Goal: Task Accomplishment & Management: Manage account settings

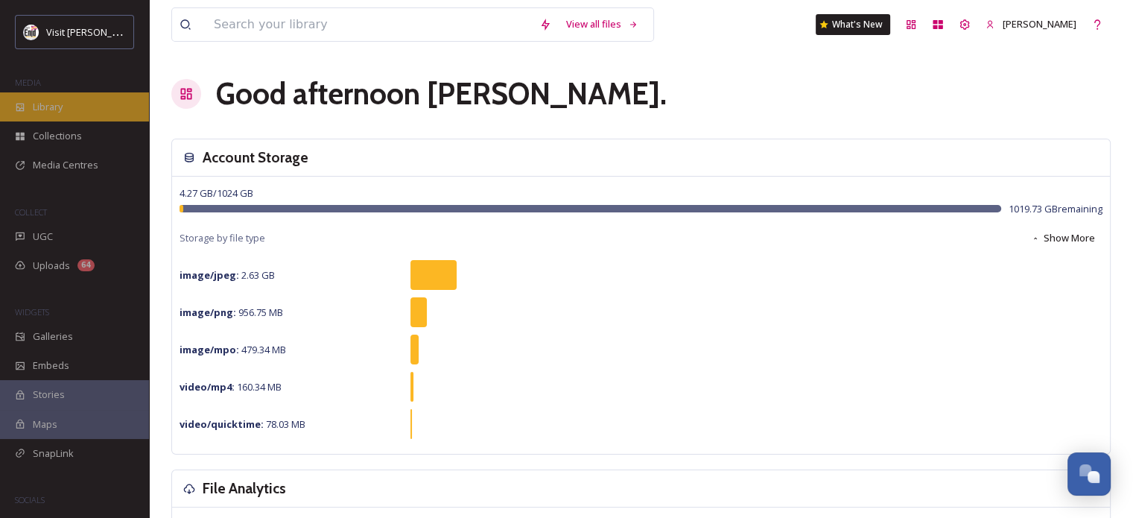
click at [57, 109] on span "Library" at bounding box center [48, 107] width 30 height 14
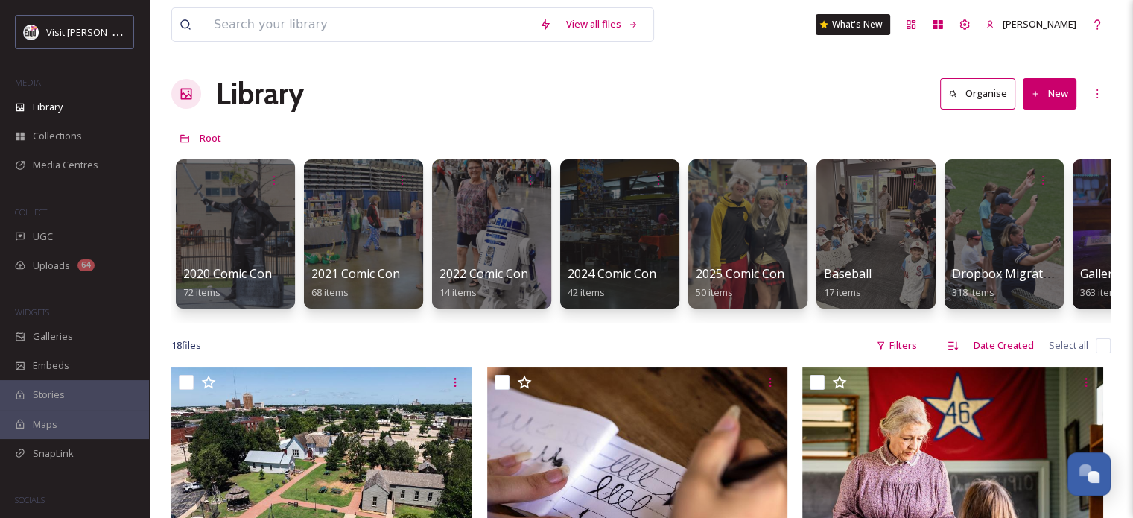
click at [980, 104] on button "Organise" at bounding box center [977, 93] width 75 height 31
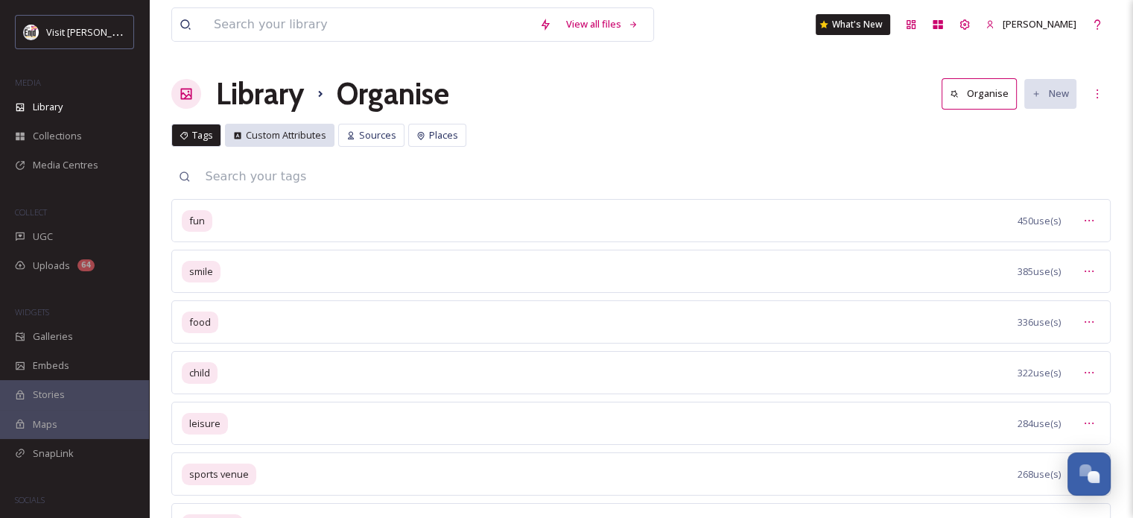
click at [292, 130] on span "Custom Attributes" at bounding box center [286, 135] width 80 height 14
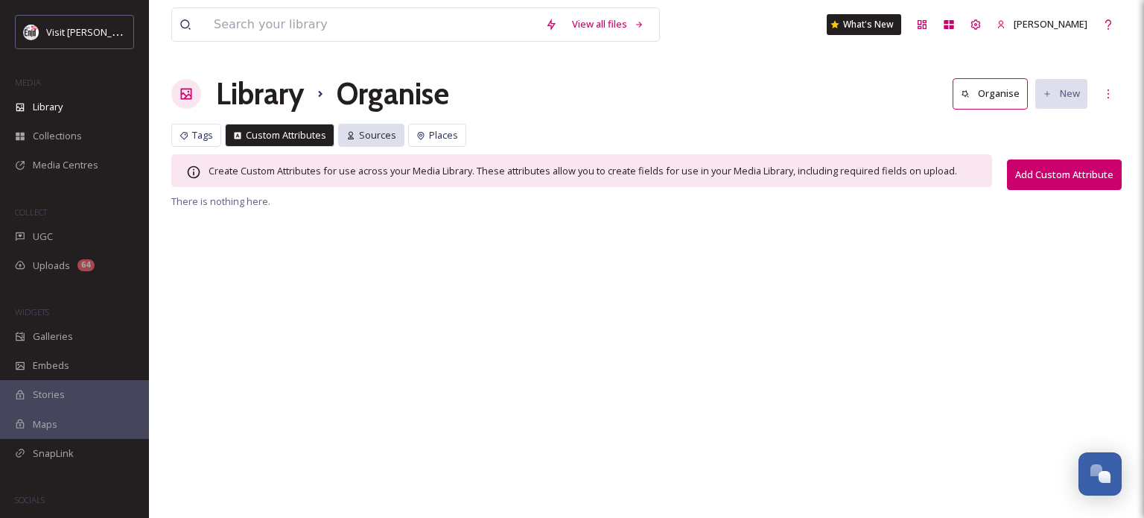
click at [381, 133] on span "Sources" at bounding box center [377, 135] width 37 height 14
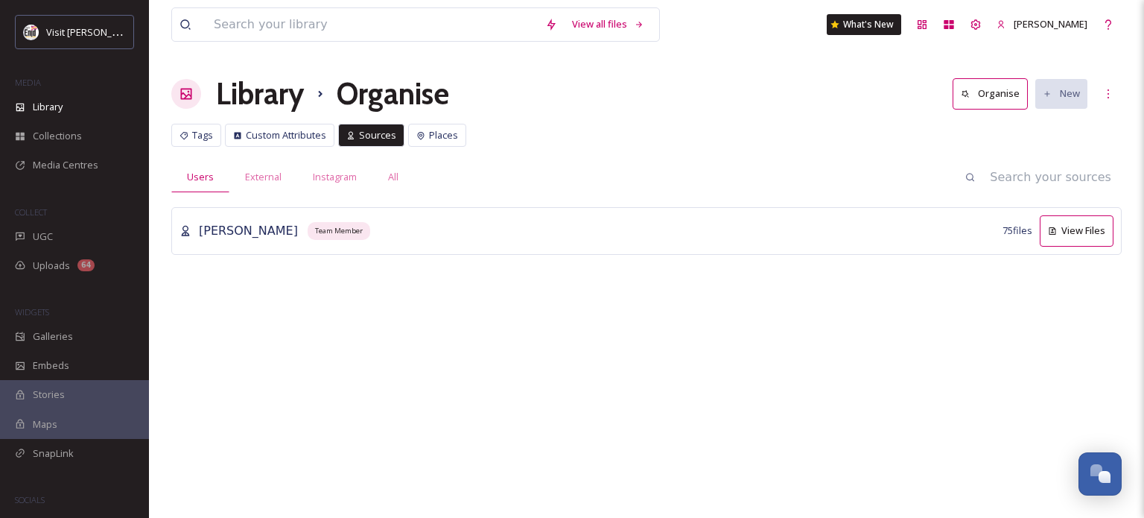
click at [1067, 226] on button "View Files" at bounding box center [1077, 230] width 74 height 31
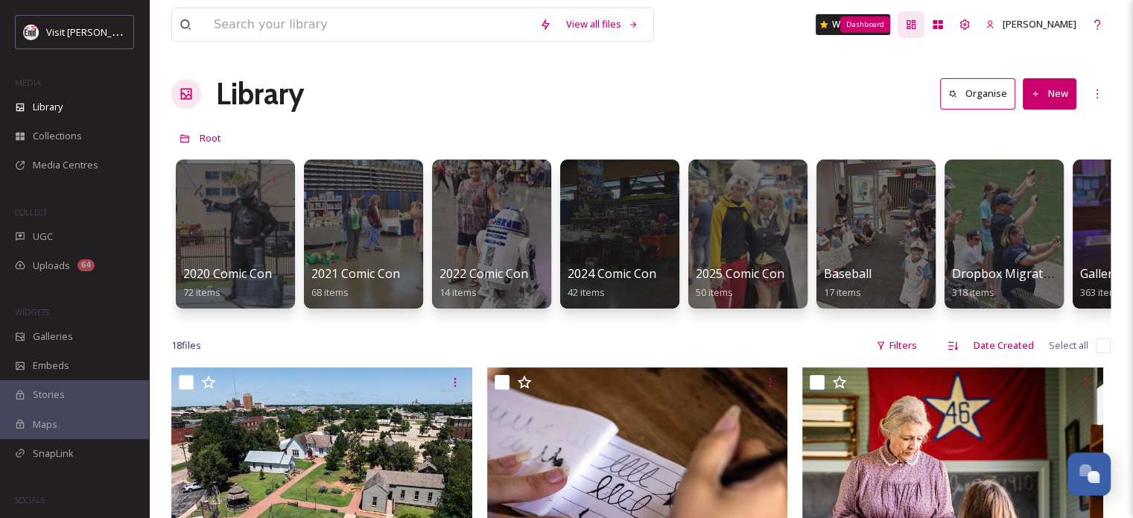
click at [915, 22] on icon at bounding box center [911, 24] width 9 height 9
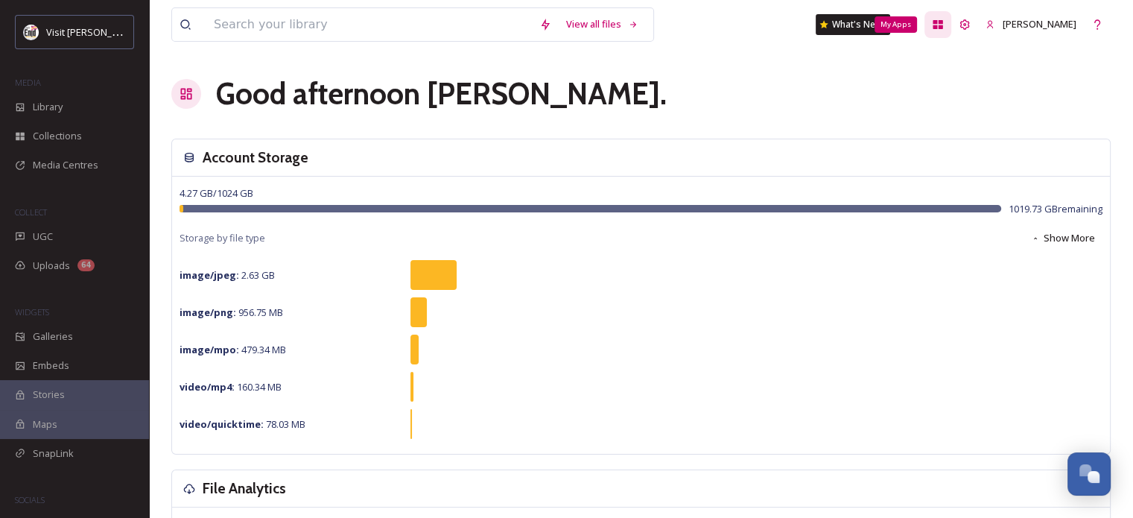
click at [943, 26] on icon at bounding box center [938, 24] width 10 height 9
click at [970, 20] on icon at bounding box center [965, 24] width 10 height 10
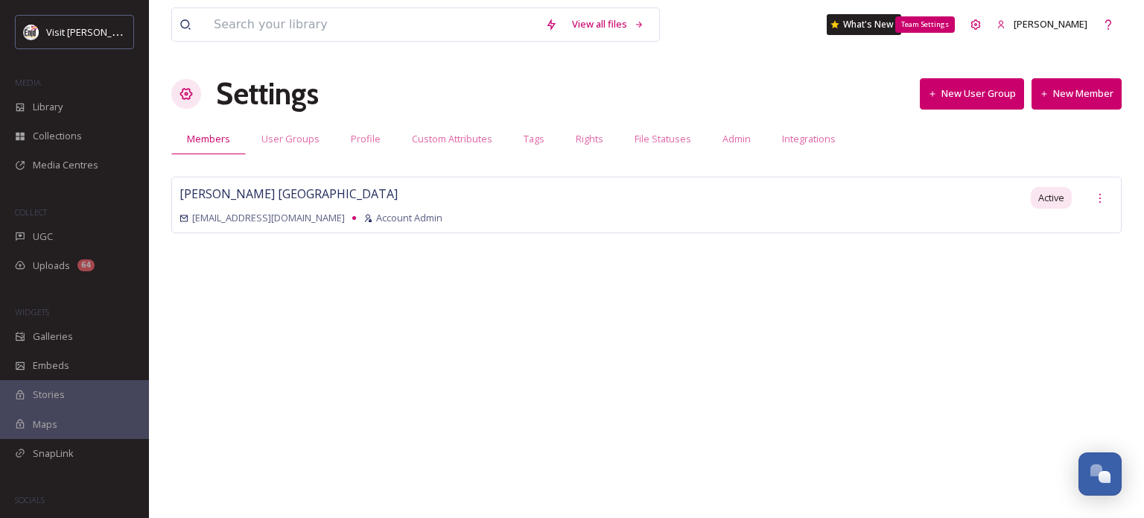
click at [980, 20] on div "Team Settings" at bounding box center [975, 24] width 27 height 27
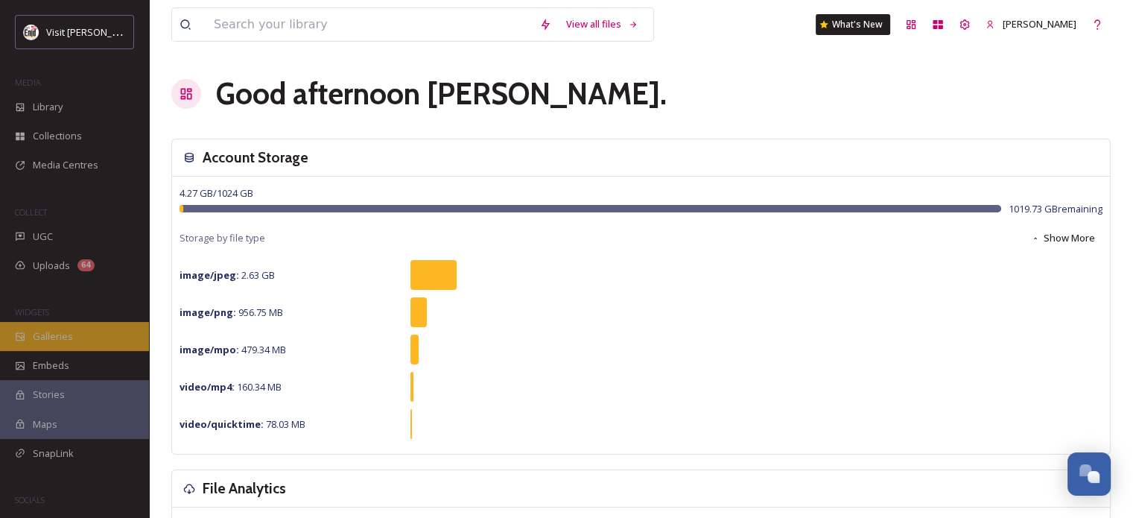
click at [60, 339] on span "Galleries" at bounding box center [53, 336] width 40 height 14
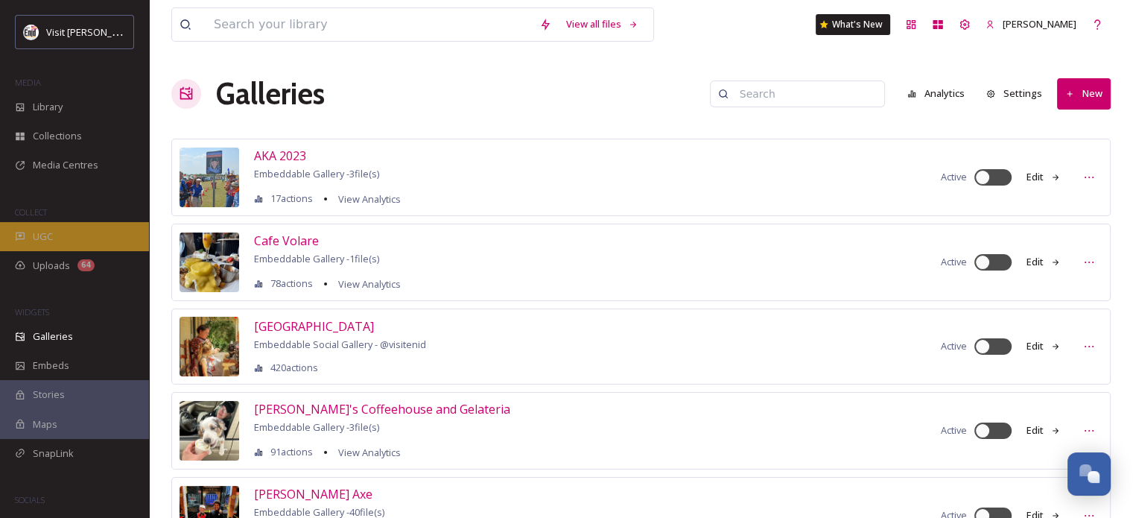
click at [42, 232] on span "UGC" at bounding box center [43, 236] width 20 height 14
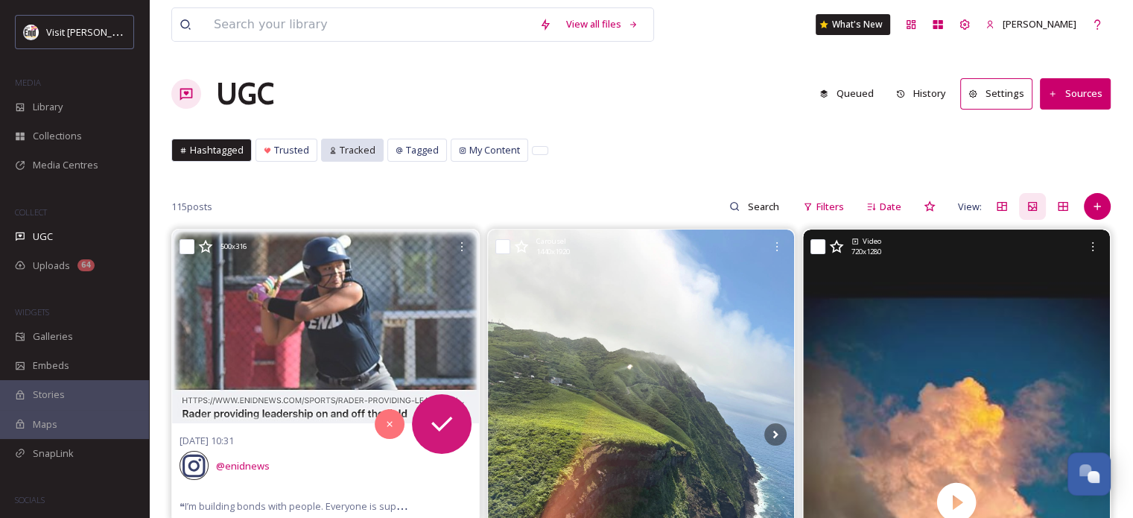
click at [356, 154] on span "Tracked" at bounding box center [358, 150] width 36 height 14
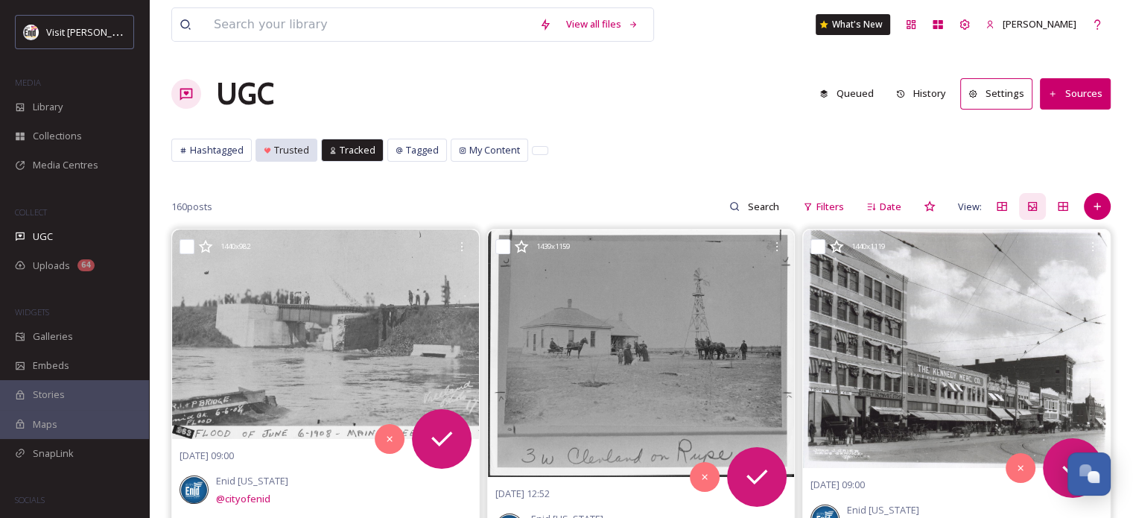
click at [292, 150] on span "Trusted" at bounding box center [291, 150] width 35 height 14
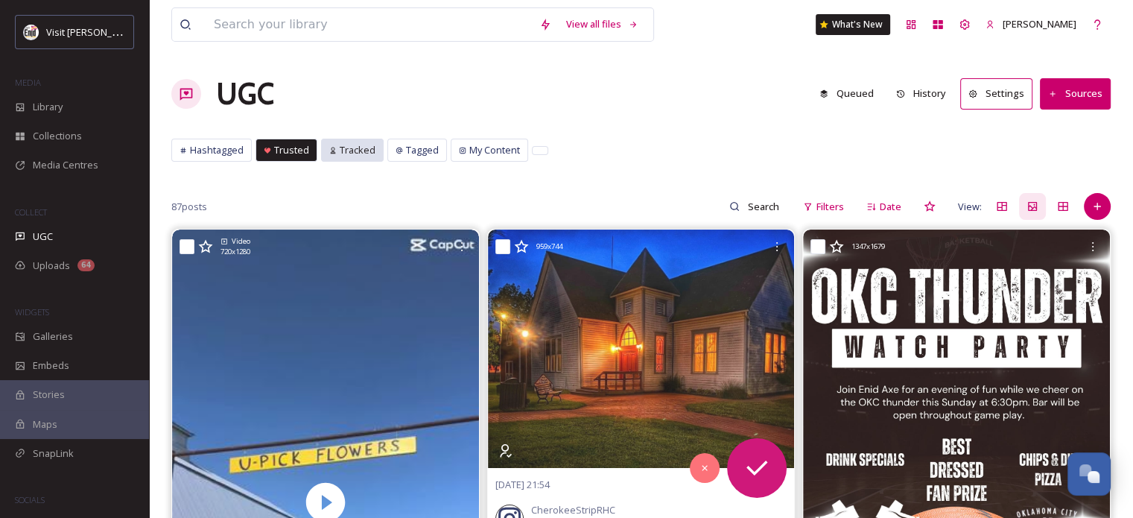
click at [362, 150] on span "Tracked" at bounding box center [358, 150] width 36 height 14
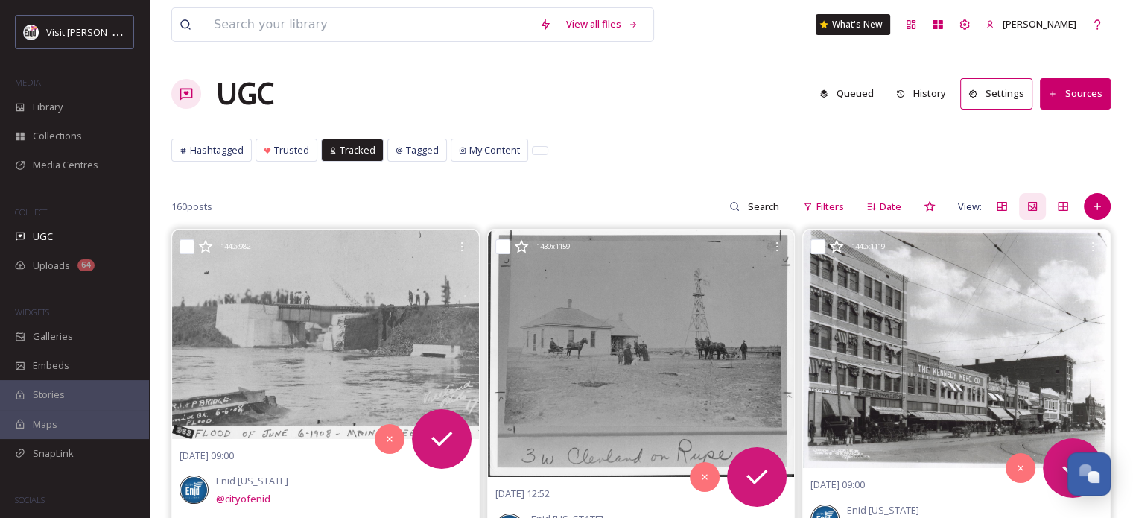
click at [1091, 96] on button "Sources" at bounding box center [1075, 93] width 71 height 31
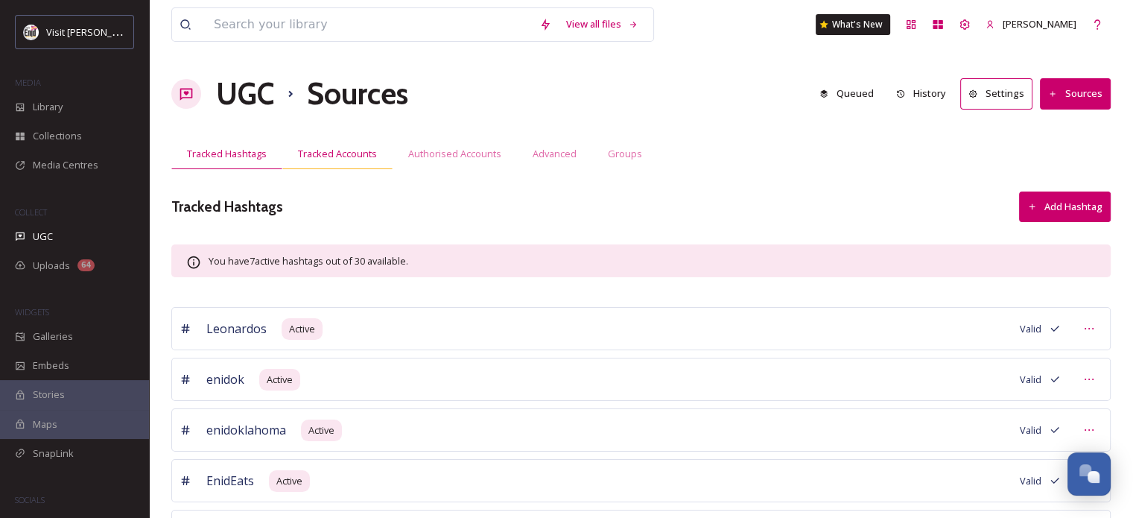
click at [331, 151] on span "Tracked Accounts" at bounding box center [337, 154] width 79 height 14
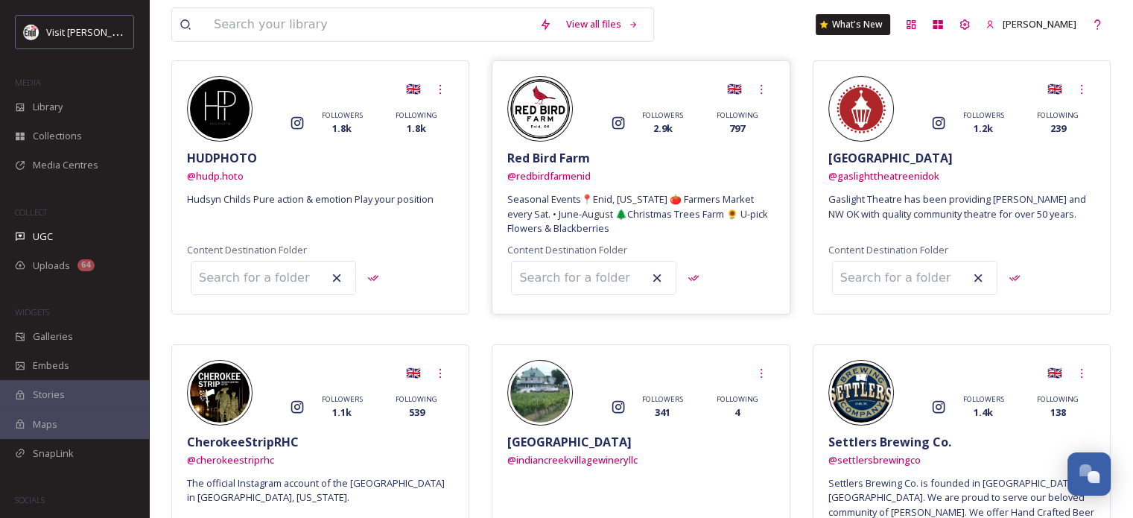
scroll to position [158, 0]
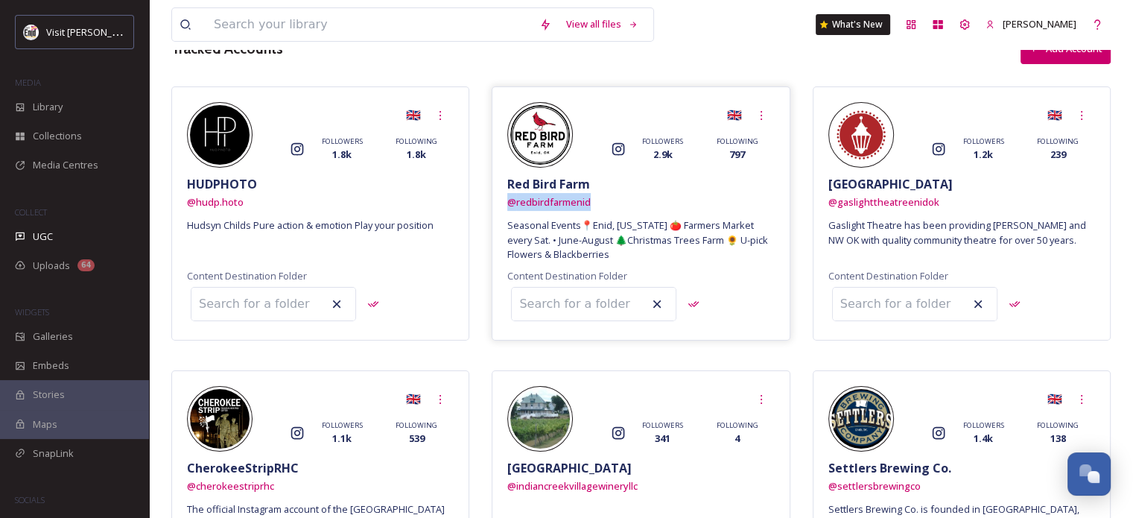
drag, startPoint x: 504, startPoint y: 202, endPoint x: 591, endPoint y: 203, distance: 87.9
click at [591, 203] on div "🇬🇧 Instagram FOLLOWERS 2.9k FOLLOWING 797 Red Bird Farm @ redbirdfarmenid Seaso…" at bounding box center [641, 213] width 298 height 254
copy span "@ redbirdfarmenid"
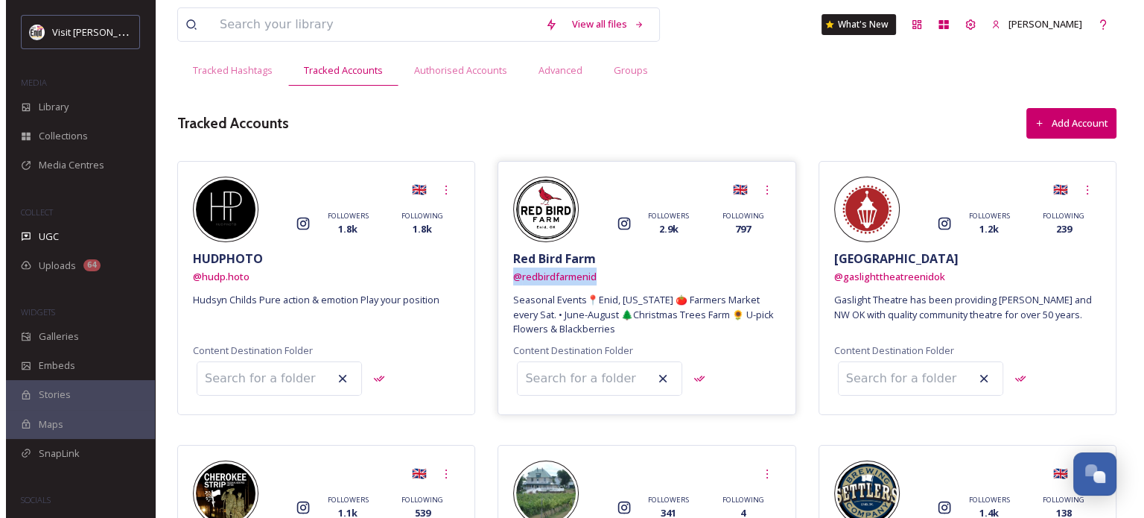
scroll to position [0, 0]
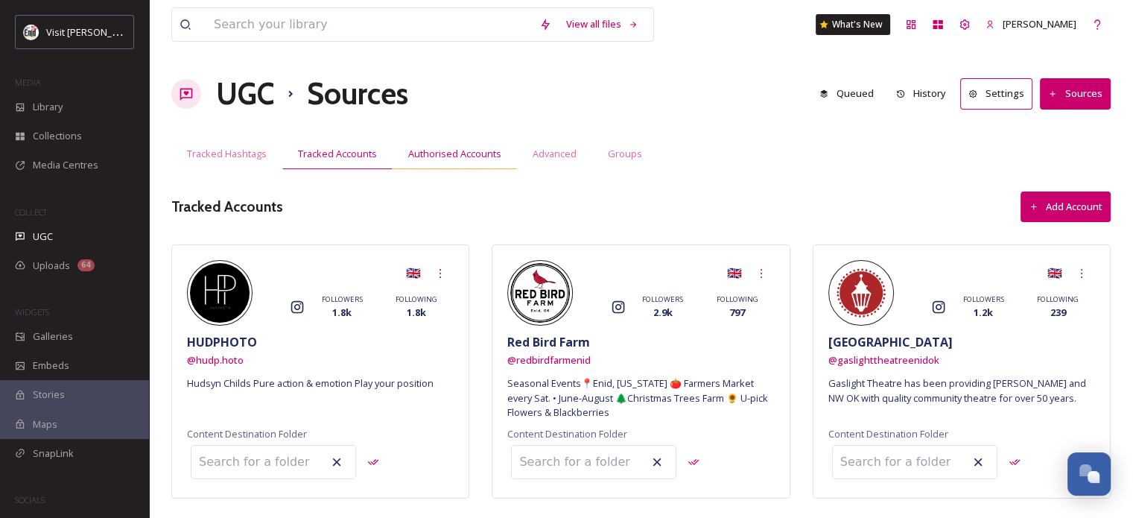
click at [451, 155] on span "Authorised Accounts" at bounding box center [454, 154] width 93 height 14
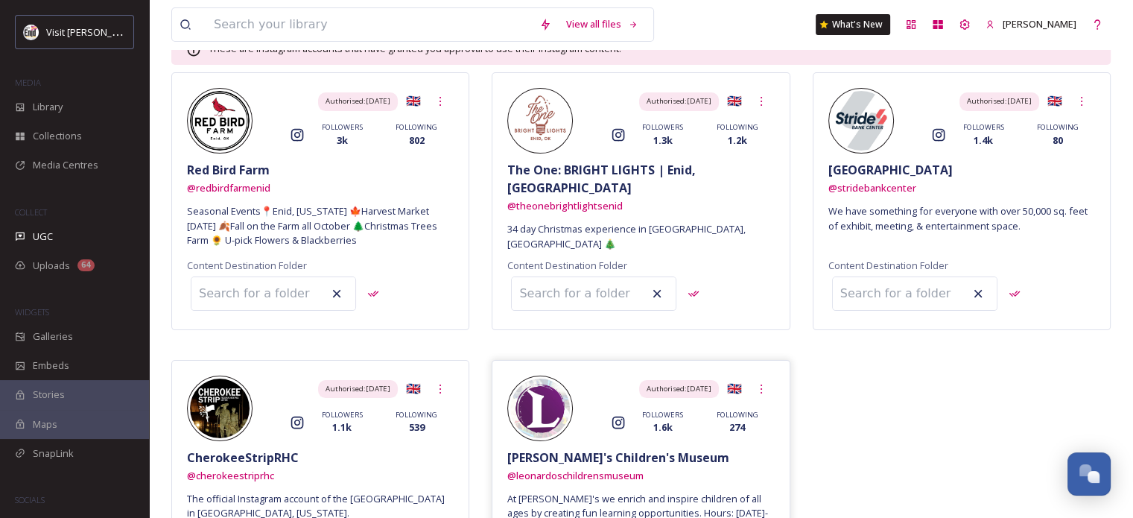
scroll to position [198, 0]
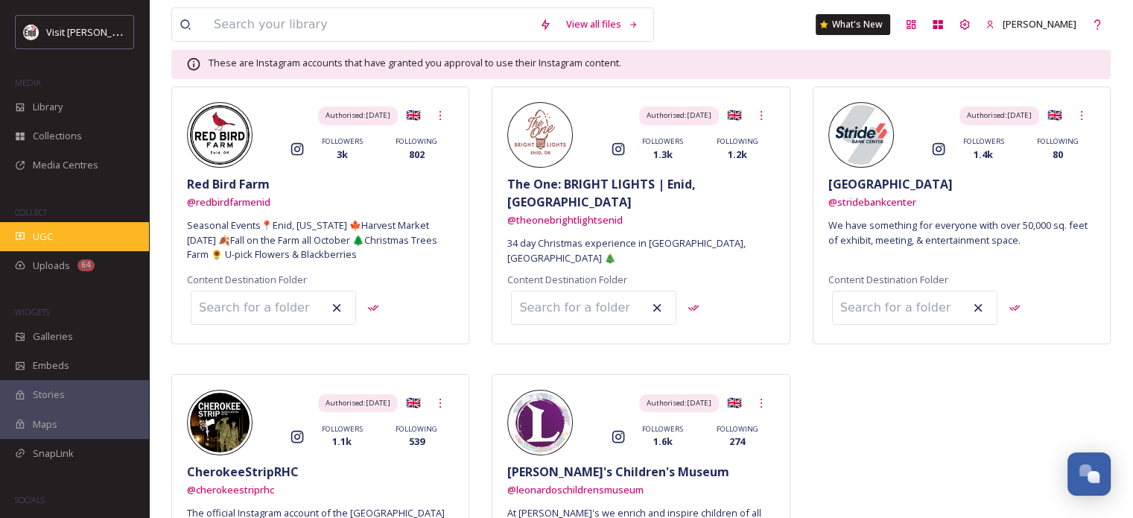
click at [31, 236] on div "UGC" at bounding box center [74, 236] width 149 height 29
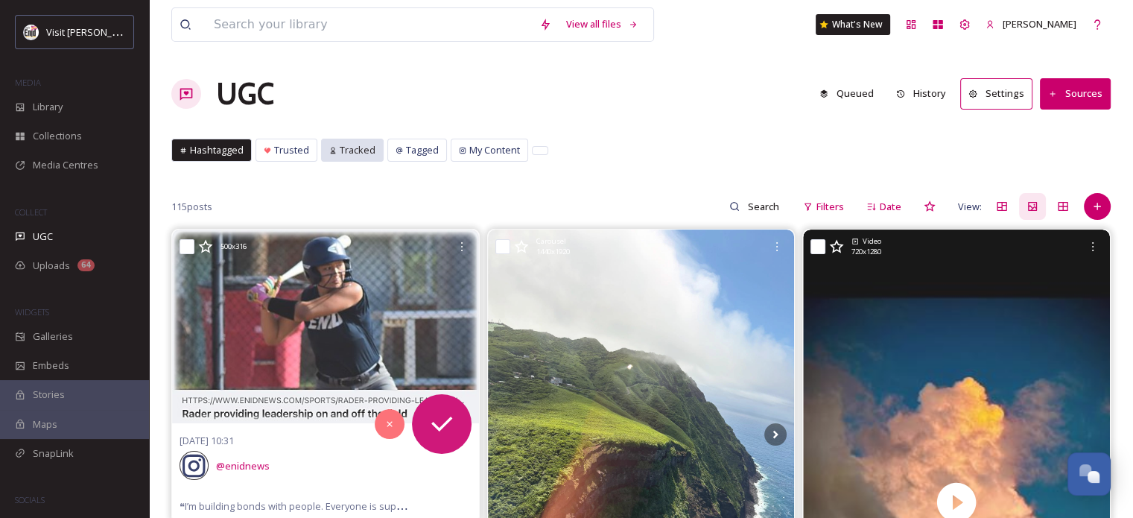
click at [346, 150] on span "Tracked" at bounding box center [358, 150] width 36 height 14
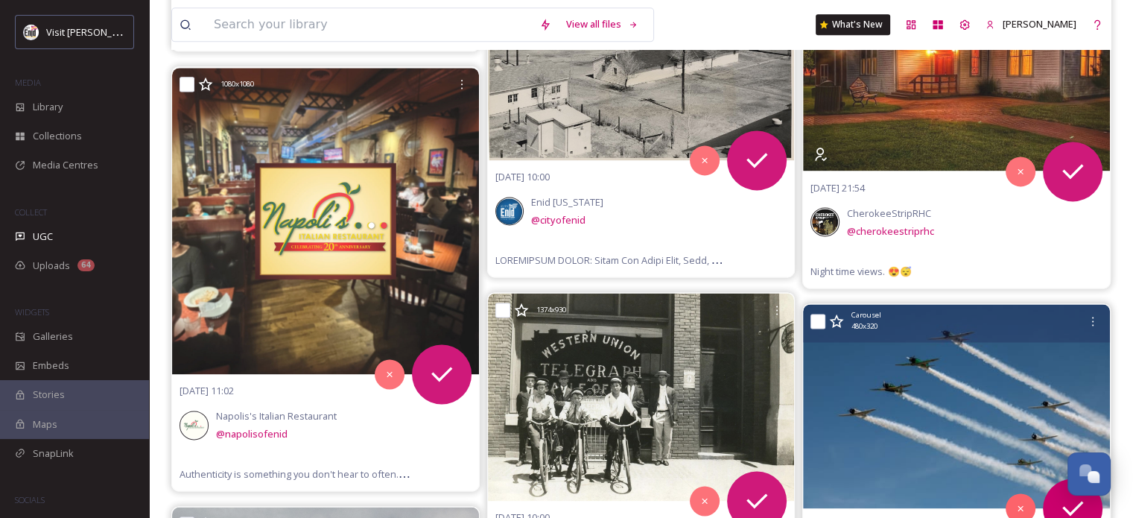
scroll to position [2011, 0]
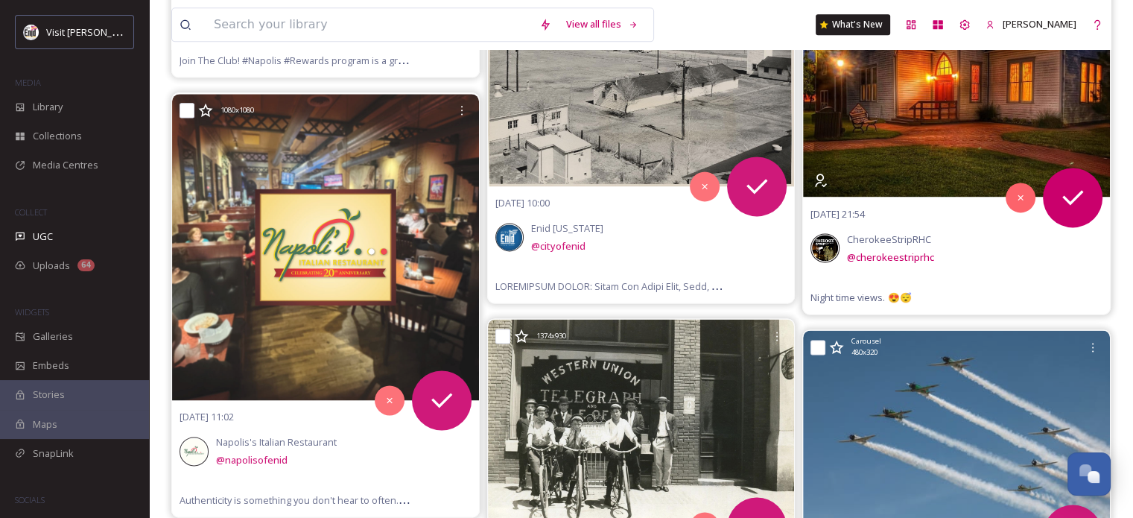
click at [878, 235] on span "CherokeeStripRHC" at bounding box center [889, 238] width 84 height 13
click at [901, 253] on span "@ cherokeestriprhc" at bounding box center [890, 256] width 87 height 13
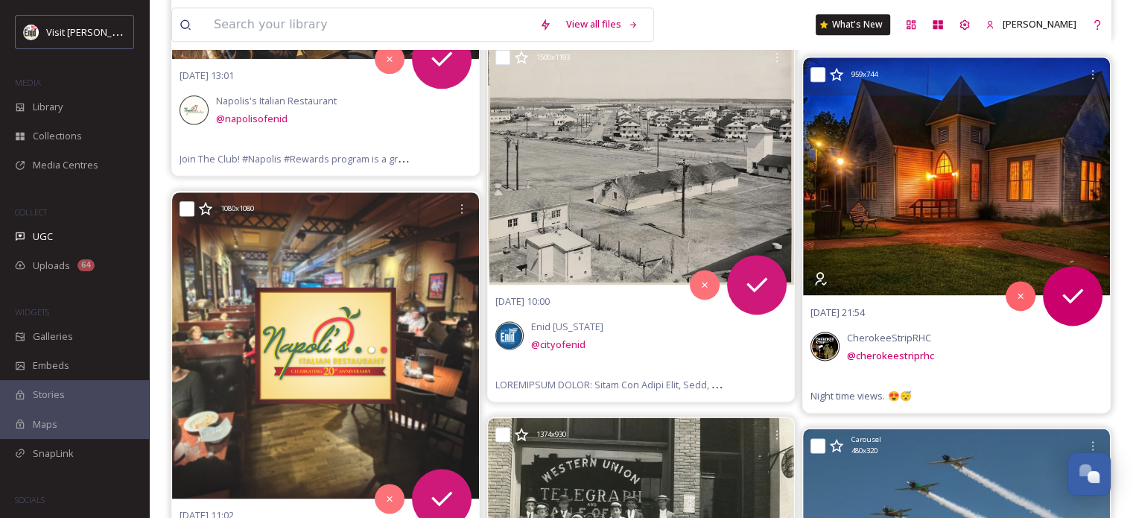
scroll to position [1937, 0]
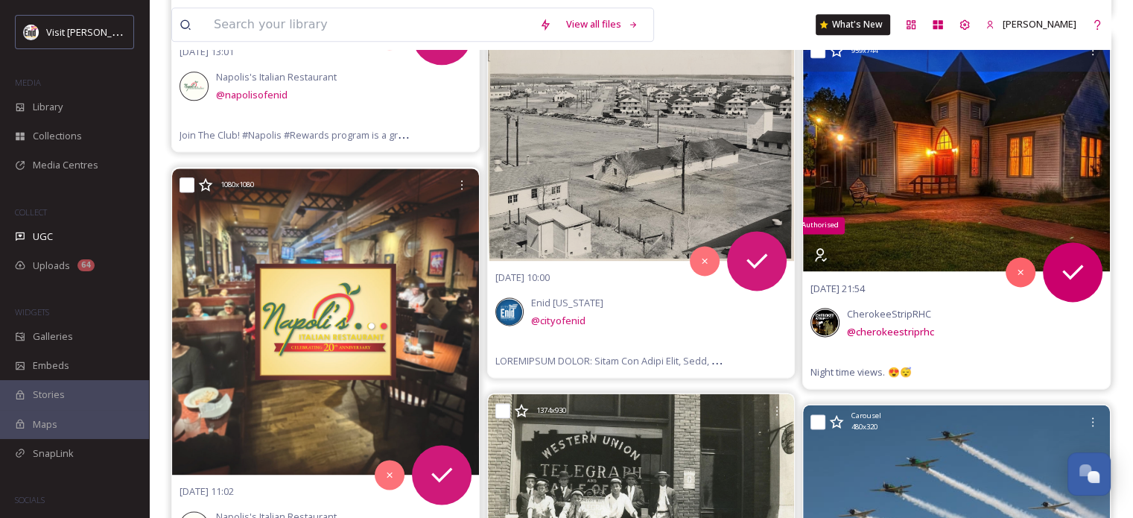
click at [822, 252] on icon at bounding box center [820, 254] width 15 height 15
click at [924, 177] on img at bounding box center [956, 153] width 307 height 238
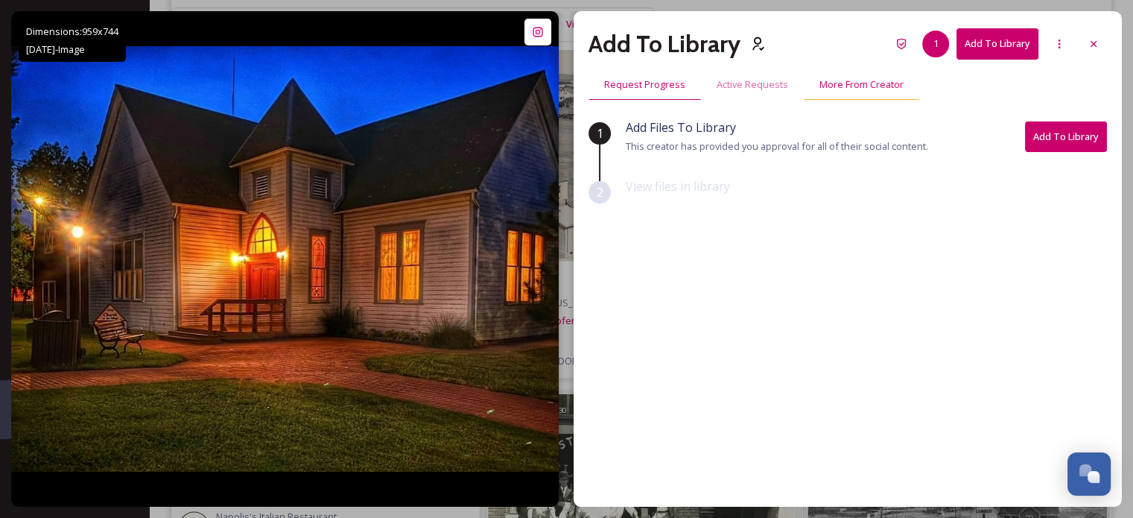
click at [863, 80] on span "More From Creator" at bounding box center [861, 84] width 84 height 14
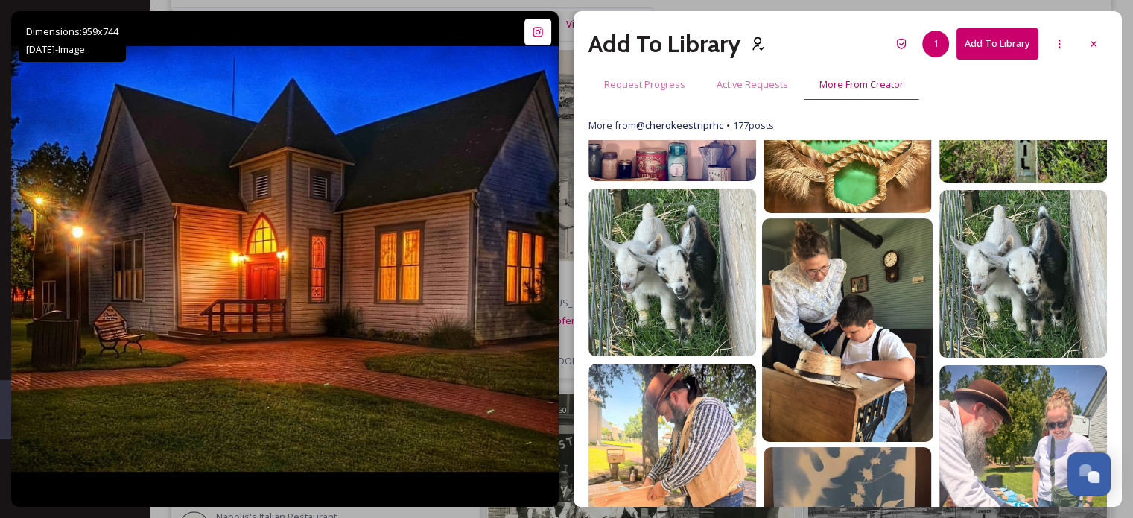
scroll to position [871, 0]
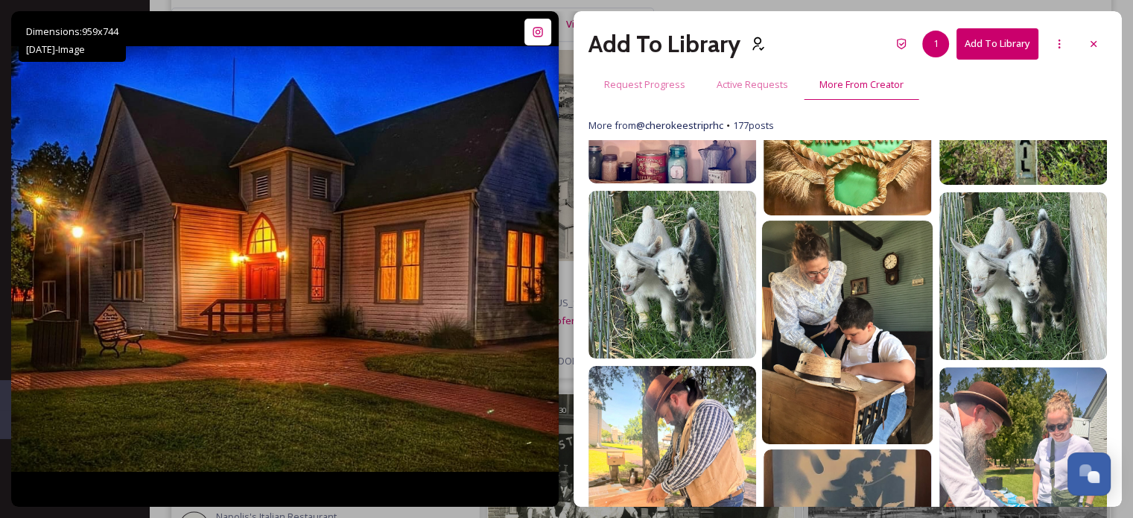
click at [839, 274] on img at bounding box center [847, 331] width 171 height 223
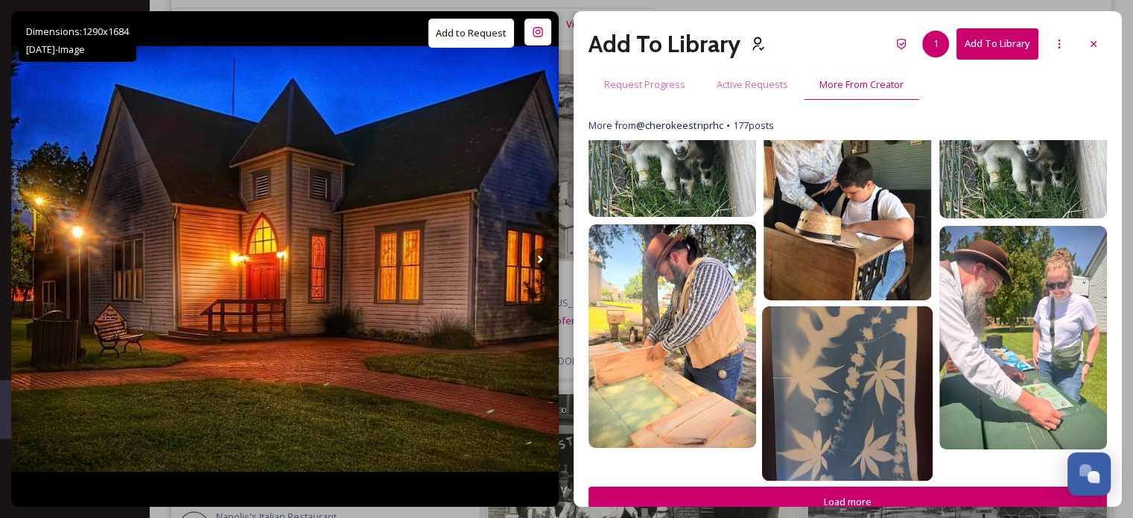
scroll to position [1020, 0]
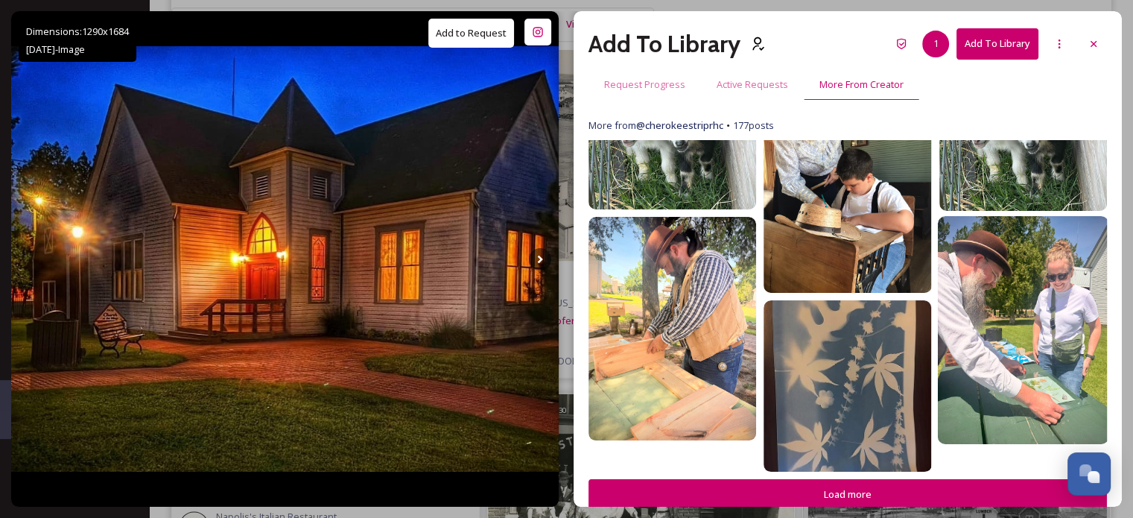
click at [1018, 300] on img at bounding box center [1022, 330] width 171 height 228
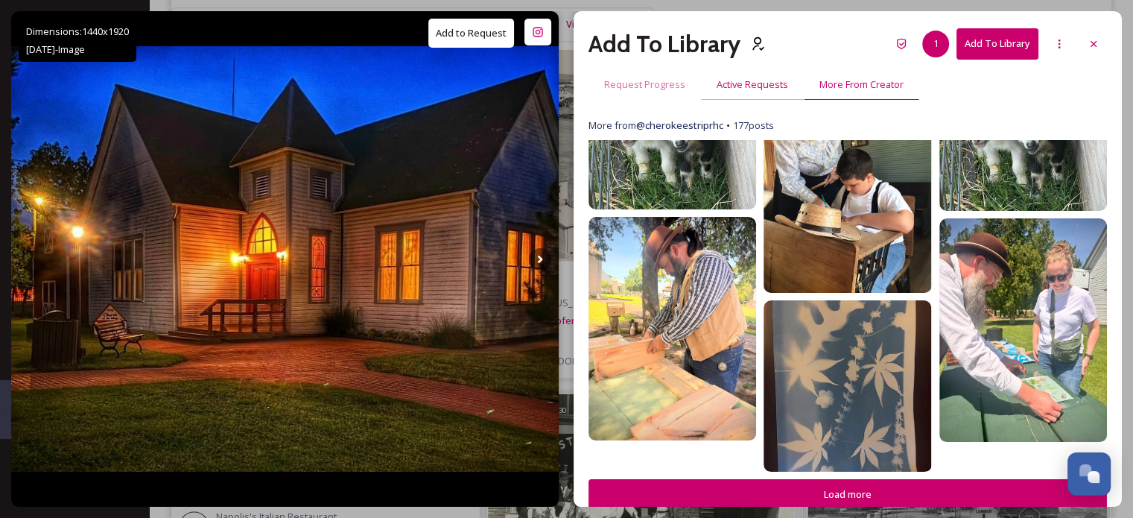
click at [744, 83] on span "Active Requests" at bounding box center [753, 84] width 72 height 14
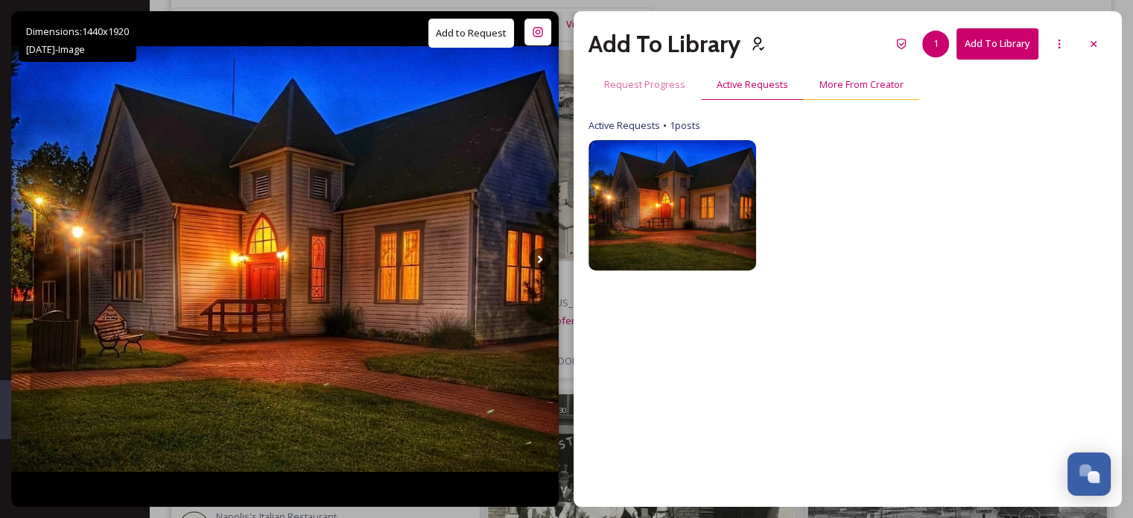
click at [845, 85] on span "More From Creator" at bounding box center [861, 84] width 84 height 14
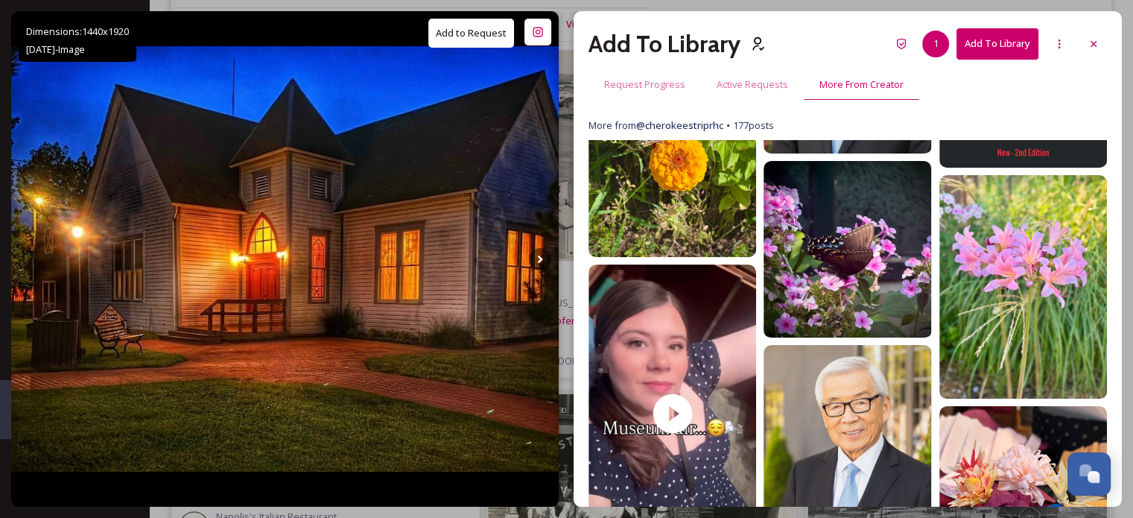
scroll to position [149, 0]
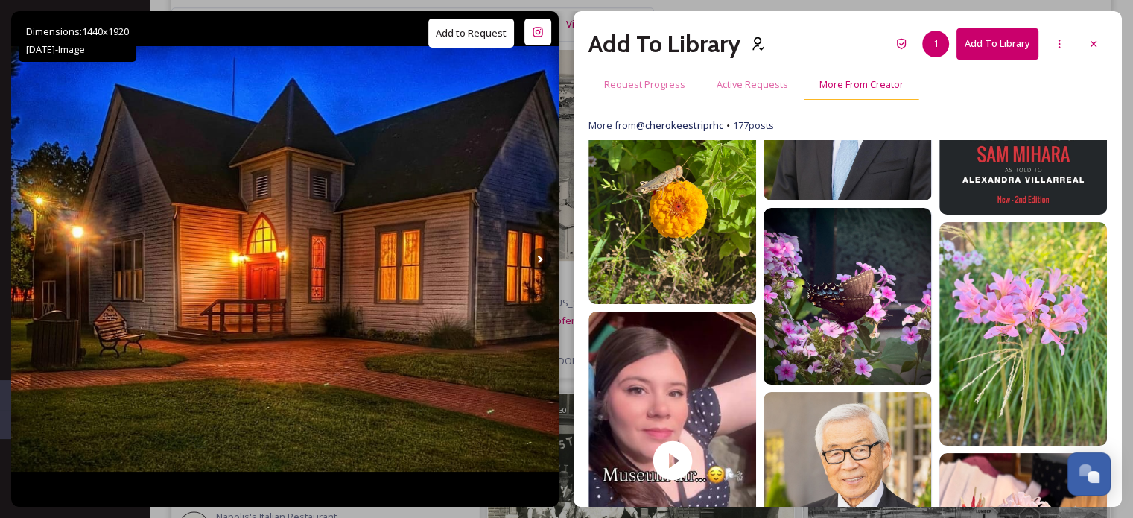
click at [846, 86] on span "More From Creator" at bounding box center [861, 84] width 84 height 14
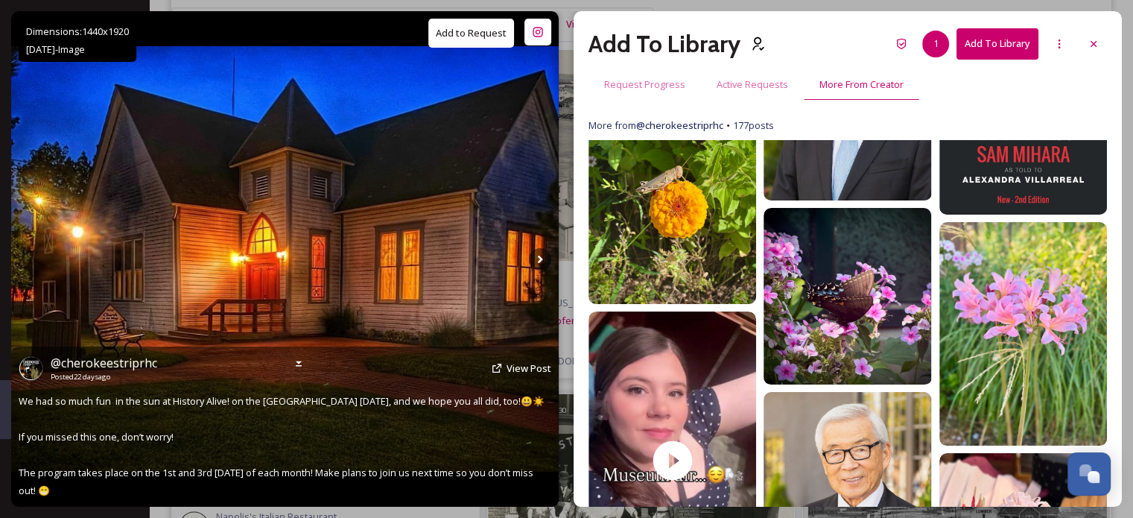
click at [454, 39] on button "Add to Request" at bounding box center [471, 33] width 86 height 29
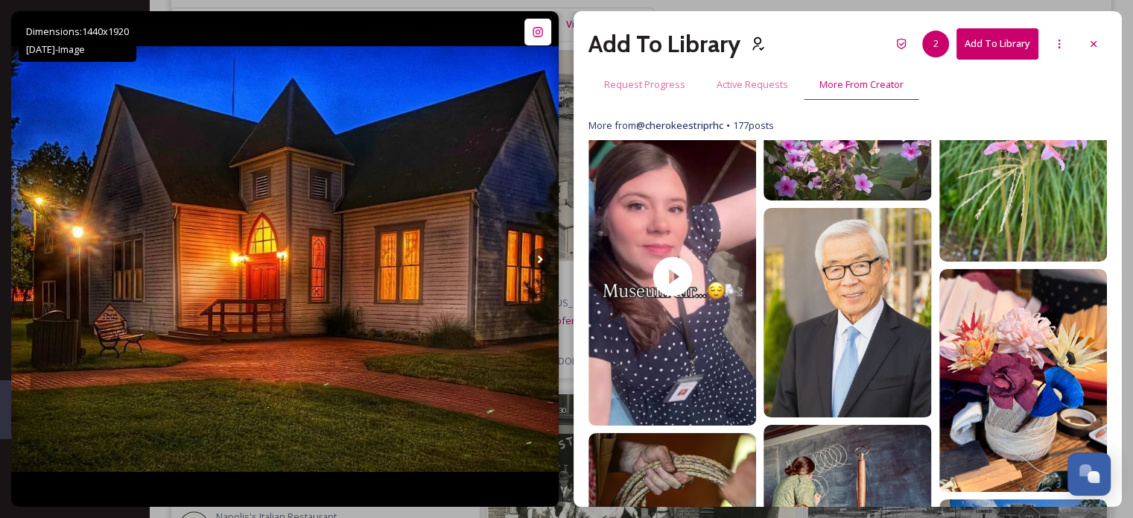
scroll to position [298, 0]
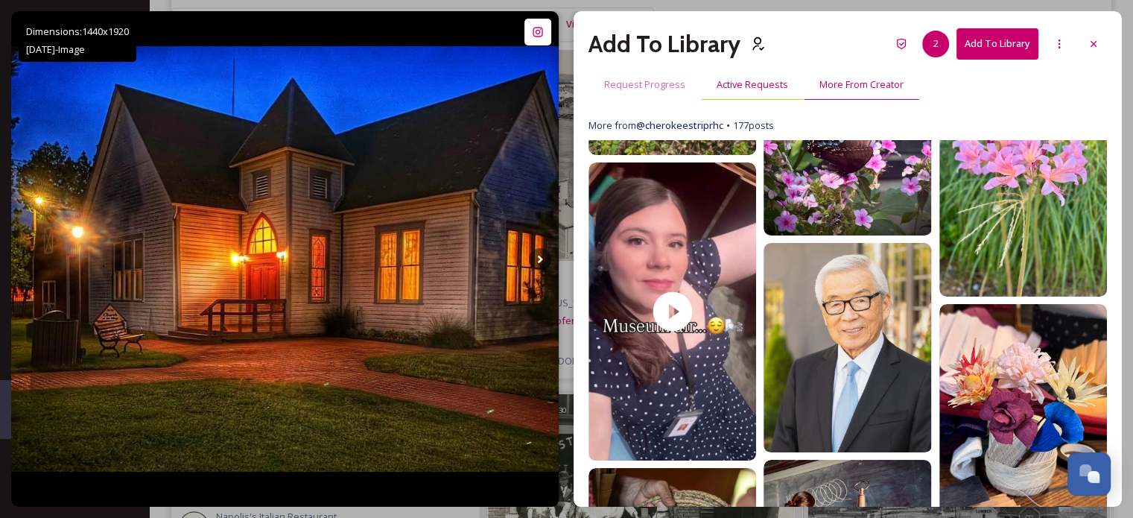
click at [743, 82] on span "Active Requests" at bounding box center [753, 84] width 72 height 14
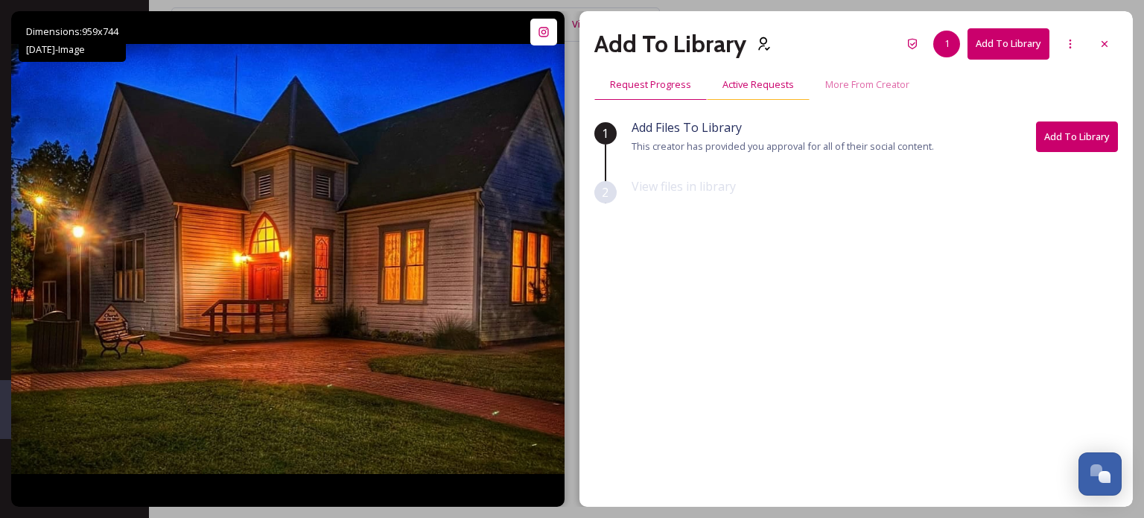
click at [746, 87] on span "Active Requests" at bounding box center [759, 84] width 72 height 14
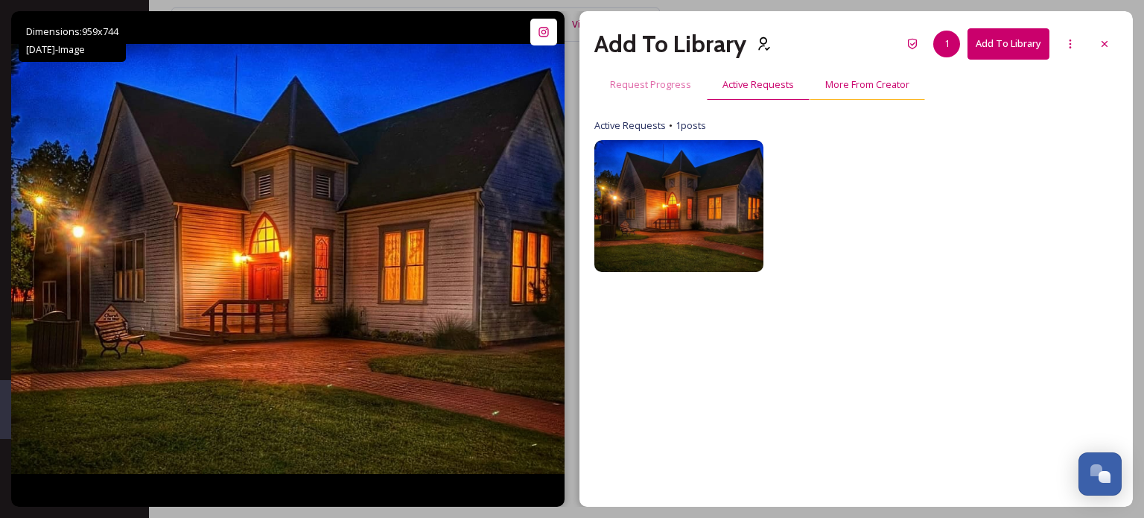
click at [845, 81] on span "More From Creator" at bounding box center [867, 84] width 84 height 14
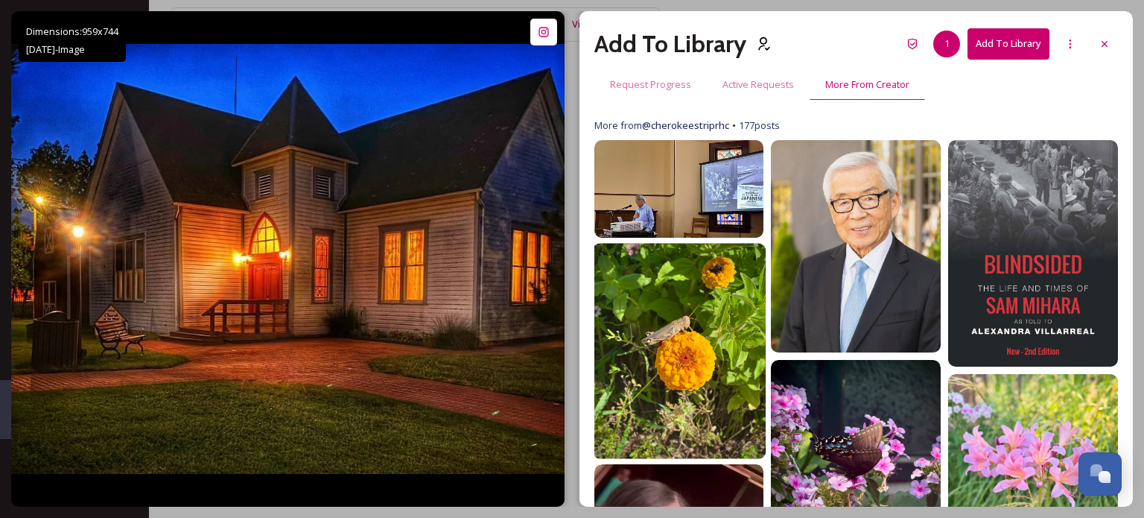
click at [686, 321] on img at bounding box center [679, 351] width 174 height 215
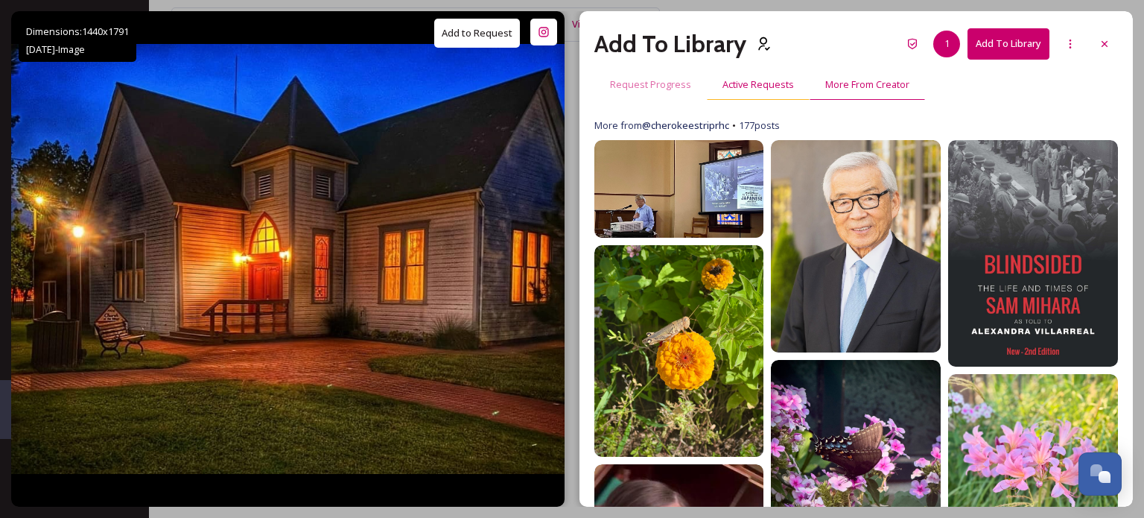
click at [752, 85] on span "Active Requests" at bounding box center [759, 84] width 72 height 14
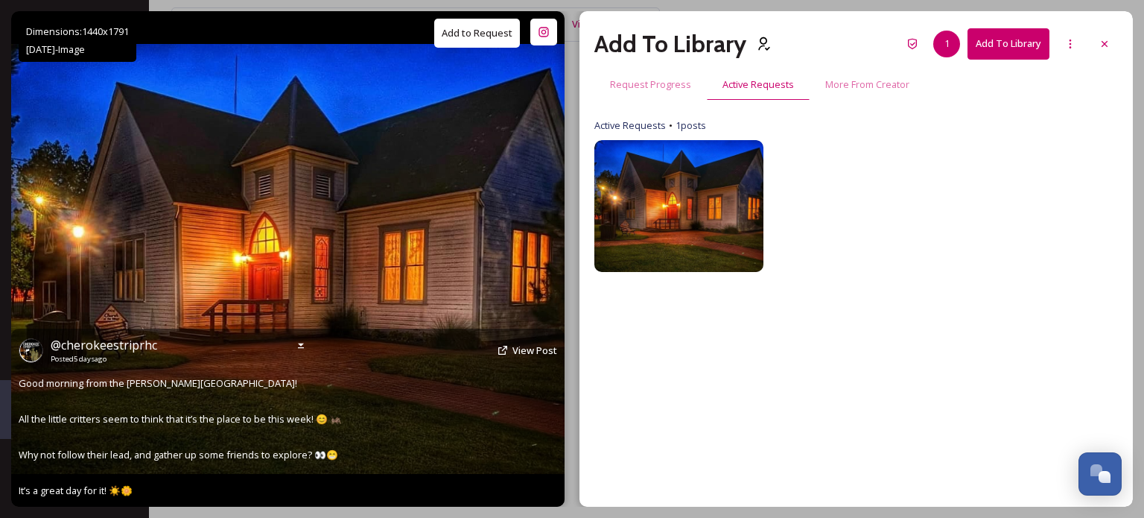
click at [479, 29] on button "Add to Request" at bounding box center [477, 33] width 86 height 29
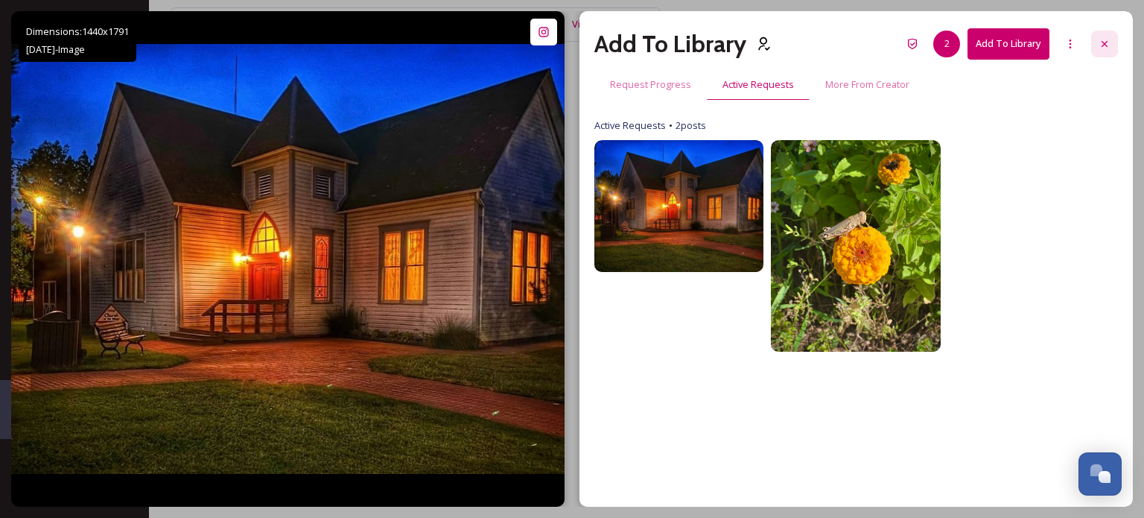
click at [1102, 41] on icon at bounding box center [1105, 44] width 12 height 12
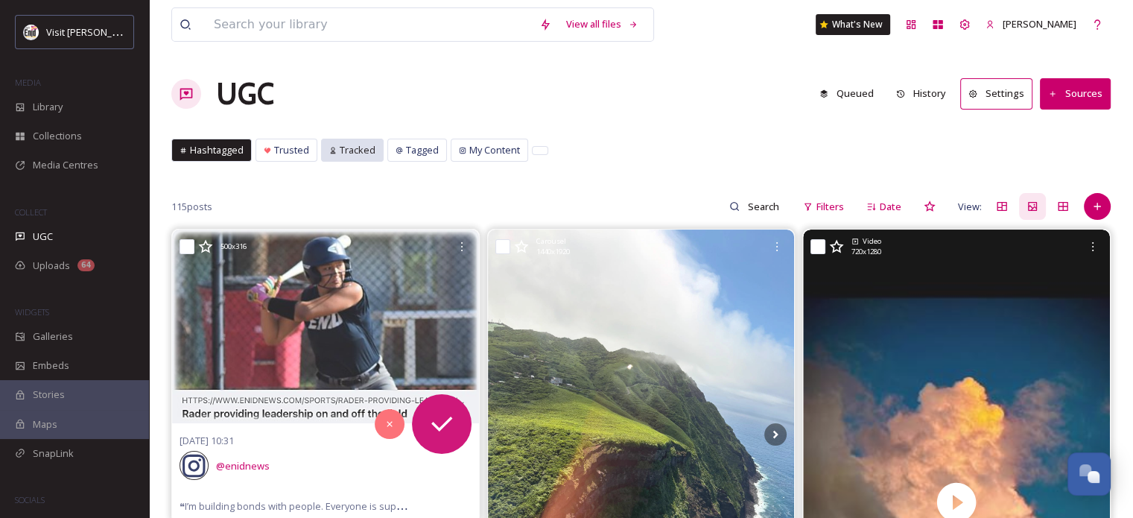
click at [355, 151] on span "Tracked" at bounding box center [358, 150] width 36 height 14
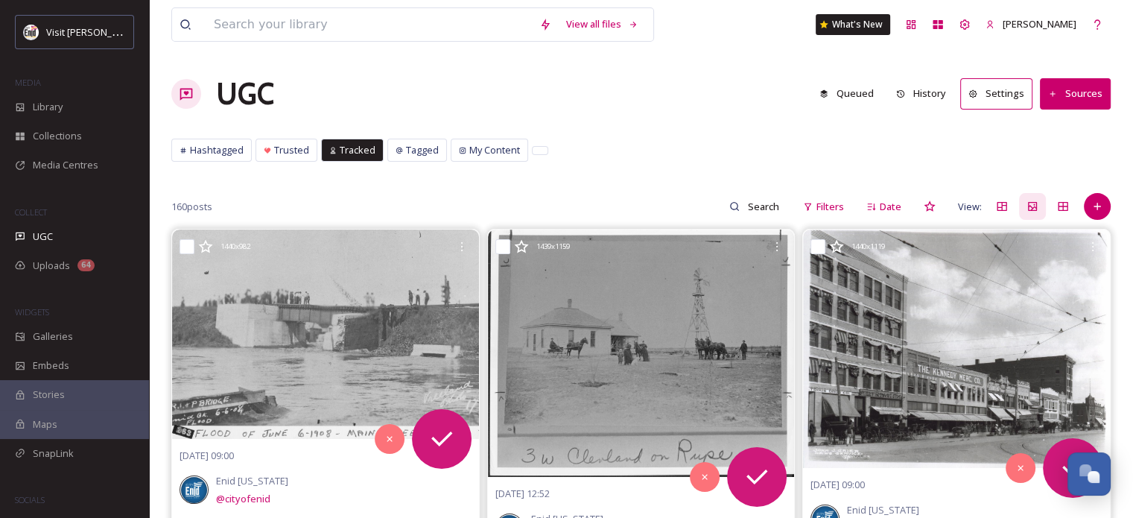
click at [1076, 98] on button "Sources" at bounding box center [1075, 93] width 71 height 31
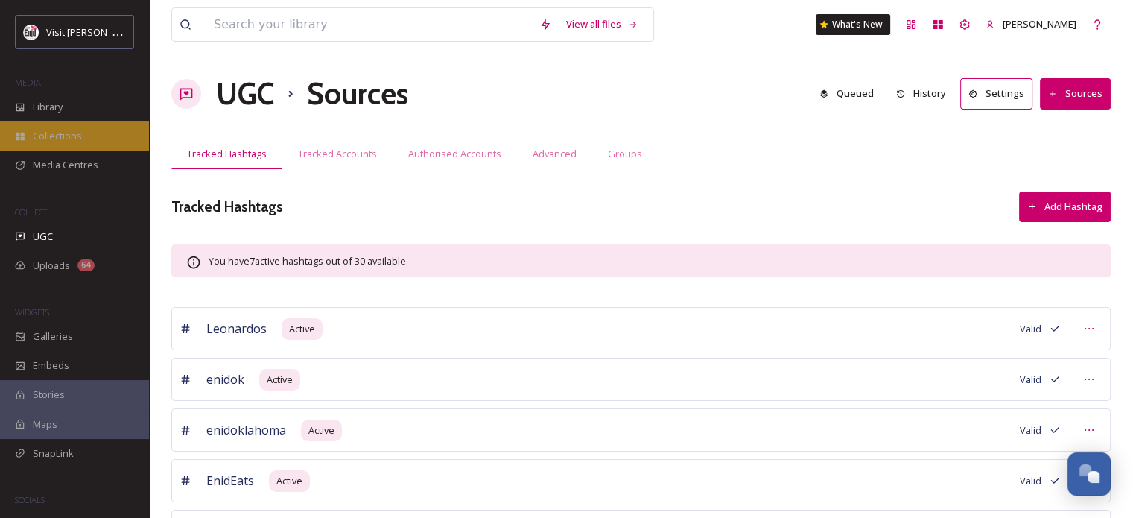
click at [64, 136] on span "Collections" at bounding box center [57, 136] width 49 height 14
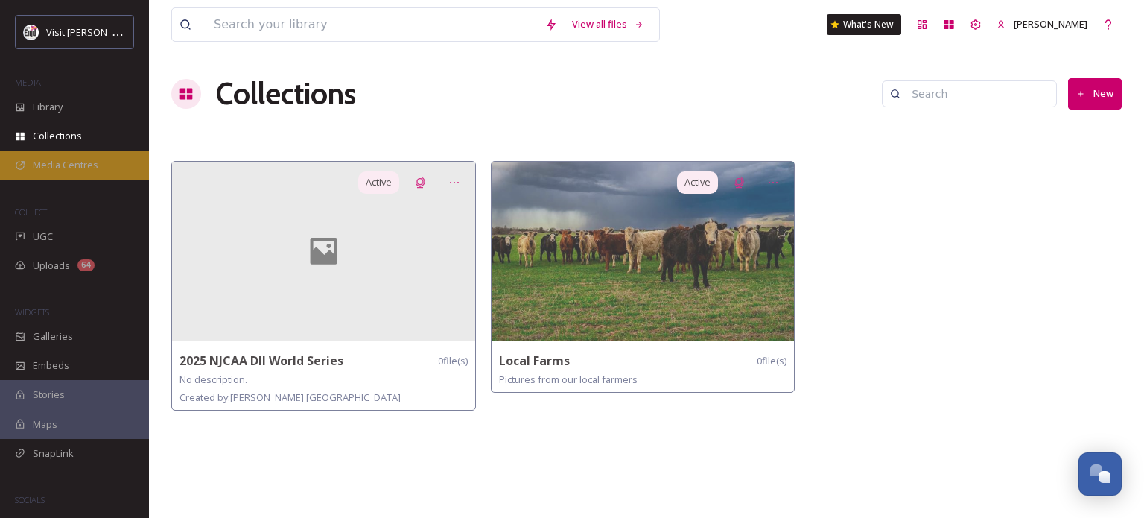
click at [69, 162] on span "Media Centres" at bounding box center [66, 165] width 66 height 14
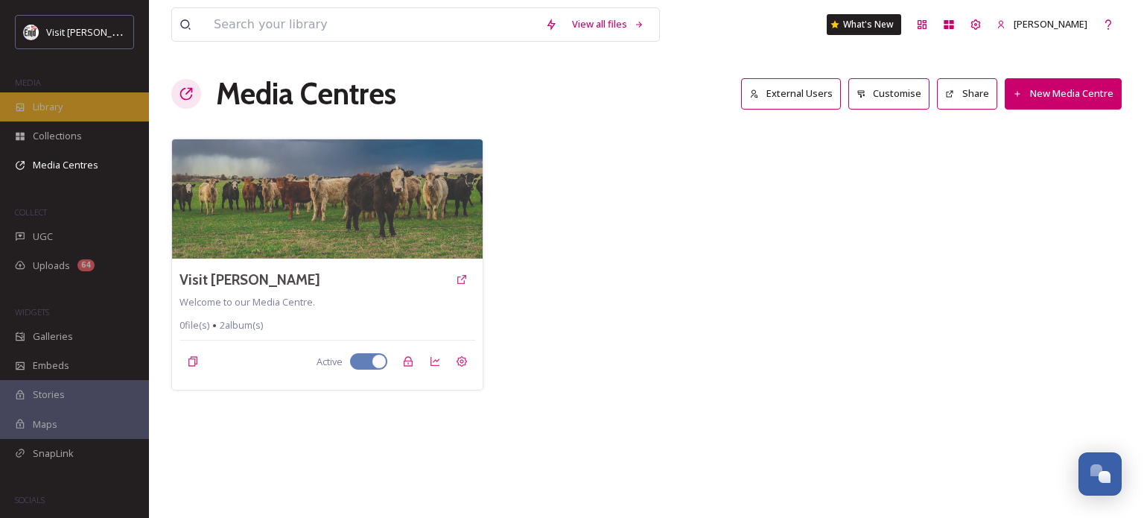
click at [66, 104] on div "Library" at bounding box center [74, 106] width 149 height 29
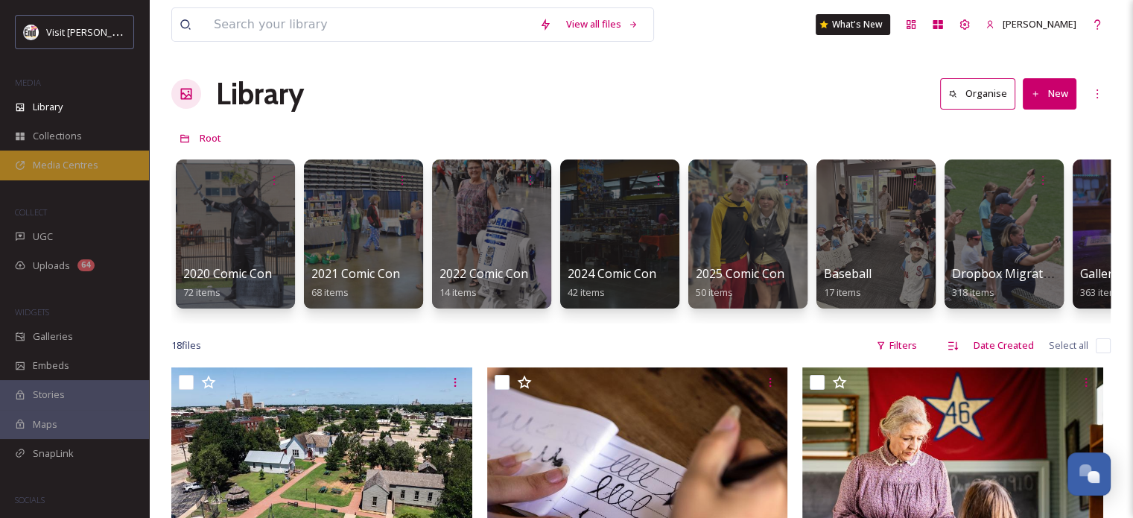
click at [66, 166] on span "Media Centres" at bounding box center [66, 165] width 66 height 14
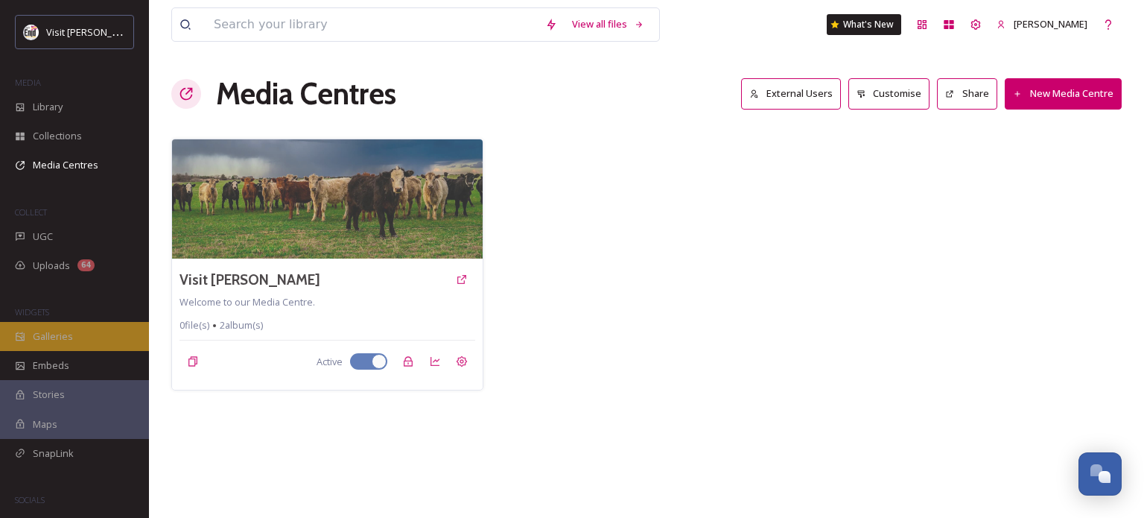
click at [63, 334] on span "Galleries" at bounding box center [53, 336] width 40 height 14
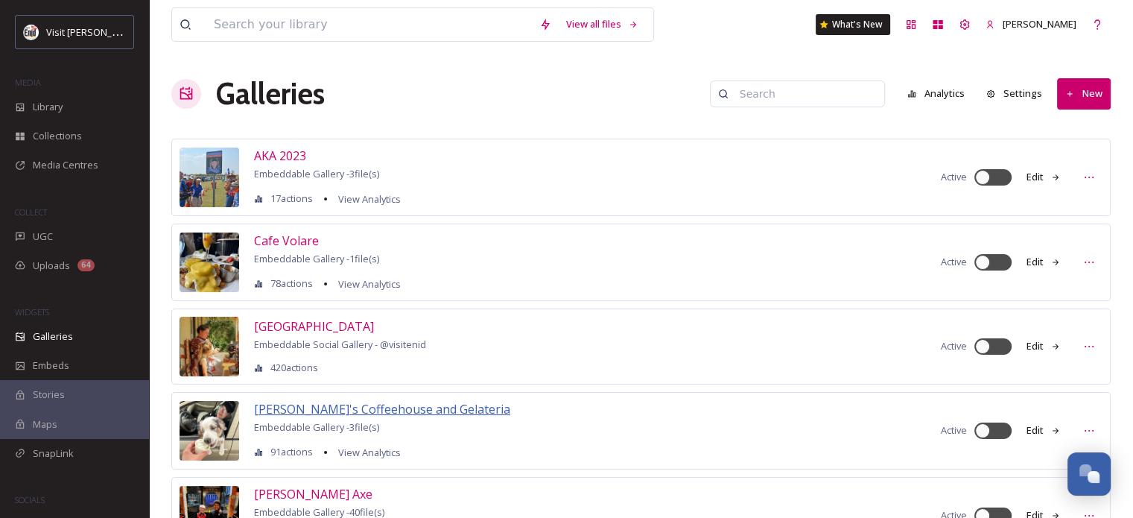
click at [327, 407] on span "[PERSON_NAME]'s Coffeehouse and Gelateria" at bounding box center [382, 409] width 256 height 16
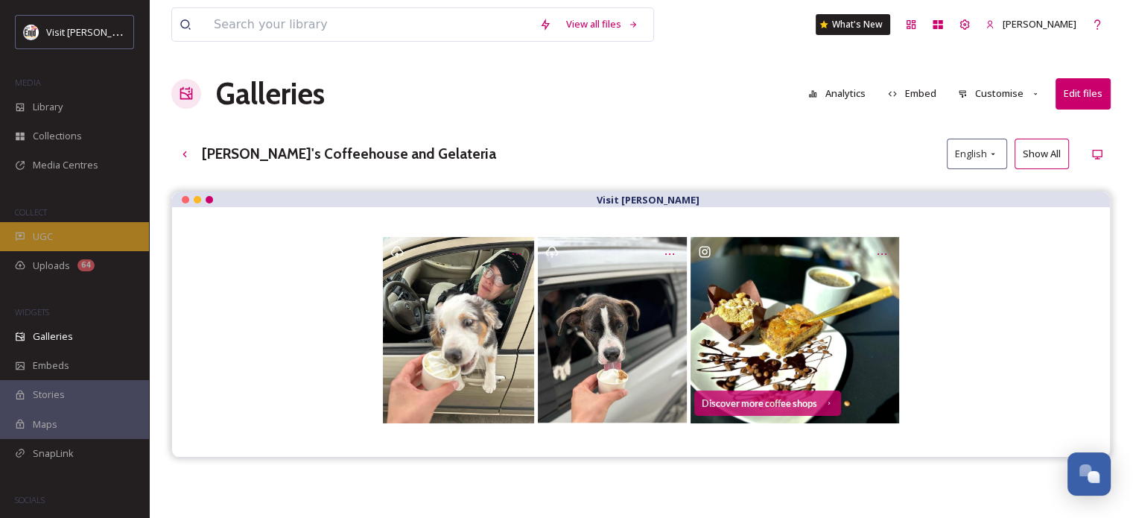
click at [39, 241] on span "UGC" at bounding box center [43, 236] width 20 height 14
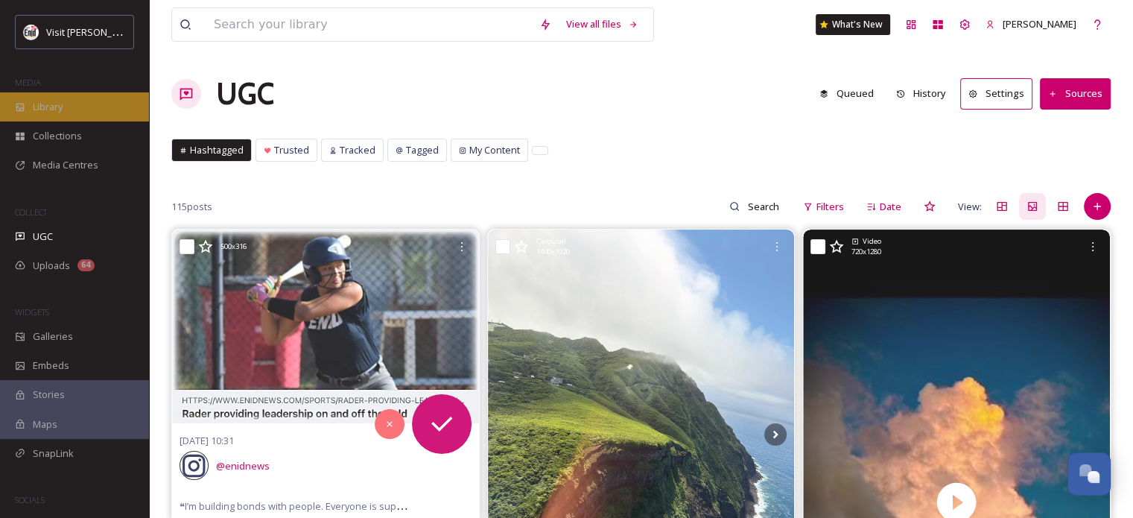
click at [54, 106] on span "Library" at bounding box center [48, 107] width 30 height 14
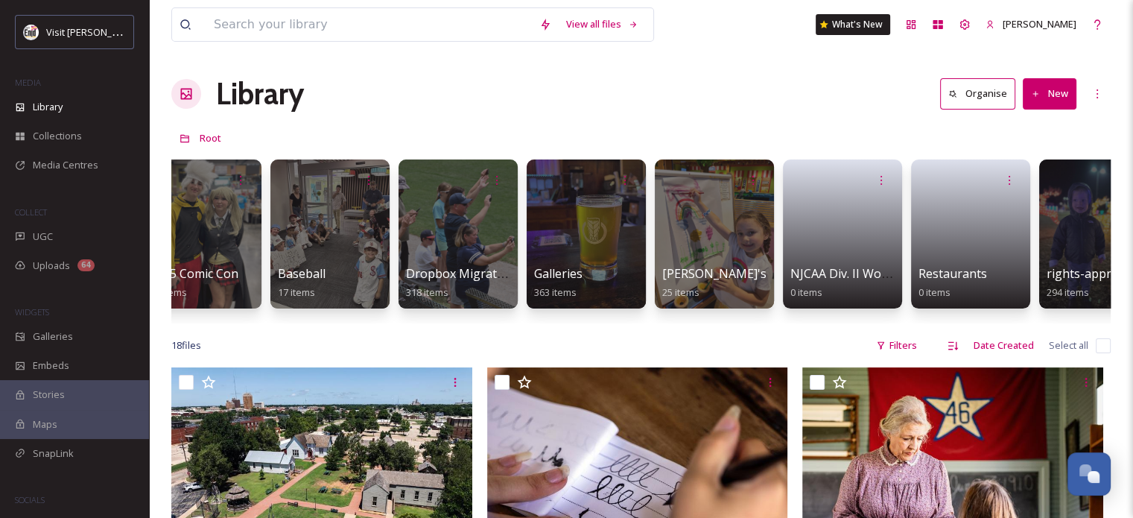
scroll to position [0, 726]
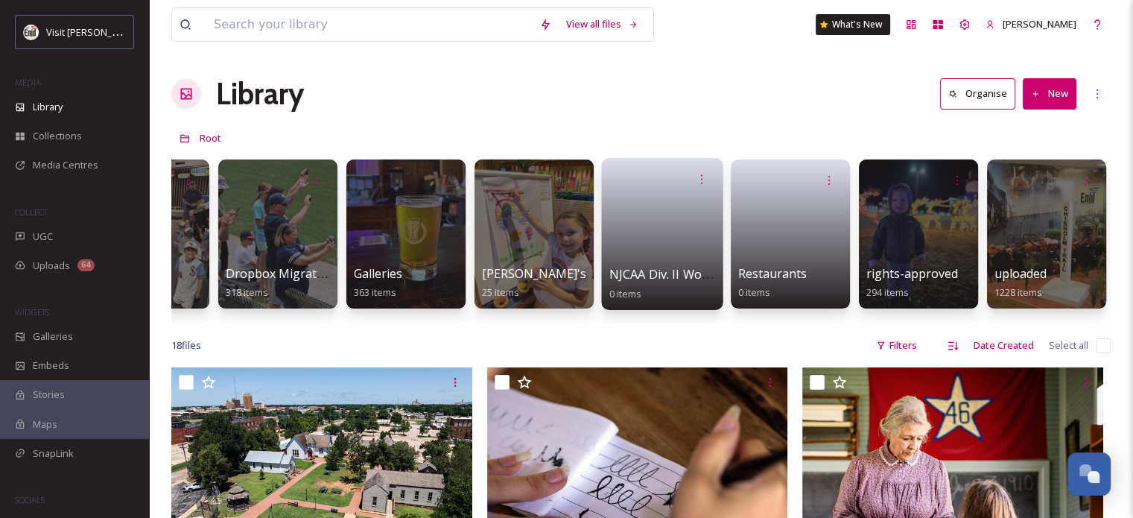
click at [635, 250] on link at bounding box center [662, 229] width 107 height 72
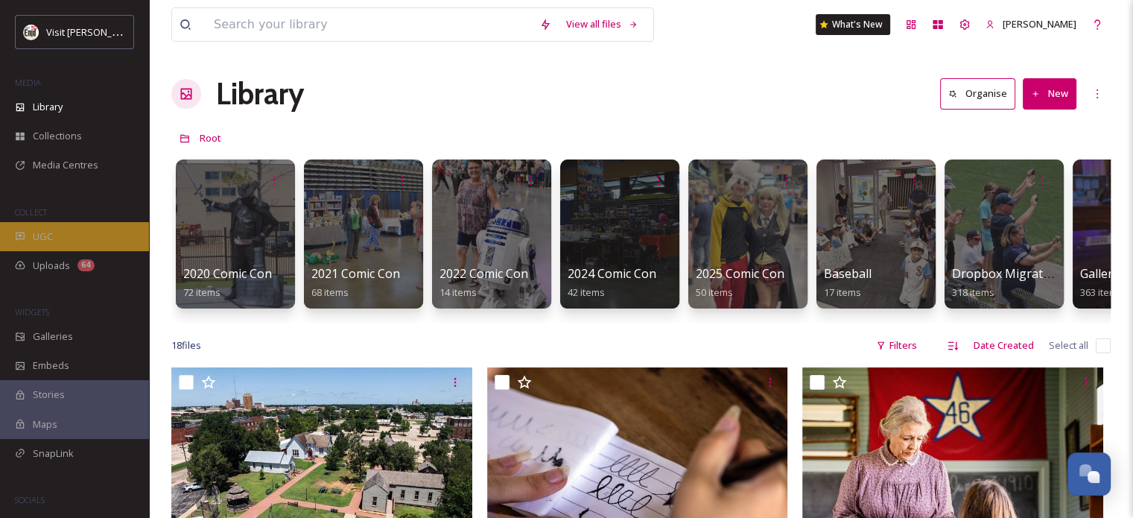
click at [39, 238] on span "UGC" at bounding box center [43, 236] width 20 height 14
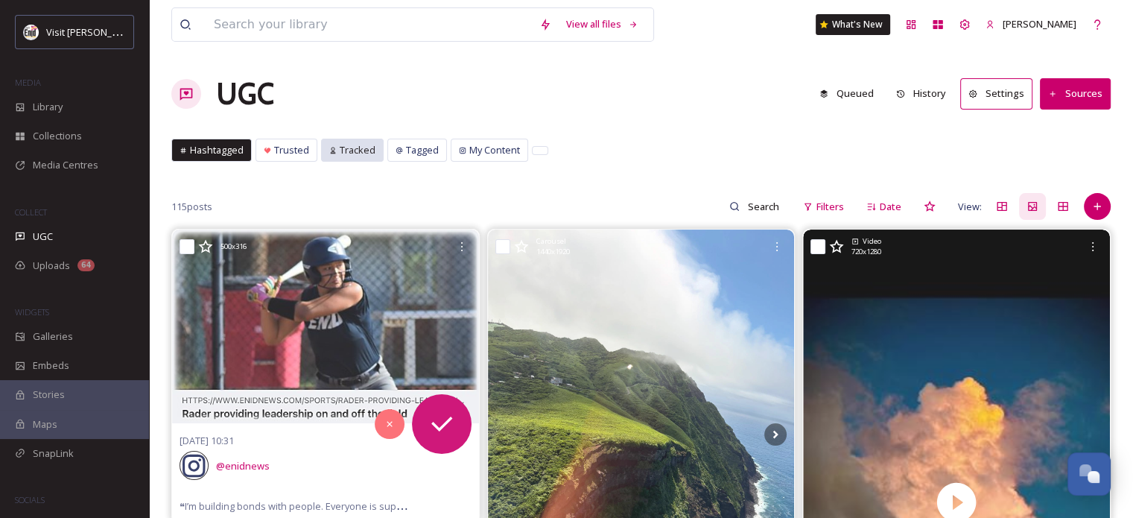
click at [349, 153] on span "Tracked" at bounding box center [358, 150] width 36 height 14
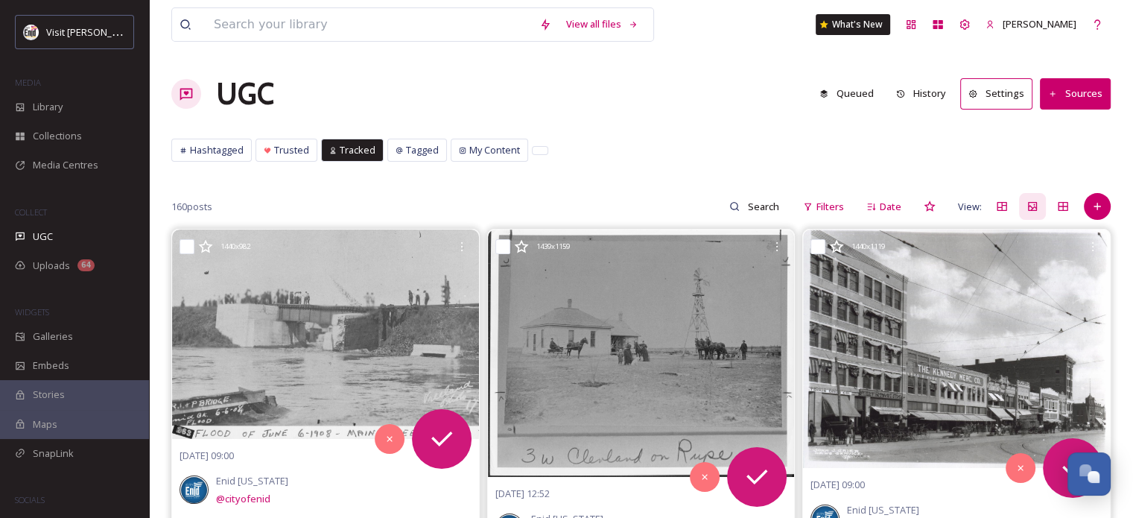
click at [1084, 95] on button "Sources" at bounding box center [1075, 93] width 71 height 31
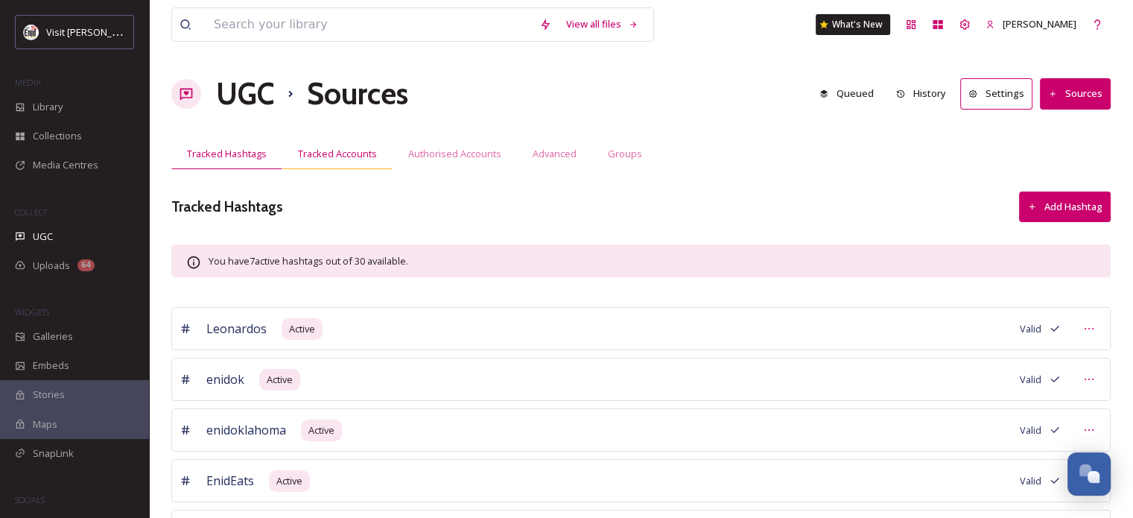
click at [320, 153] on span "Tracked Accounts" at bounding box center [337, 154] width 79 height 14
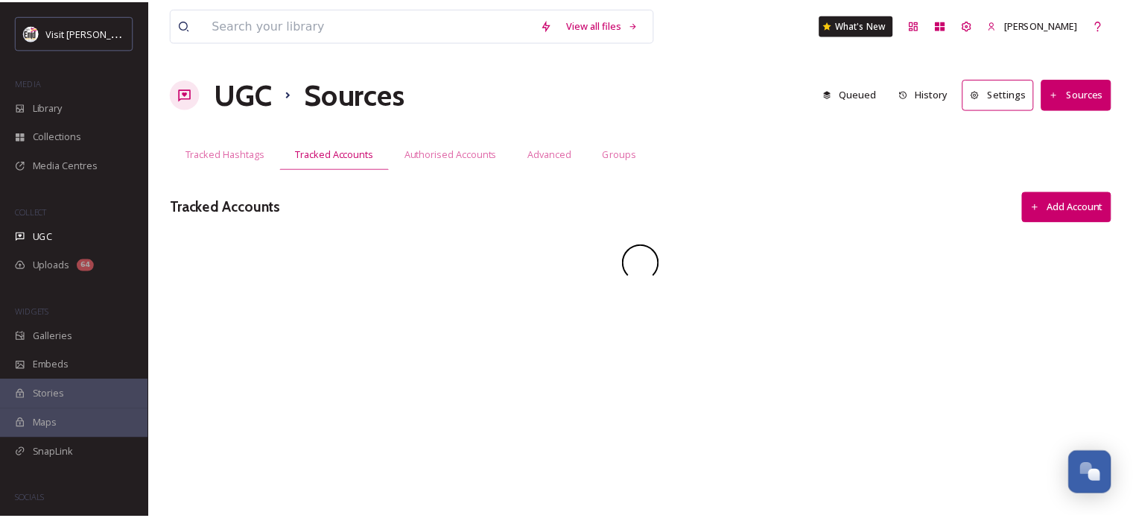
scroll to position [1722, 0]
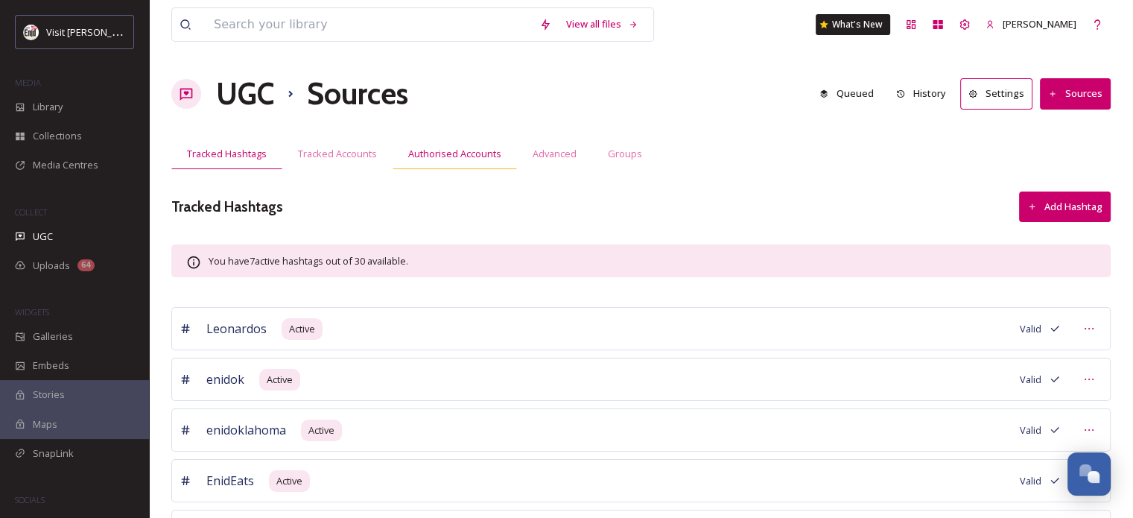
click at [439, 156] on span "Authorised Accounts" at bounding box center [454, 154] width 93 height 14
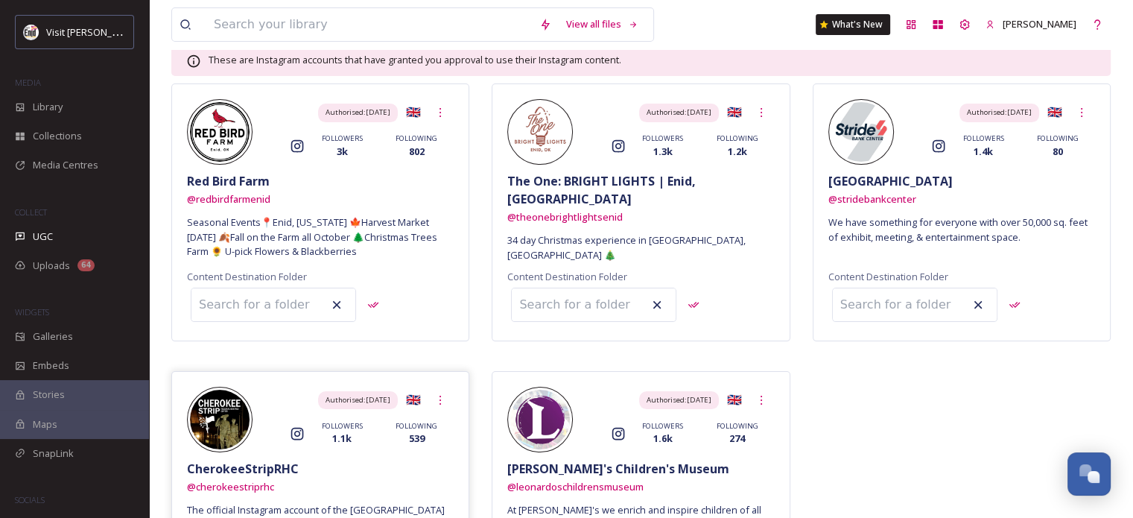
scroll to position [198, 0]
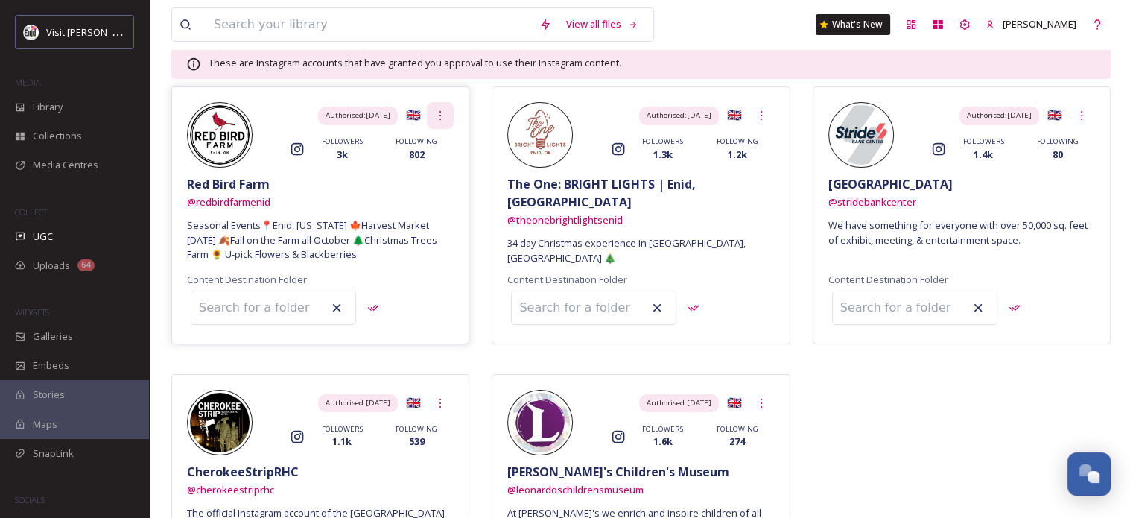
click at [441, 117] on icon at bounding box center [440, 115] width 12 height 12
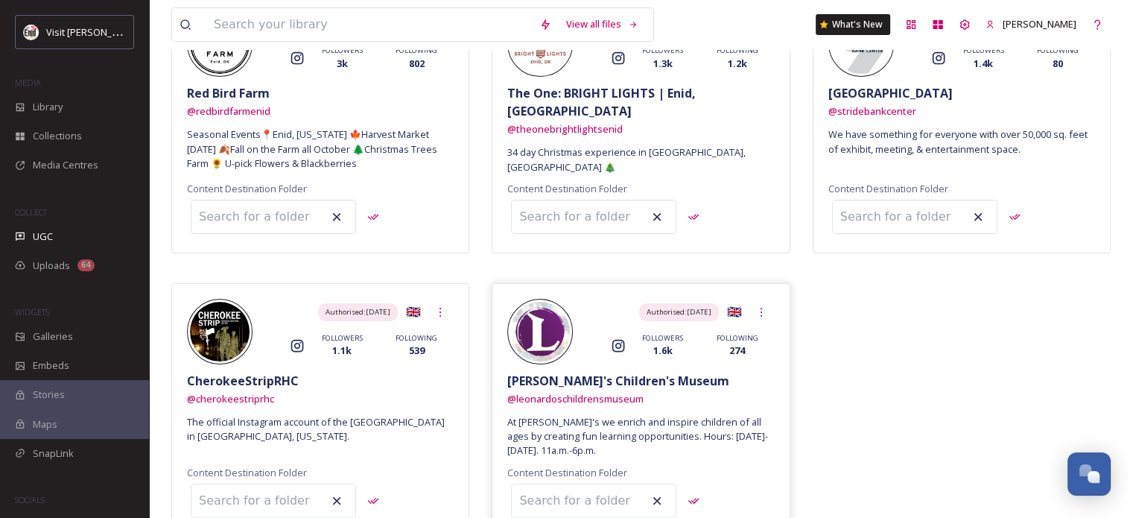
scroll to position [124, 0]
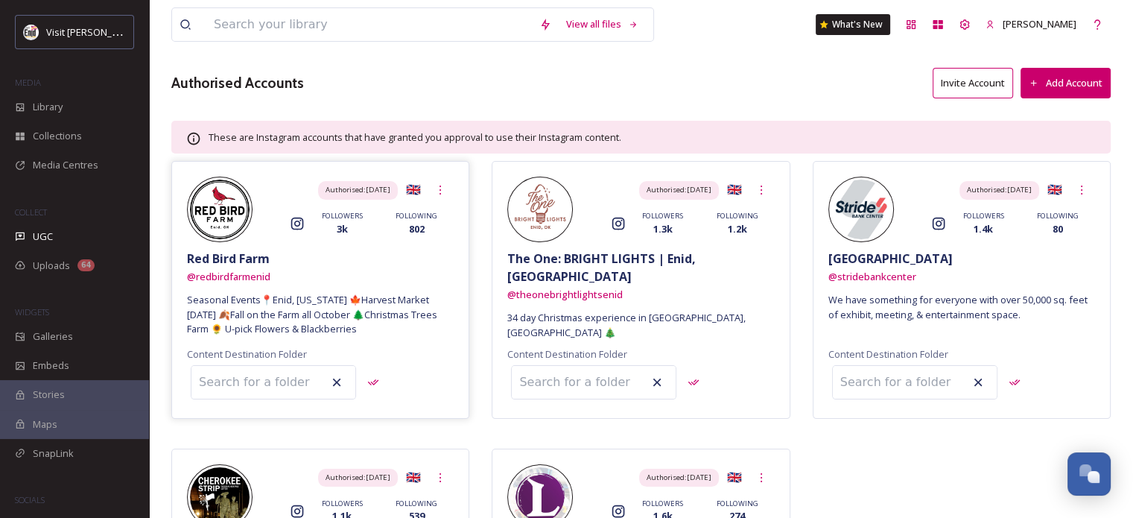
click at [297, 224] on icon at bounding box center [297, 224] width 13 height 13
click at [297, 218] on icon at bounding box center [297, 224] width 13 height 13
click at [231, 270] on span "@ redbirdfarmenid" at bounding box center [228, 276] width 83 height 13
click at [210, 211] on img at bounding box center [220, 210] width 60 height 60
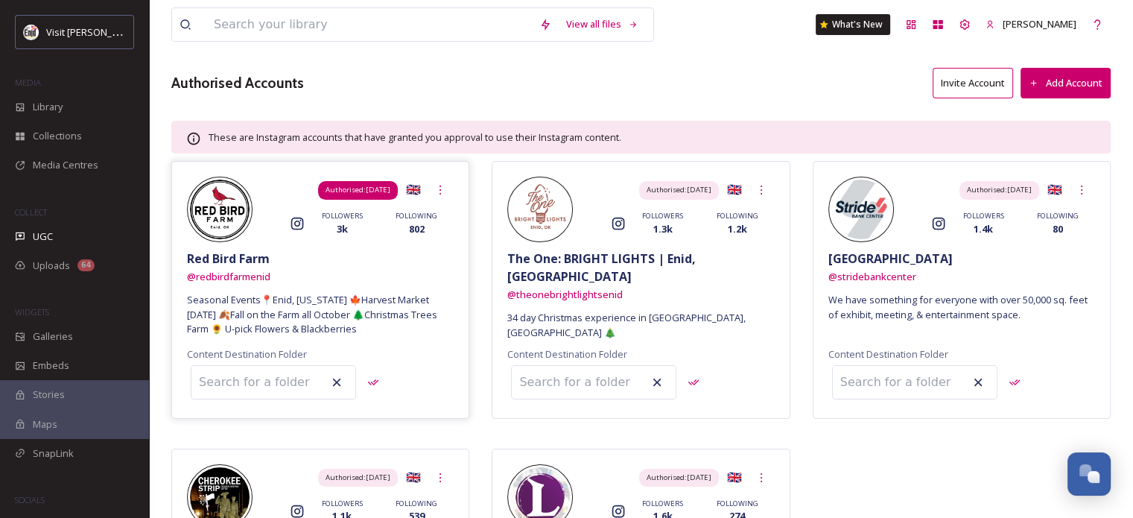
click at [342, 191] on span "Authorised: Aug 11, 2025" at bounding box center [358, 190] width 65 height 10
click at [355, 190] on span "Authorised: Aug 11, 2025" at bounding box center [358, 190] width 65 height 10
click at [355, 193] on span "Authorised: Aug 11, 2025" at bounding box center [358, 190] width 65 height 10
click at [375, 230] on div "FOLLOWERS 3k" at bounding box center [342, 223] width 74 height 25
click at [268, 381] on input at bounding box center [273, 382] width 164 height 33
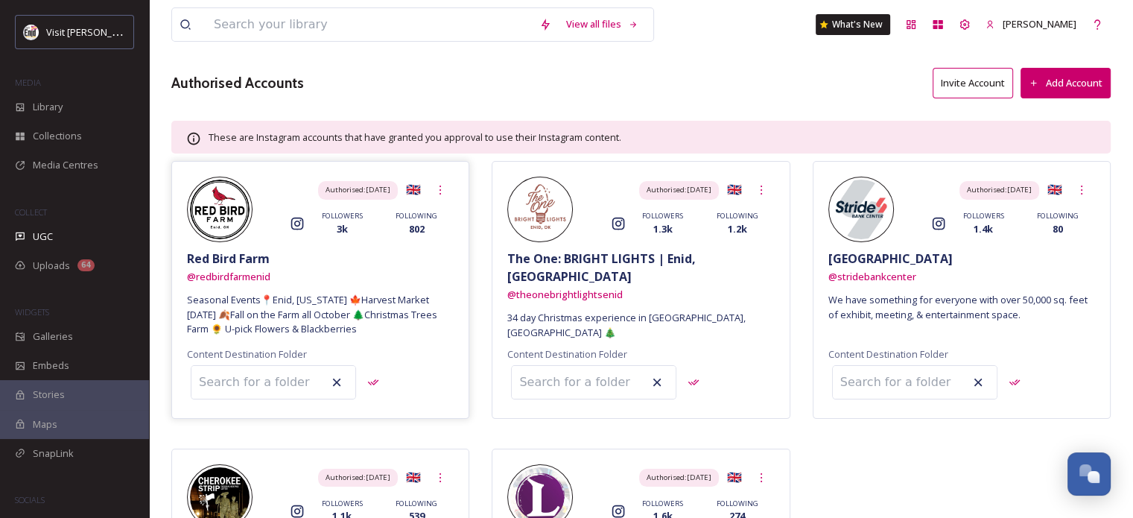
click at [268, 381] on input at bounding box center [273, 382] width 164 height 33
click at [229, 274] on span "@ redbirdfarmenid" at bounding box center [228, 276] width 83 height 13
click at [970, 20] on icon at bounding box center [965, 24] width 10 height 10
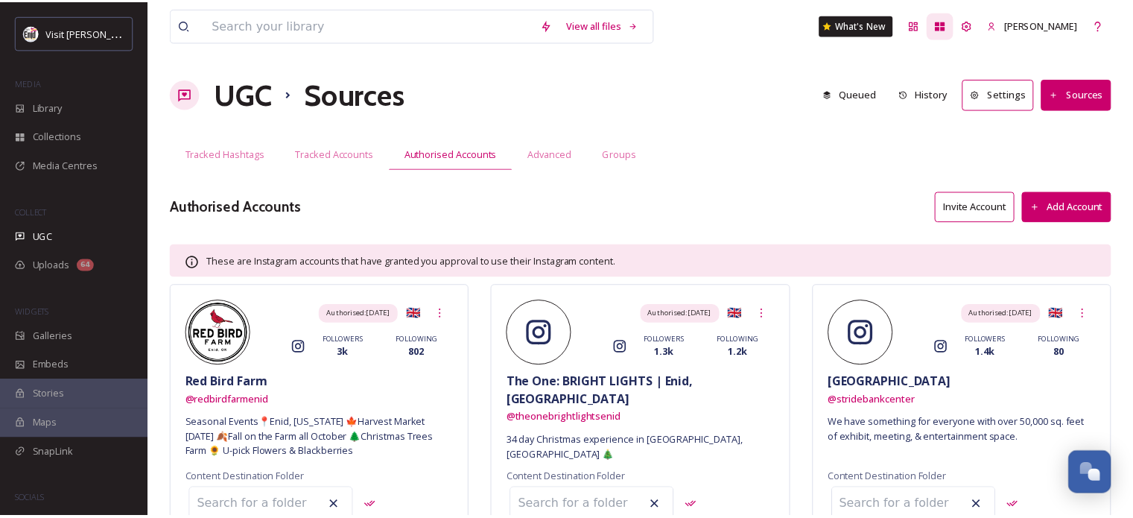
scroll to position [347, 0]
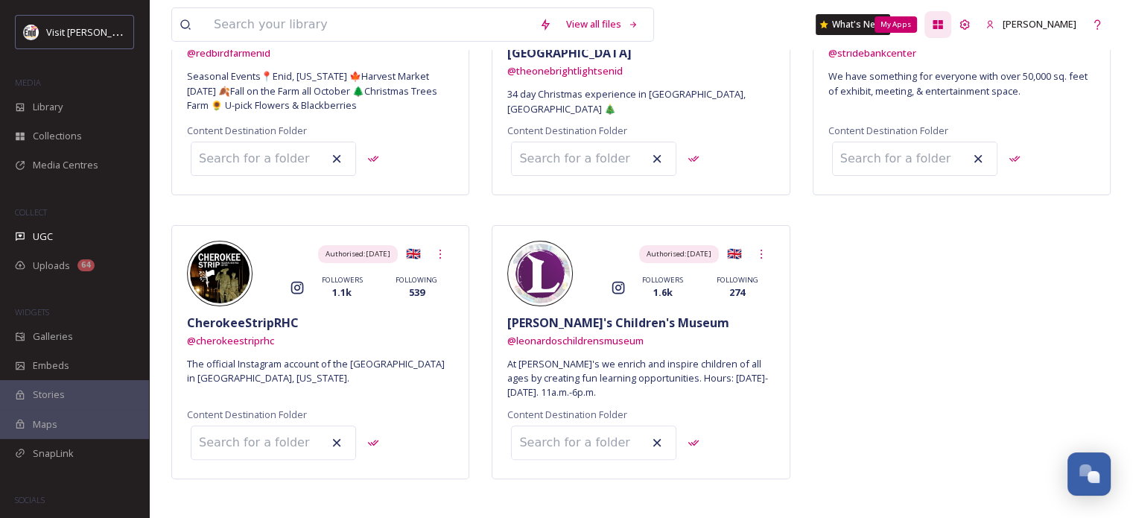
click at [943, 26] on icon at bounding box center [938, 24] width 10 height 9
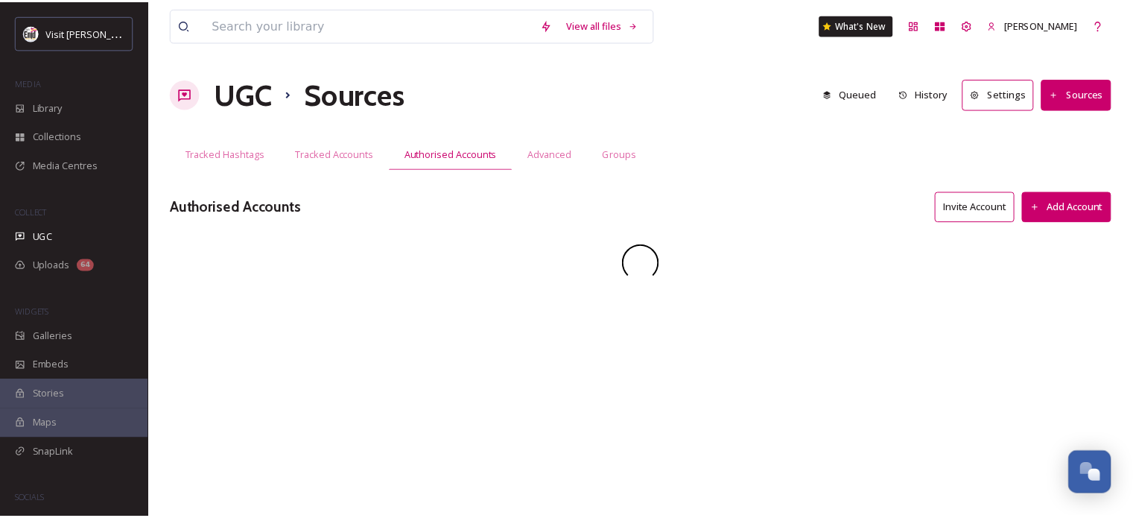
scroll to position [347, 0]
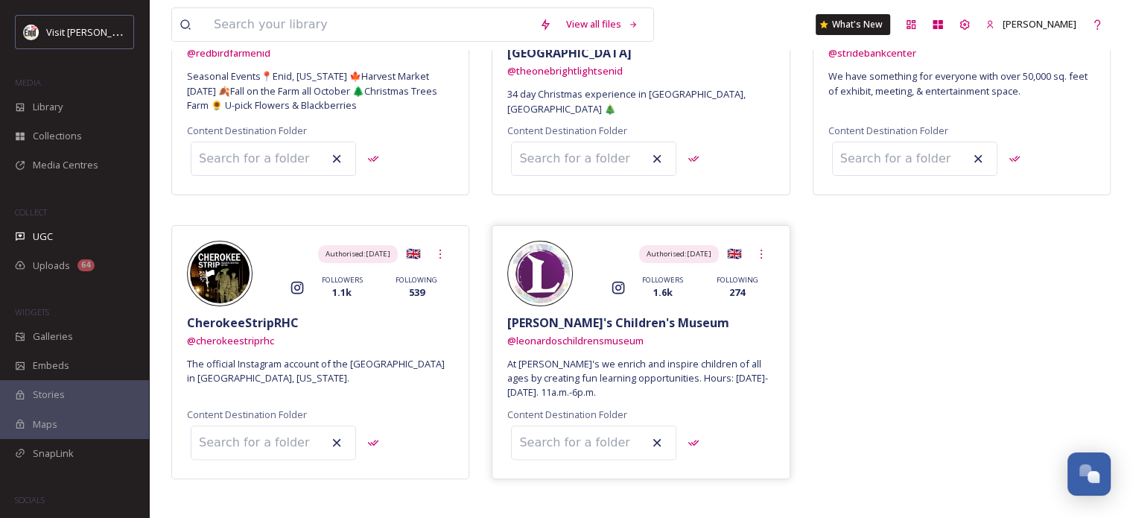
click at [602, 317] on span "[PERSON_NAME]'s Children's Museum" at bounding box center [618, 323] width 222 height 18
click at [544, 273] on img at bounding box center [540, 274] width 60 height 60
click at [761, 252] on icon at bounding box center [761, 254] width 1 height 9
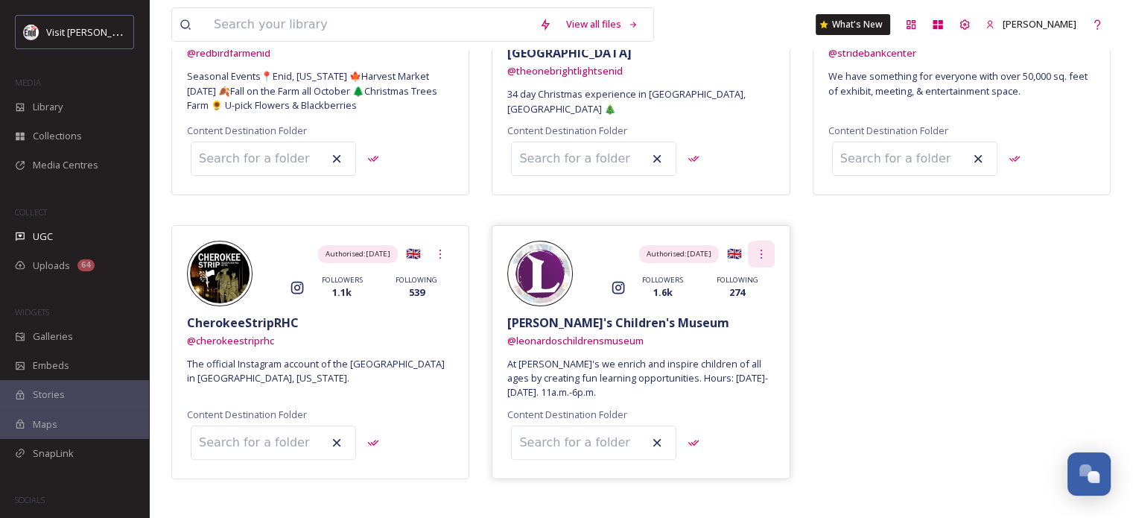
click at [761, 252] on icon at bounding box center [761, 254] width 1 height 9
click at [688, 437] on icon at bounding box center [694, 443] width 12 height 12
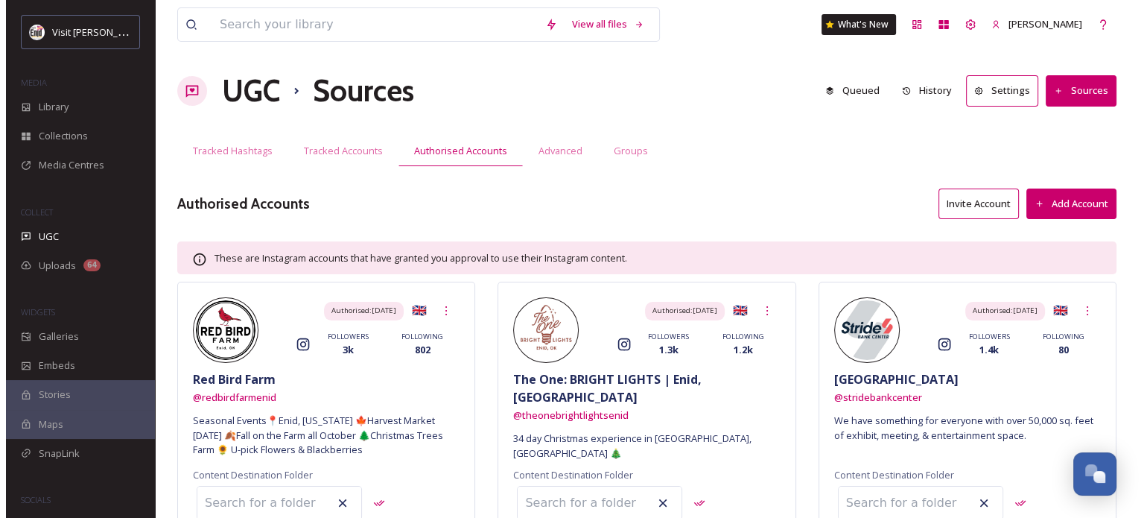
scroll to position [0, 0]
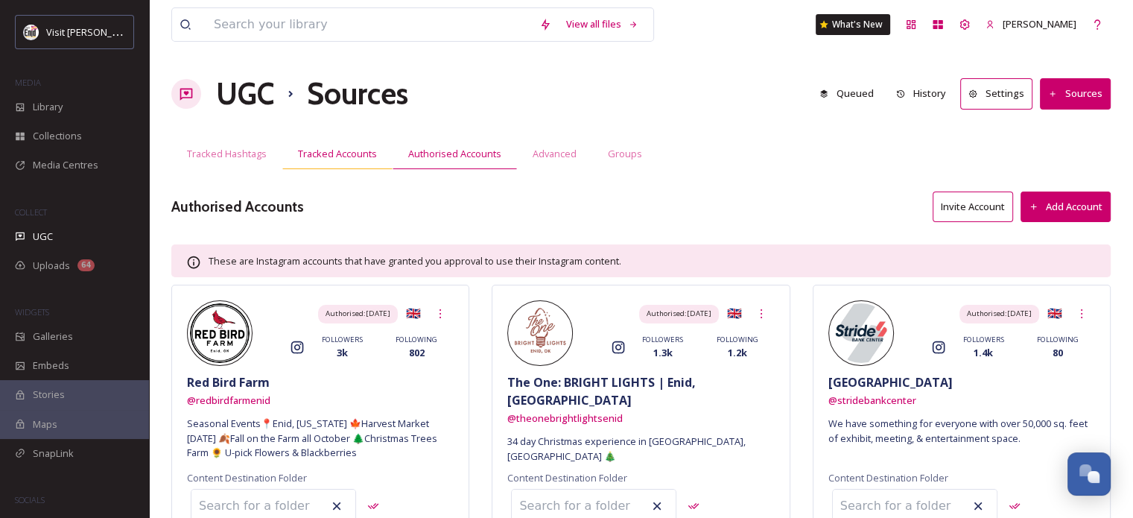
click at [328, 151] on span "Tracked Accounts" at bounding box center [337, 154] width 79 height 14
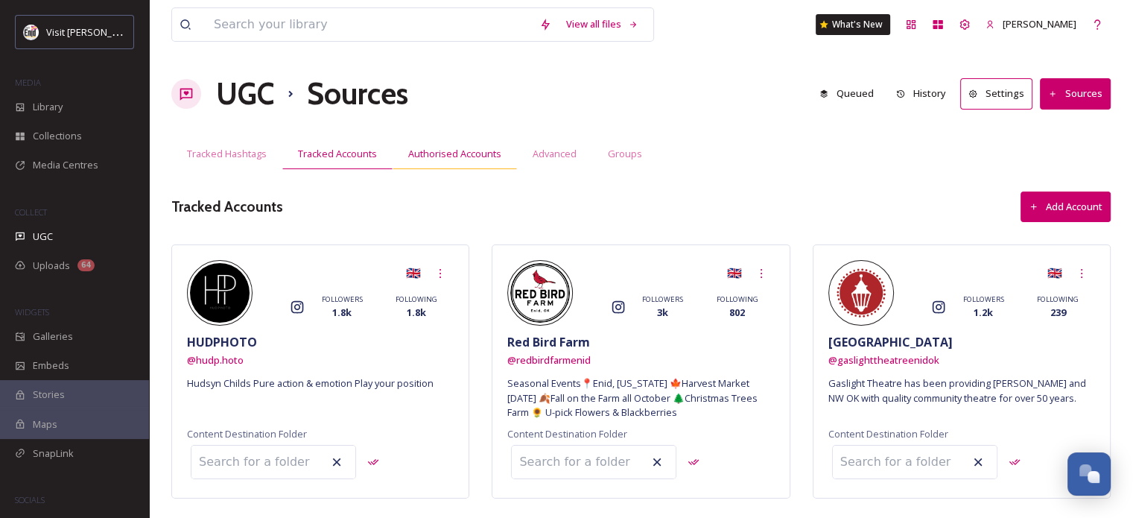
click at [456, 151] on span "Authorised Accounts" at bounding box center [454, 154] width 93 height 14
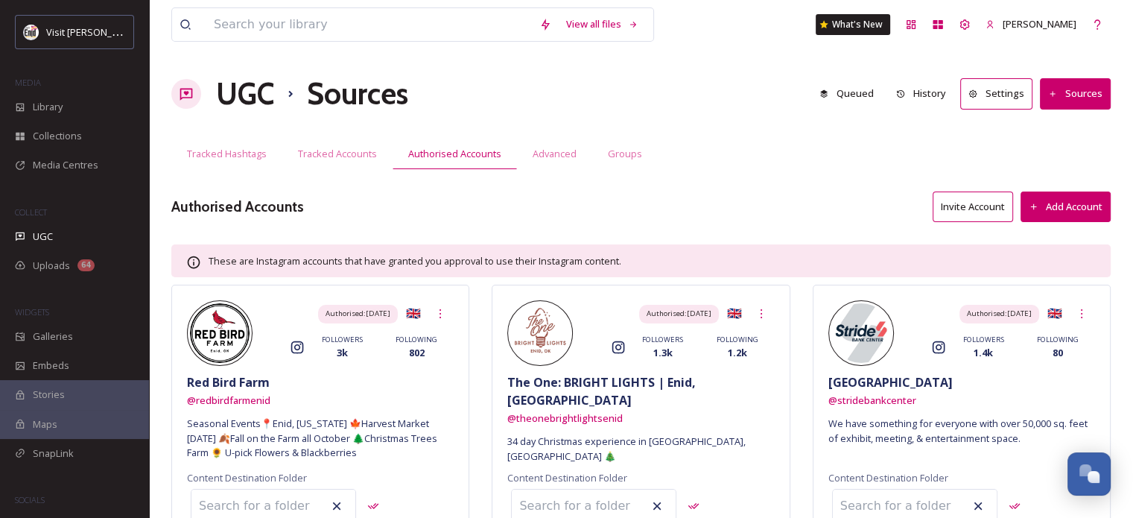
click at [1078, 95] on button "Sources" at bounding box center [1075, 93] width 71 height 31
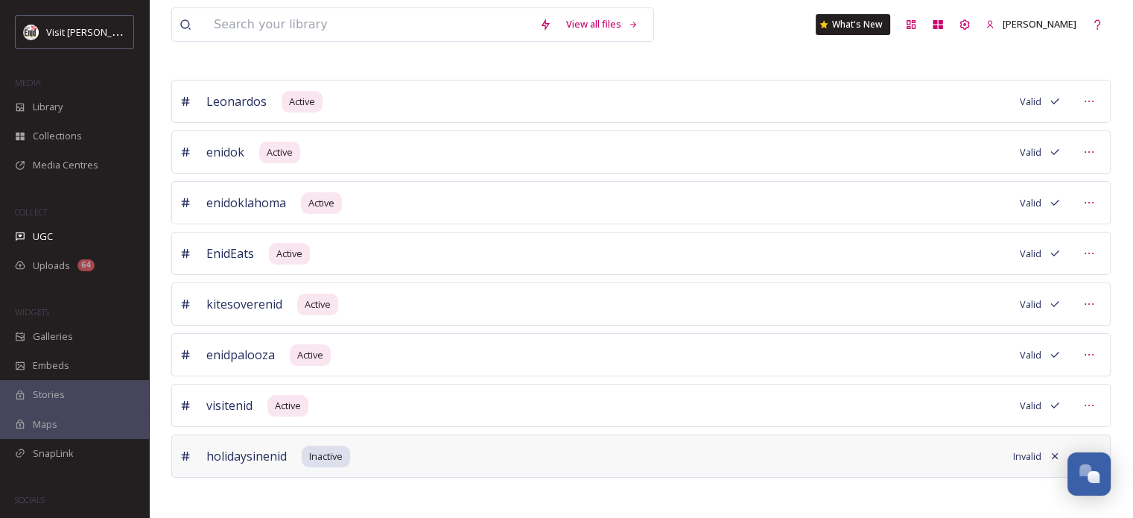
scroll to position [229, 0]
click at [286, 399] on span "Active" at bounding box center [288, 404] width 26 height 14
click at [1089, 400] on icon at bounding box center [1089, 404] width 12 height 12
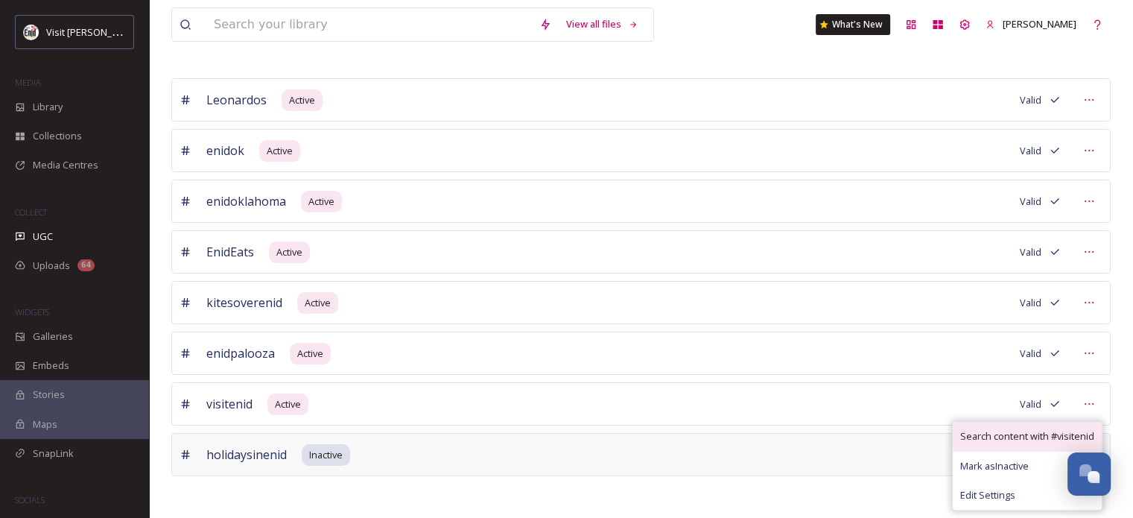
click at [1009, 433] on span "Search content with # visitenid" at bounding box center [1027, 436] width 134 height 14
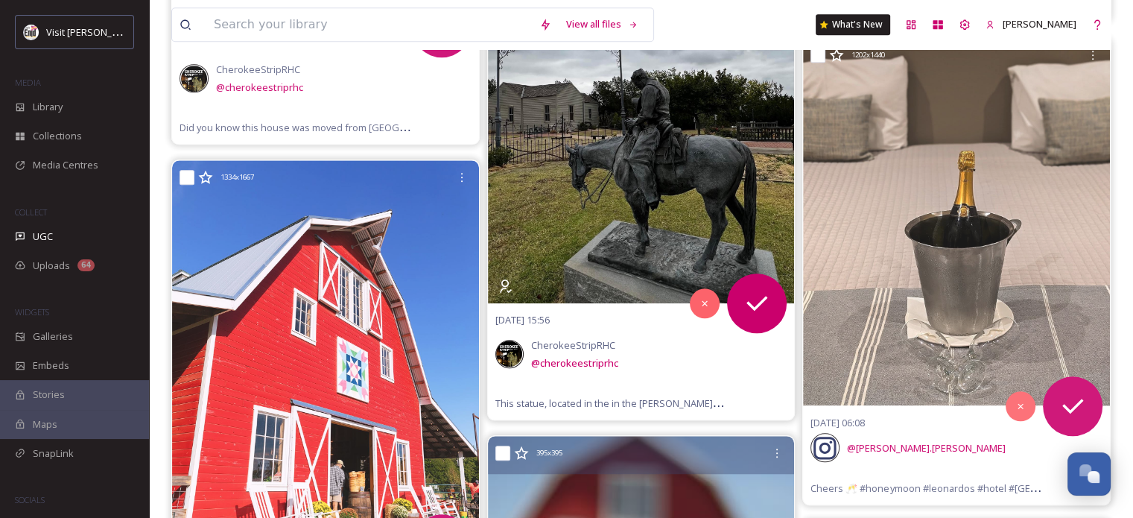
scroll to position [1713, 0]
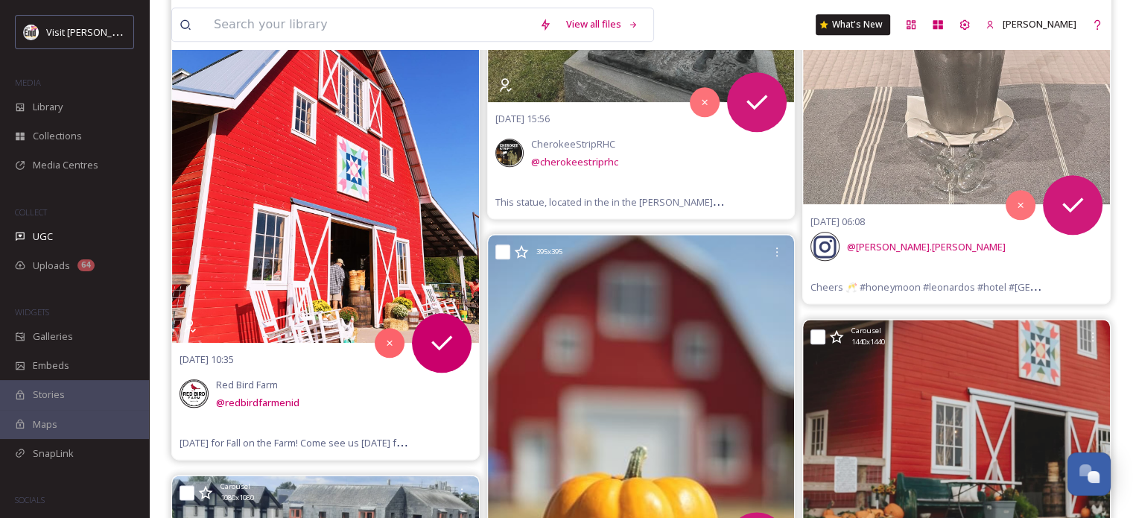
click at [295, 288] on img at bounding box center [325, 150] width 307 height 383
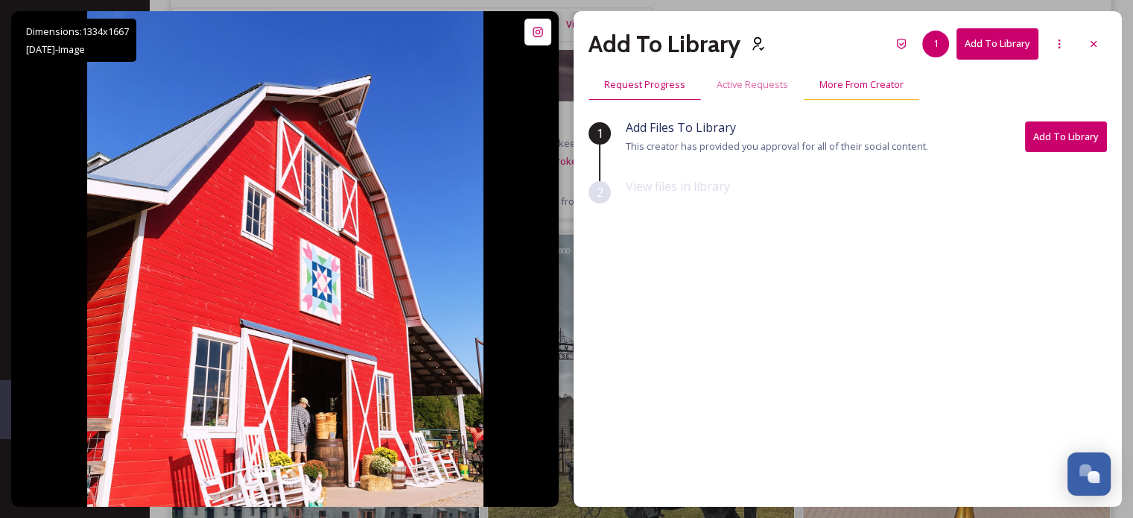
click at [850, 84] on span "More From Creator" at bounding box center [861, 84] width 84 height 14
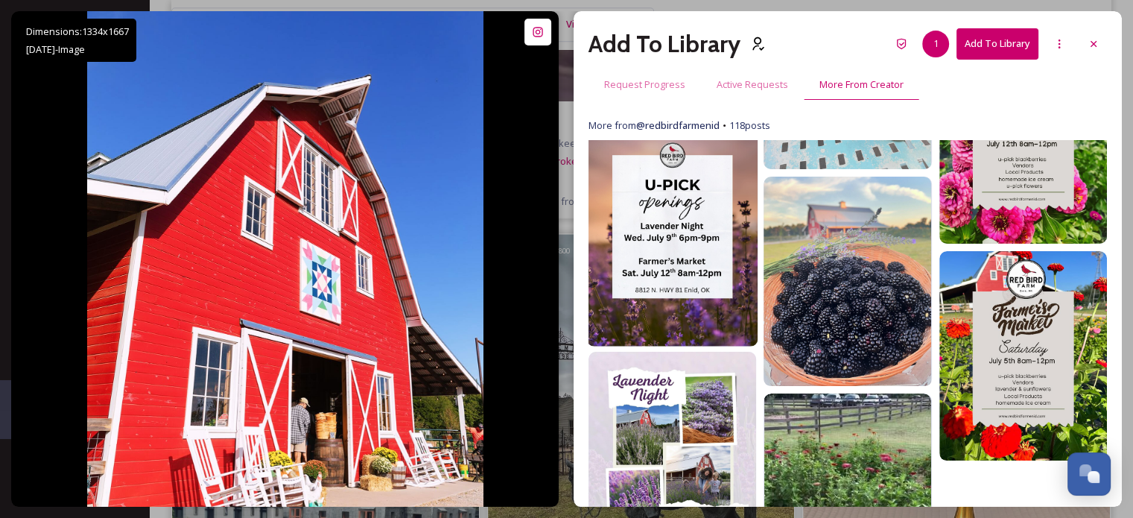
scroll to position [1117, 0]
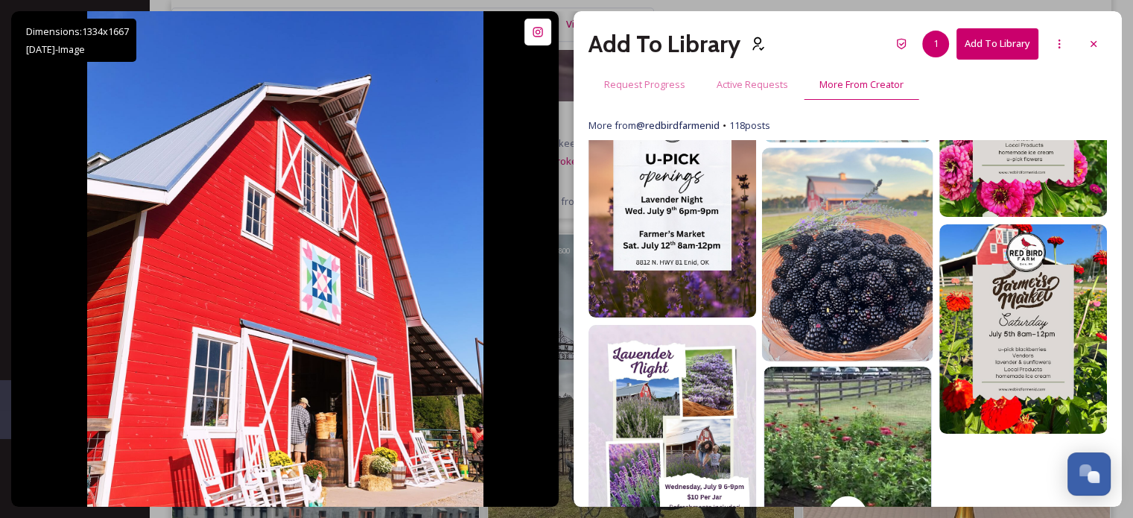
click at [842, 241] on img at bounding box center [847, 254] width 171 height 214
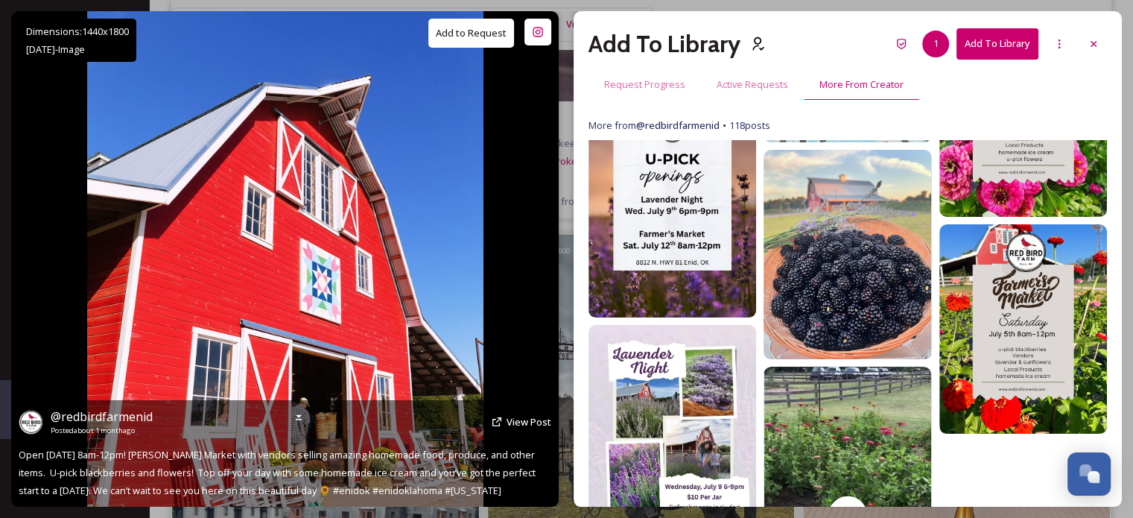
click at [456, 36] on button "Add to Request" at bounding box center [471, 33] width 86 height 29
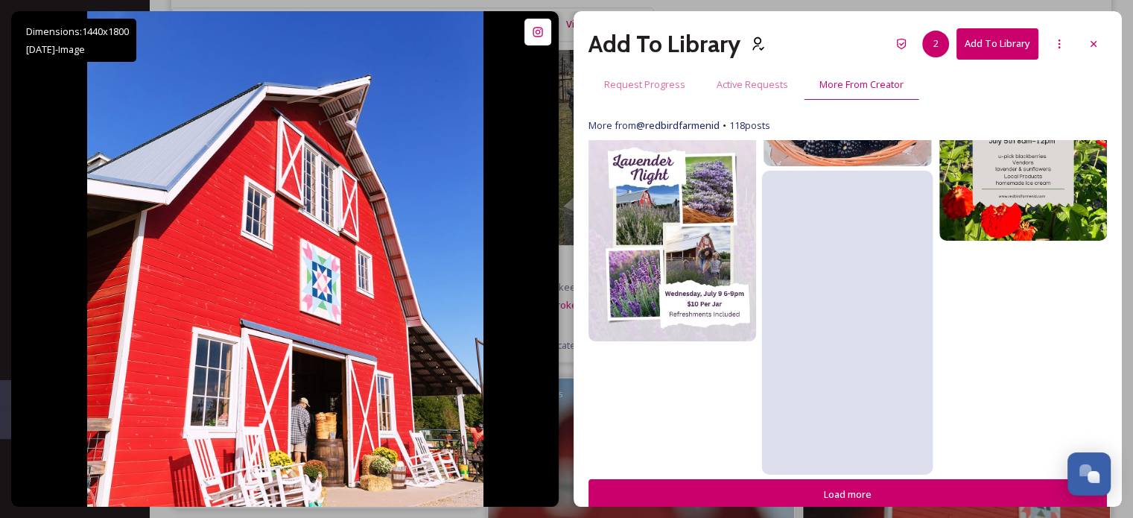
scroll to position [1719, 0]
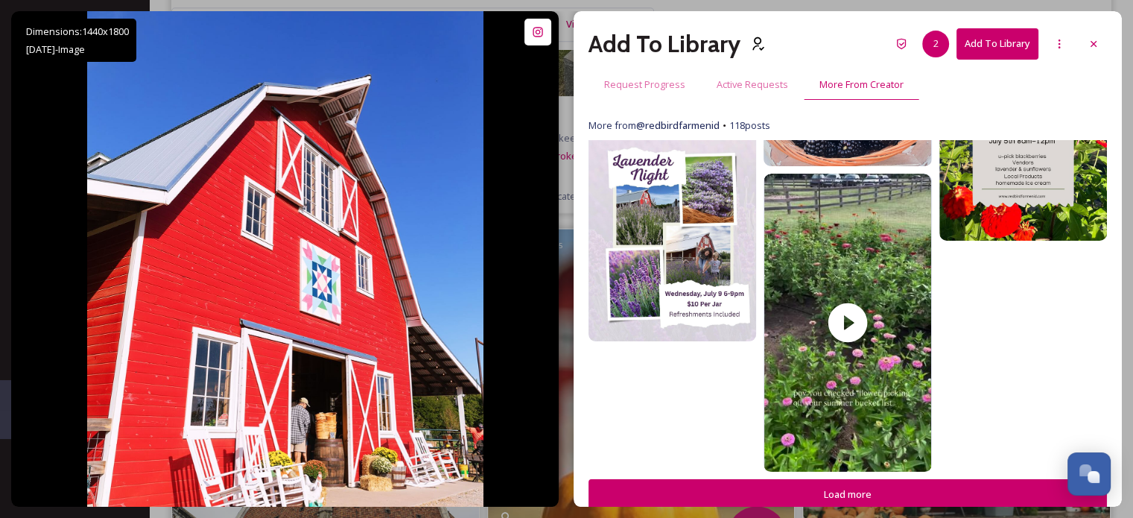
click at [915, 494] on button "Load more" at bounding box center [847, 494] width 518 height 31
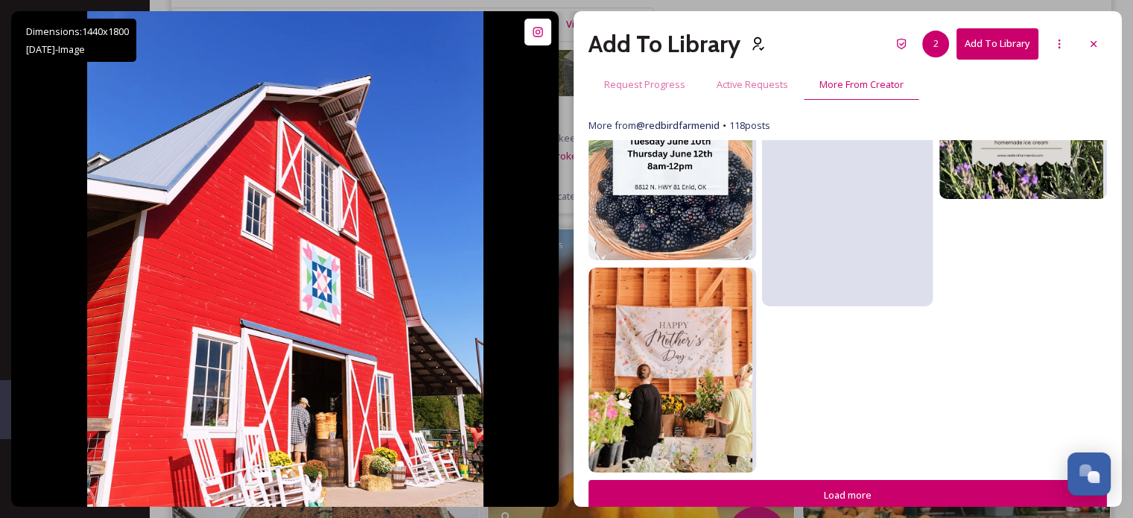
scroll to position [2853, 0]
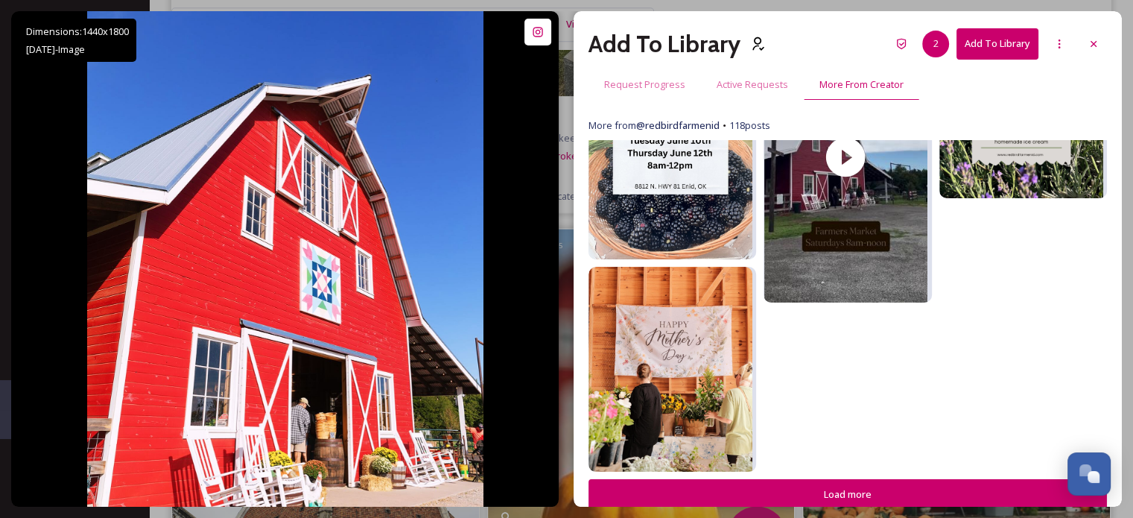
click at [876, 486] on button "Load more" at bounding box center [847, 494] width 518 height 31
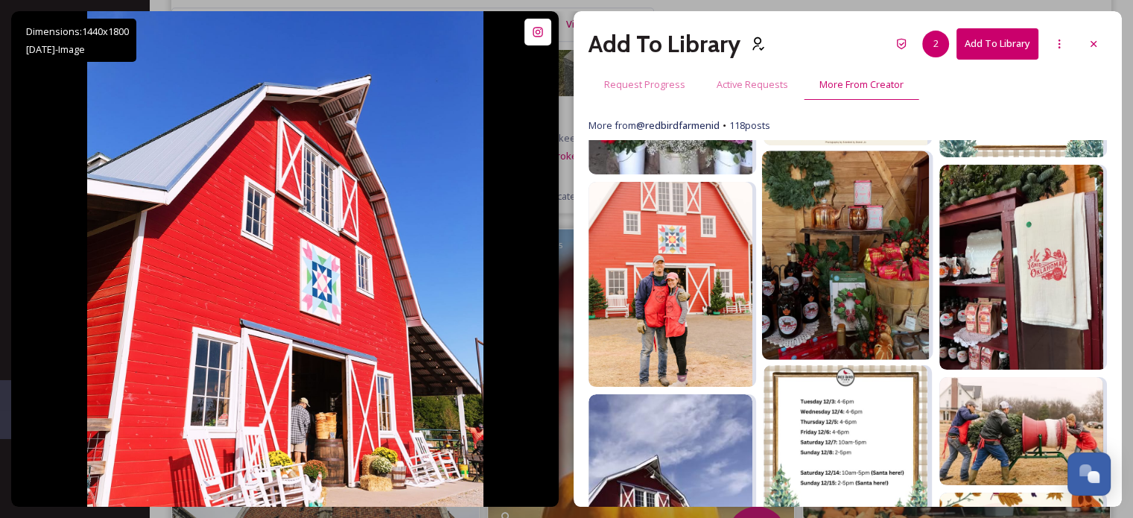
scroll to position [3523, 0]
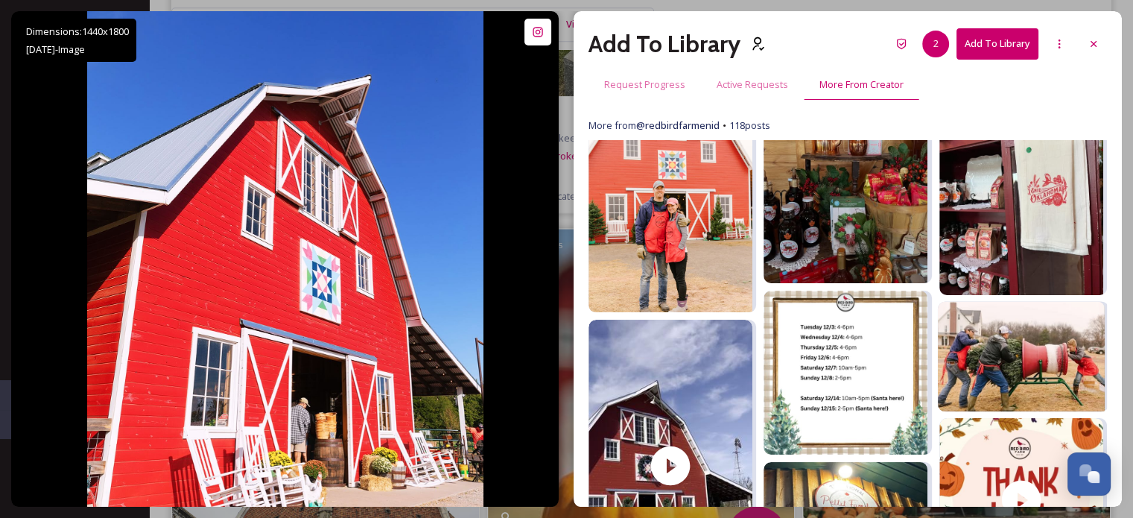
click at [1022, 374] on img at bounding box center [1020, 356] width 167 height 110
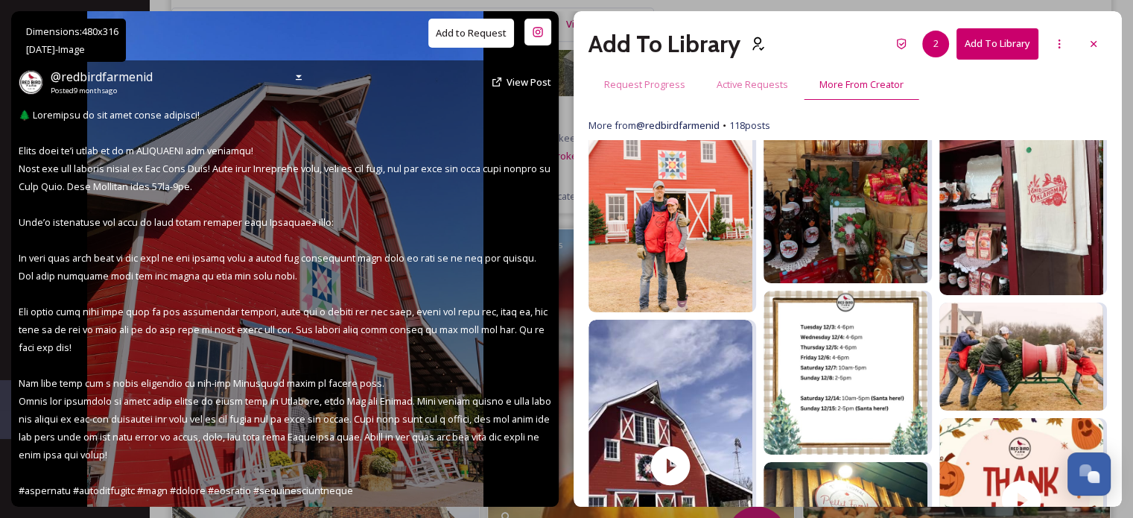
click at [464, 36] on button "Add to Request" at bounding box center [471, 33] width 86 height 29
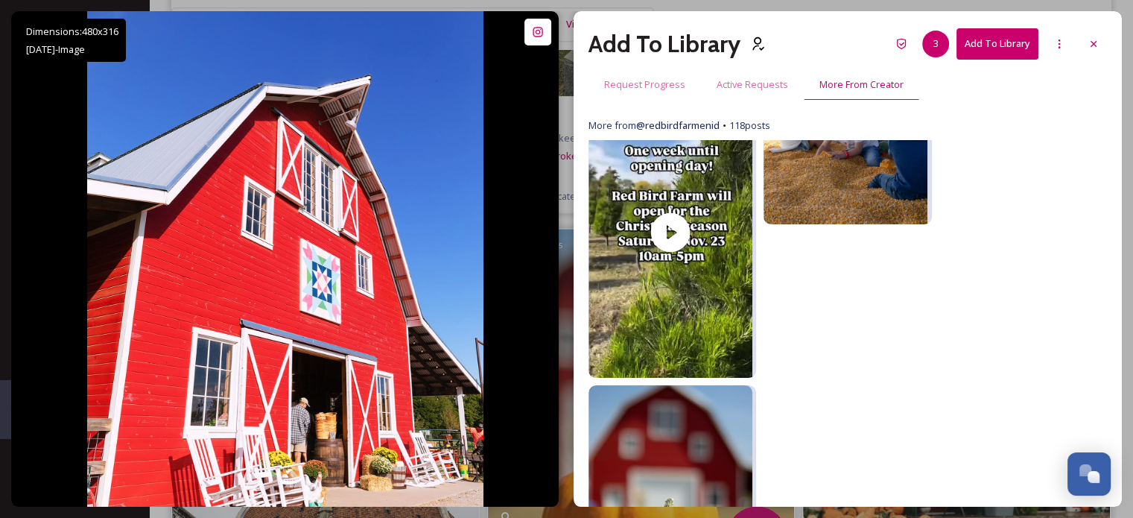
scroll to position [4345, 0]
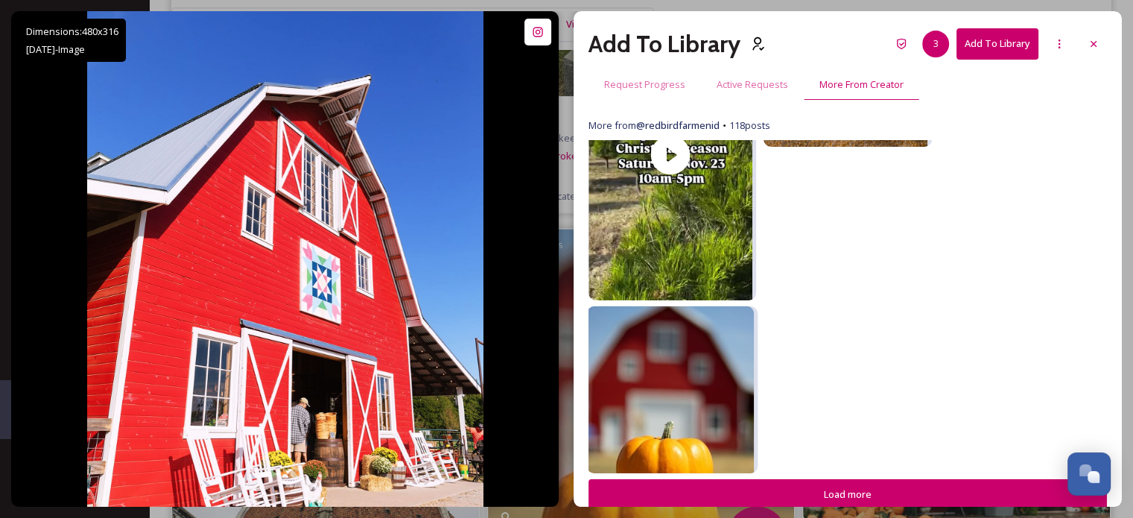
click at [676, 379] on img at bounding box center [670, 389] width 167 height 167
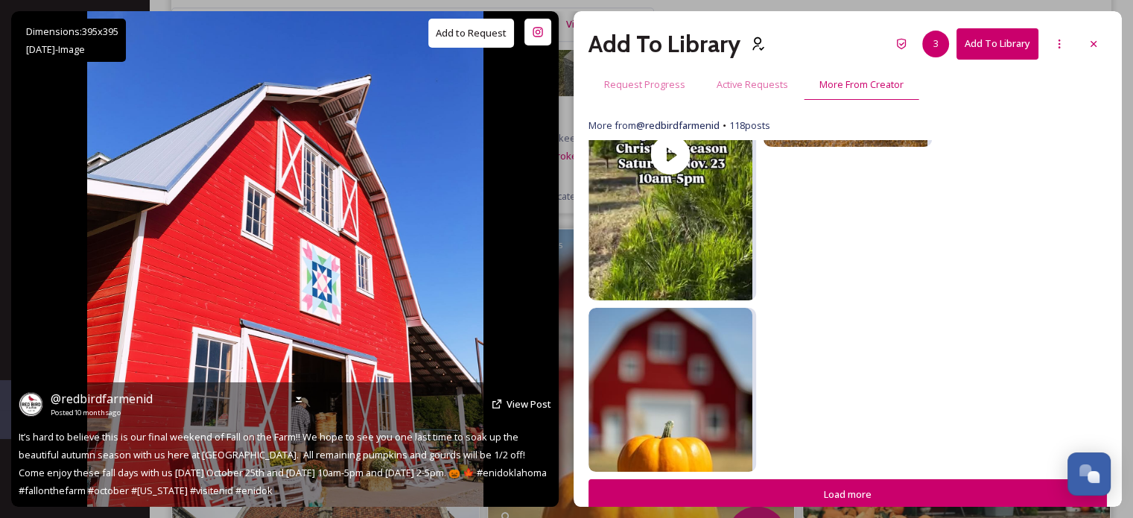
click at [454, 35] on button "Add to Request" at bounding box center [471, 33] width 86 height 29
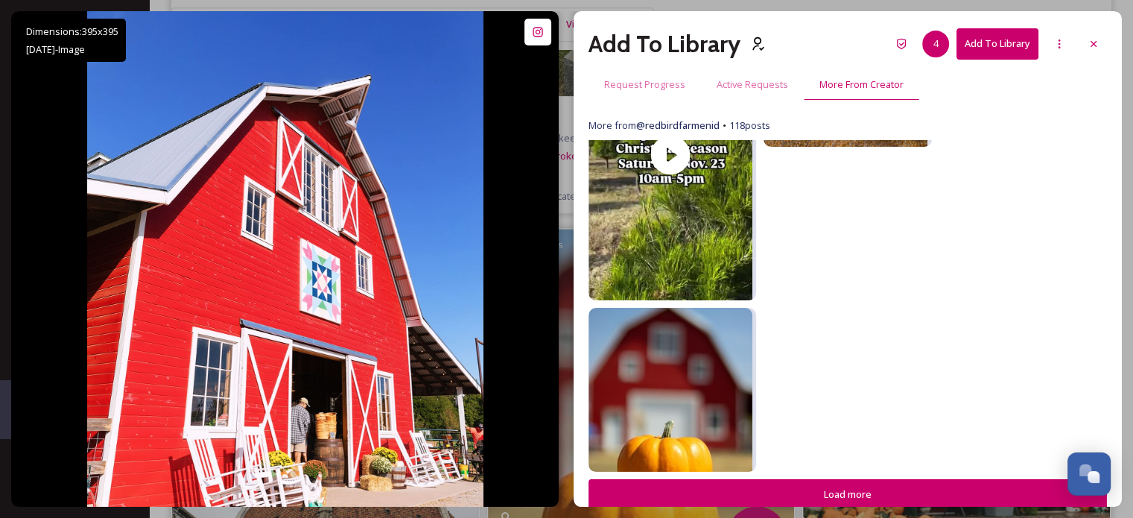
click at [855, 482] on button "Load more" at bounding box center [847, 494] width 518 height 31
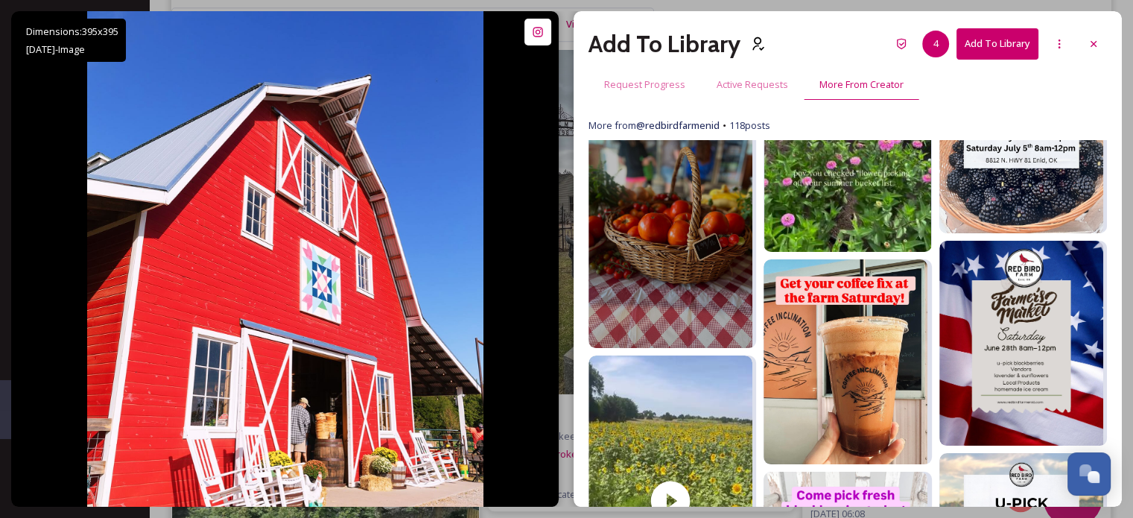
scroll to position [1490, 0]
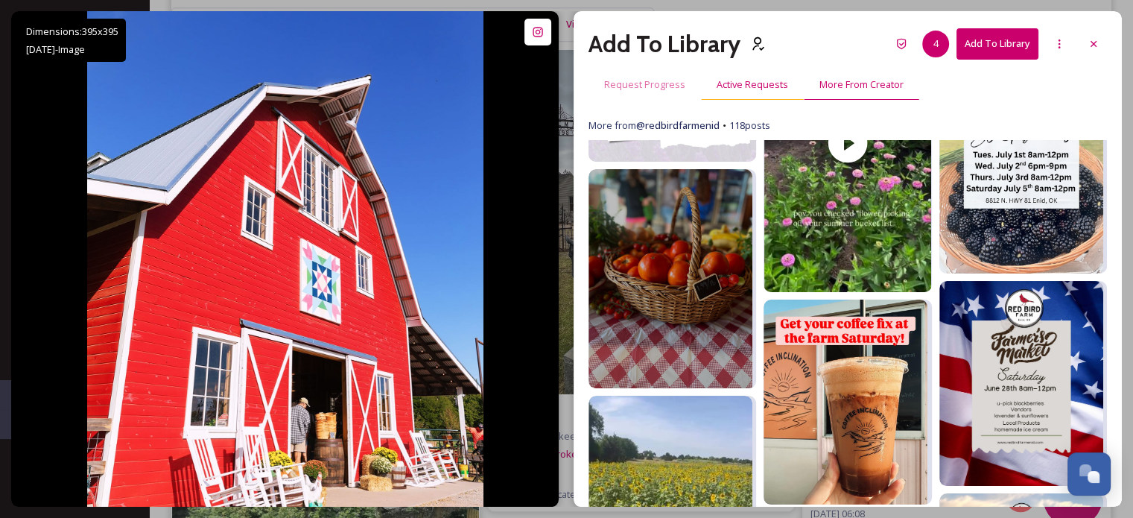
click at [738, 83] on span "Active Requests" at bounding box center [753, 84] width 72 height 14
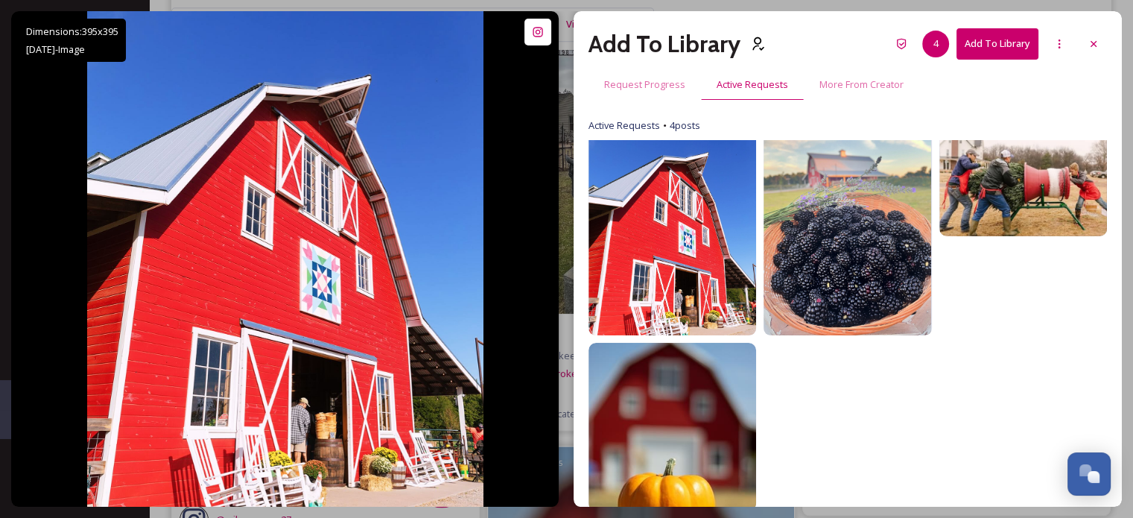
scroll to position [1570, 0]
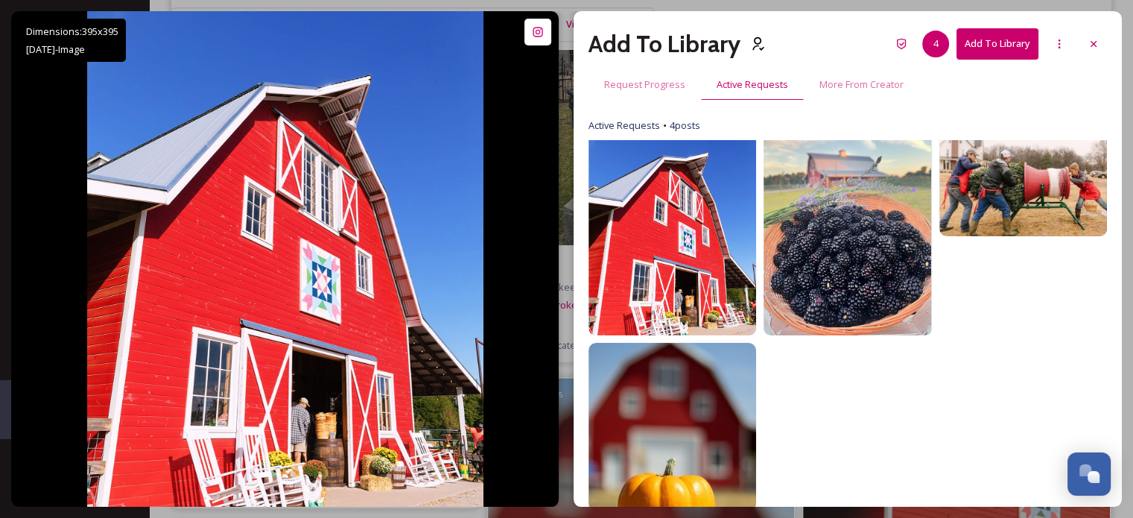
click at [985, 43] on button "Add To Library" at bounding box center [997, 43] width 82 height 31
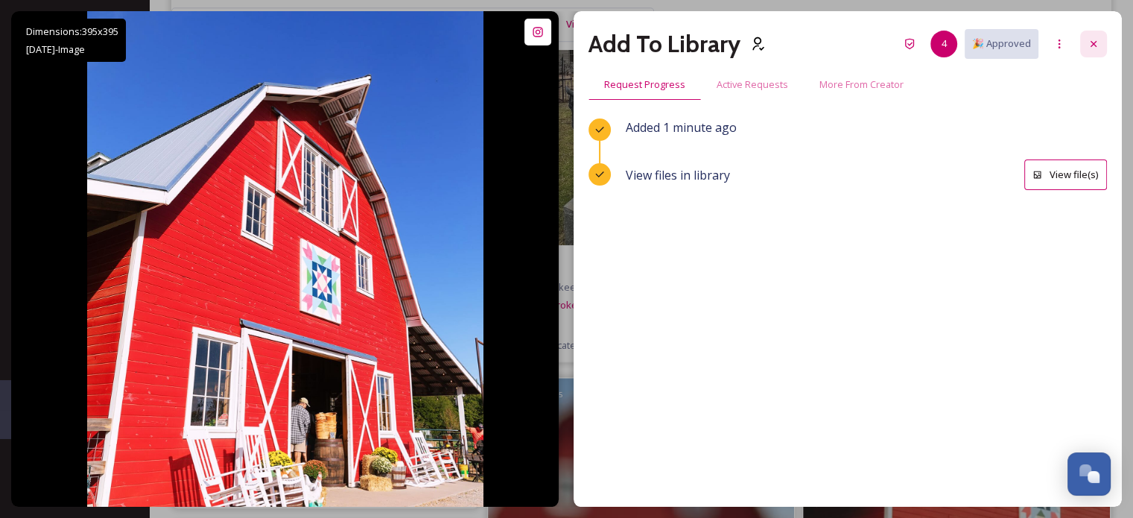
click at [1093, 41] on icon at bounding box center [1094, 44] width 12 height 12
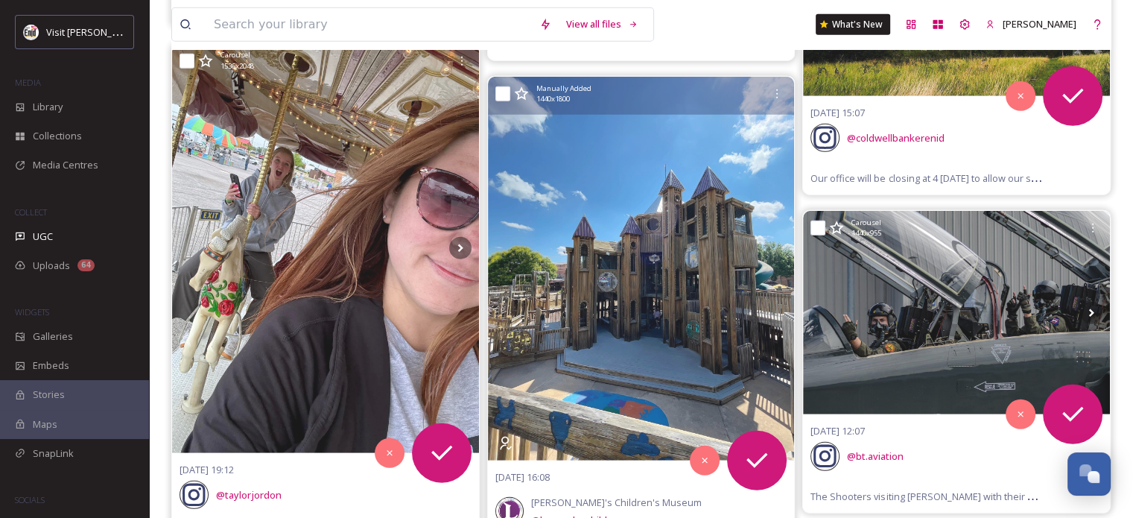
scroll to position [4103, 0]
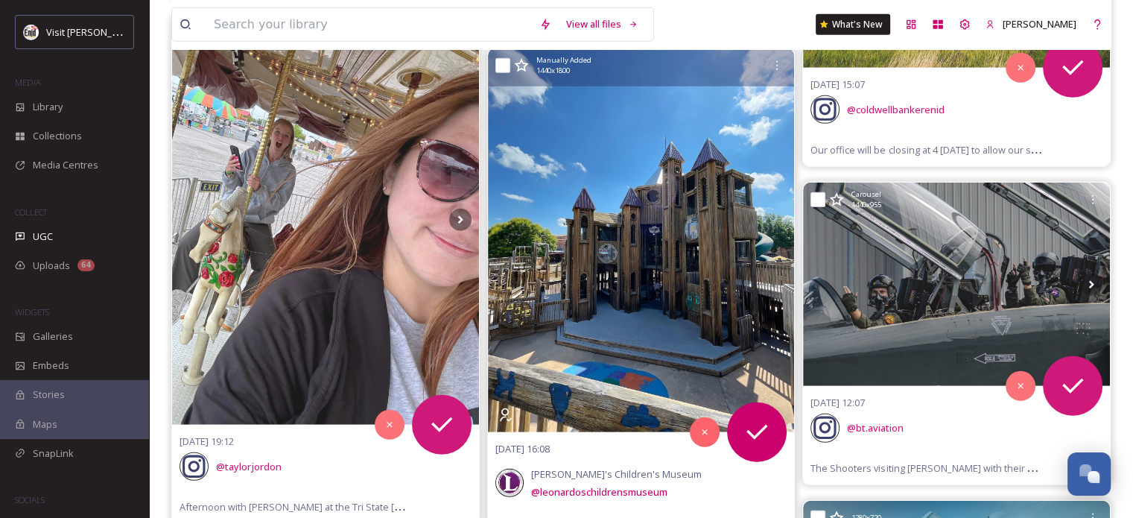
click at [638, 261] on img at bounding box center [641, 240] width 307 height 384
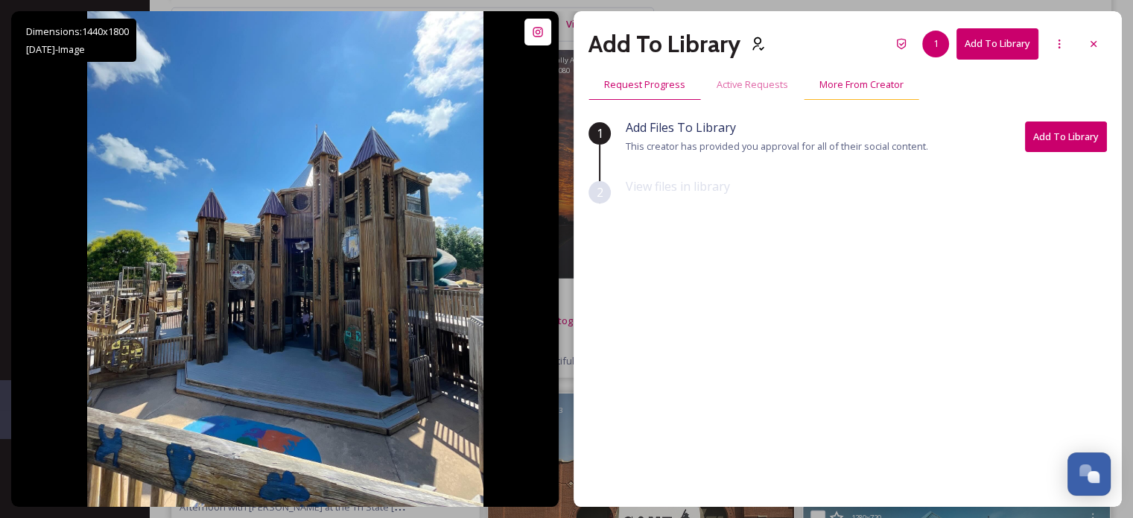
click at [846, 85] on span "More From Creator" at bounding box center [861, 84] width 84 height 14
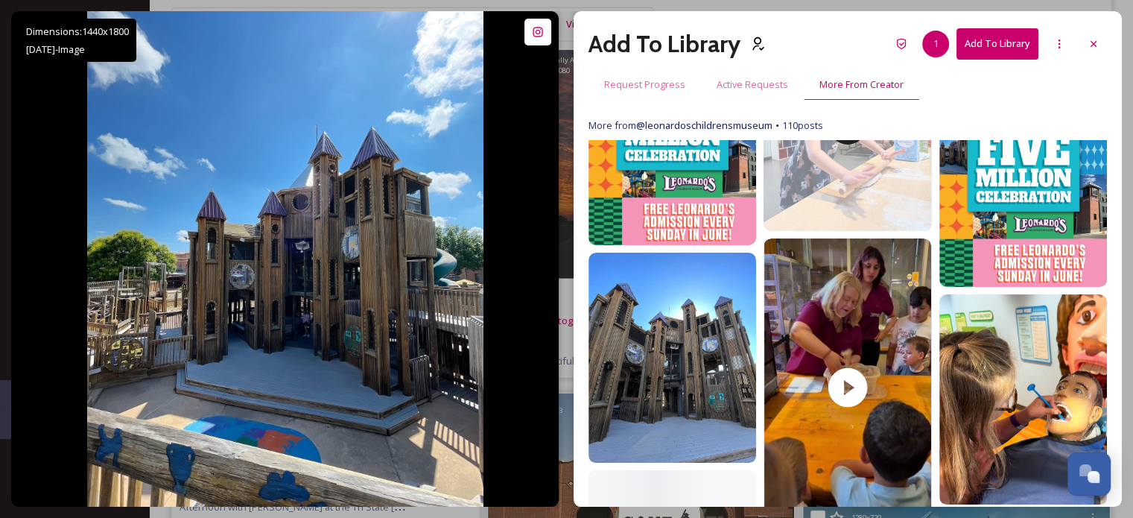
scroll to position [894, 0]
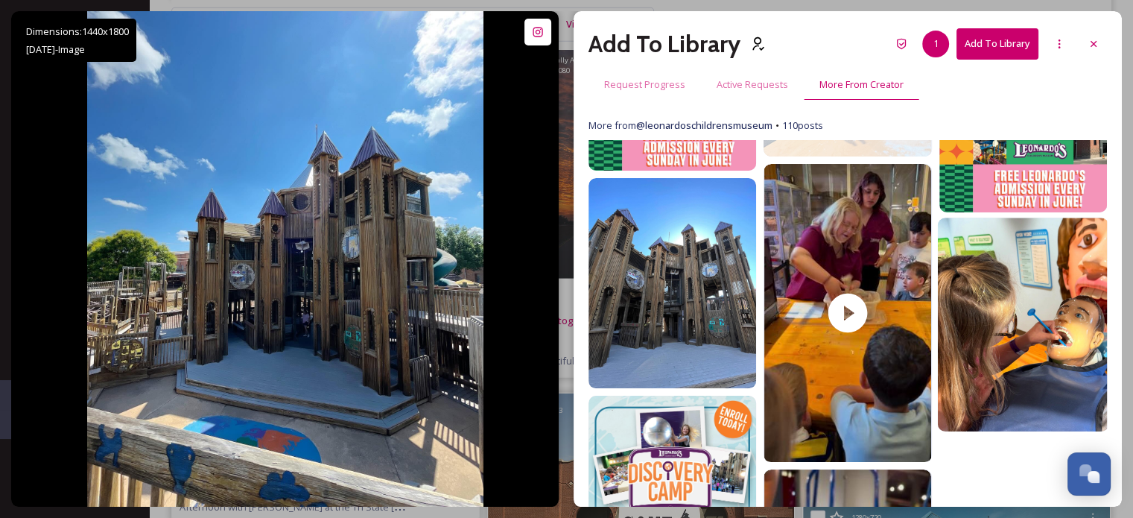
click at [1014, 299] on img at bounding box center [1022, 325] width 171 height 214
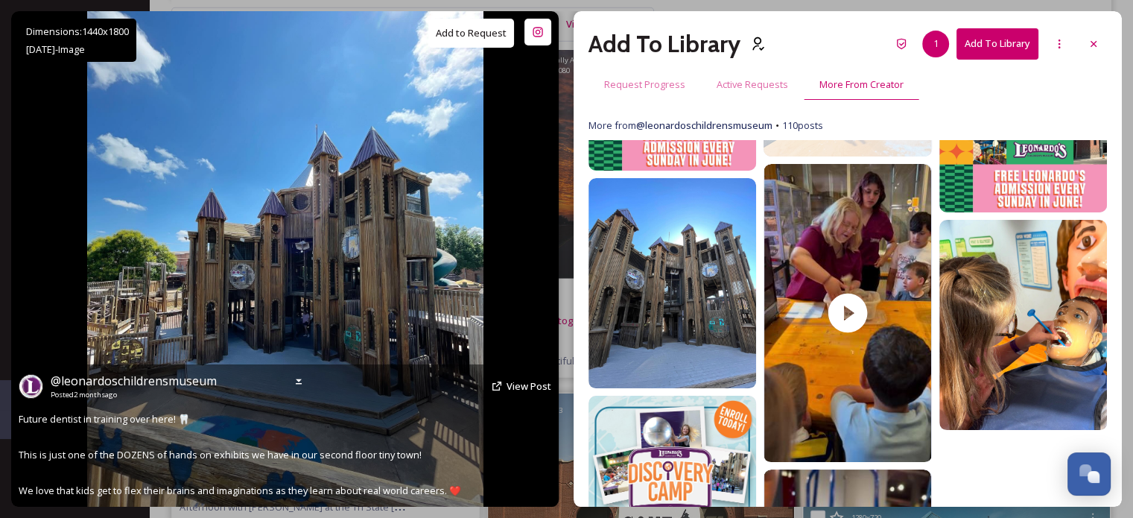
click at [469, 46] on button "Add to Request" at bounding box center [471, 33] width 86 height 29
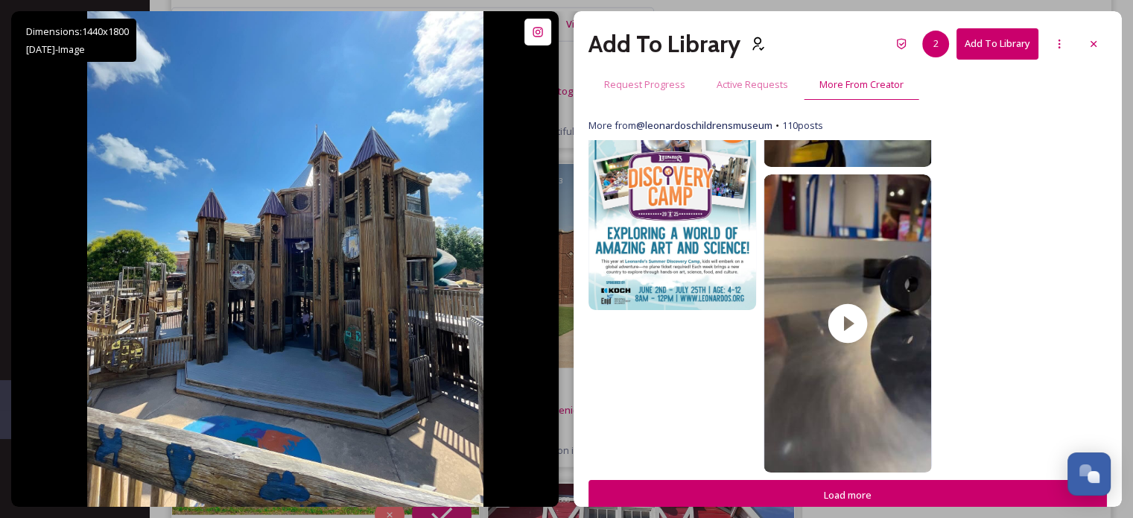
scroll to position [4401, 0]
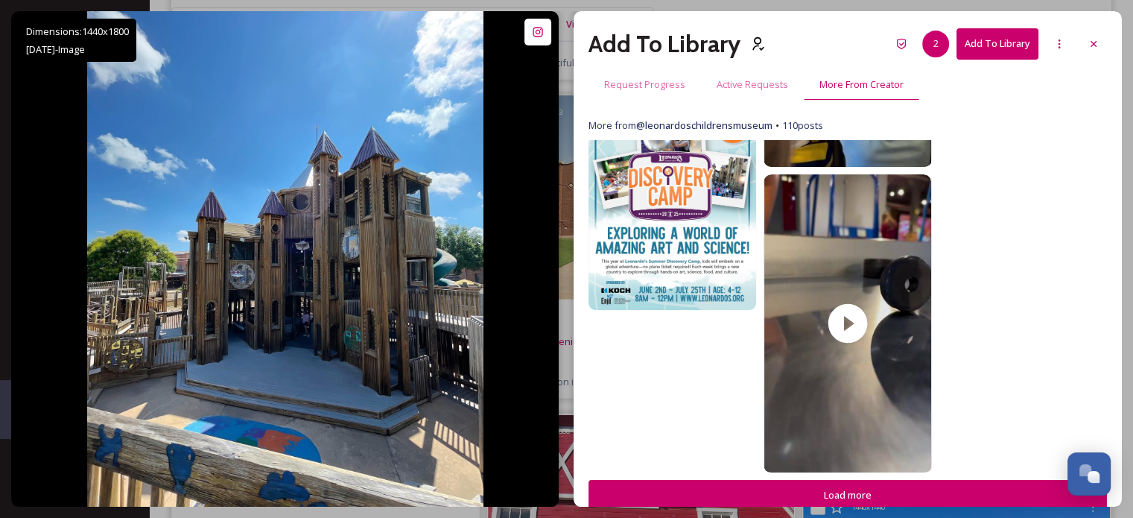
click at [711, 489] on button "Load more" at bounding box center [847, 495] width 518 height 31
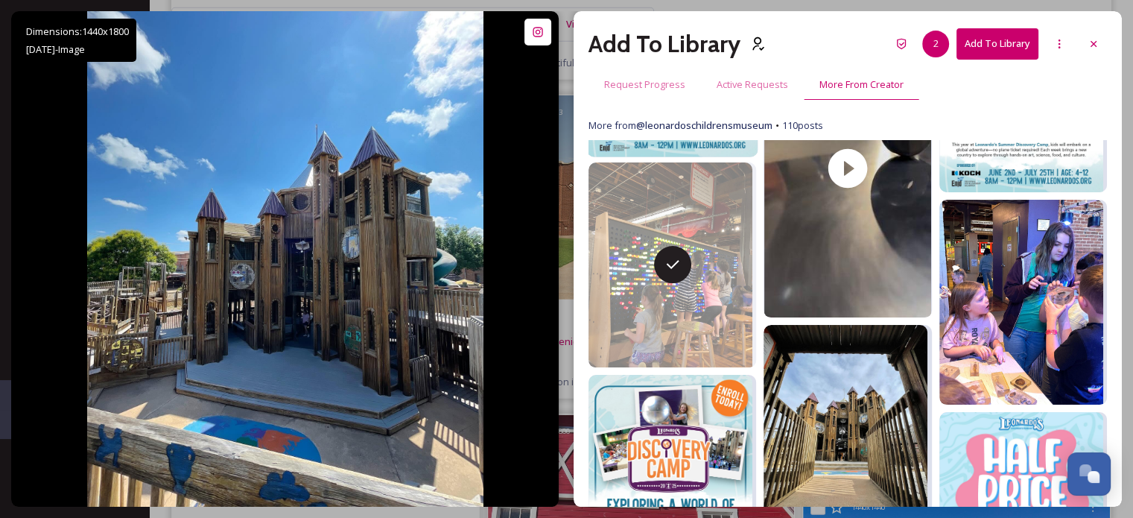
scroll to position [1338, 0]
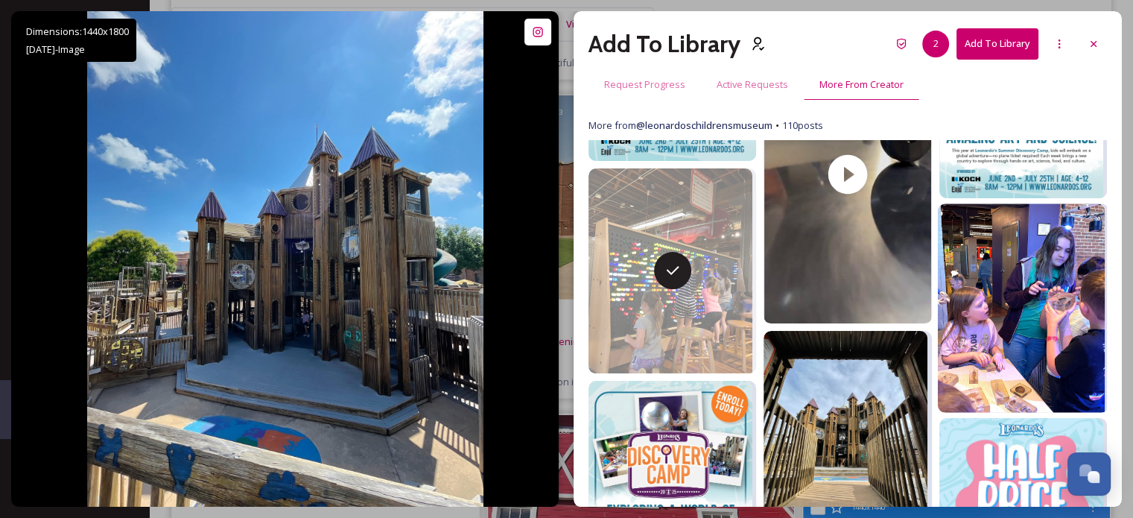
click at [1001, 276] on img at bounding box center [1020, 307] width 167 height 209
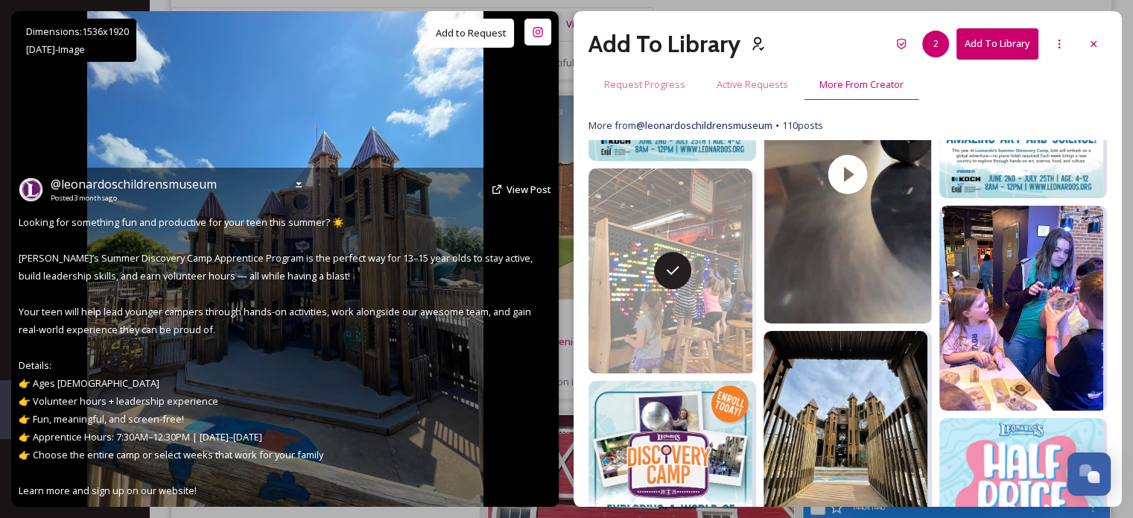
click at [465, 35] on button "Add to Request" at bounding box center [471, 33] width 86 height 29
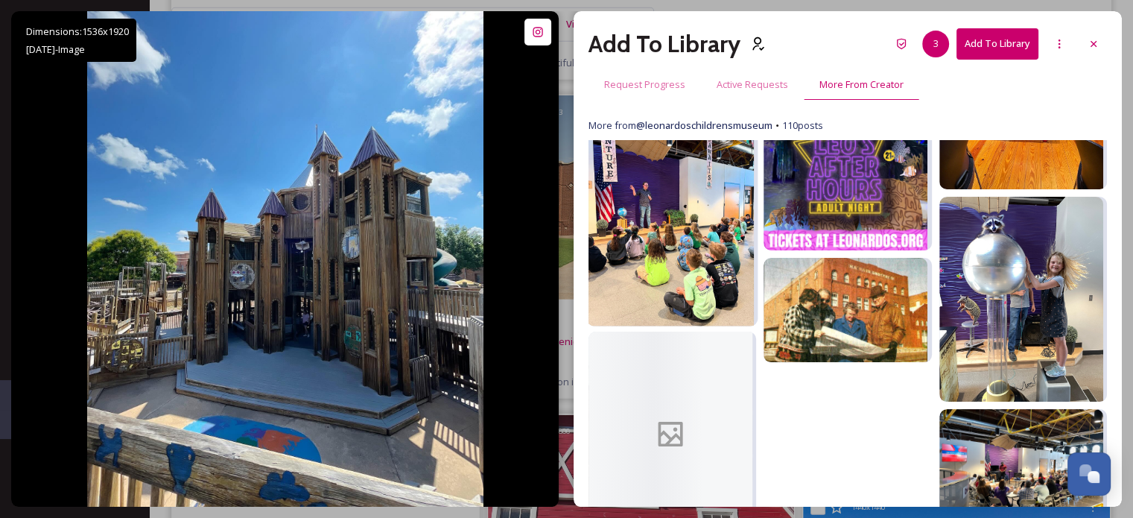
scroll to position [2157, 0]
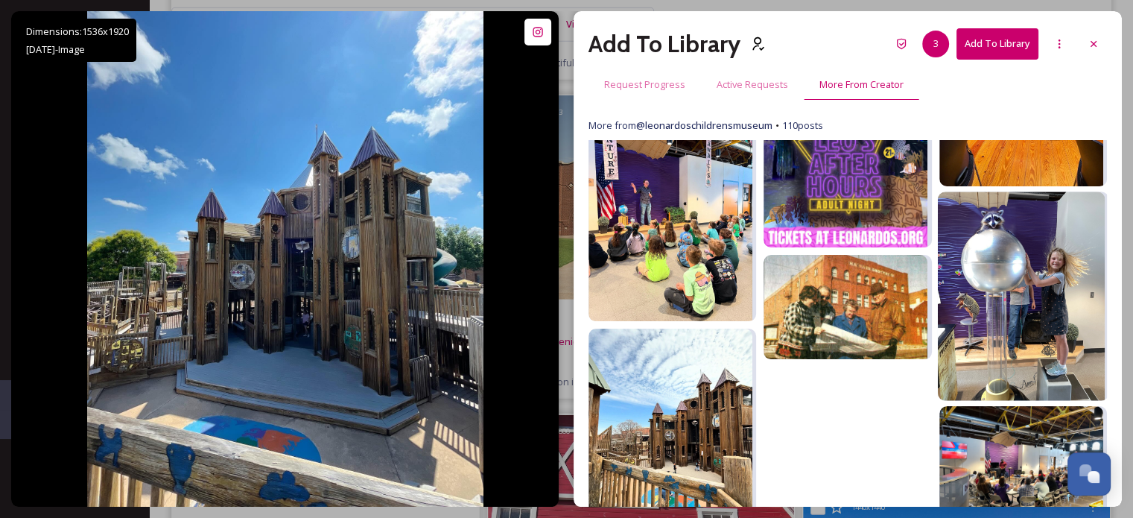
click at [1016, 295] on img at bounding box center [1020, 296] width 167 height 209
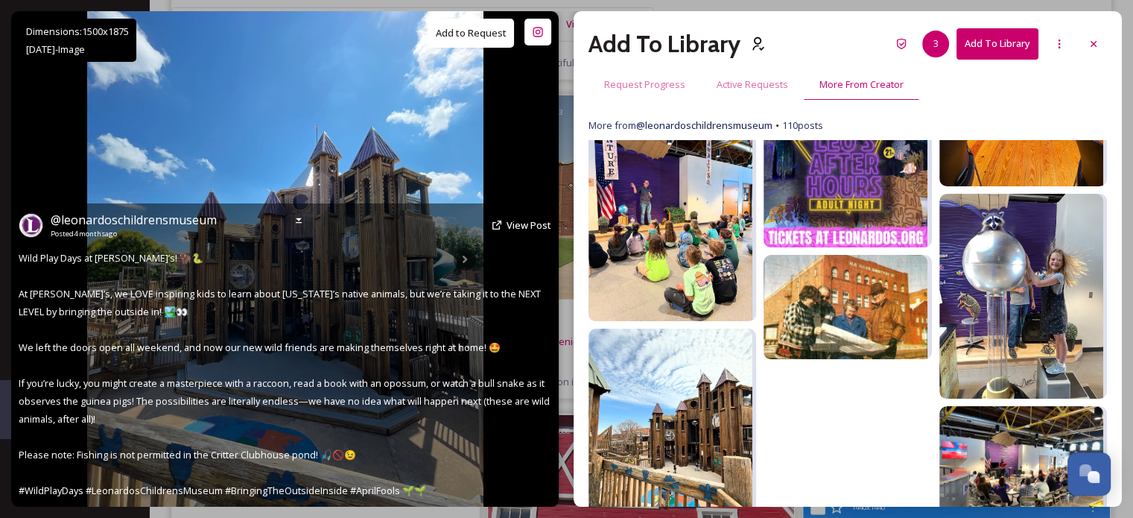
click at [464, 29] on button "Add to Request" at bounding box center [471, 33] width 86 height 29
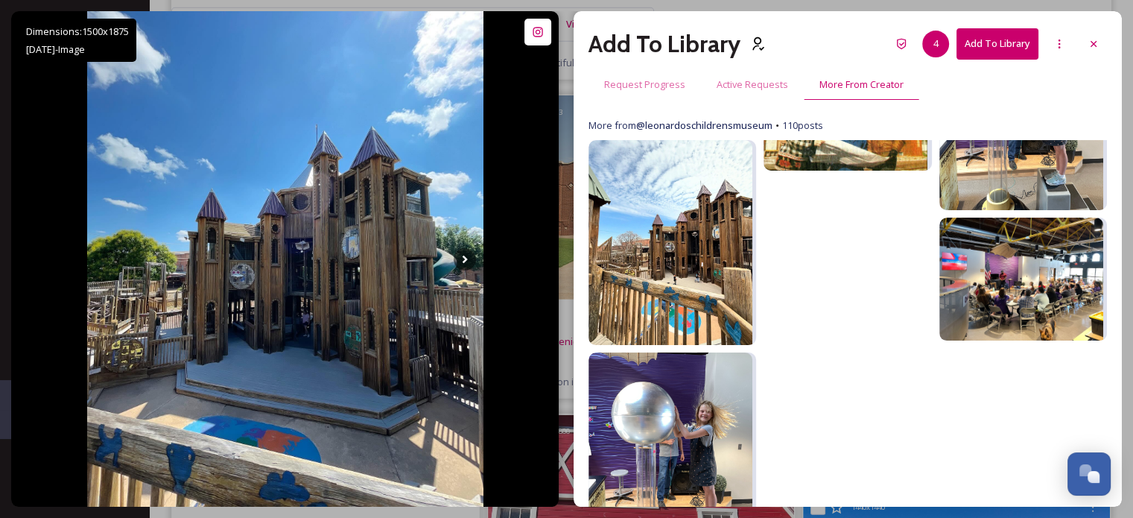
scroll to position [2431, 0]
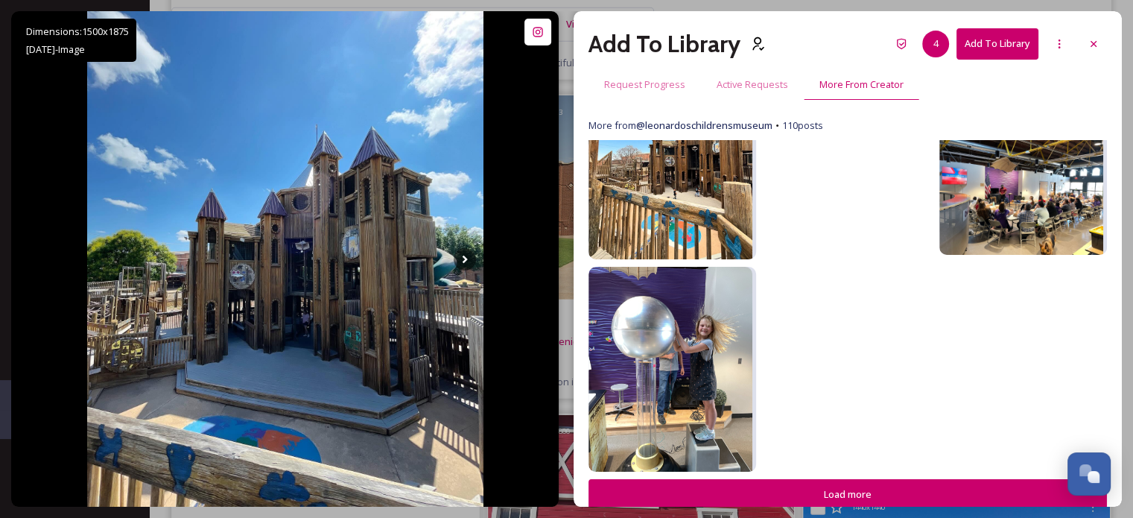
click at [818, 491] on button "Load more" at bounding box center [847, 494] width 518 height 31
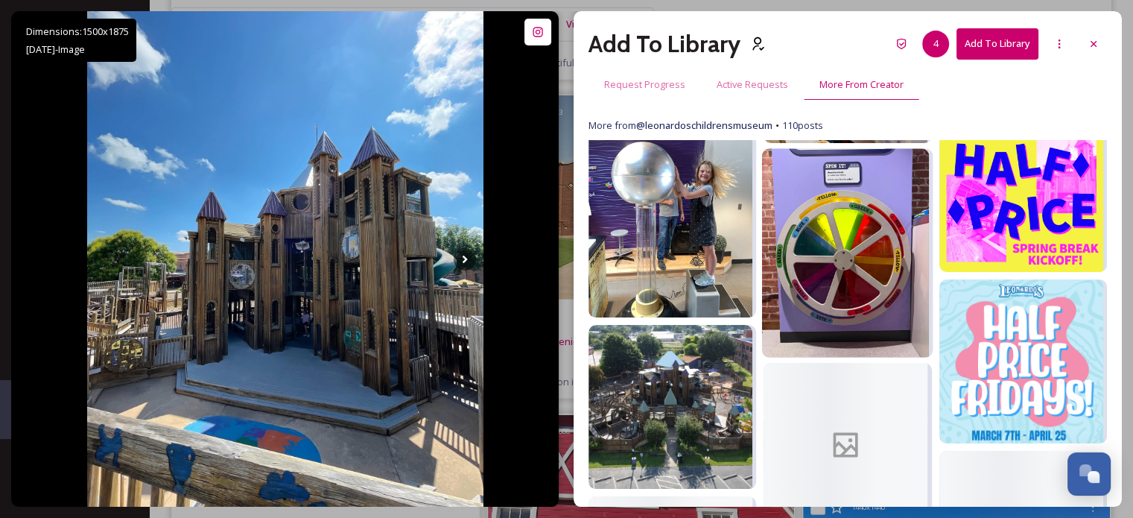
scroll to position [2804, 0]
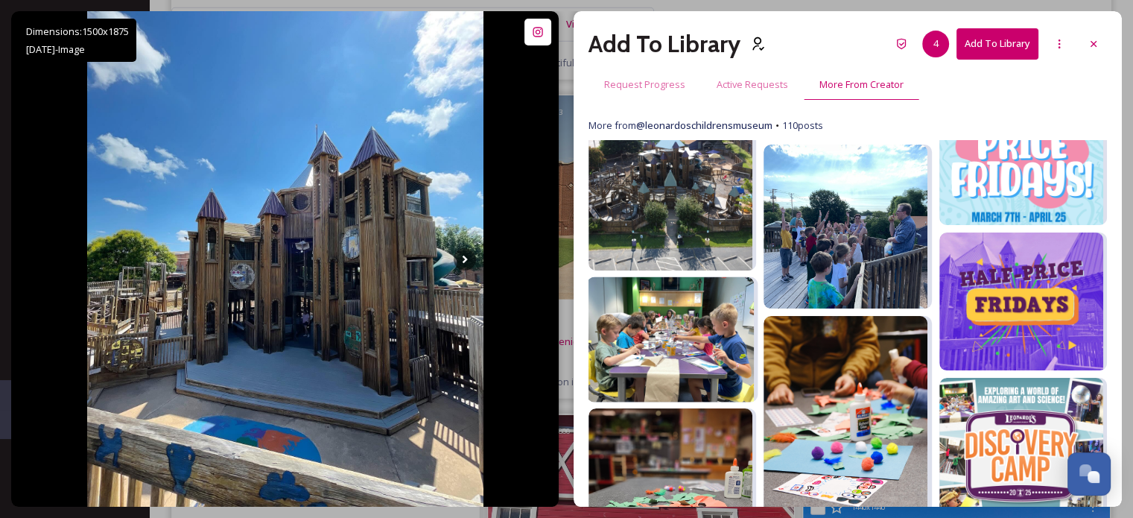
click at [664, 337] on img at bounding box center [670, 338] width 167 height 125
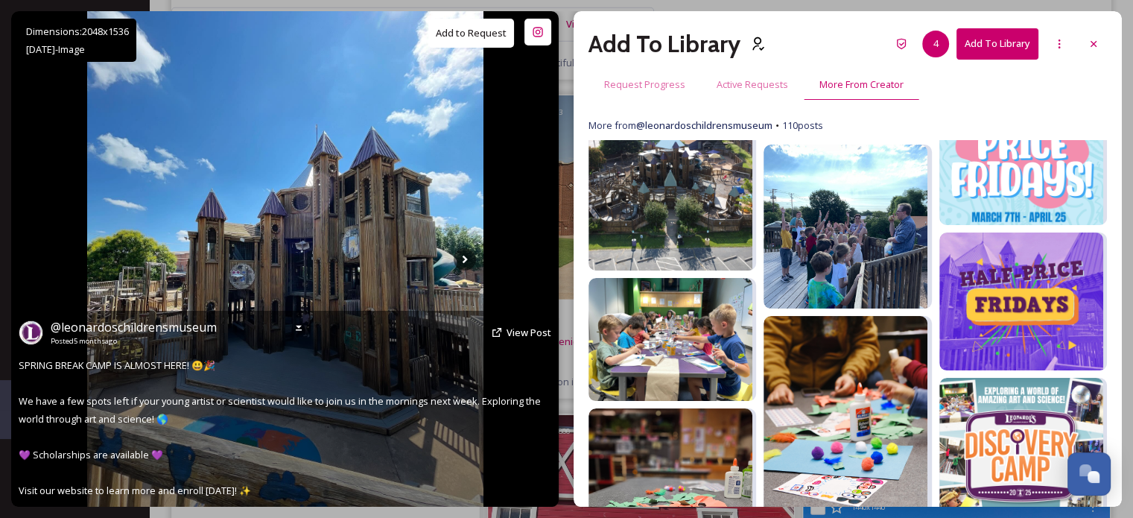
click at [449, 39] on button "Add to Request" at bounding box center [471, 33] width 86 height 29
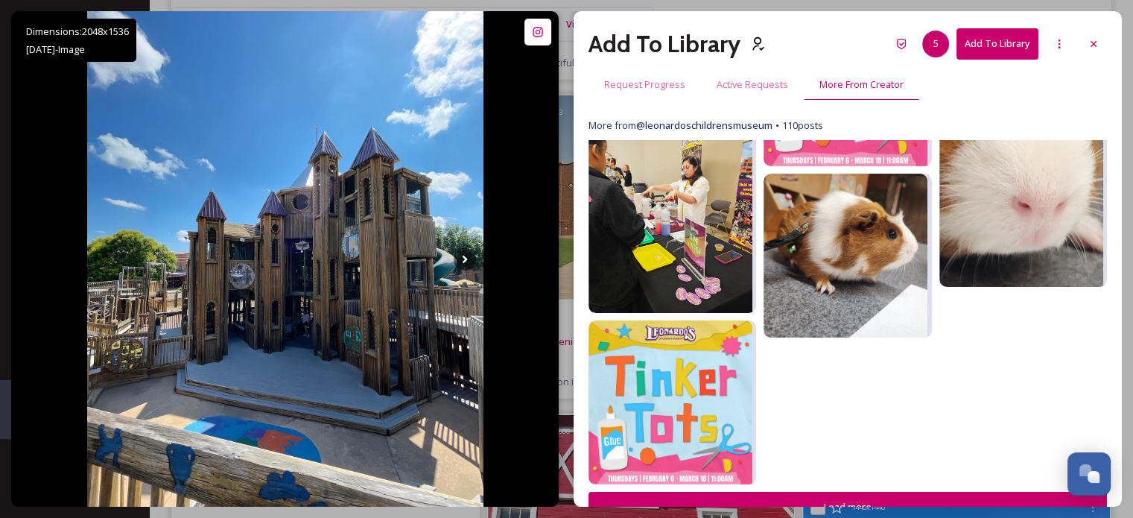
scroll to position [3514, 0]
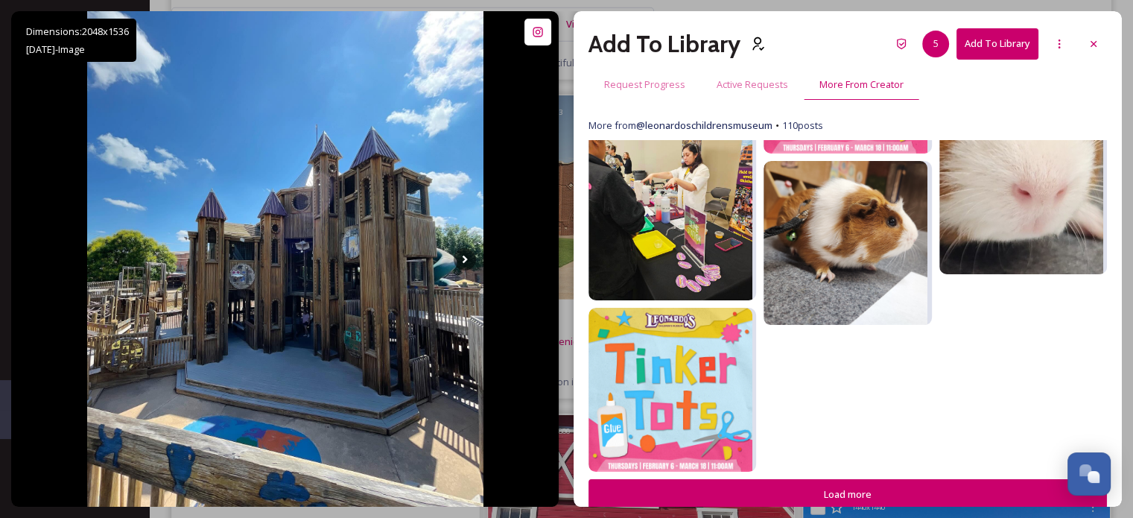
click at [879, 486] on button "Load more" at bounding box center [847, 494] width 518 height 31
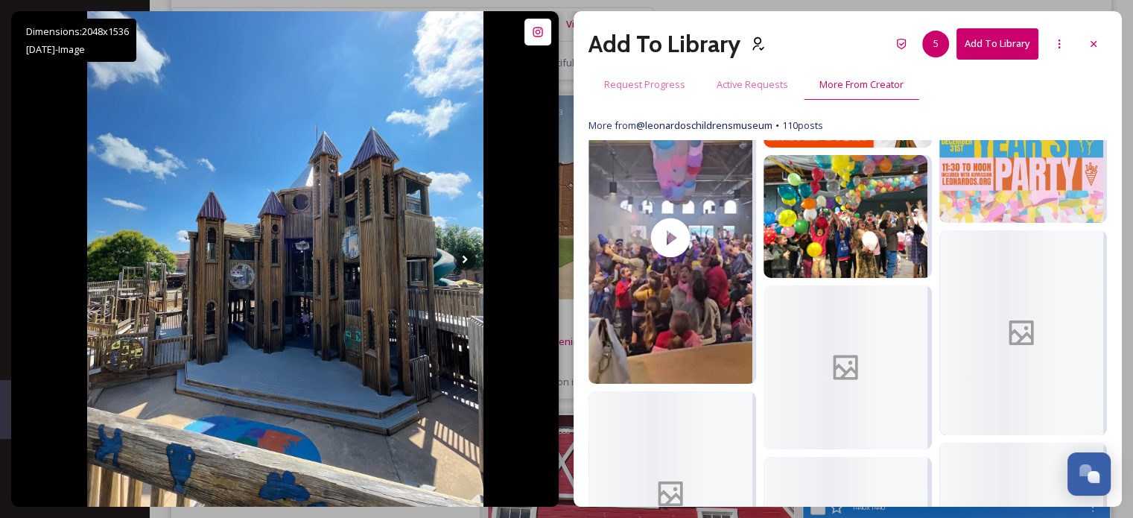
scroll to position [4333, 0]
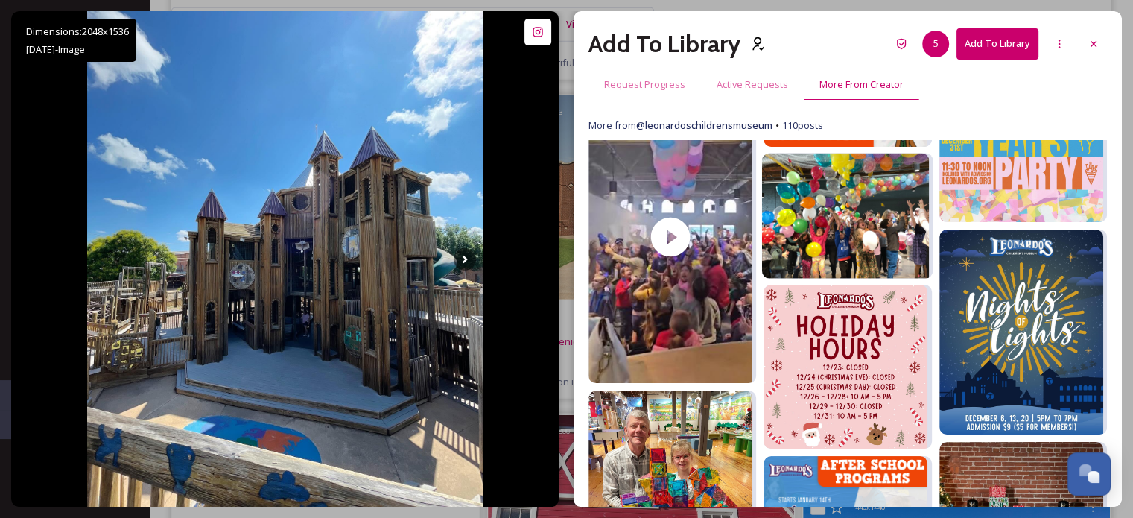
click at [828, 214] on img at bounding box center [845, 215] width 167 height 125
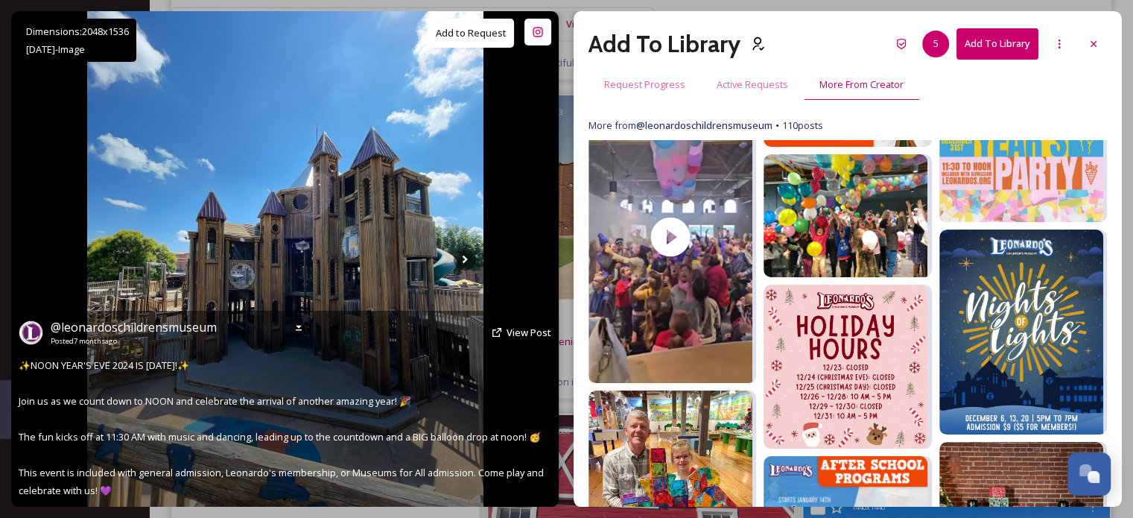
click at [451, 34] on button "Add to Request" at bounding box center [471, 33] width 86 height 29
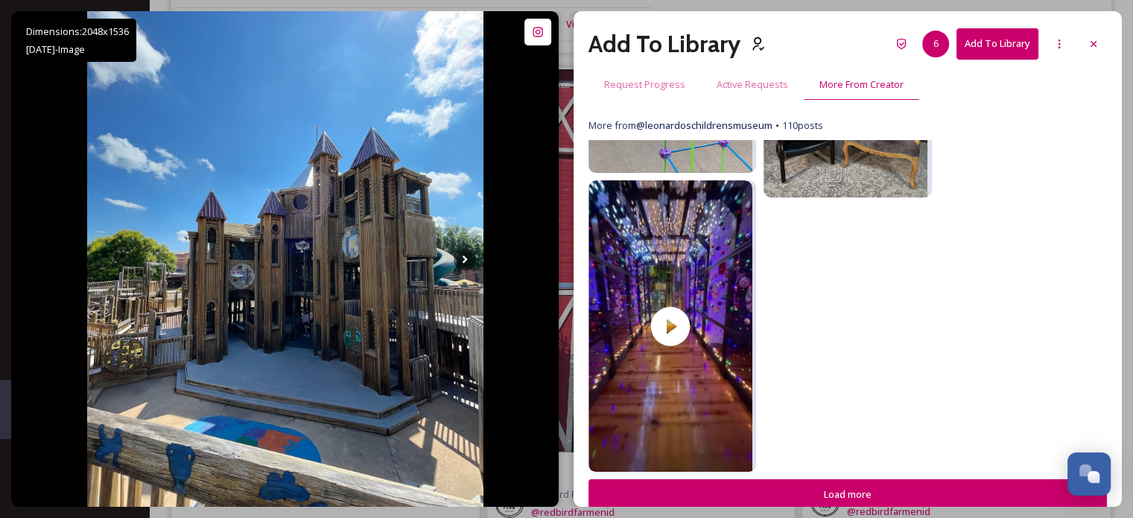
scroll to position [4773, 0]
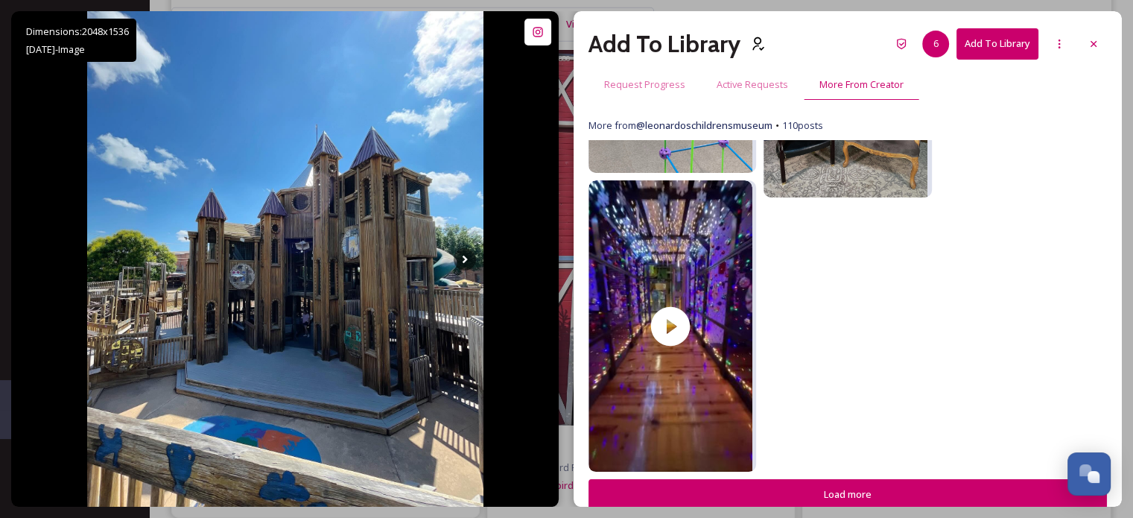
click at [854, 492] on button "Load more" at bounding box center [847, 494] width 518 height 31
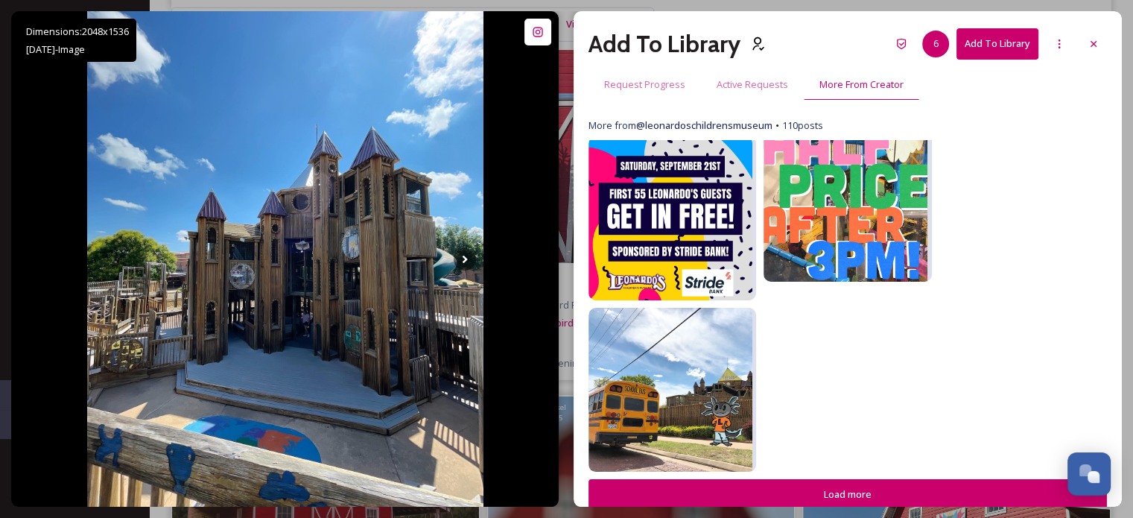
scroll to position [4997, 0]
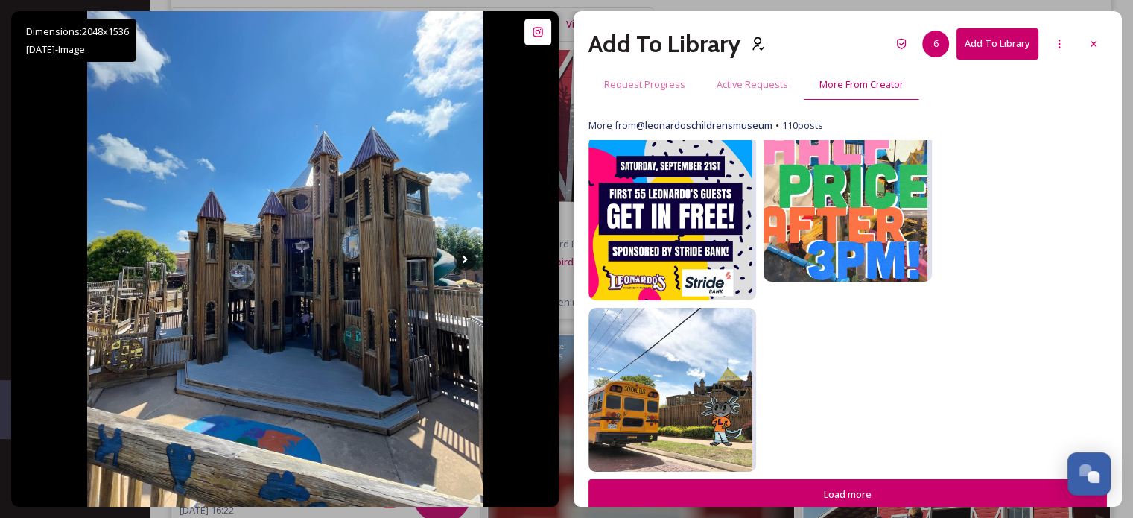
click at [852, 492] on button "Load more" at bounding box center [847, 494] width 518 height 31
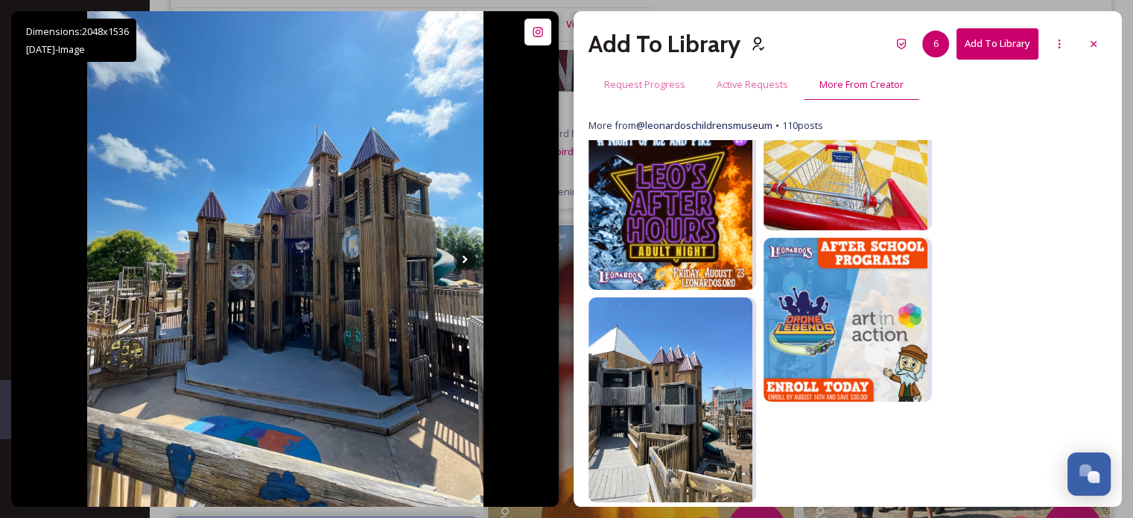
scroll to position [5444, 0]
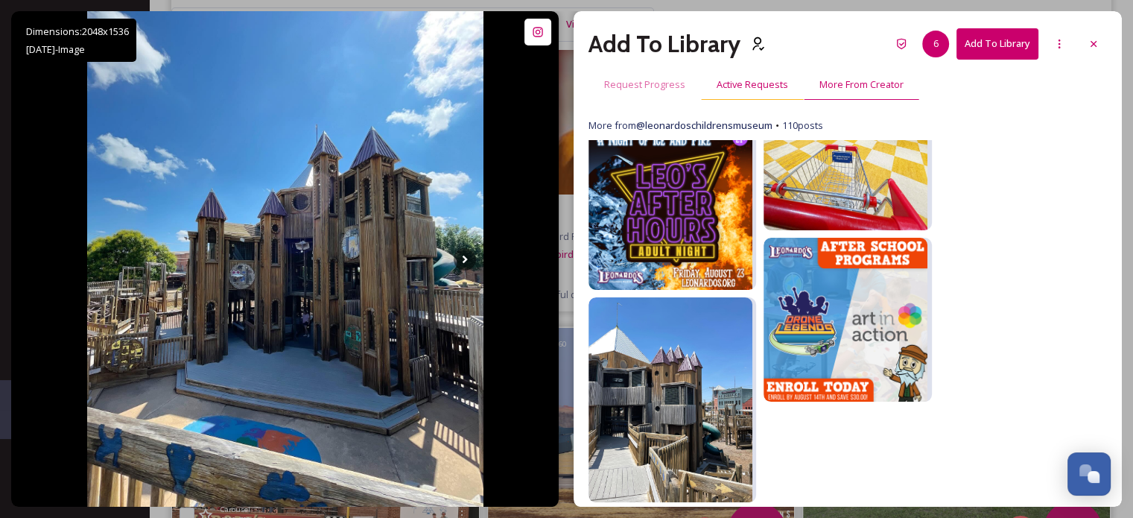
click at [729, 86] on span "Active Requests" at bounding box center [753, 84] width 72 height 14
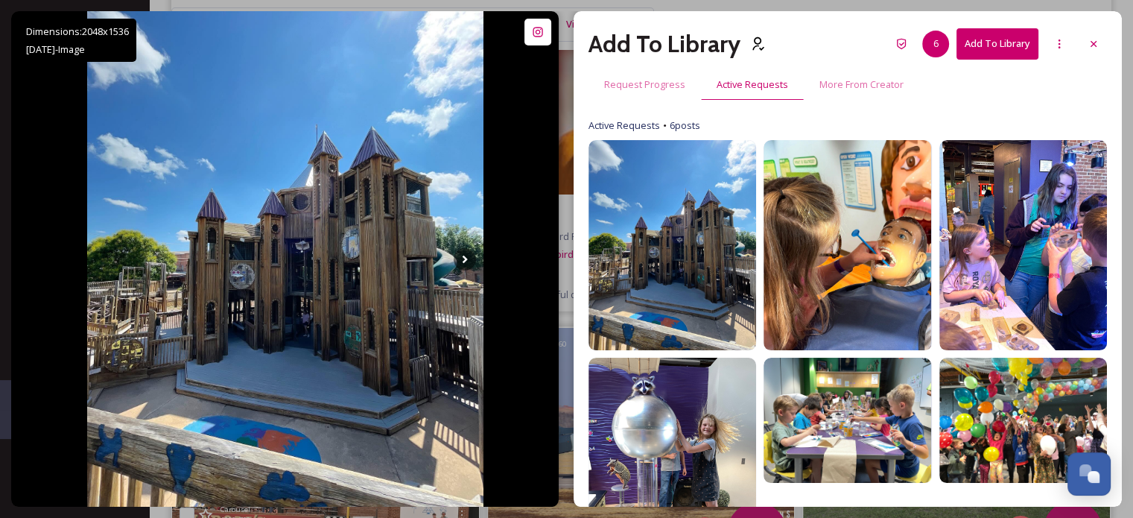
click at [1003, 48] on button "Add To Library" at bounding box center [997, 43] width 82 height 31
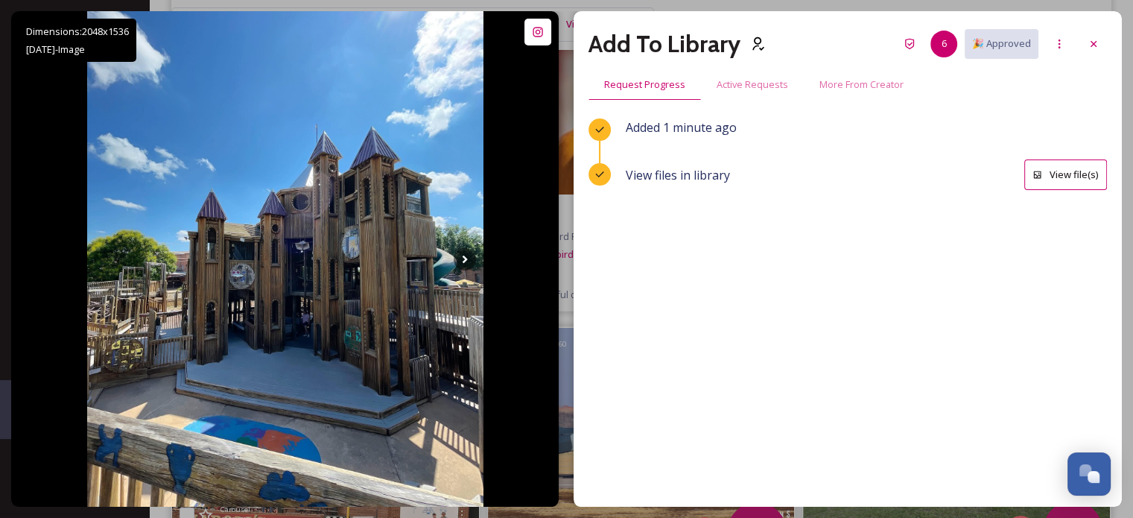
click at [1067, 179] on button "View file(s)" at bounding box center [1065, 174] width 83 height 31
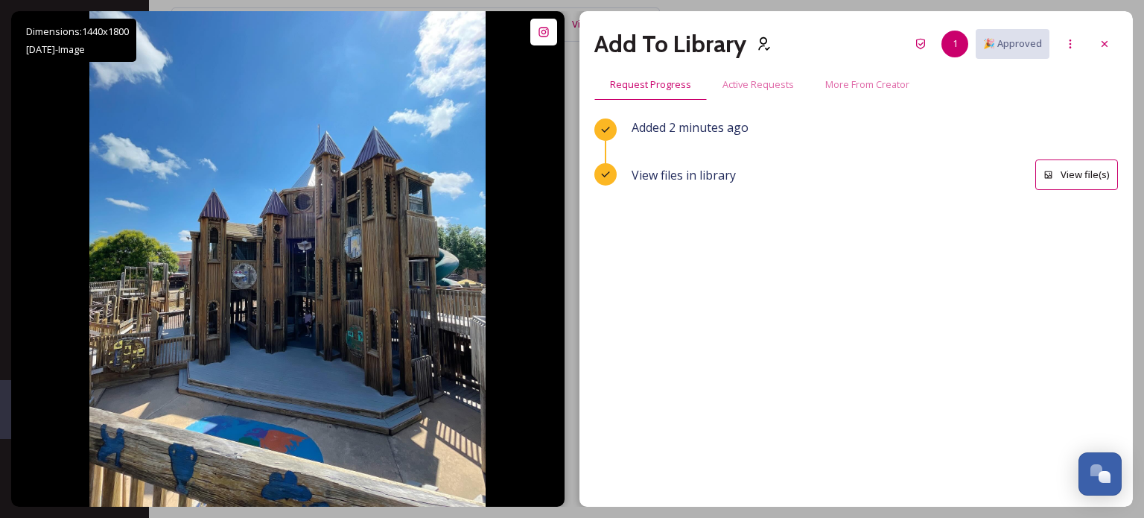
click at [611, 172] on icon at bounding box center [606, 174] width 12 height 12
click at [676, 182] on span "View files in library" at bounding box center [684, 175] width 104 height 18
click at [1084, 173] on button "View file(s)" at bounding box center [1076, 174] width 83 height 31
click at [1096, 174] on button "View file(s)" at bounding box center [1076, 174] width 83 height 31
click at [764, 85] on span "Active Requests" at bounding box center [759, 84] width 72 height 14
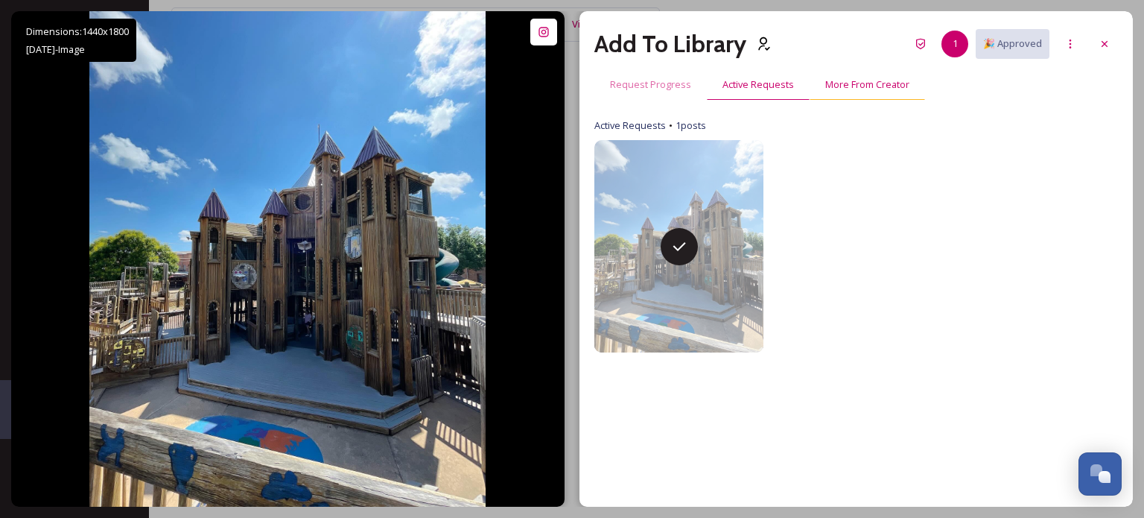
click at [866, 88] on span "More From Creator" at bounding box center [867, 84] width 84 height 14
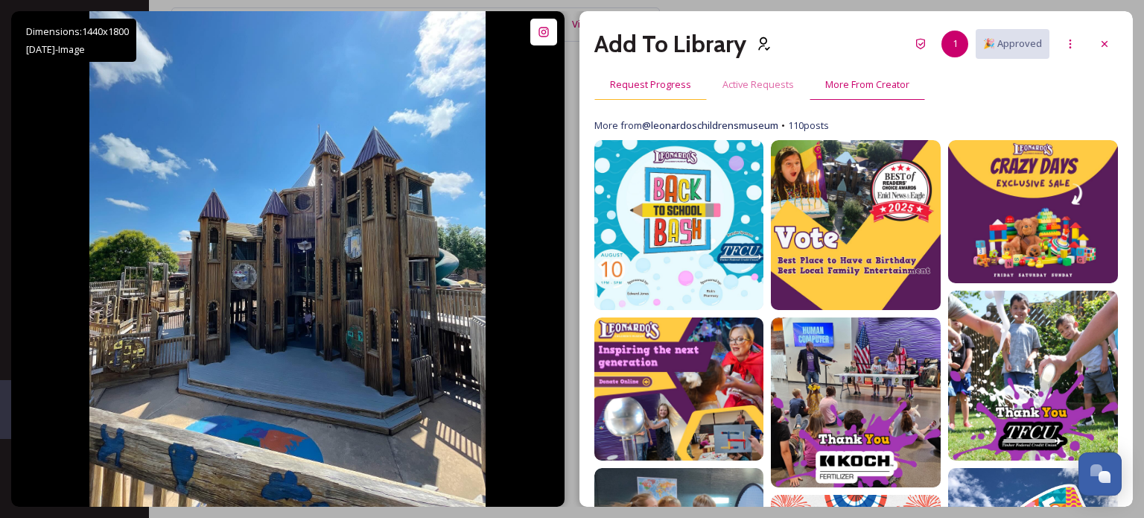
click at [648, 89] on span "Request Progress" at bounding box center [650, 84] width 81 height 14
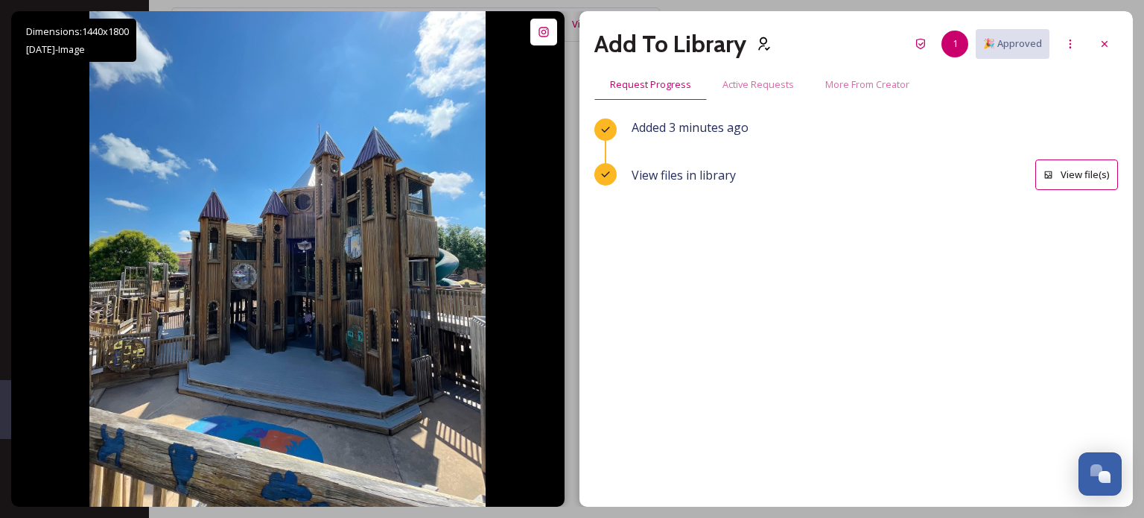
click at [600, 127] on icon at bounding box center [606, 130] width 12 height 12
click at [1067, 46] on icon at bounding box center [1070, 44] width 12 height 12
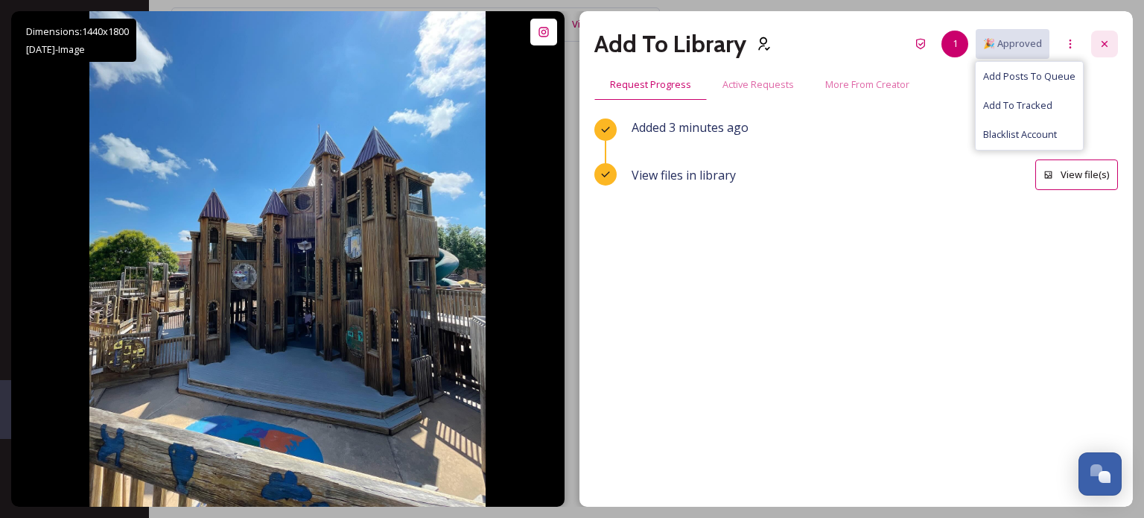
click at [1104, 40] on icon at bounding box center [1105, 44] width 12 height 12
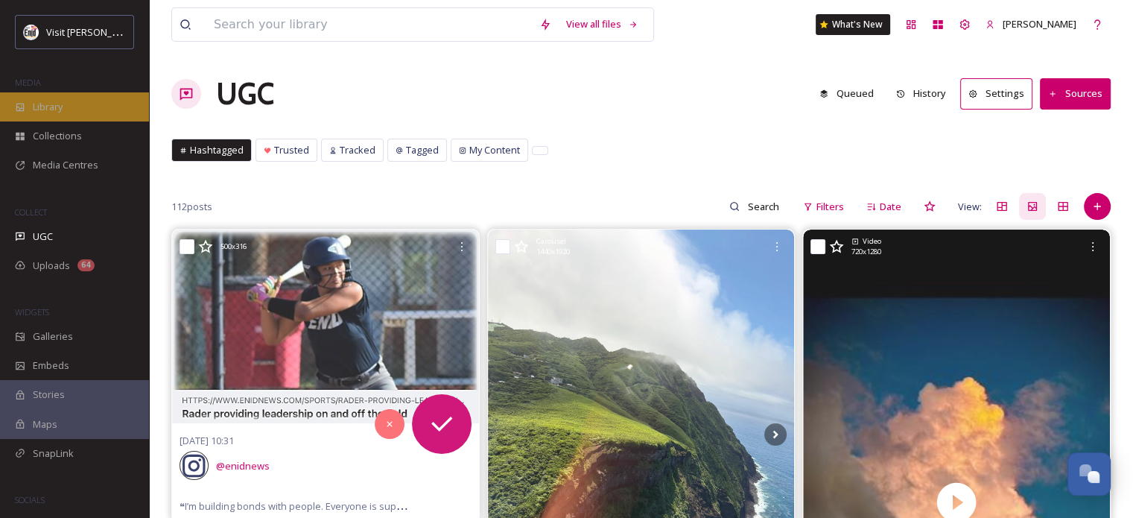
click at [45, 104] on span "Library" at bounding box center [48, 107] width 30 height 14
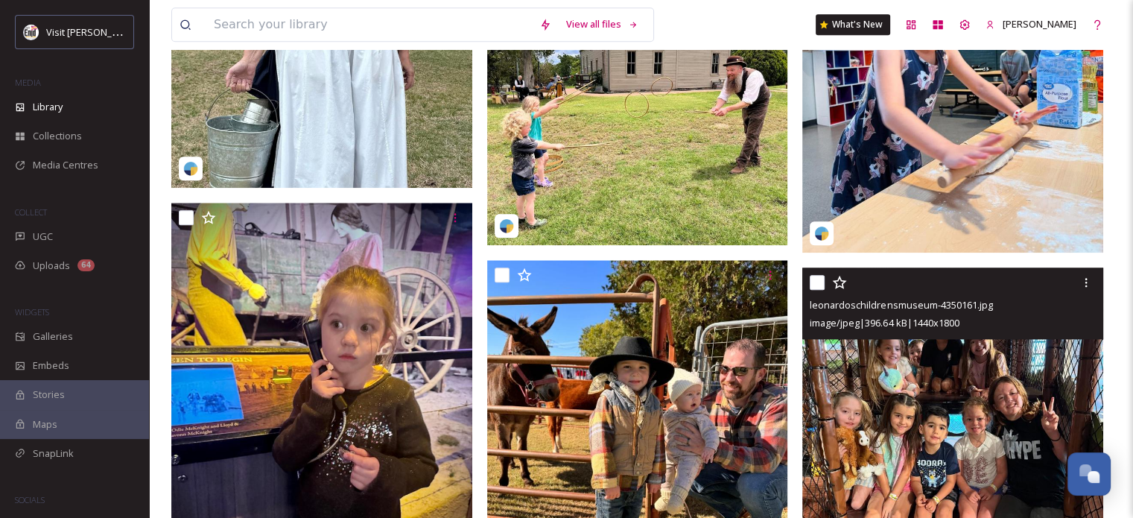
scroll to position [1490, 0]
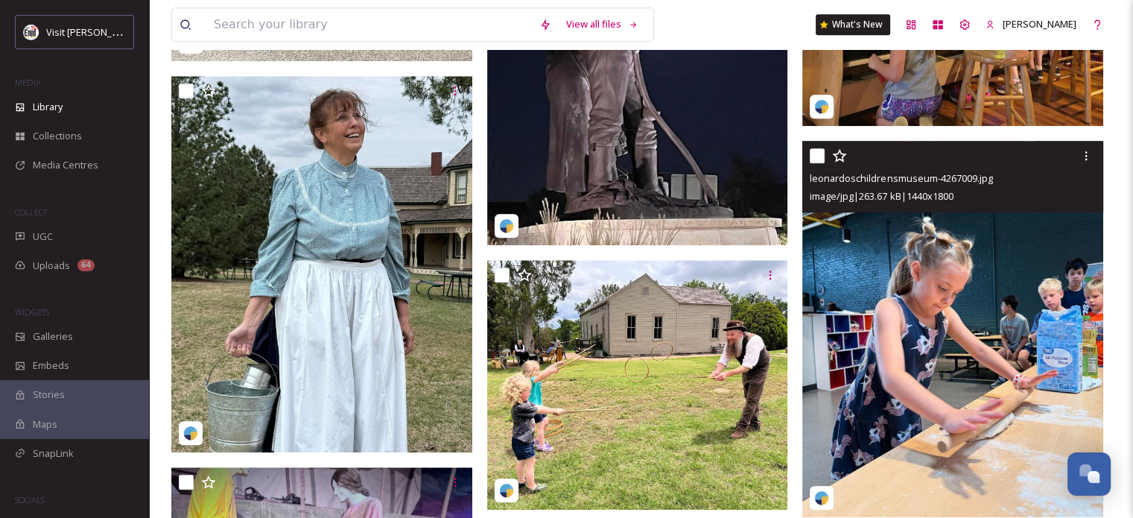
click at [888, 185] on span "leonardoschildrensmuseum-4267009.jpg" at bounding box center [901, 177] width 182 height 13
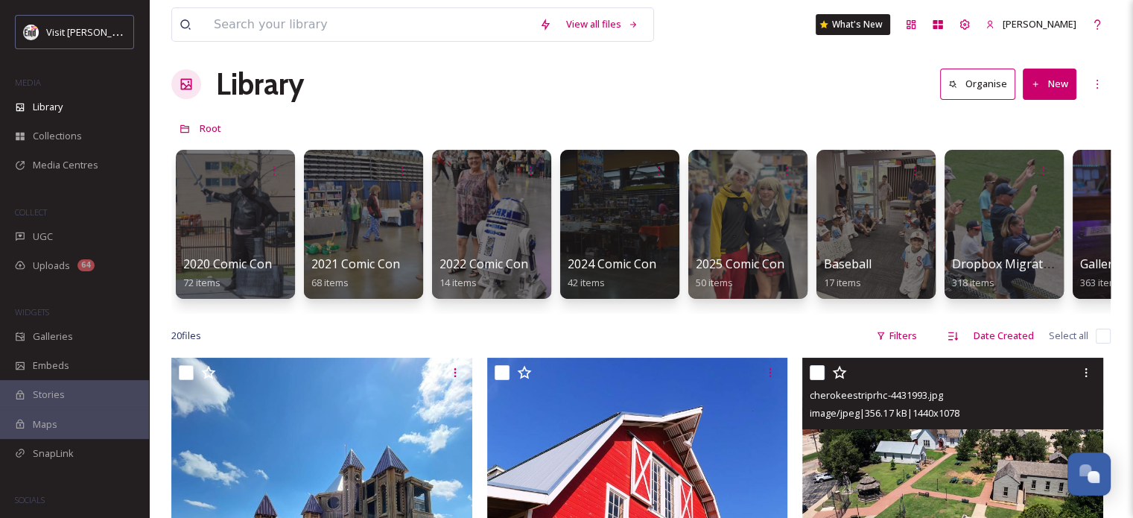
scroll to position [0, 0]
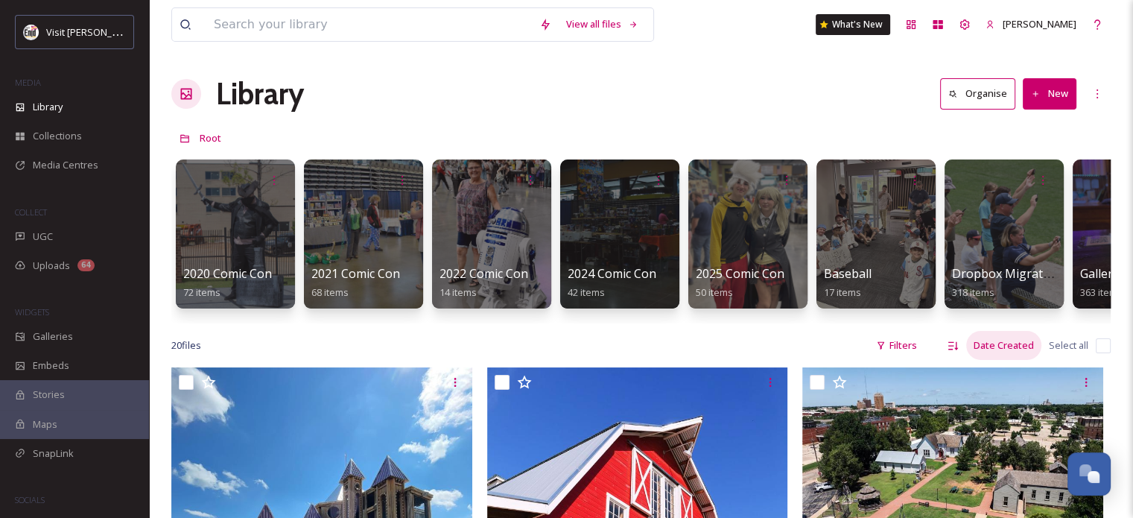
click at [992, 360] on div "Date Created" at bounding box center [1003, 345] width 75 height 29
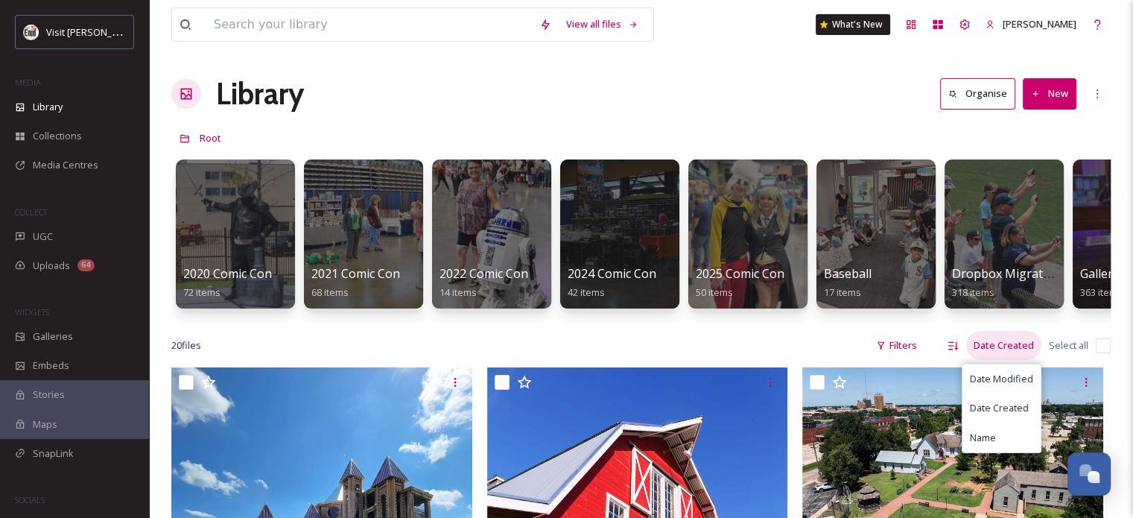
click at [992, 359] on div "Date Created" at bounding box center [1003, 345] width 75 height 29
click at [703, 349] on div "20 file s Filters Date Created Date Modified Date Created Name Select all" at bounding box center [640, 345] width 939 height 29
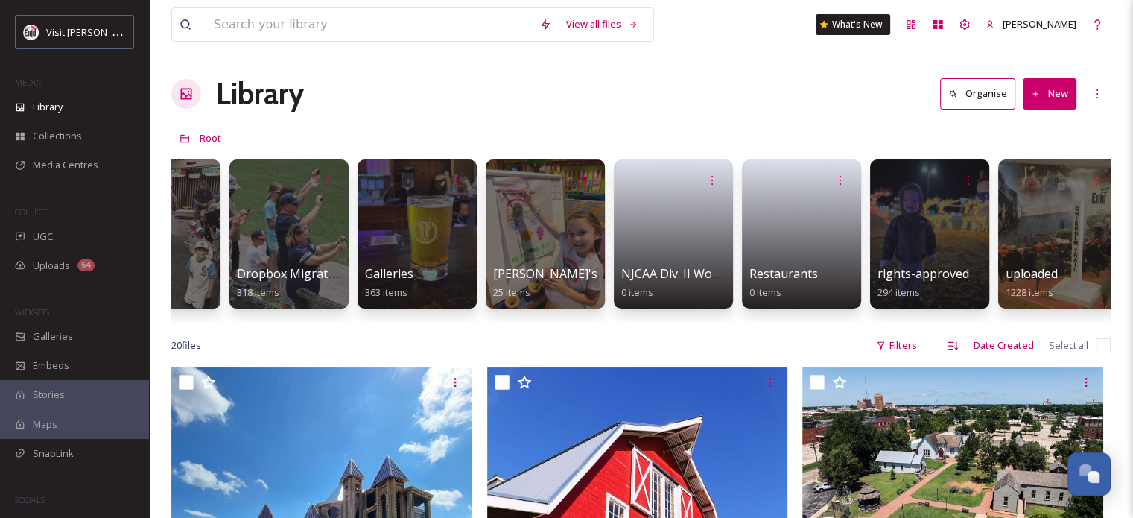
scroll to position [0, 726]
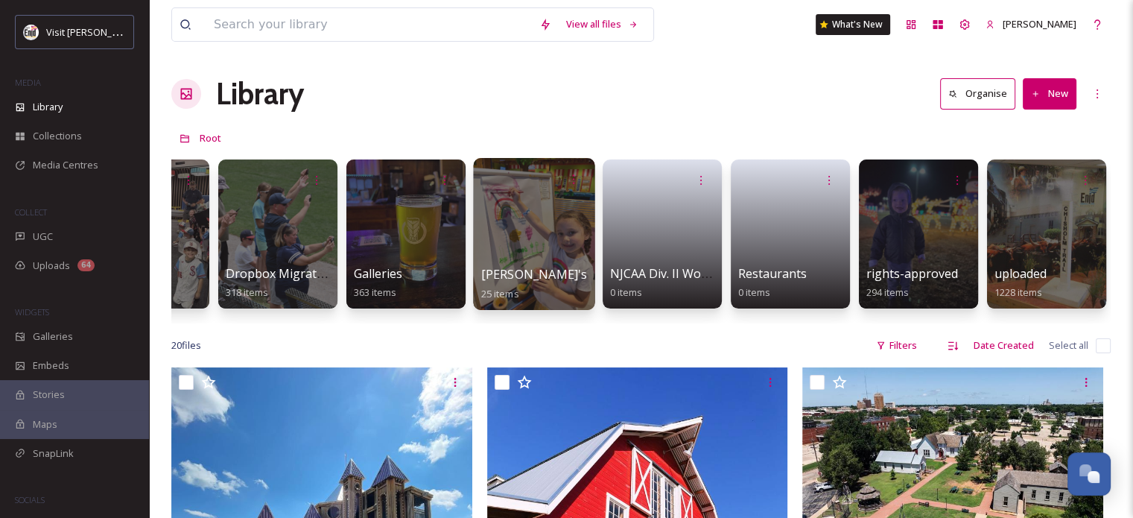
click at [505, 220] on div at bounding box center [533, 234] width 121 height 152
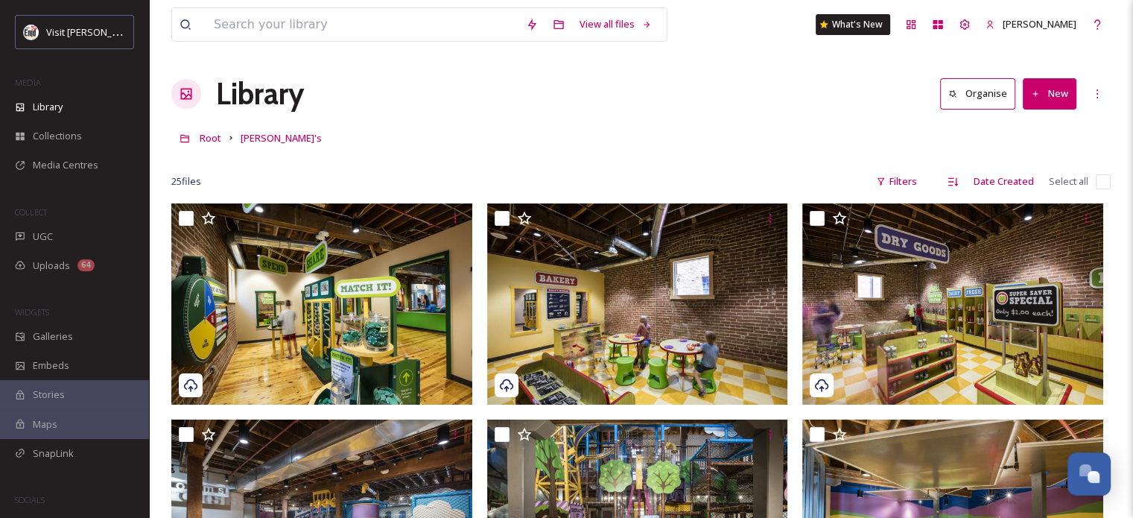
click at [992, 95] on button "Organise" at bounding box center [977, 93] width 75 height 31
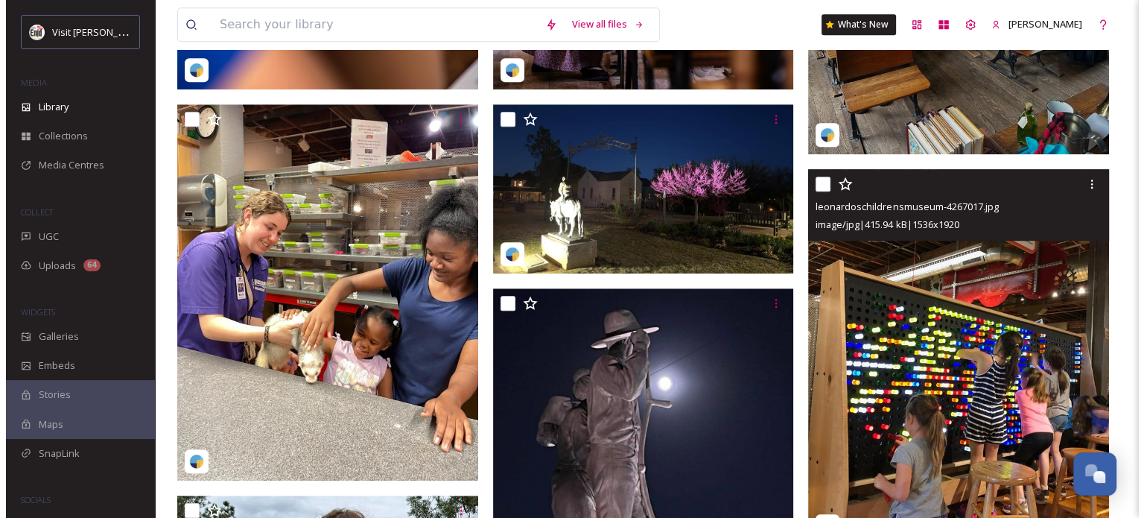
scroll to position [1117, 0]
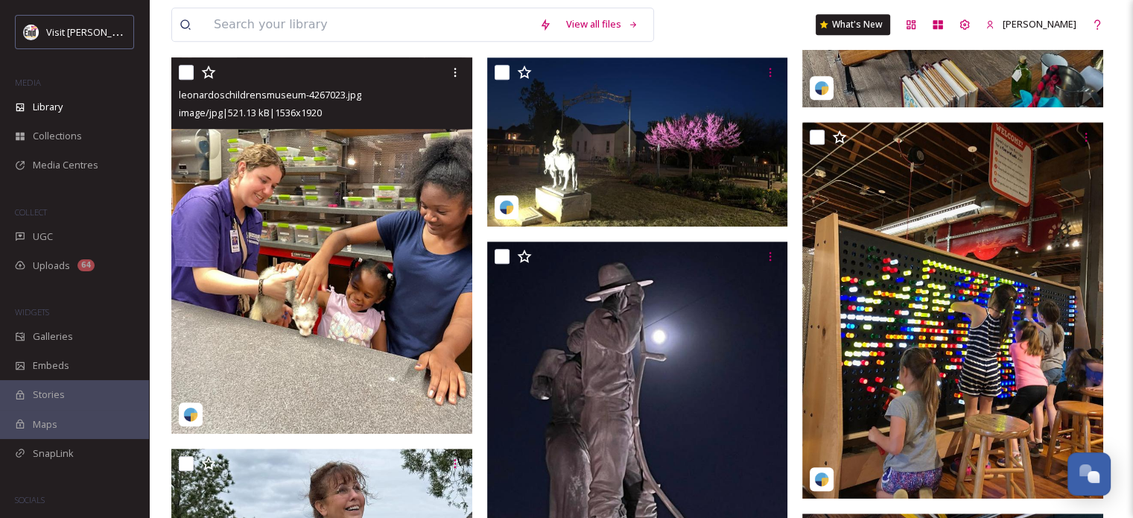
click at [353, 274] on img at bounding box center [321, 245] width 301 height 376
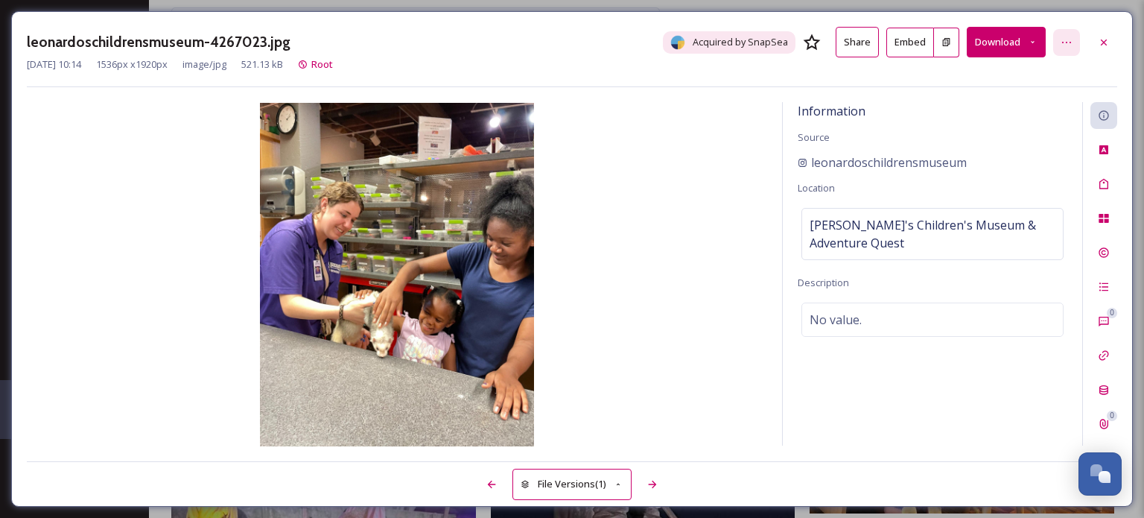
click at [1064, 42] on icon at bounding box center [1067, 42] width 12 height 12
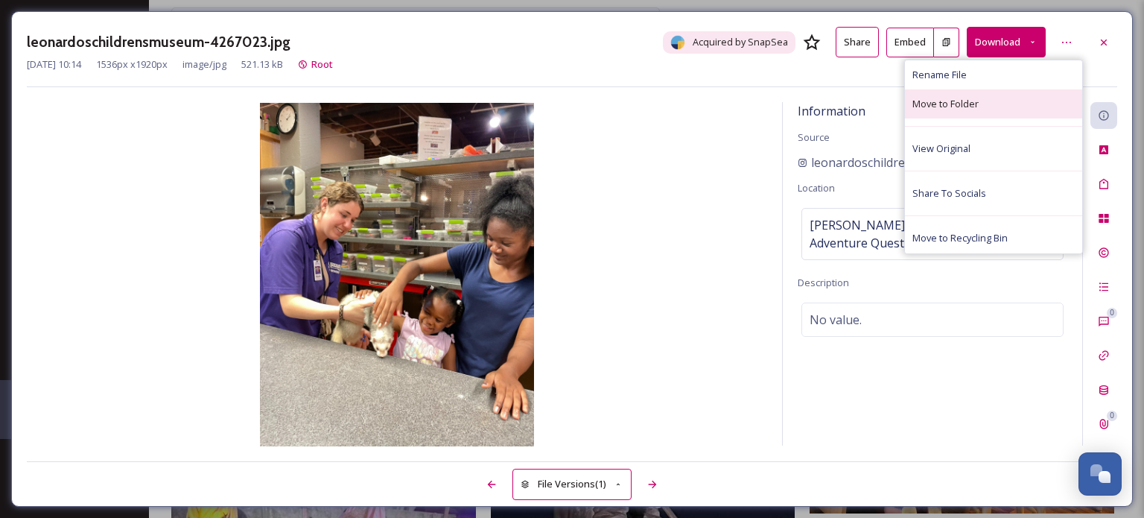
click at [945, 105] on span "Move to Folder" at bounding box center [945, 104] width 66 height 14
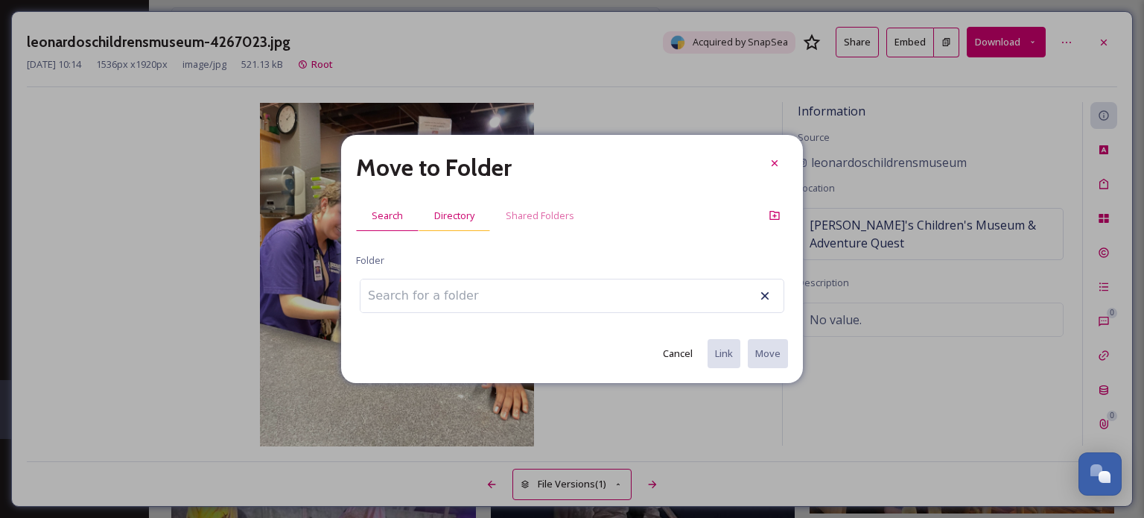
click at [448, 209] on span "Directory" at bounding box center [454, 216] width 40 height 14
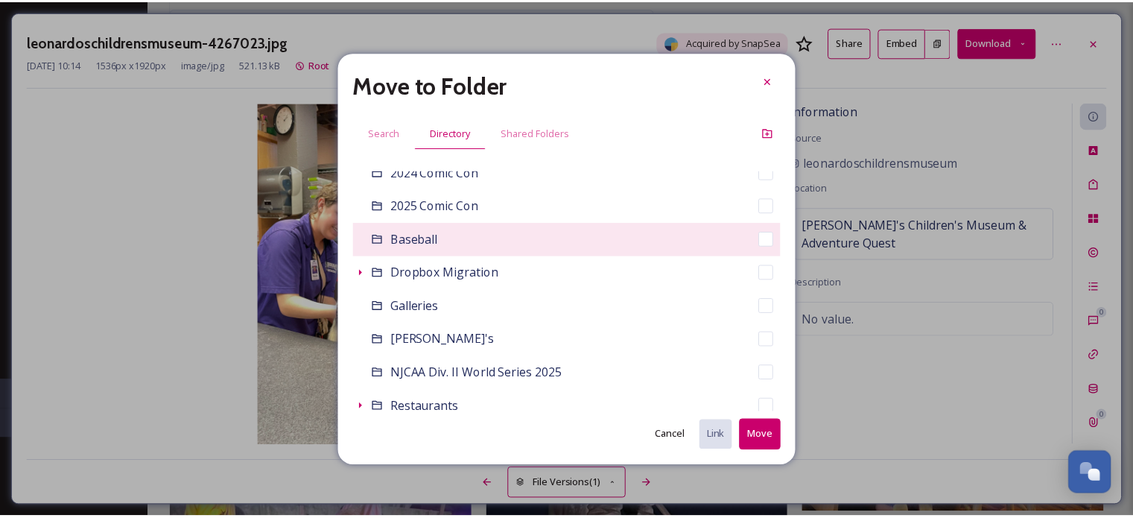
scroll to position [223, 0]
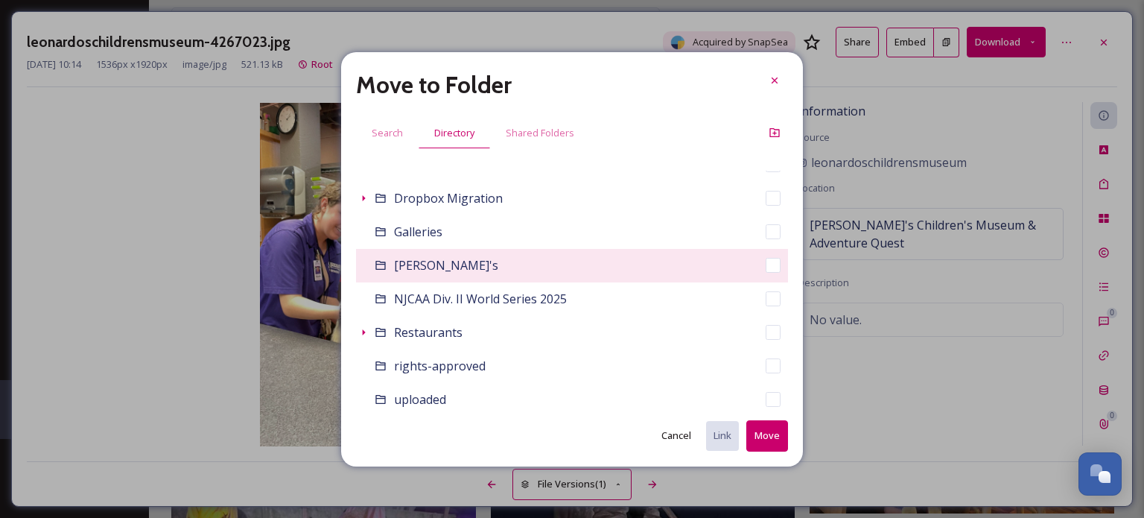
click at [425, 267] on span "Leonardo's" at bounding box center [446, 265] width 104 height 16
checkbox input "false"
checkbox input "true"
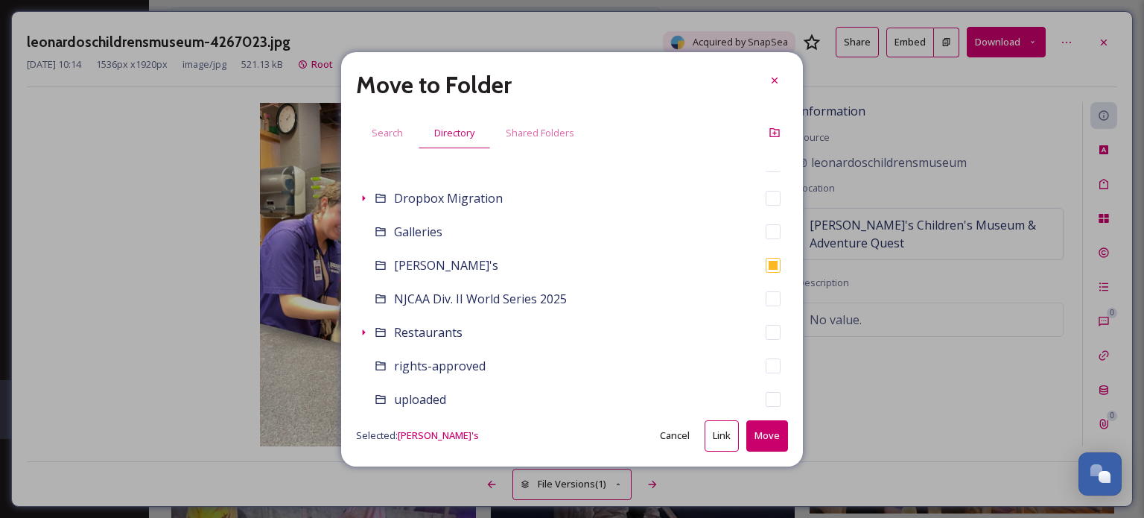
click at [768, 433] on button "Move" at bounding box center [767, 435] width 42 height 31
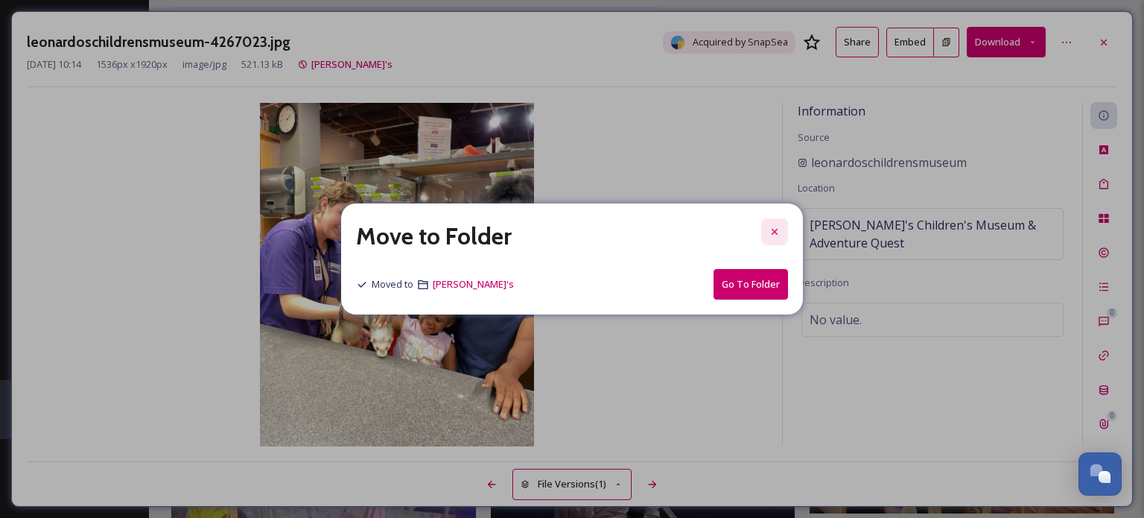
click at [774, 232] on icon at bounding box center [775, 232] width 6 height 6
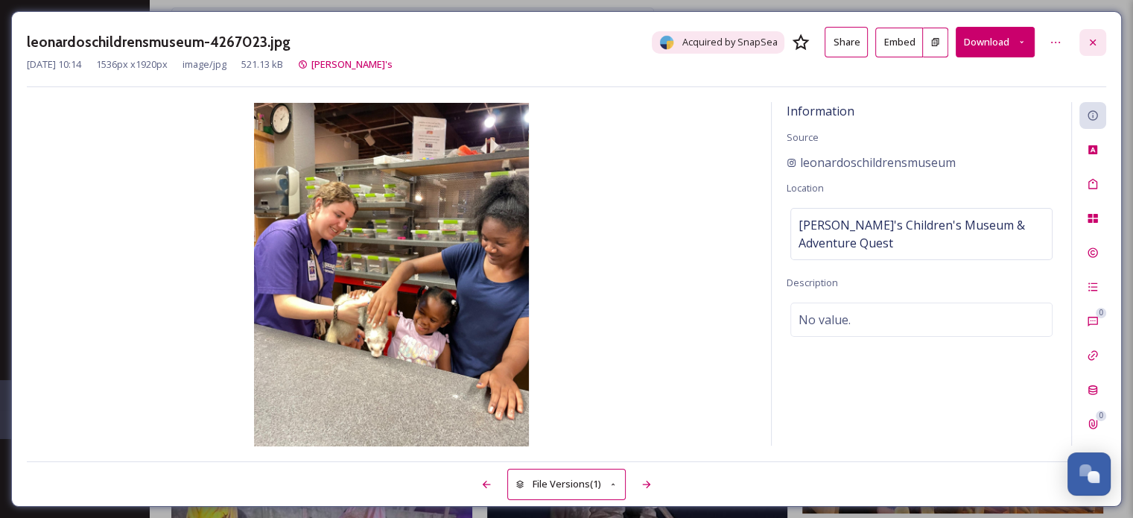
click at [1091, 42] on icon at bounding box center [1093, 42] width 12 height 12
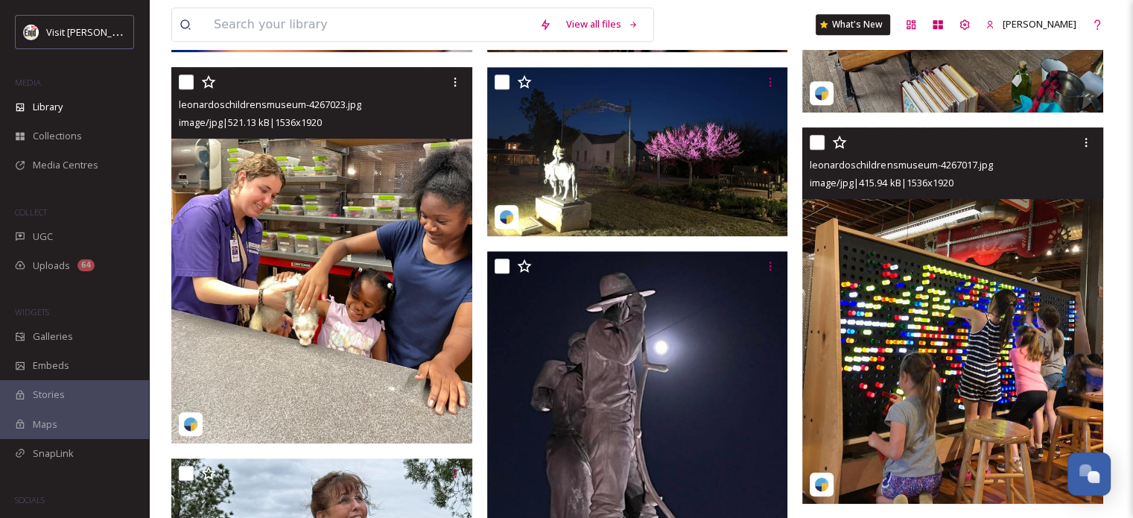
click at [817, 150] on input "checkbox" at bounding box center [817, 142] width 15 height 15
checkbox input "true"
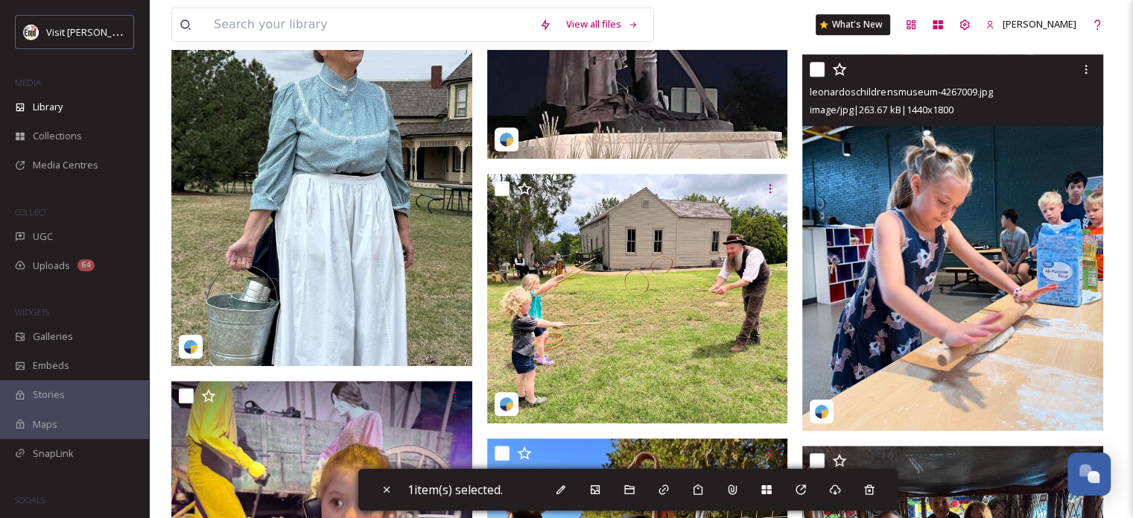
scroll to position [1490, 0]
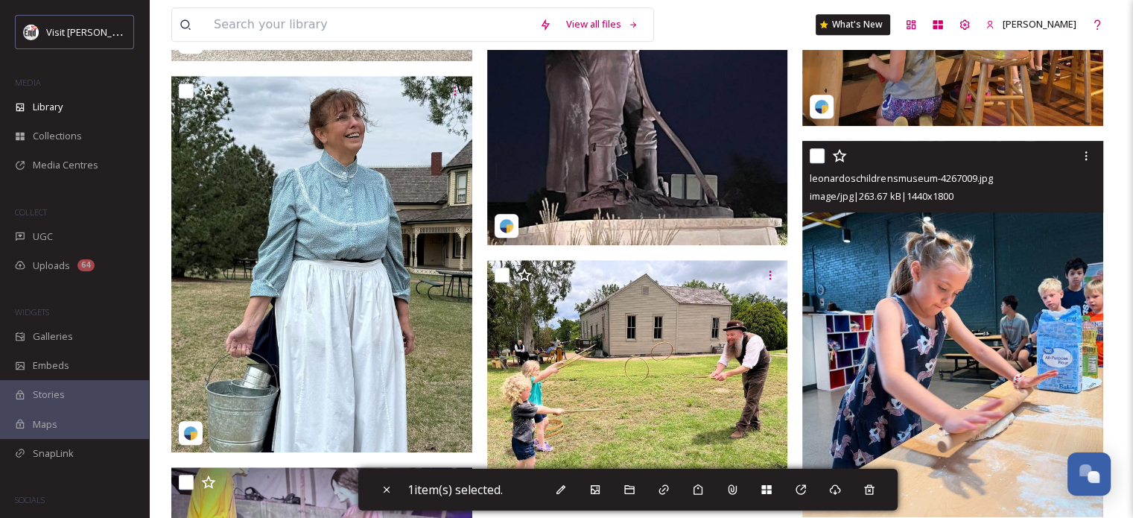
click at [817, 163] on input "checkbox" at bounding box center [817, 155] width 15 height 15
checkbox input "true"
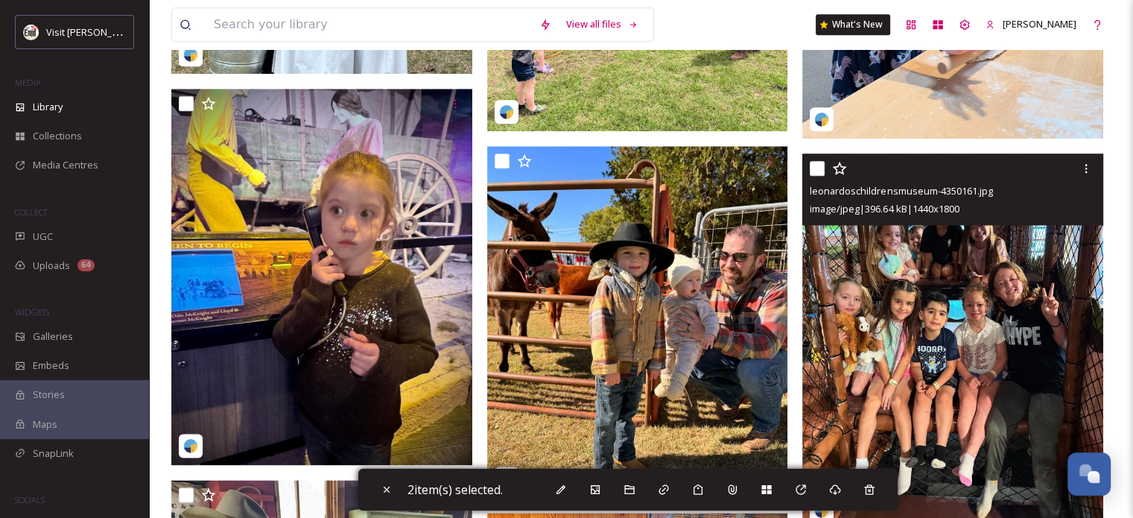
scroll to position [1937, 0]
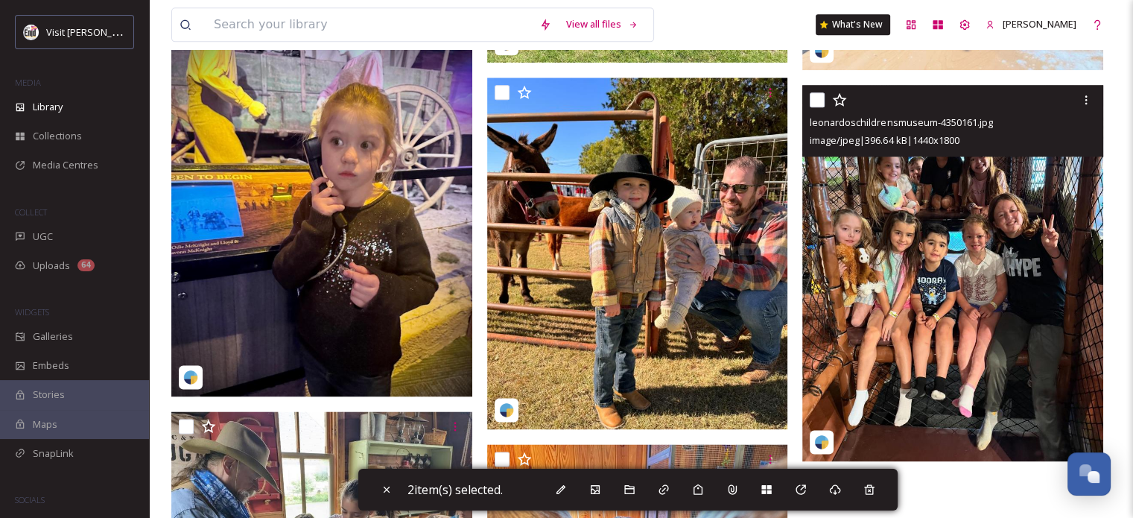
click at [817, 106] on input "checkbox" at bounding box center [817, 99] width 15 height 15
checkbox input "true"
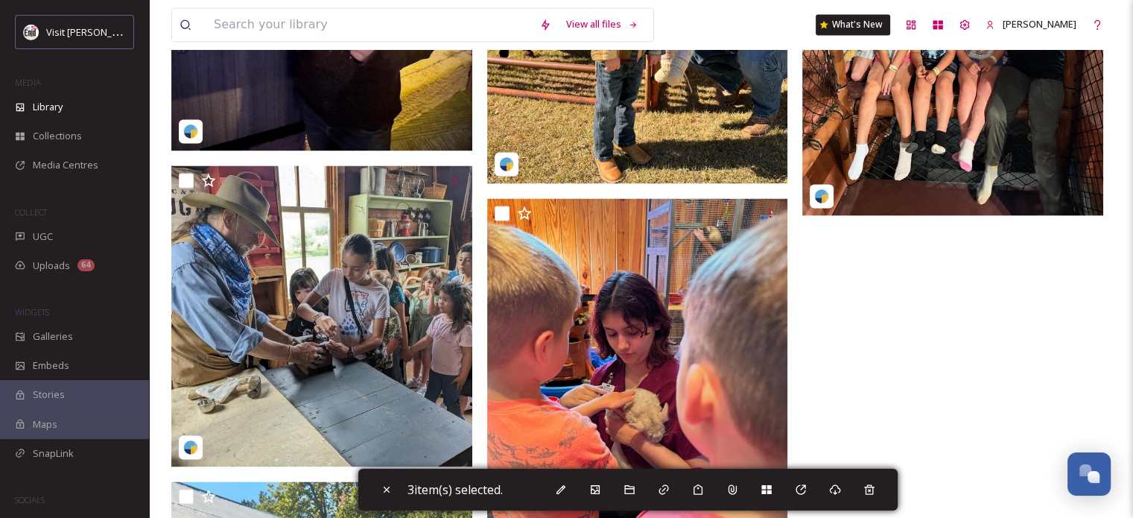
scroll to position [2309, 0]
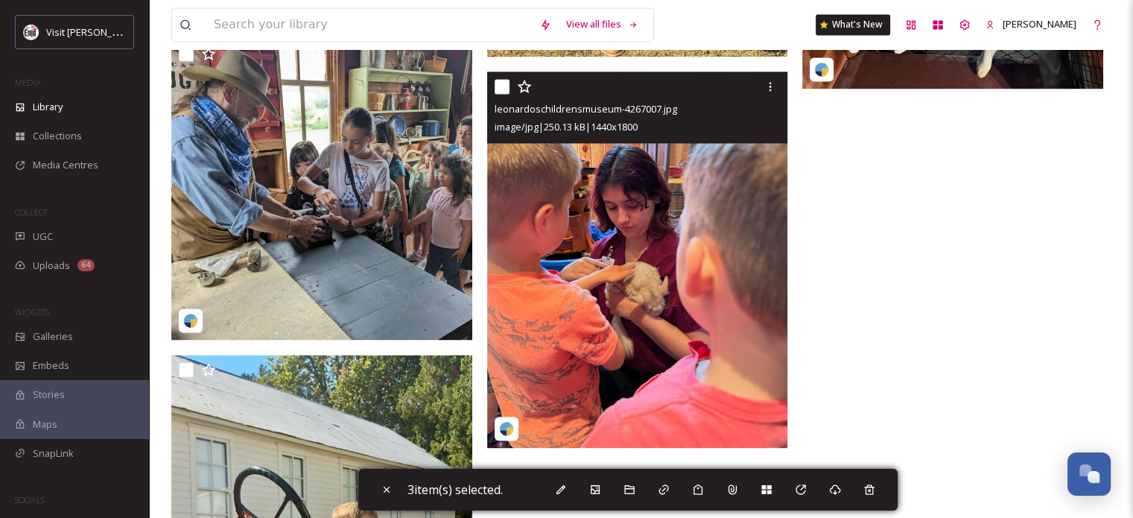
click at [504, 94] on input "checkbox" at bounding box center [502, 86] width 15 height 15
checkbox input "true"
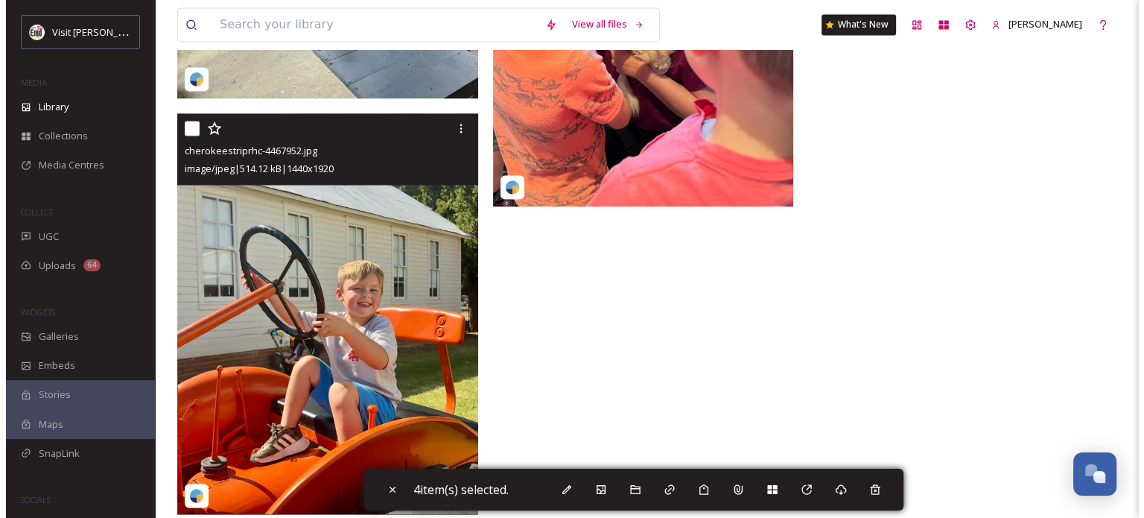
scroll to position [2583, 0]
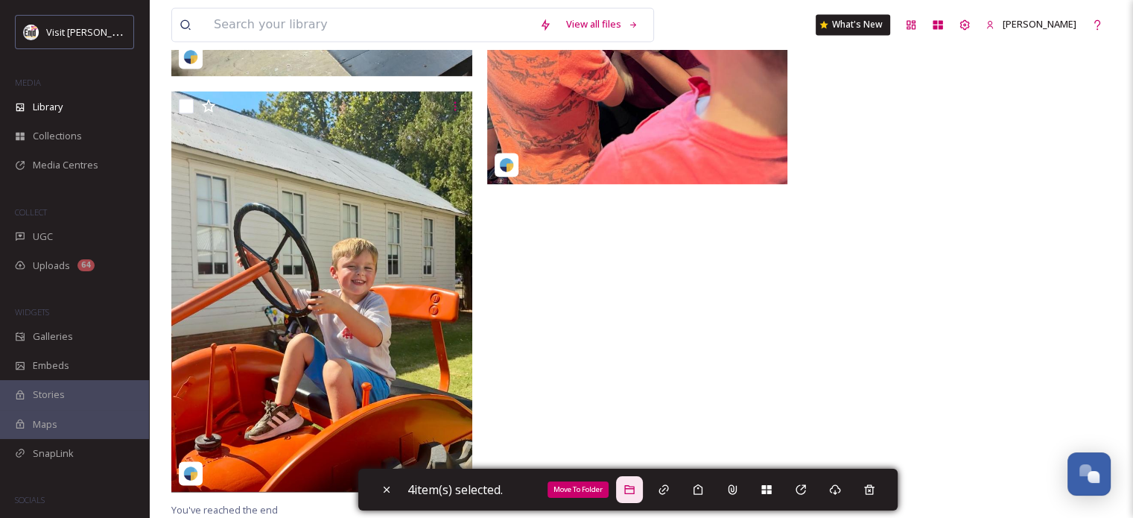
click at [634, 490] on icon at bounding box center [629, 489] width 10 height 9
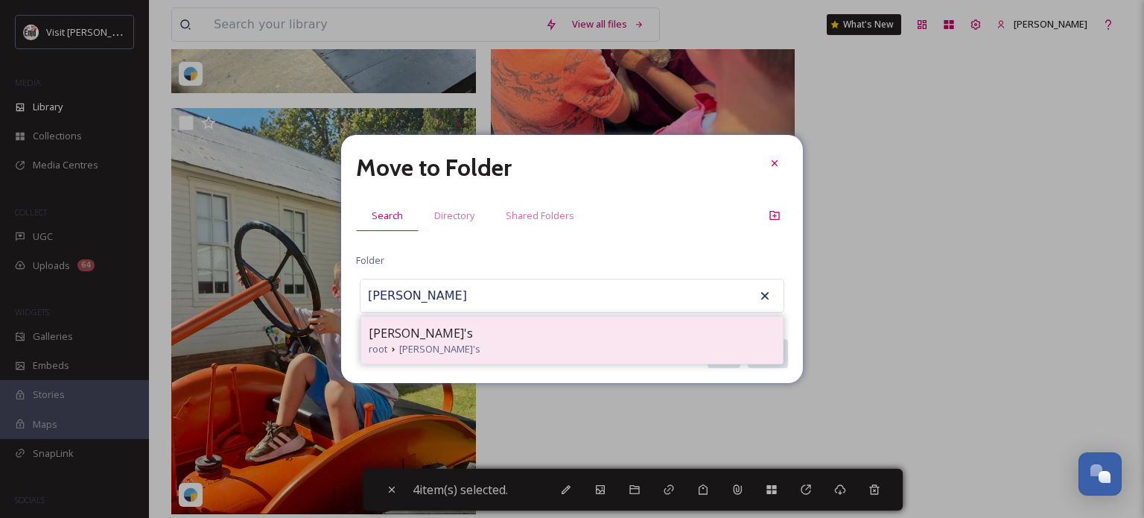
click at [390, 333] on span "[PERSON_NAME]'s" at bounding box center [421, 333] width 104 height 18
type input "[PERSON_NAME]'s"
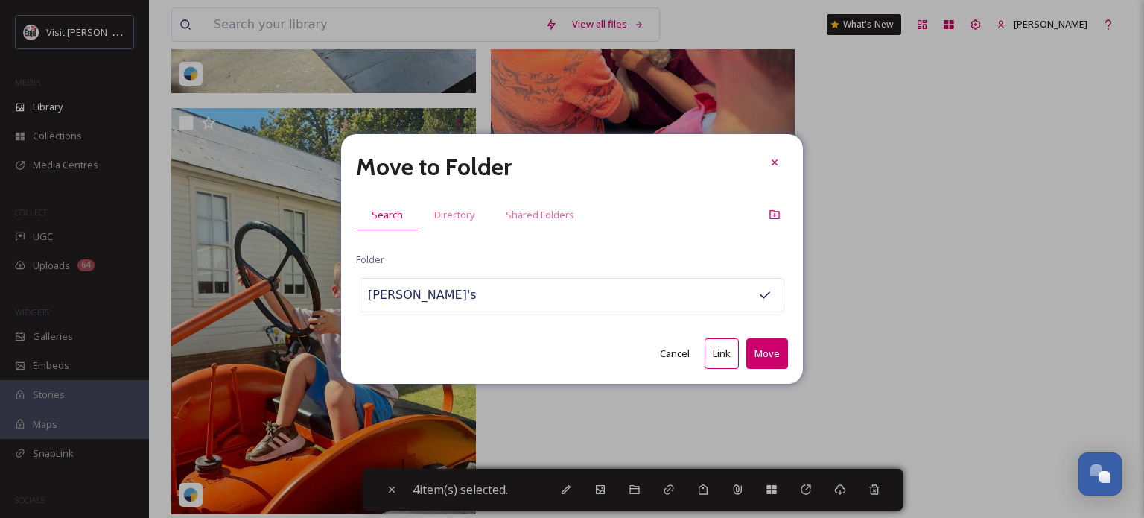
click at [767, 357] on button "Move" at bounding box center [767, 353] width 42 height 31
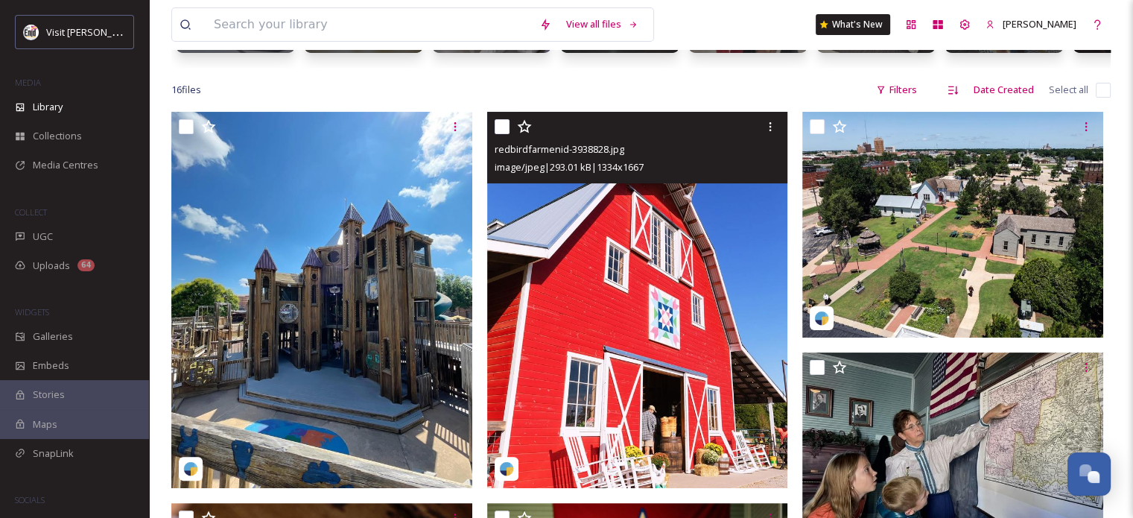
scroll to position [259, 0]
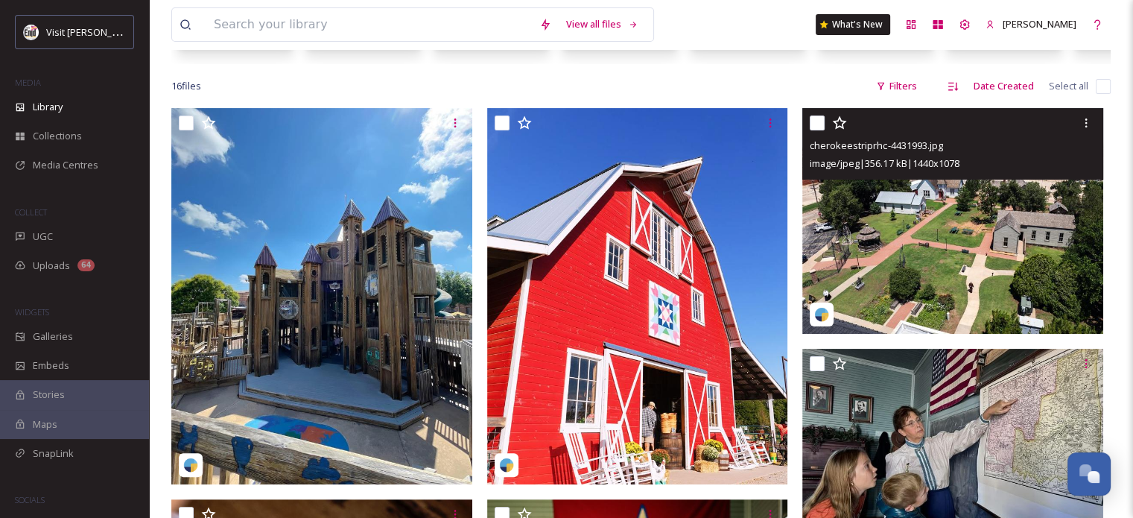
click at [819, 130] on input "checkbox" at bounding box center [817, 122] width 15 height 15
checkbox input "true"
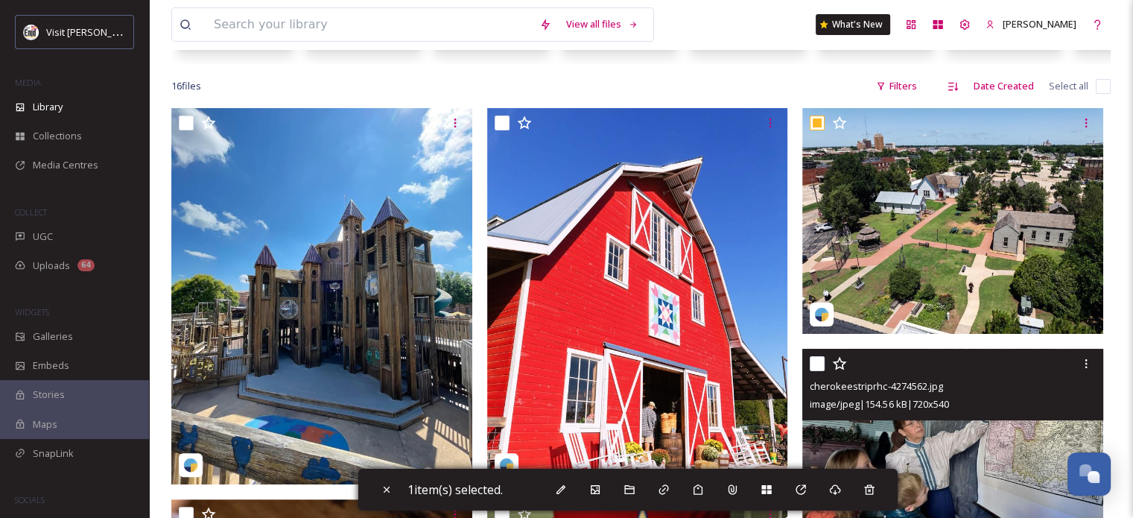
click at [813, 371] on input "checkbox" at bounding box center [817, 363] width 15 height 15
checkbox input "true"
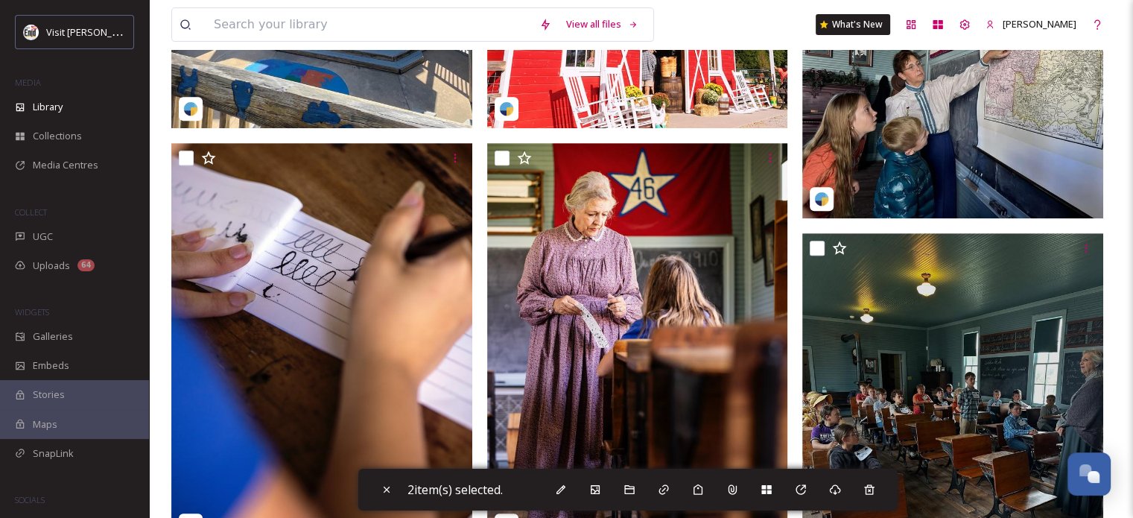
scroll to position [632, 0]
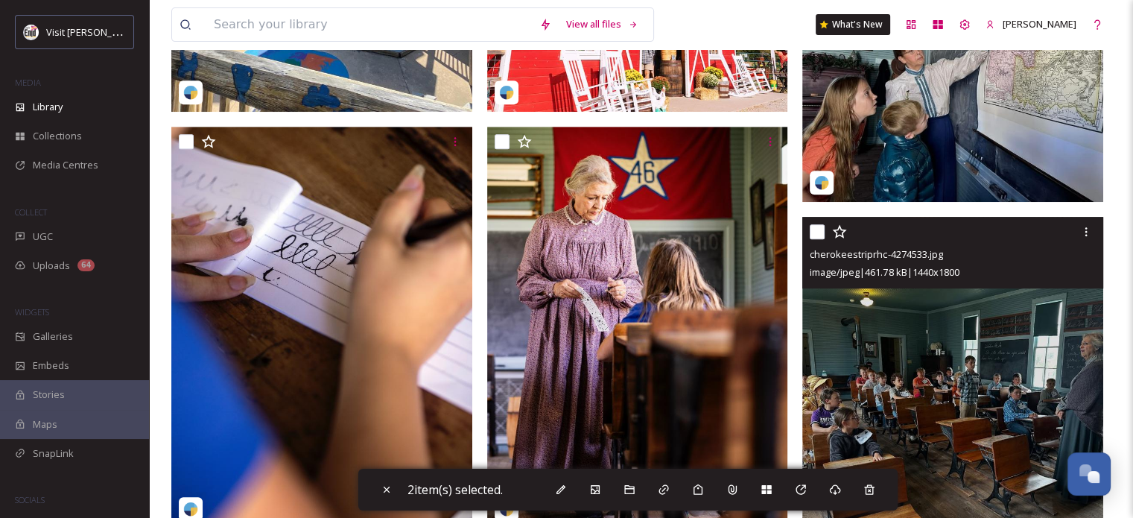
click at [826, 239] on div at bounding box center [955, 231] width 290 height 27
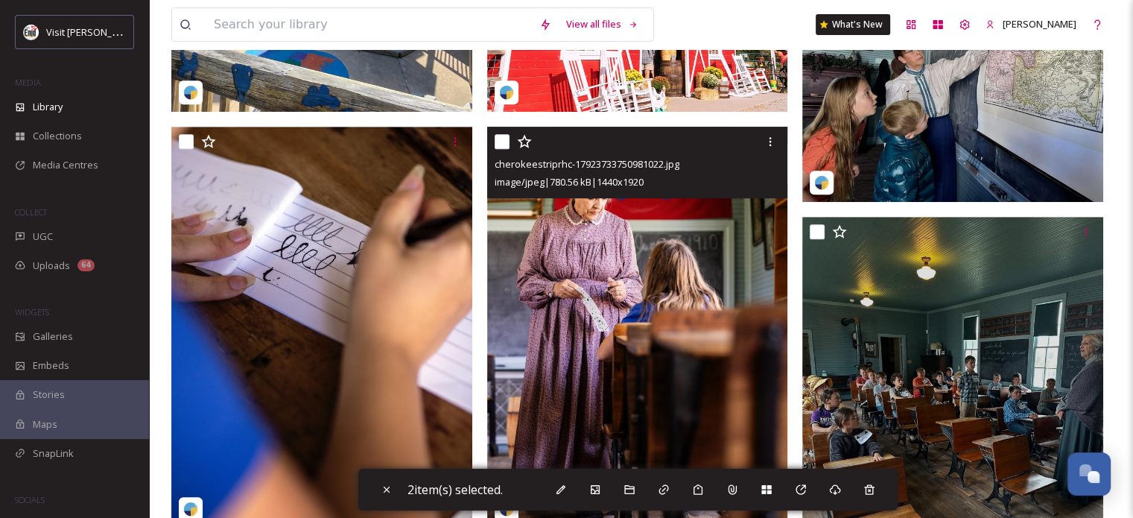
click at [504, 148] on input "checkbox" at bounding box center [502, 141] width 15 height 15
checkbox input "true"
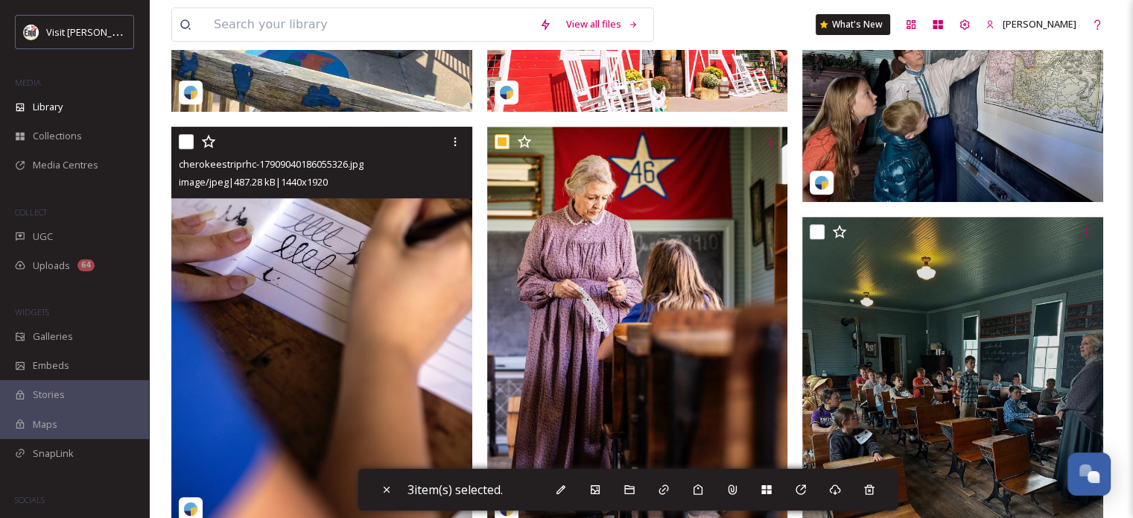
click at [185, 147] on input "checkbox" at bounding box center [186, 141] width 15 height 15
checkbox input "true"
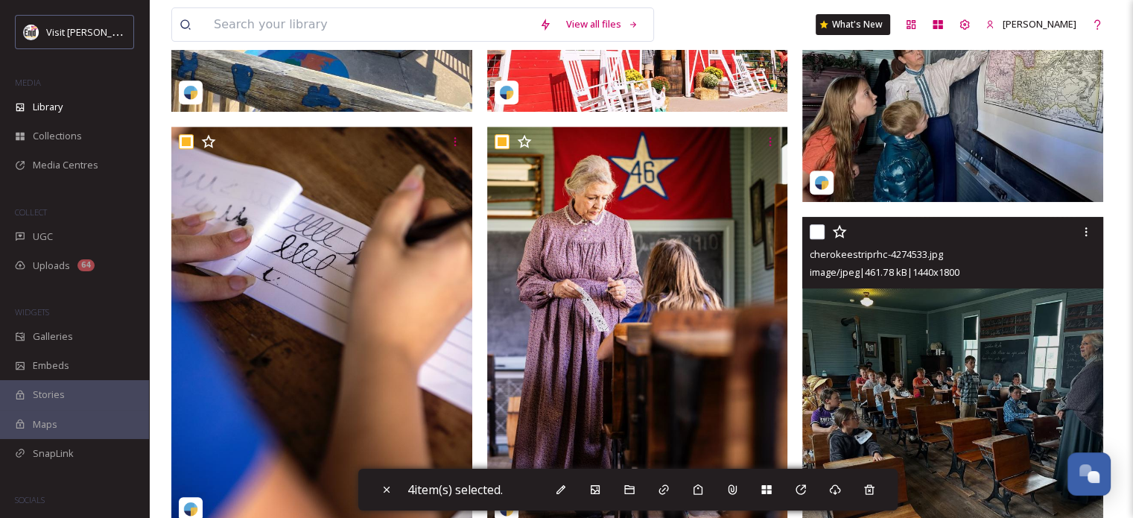
click at [816, 239] on input "checkbox" at bounding box center [817, 231] width 15 height 15
checkbox input "true"
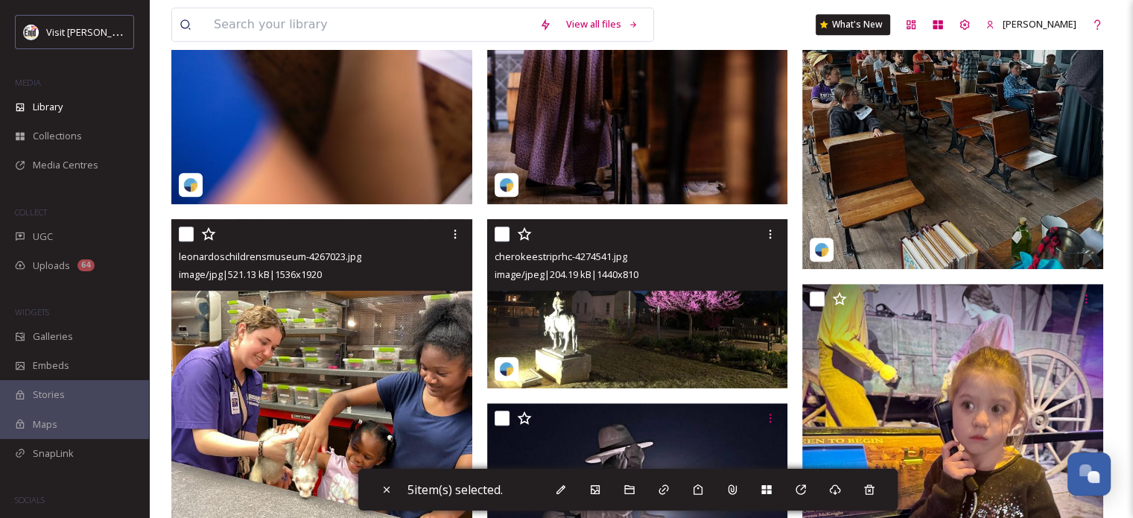
scroll to position [1079, 0]
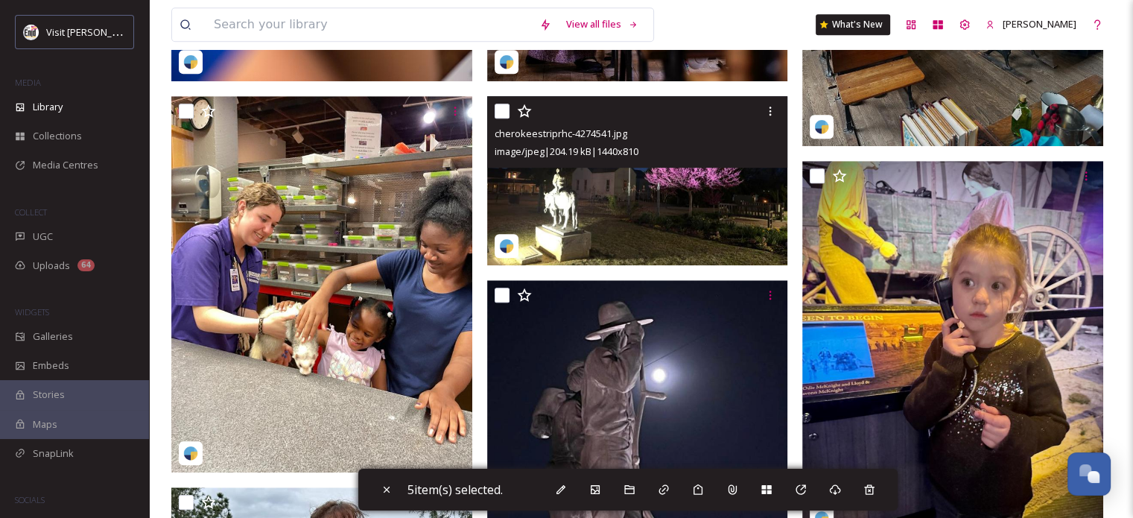
click at [502, 118] on input "checkbox" at bounding box center [502, 111] width 15 height 15
checkbox input "true"
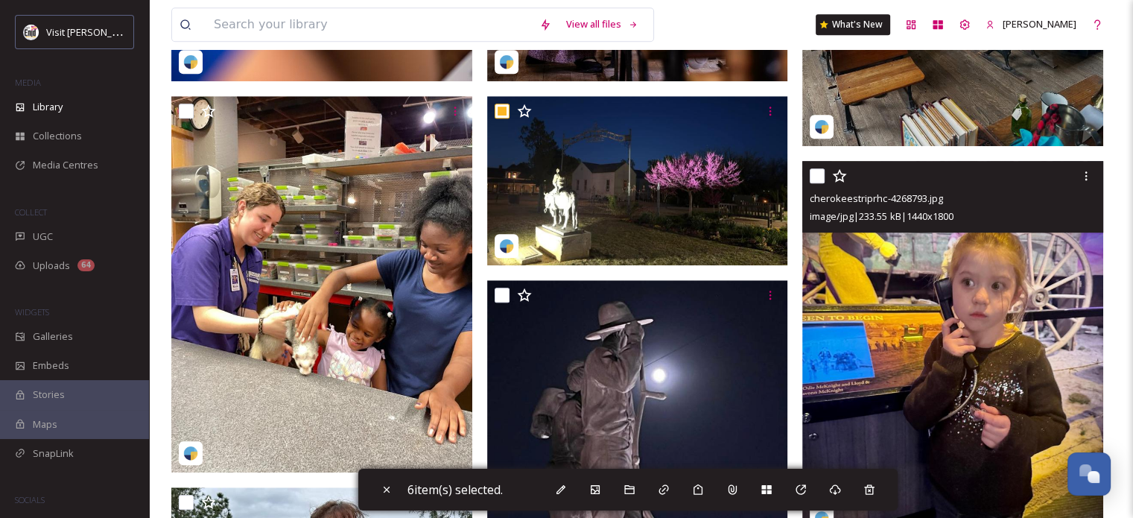
click at [810, 183] on input "checkbox" at bounding box center [817, 175] width 15 height 15
checkbox input "true"
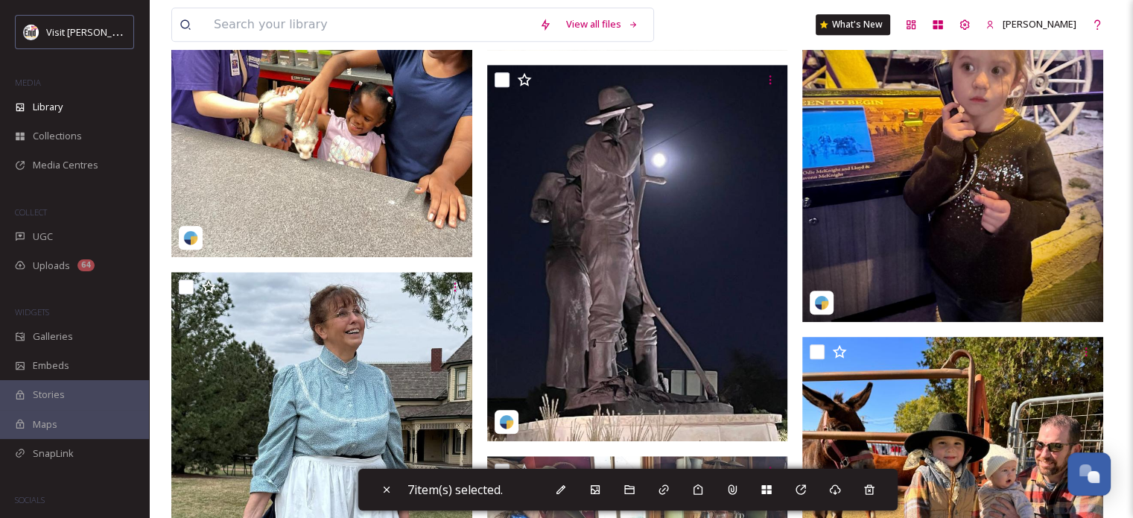
scroll to position [1302, 0]
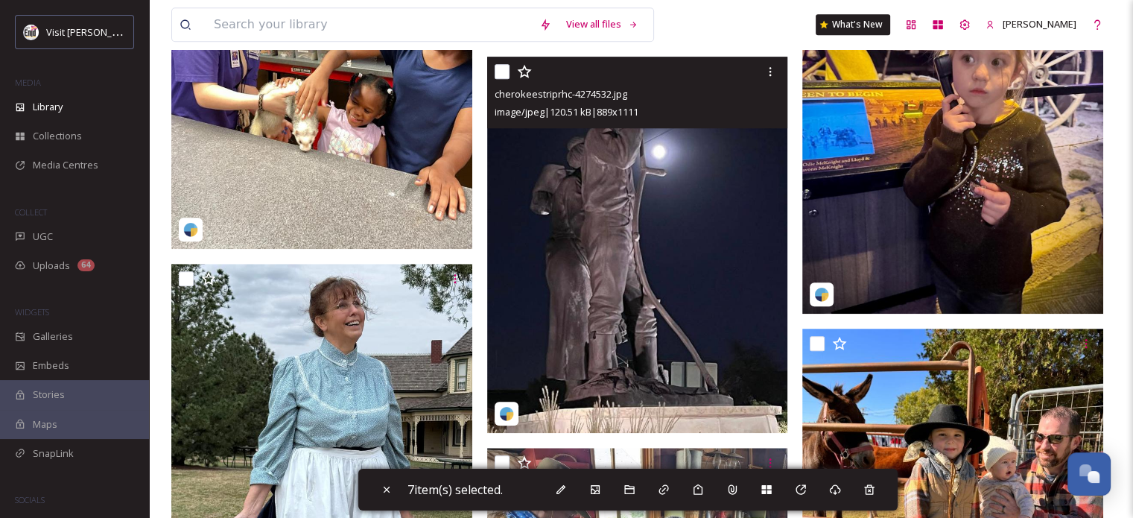
click at [501, 79] on input "checkbox" at bounding box center [502, 71] width 15 height 15
checkbox input "true"
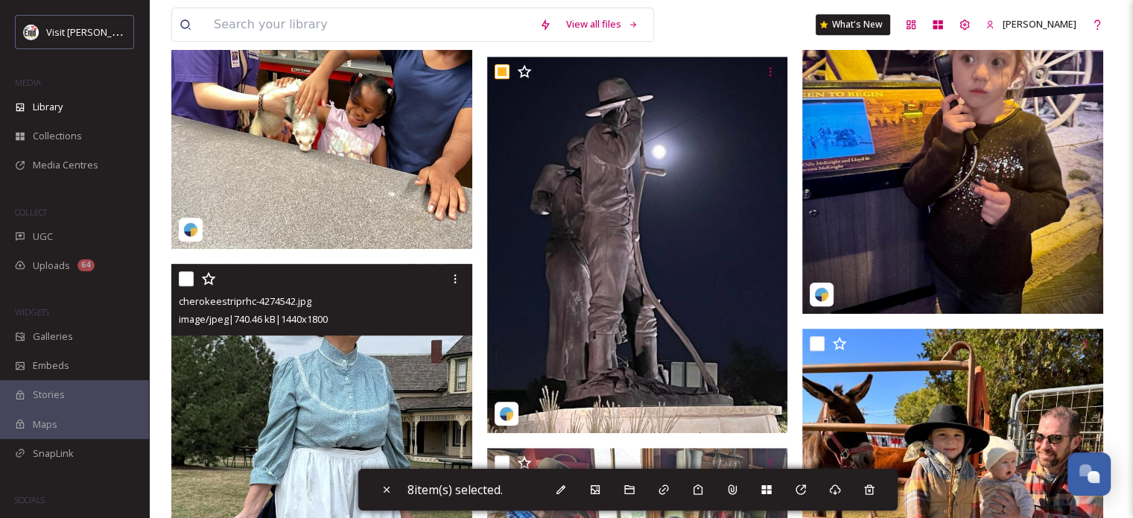
click at [188, 286] on input "checkbox" at bounding box center [186, 278] width 15 height 15
checkbox input "true"
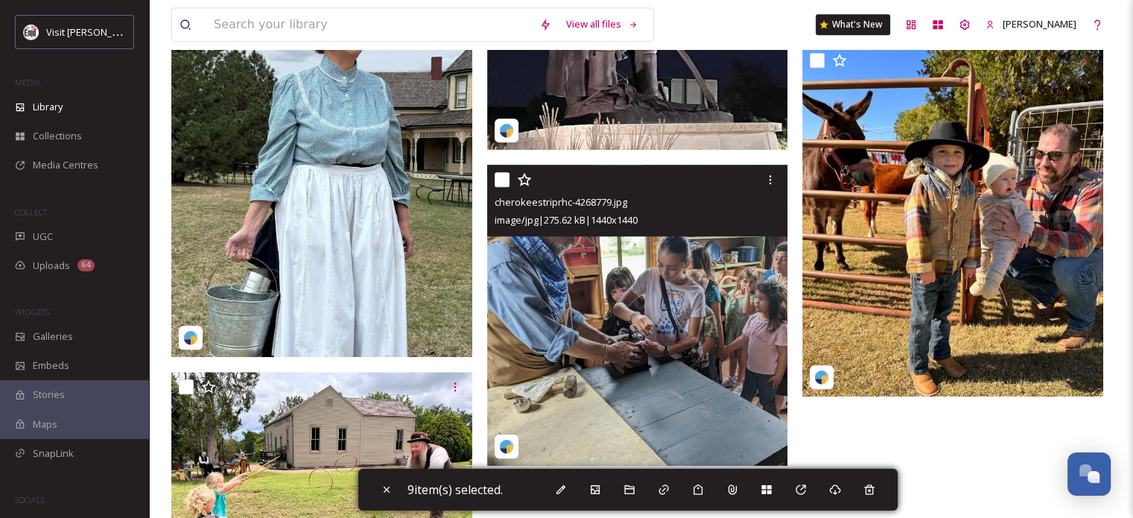
scroll to position [1600, 0]
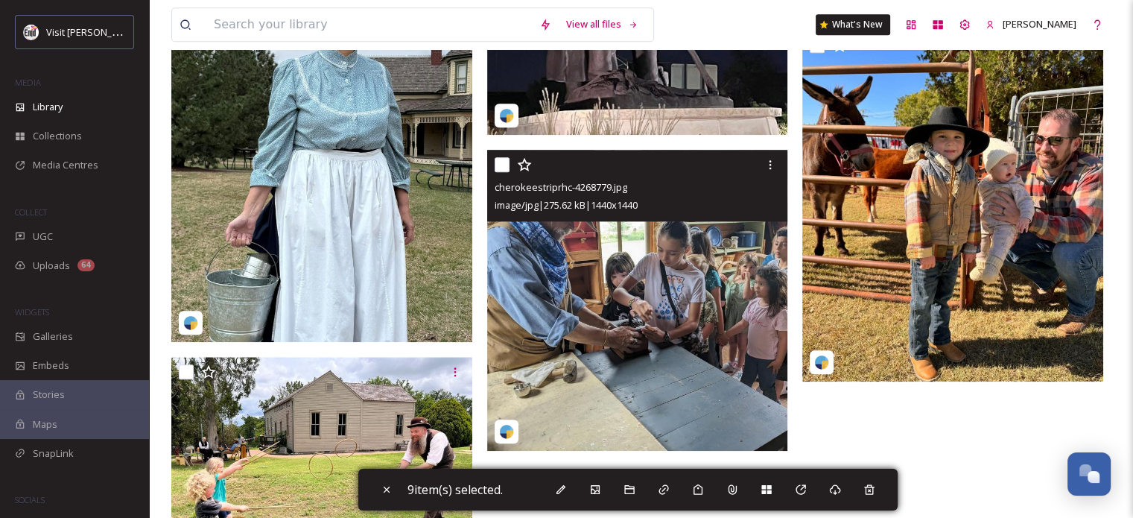
click at [499, 172] on input "checkbox" at bounding box center [502, 164] width 15 height 15
checkbox input "true"
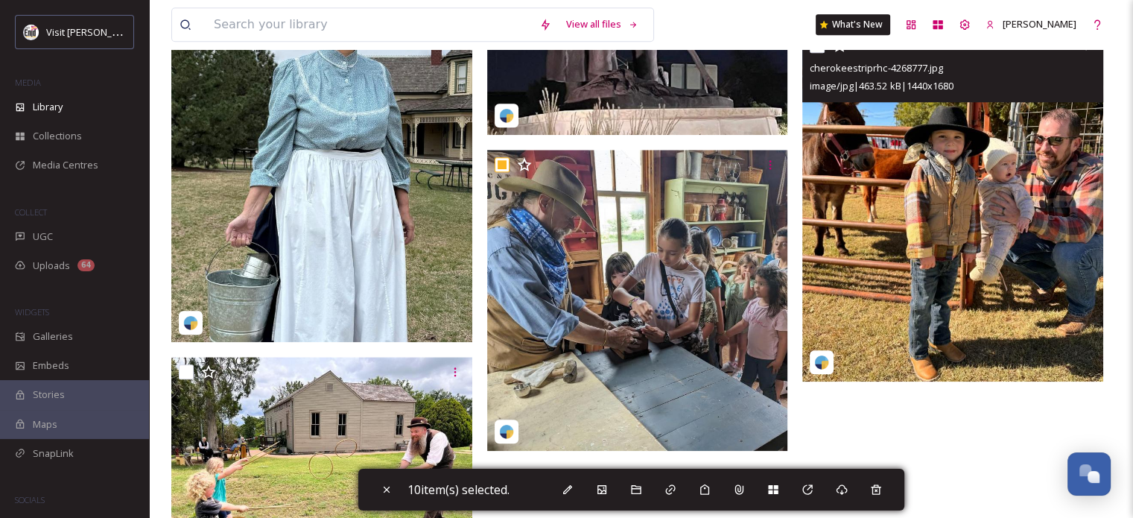
click at [822, 53] on input "checkbox" at bounding box center [817, 45] width 15 height 15
checkbox input "true"
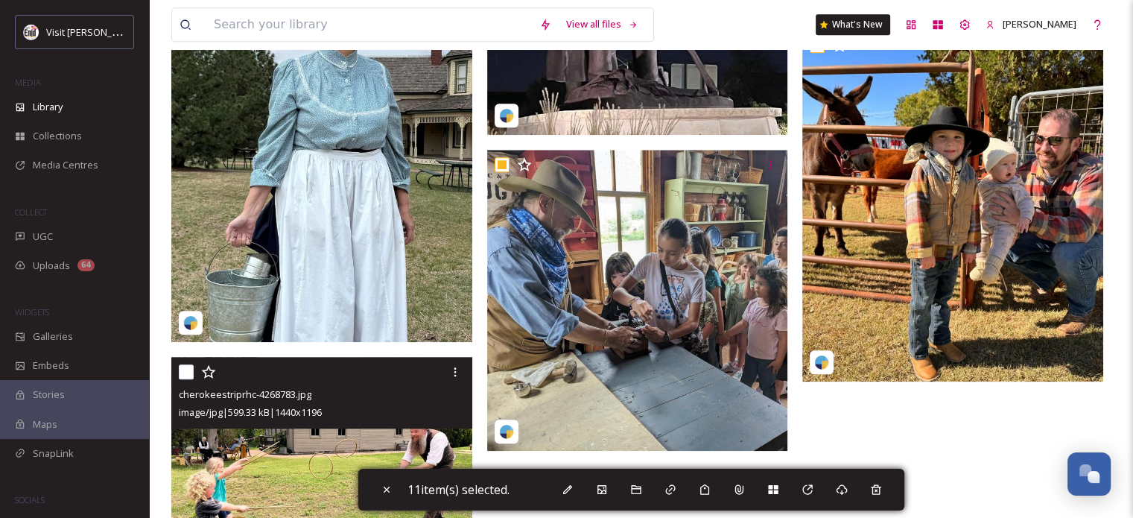
click at [190, 379] on input "checkbox" at bounding box center [186, 371] width 15 height 15
checkbox input "true"
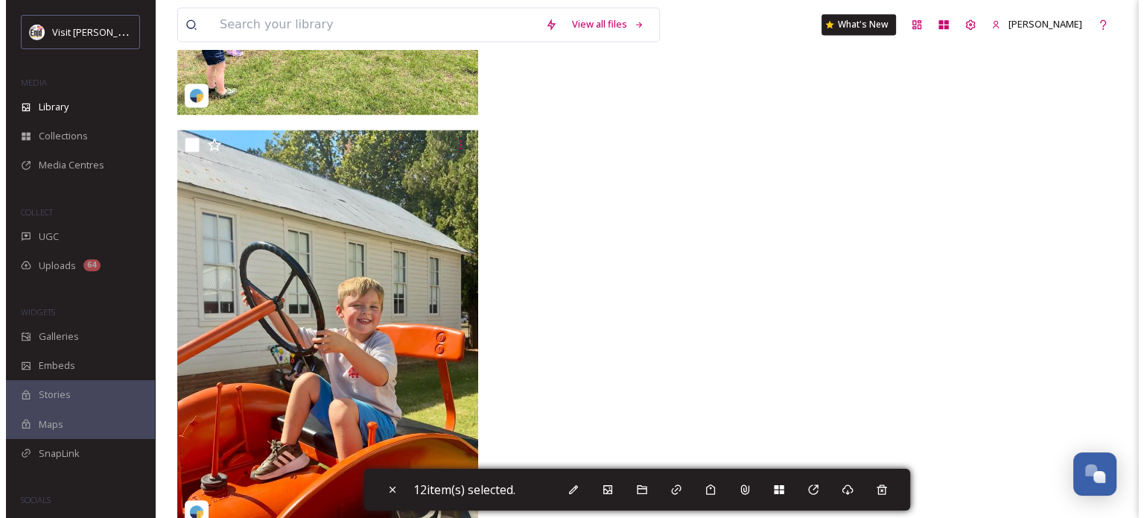
scroll to position [2121, 0]
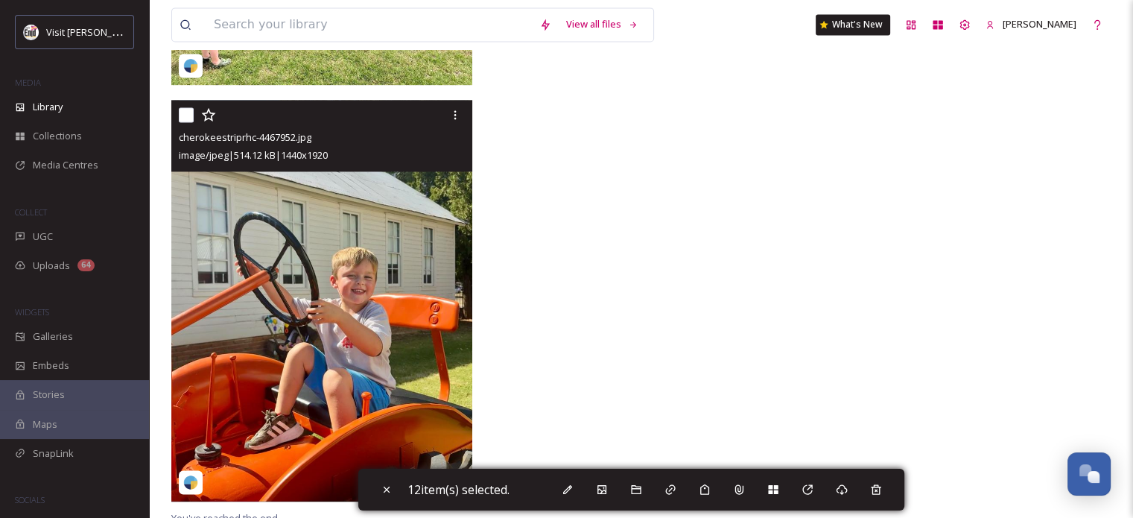
click at [184, 122] on input "checkbox" at bounding box center [186, 114] width 15 height 15
checkbox input "true"
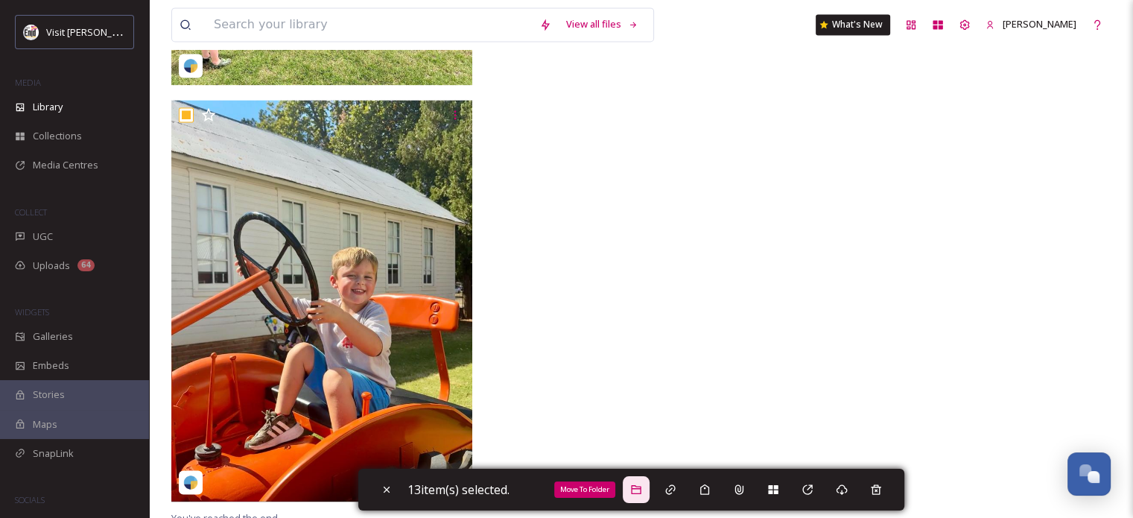
click at [641, 489] on icon at bounding box center [636, 489] width 12 height 12
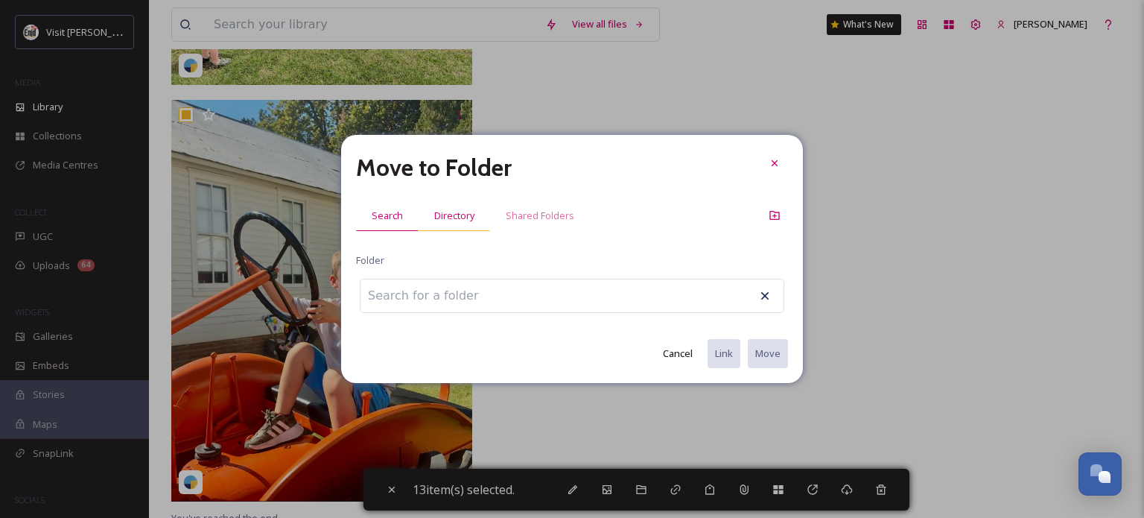
click at [461, 219] on span "Directory" at bounding box center [454, 216] width 40 height 14
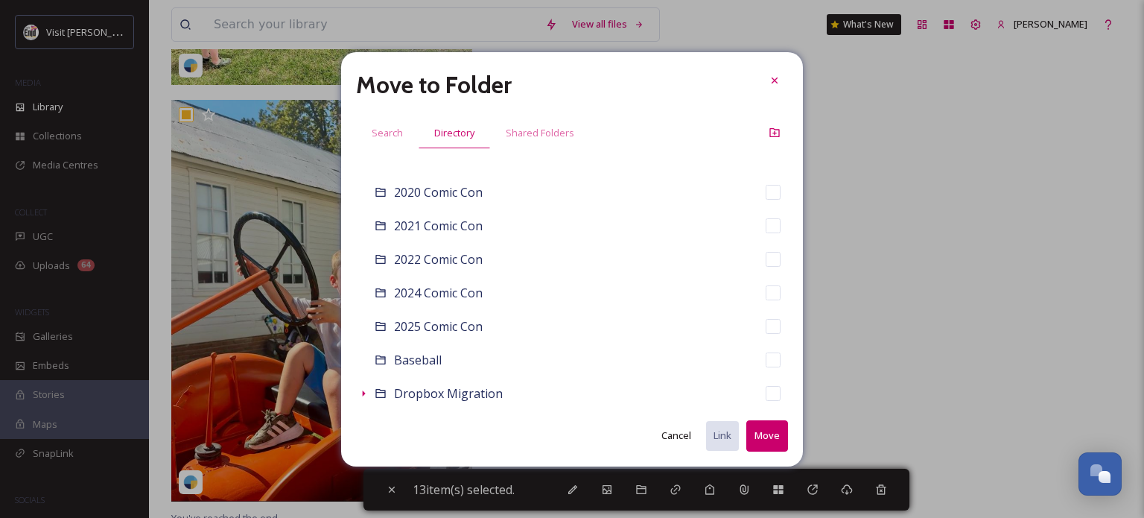
scroll to position [0, 0]
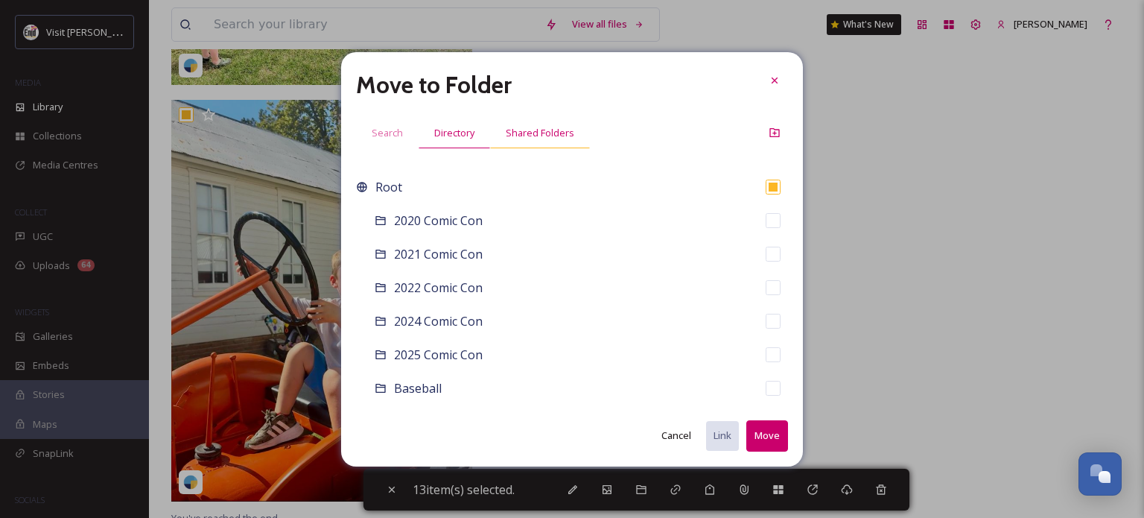
click at [524, 130] on span "Shared Folders" at bounding box center [540, 133] width 69 height 14
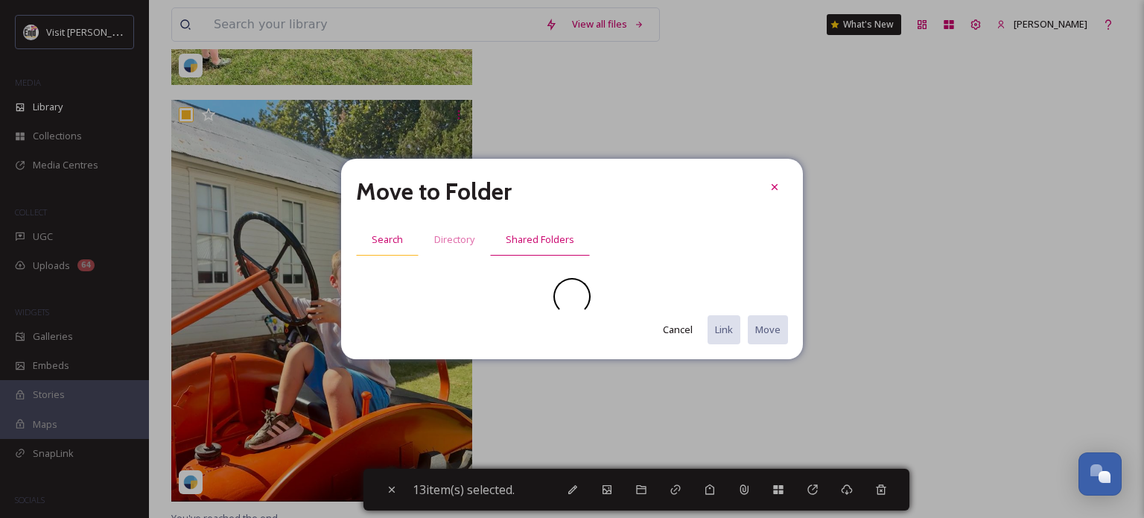
click at [387, 243] on span "Search" at bounding box center [387, 239] width 31 height 14
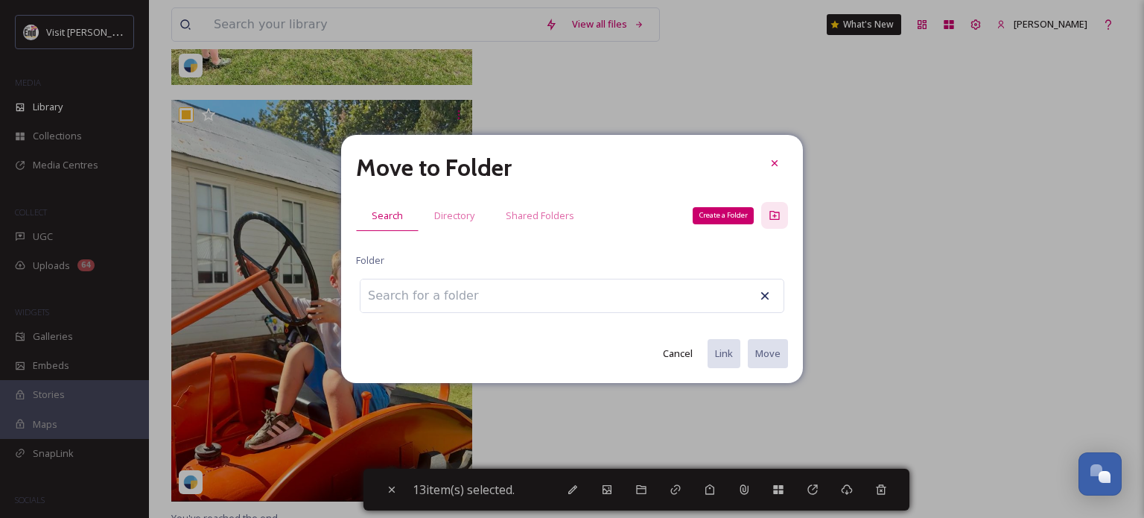
click at [776, 222] on div "Create a Folder" at bounding box center [774, 215] width 27 height 27
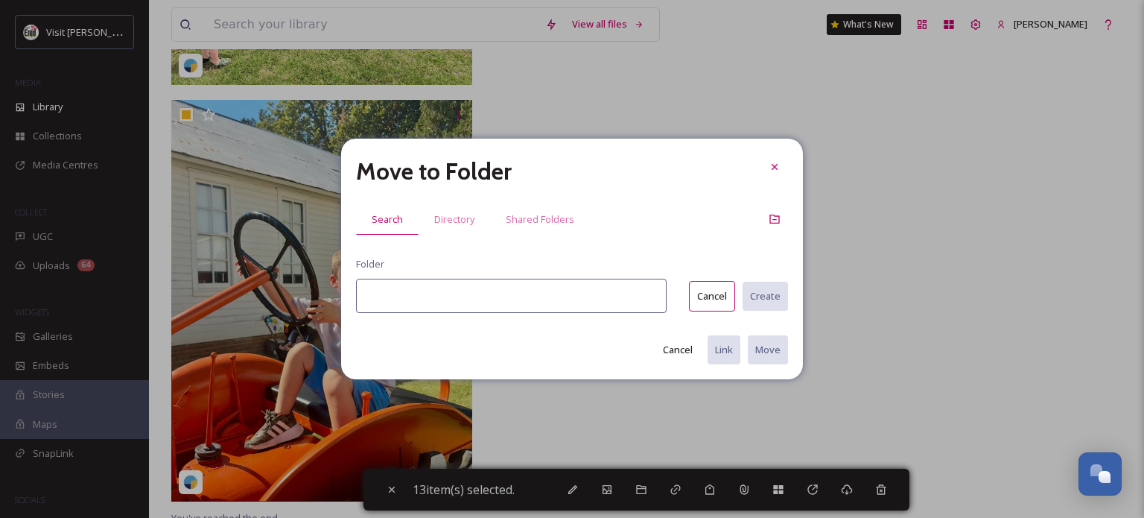
click at [410, 297] on input at bounding box center [511, 296] width 311 height 34
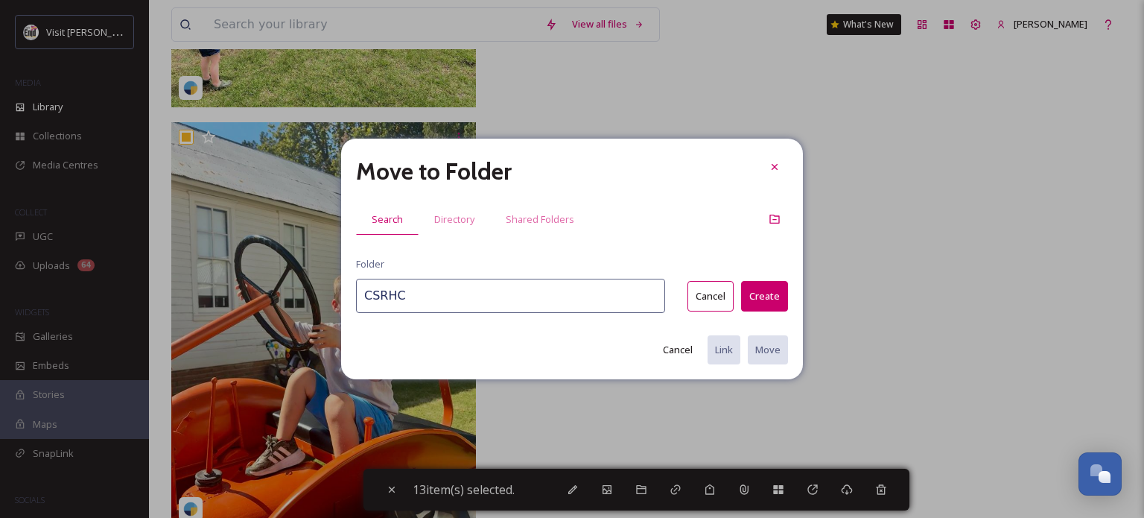
type input "CSRHC"
click at [757, 294] on button "Create" at bounding box center [764, 296] width 47 height 31
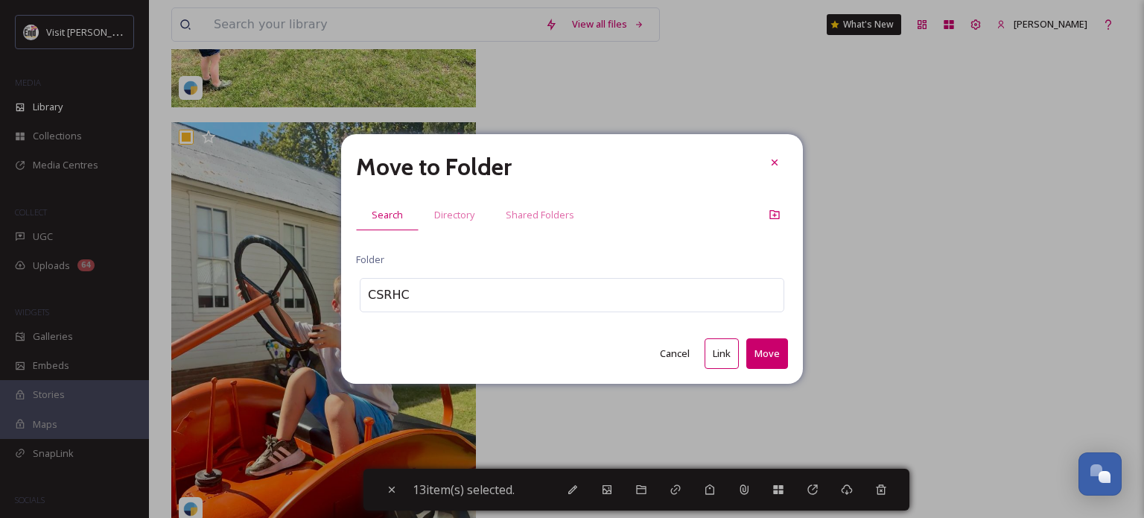
click at [765, 364] on button "Move" at bounding box center [767, 353] width 42 height 31
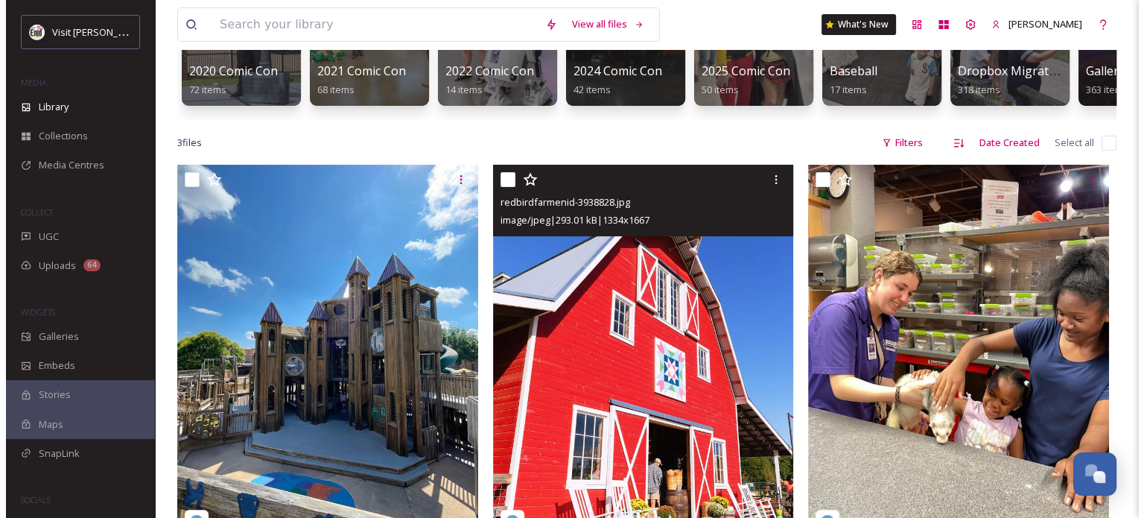
scroll to position [229, 0]
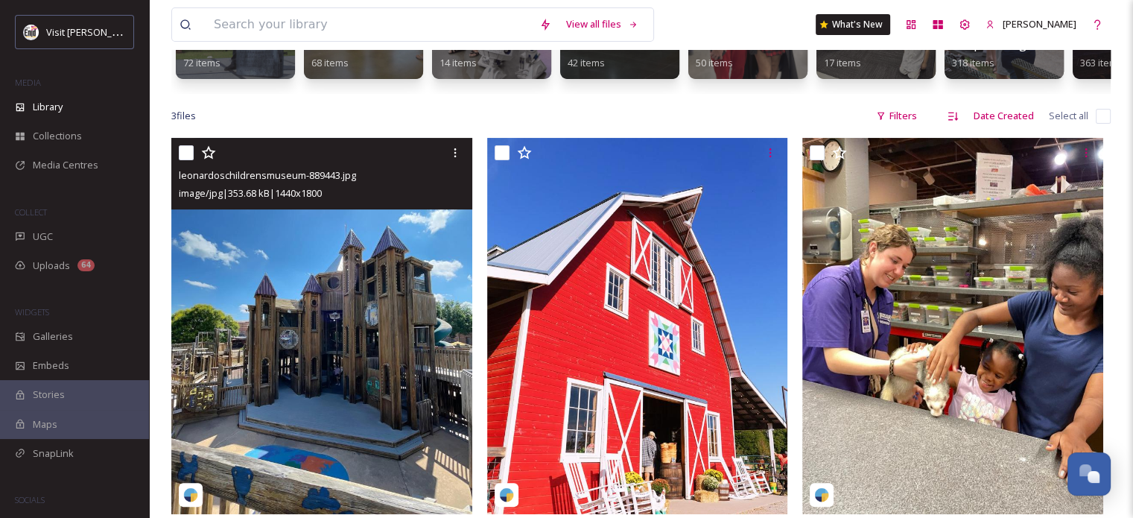
click at [183, 159] on input "checkbox" at bounding box center [186, 152] width 15 height 15
checkbox input "true"
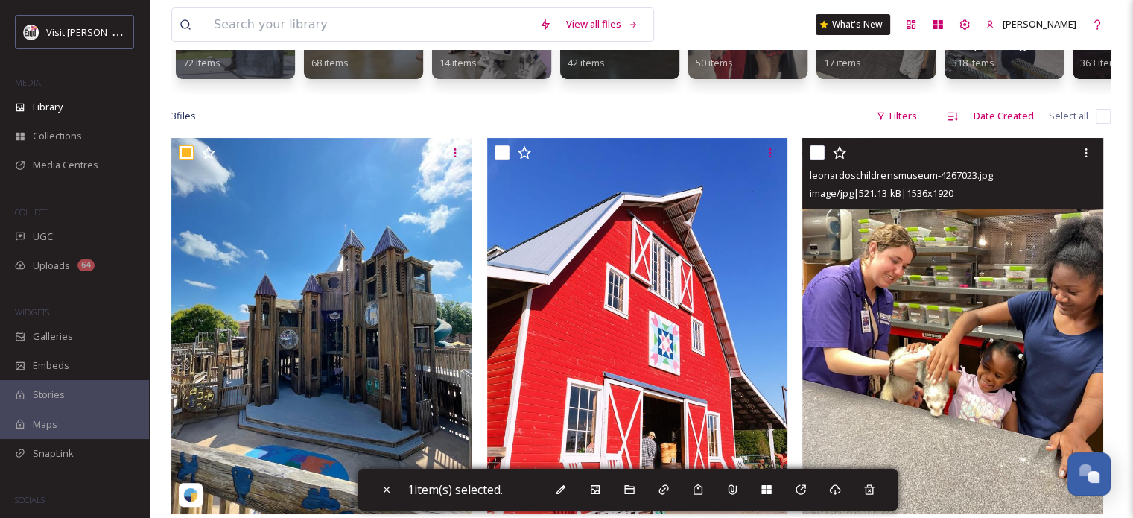
click at [819, 160] on input "checkbox" at bounding box center [817, 152] width 15 height 15
checkbox input "true"
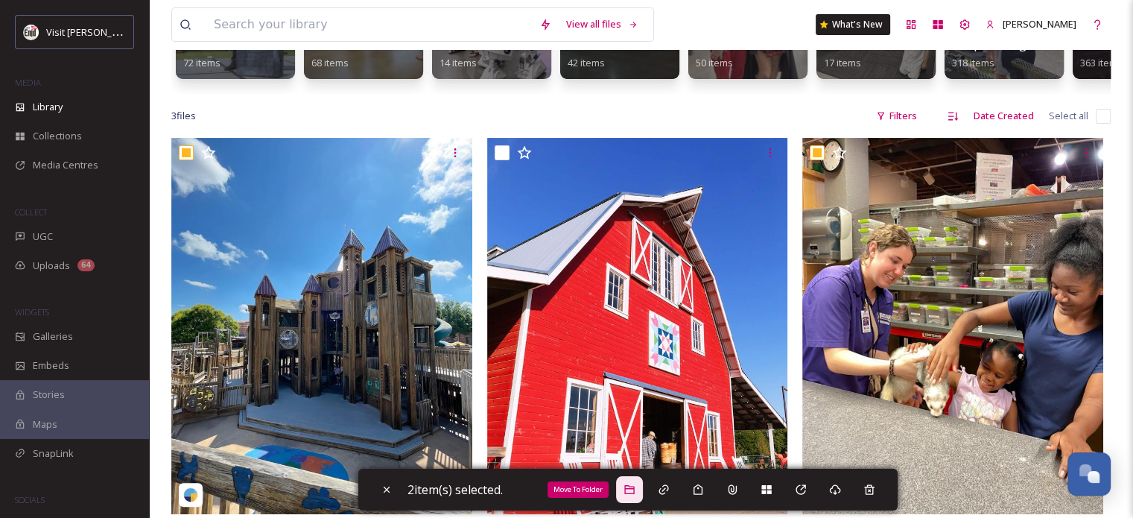
click at [634, 491] on icon at bounding box center [629, 489] width 12 height 12
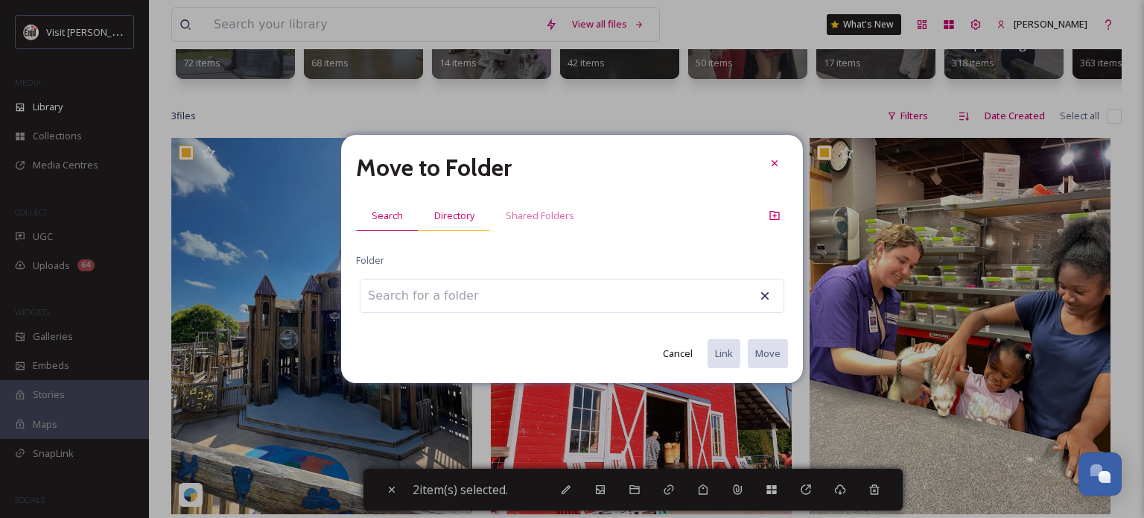
click at [456, 213] on span "Directory" at bounding box center [454, 216] width 40 height 14
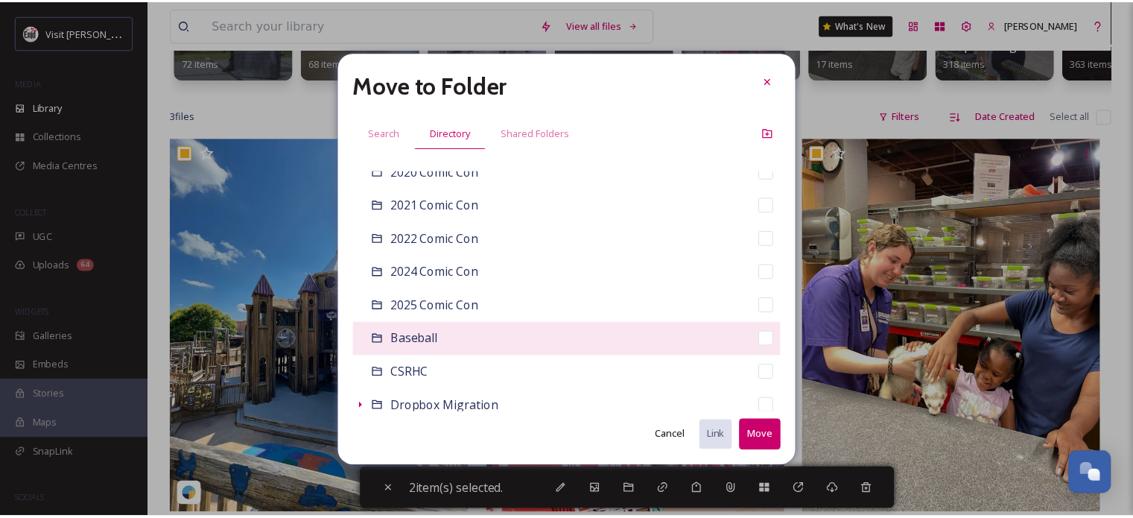
scroll to position [149, 0]
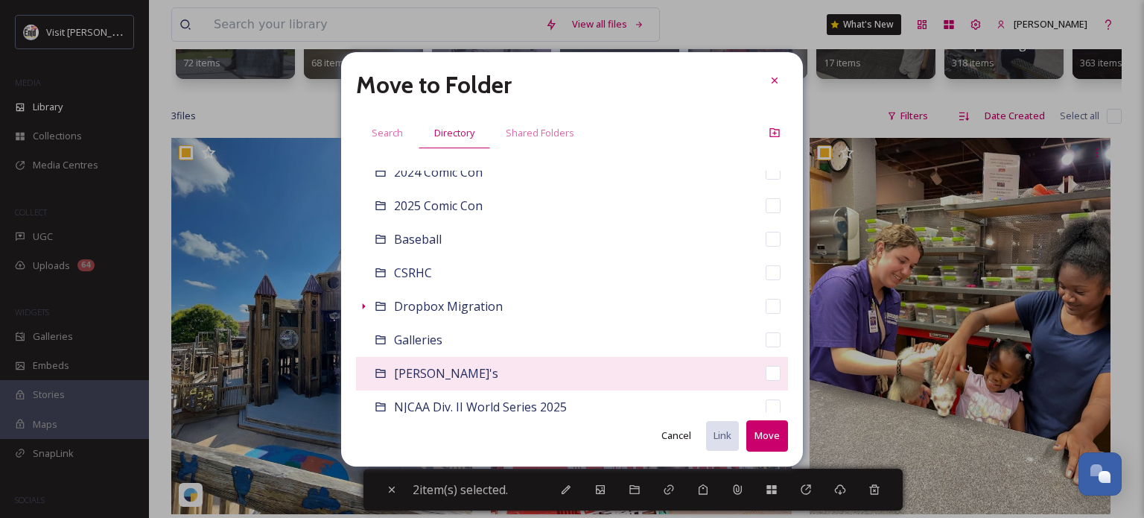
click at [425, 379] on span "[PERSON_NAME]'s" at bounding box center [446, 373] width 104 height 16
checkbox input "false"
checkbox input "true"
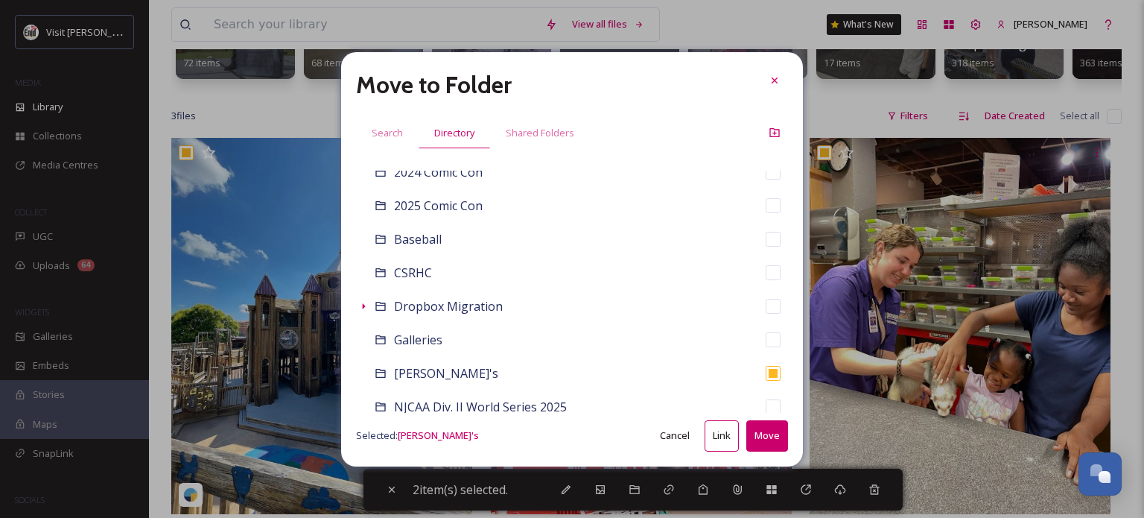
click at [757, 439] on button "Move" at bounding box center [767, 435] width 42 height 31
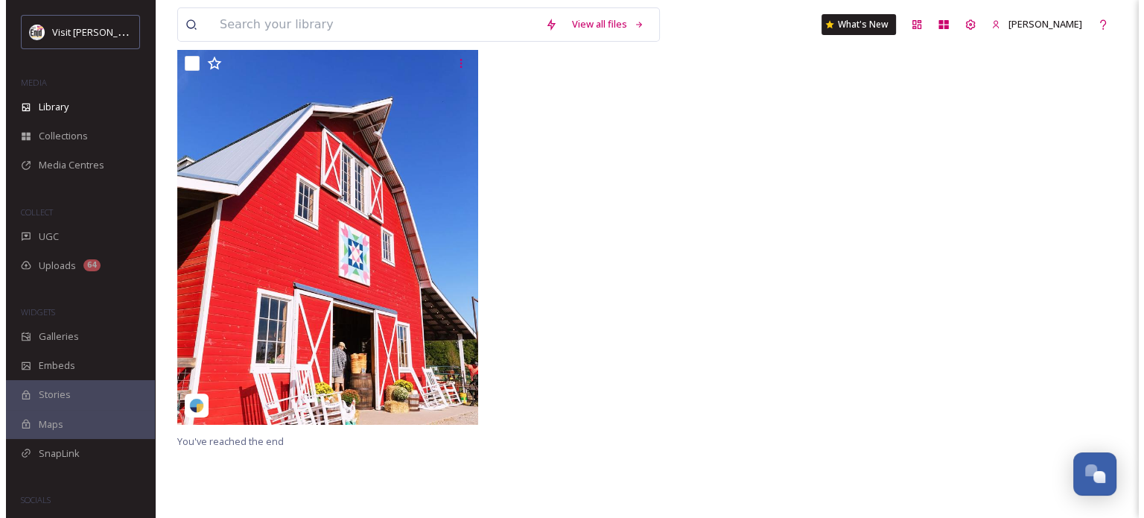
scroll to position [229, 0]
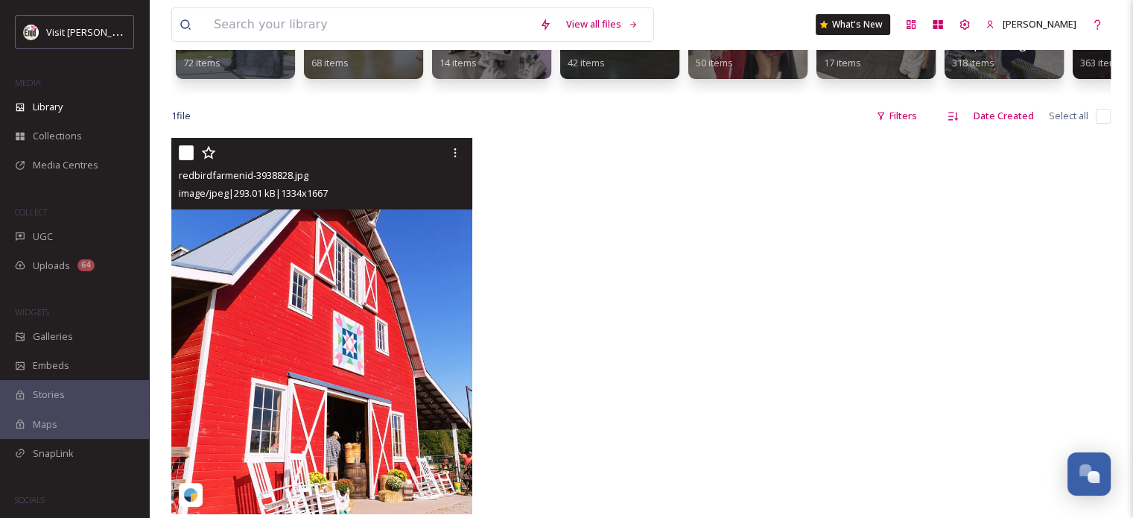
click at [187, 160] on input "checkbox" at bounding box center [186, 152] width 15 height 15
checkbox input "true"
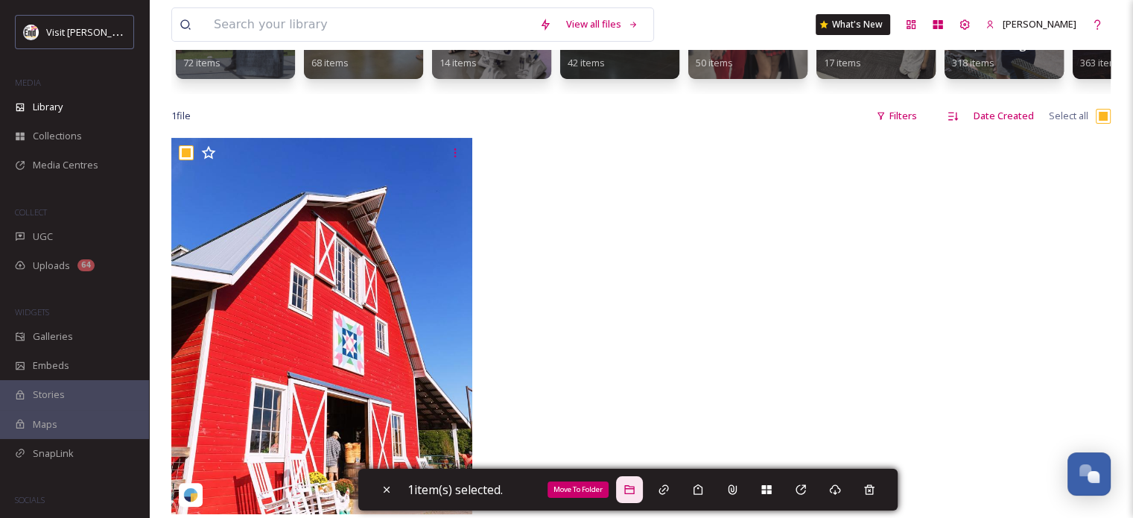
click at [632, 487] on icon at bounding box center [629, 489] width 12 height 12
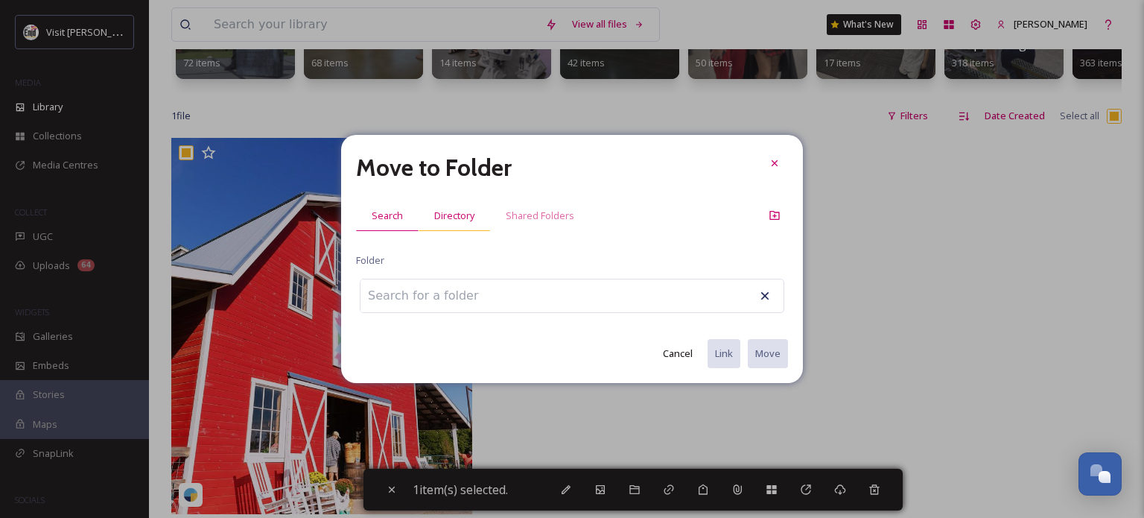
click at [463, 218] on span "Directory" at bounding box center [454, 216] width 40 height 14
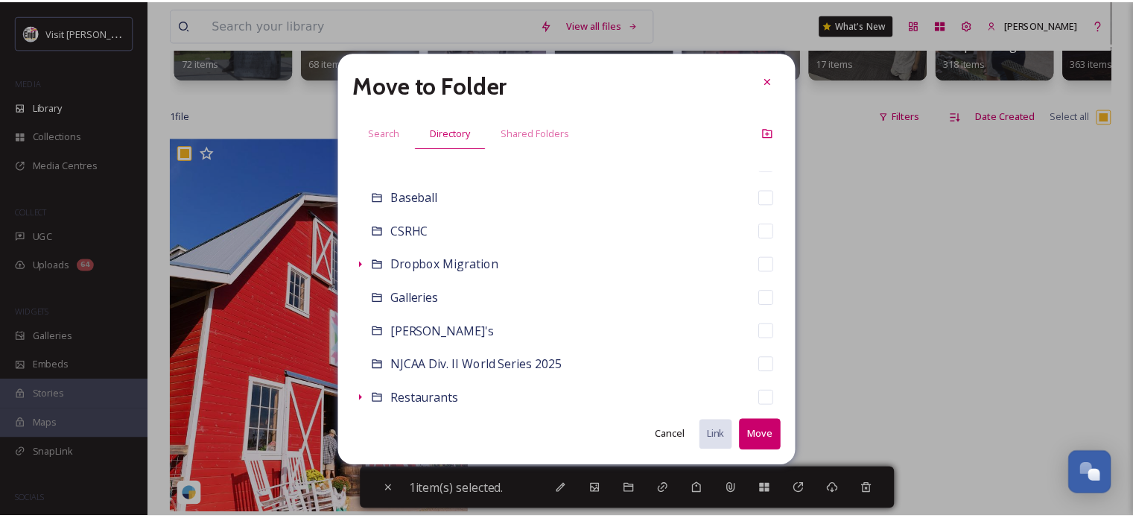
scroll to position [0, 0]
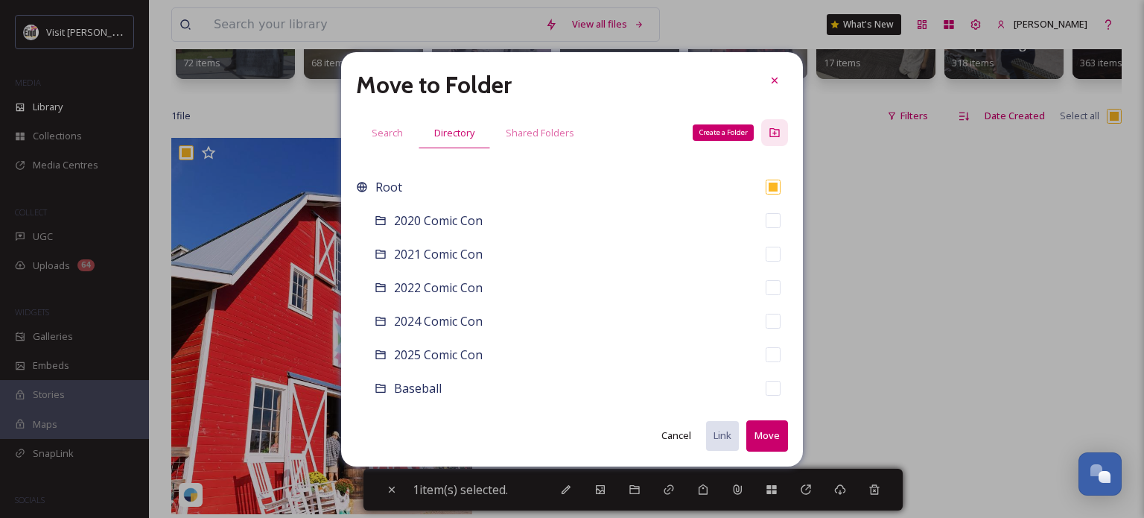
click at [773, 133] on icon at bounding box center [774, 132] width 10 height 9
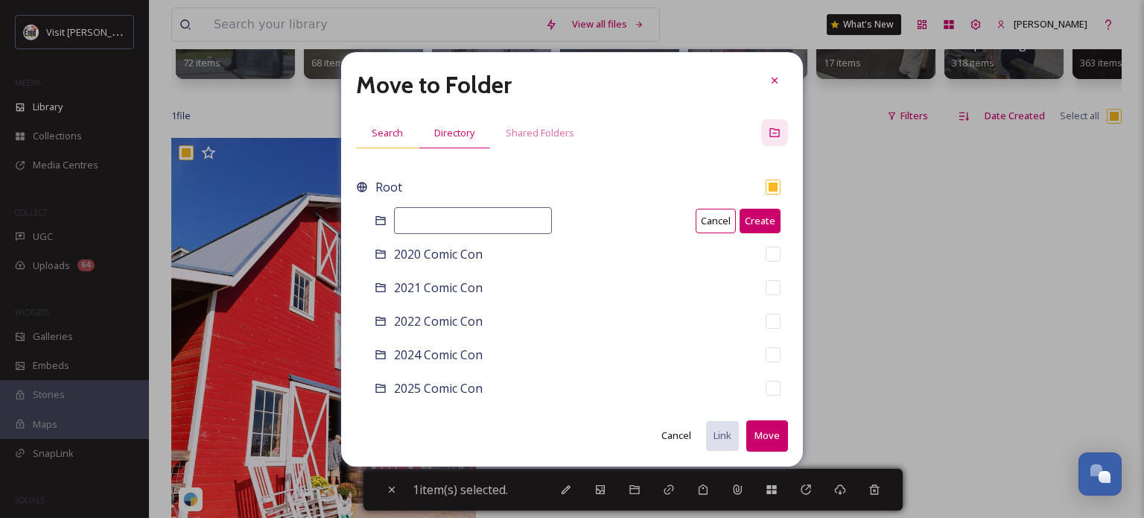
click at [396, 131] on span "Search" at bounding box center [387, 133] width 31 height 14
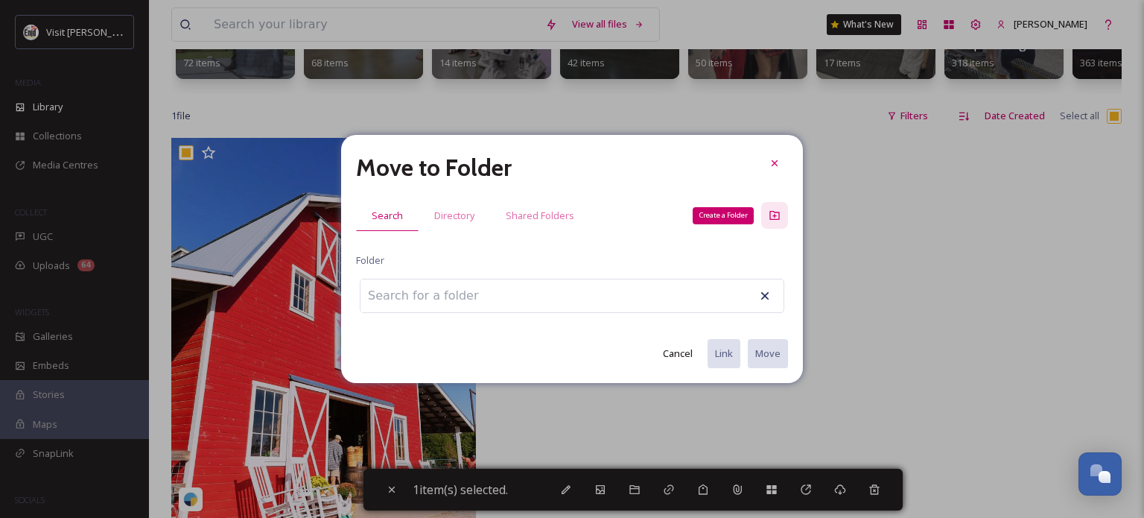
click at [775, 215] on icon at bounding box center [775, 215] width 12 height 12
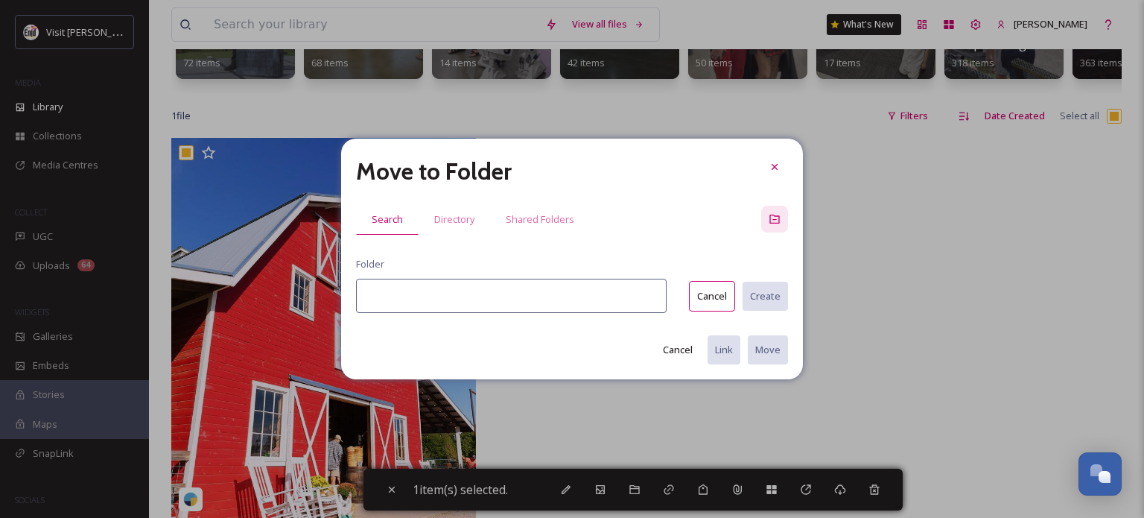
click at [422, 296] on input at bounding box center [511, 296] width 311 height 34
type input "Red Bird Farm"
click at [775, 289] on button "Create" at bounding box center [764, 296] width 47 height 31
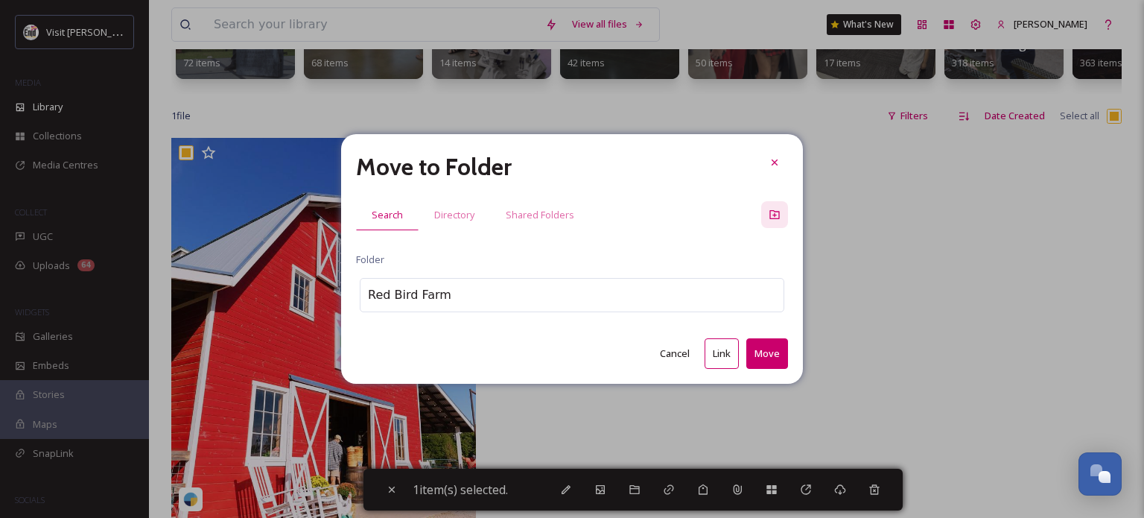
click at [766, 357] on button "Move" at bounding box center [767, 353] width 42 height 31
checkbox input "false"
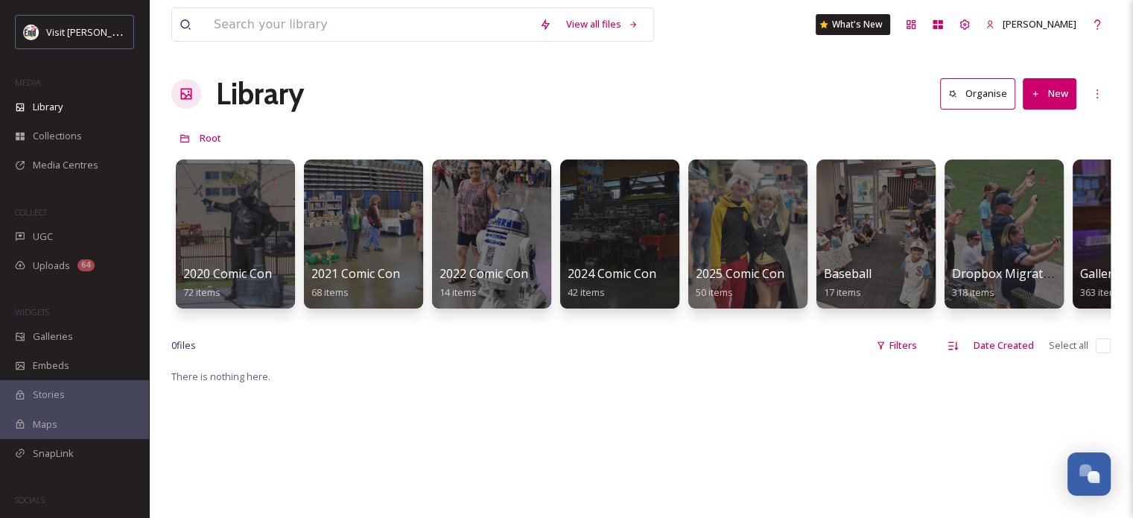
click at [1026, 101] on button "New" at bounding box center [1050, 93] width 54 height 31
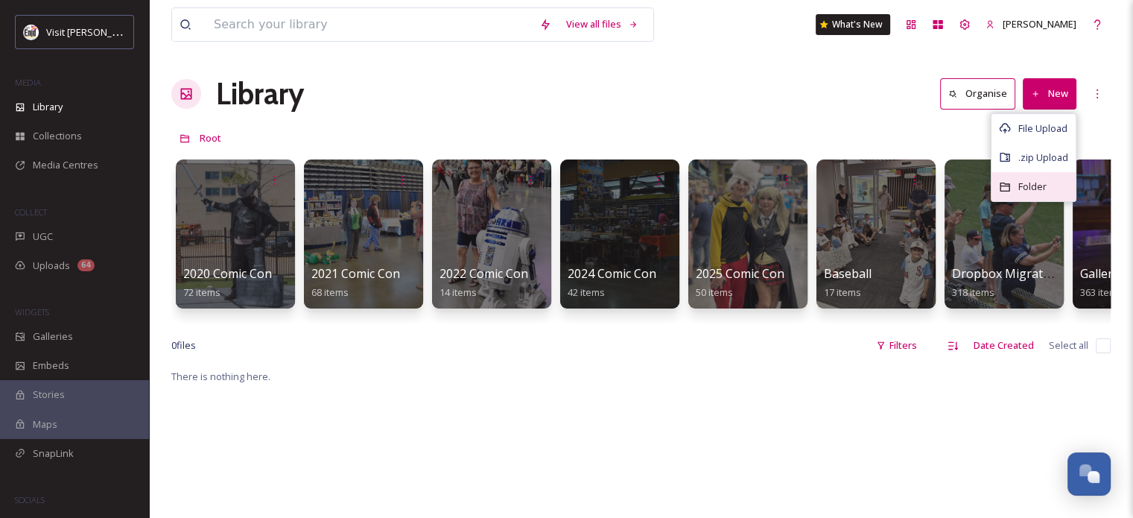
click at [1021, 185] on span "Folder" at bounding box center [1032, 187] width 28 height 14
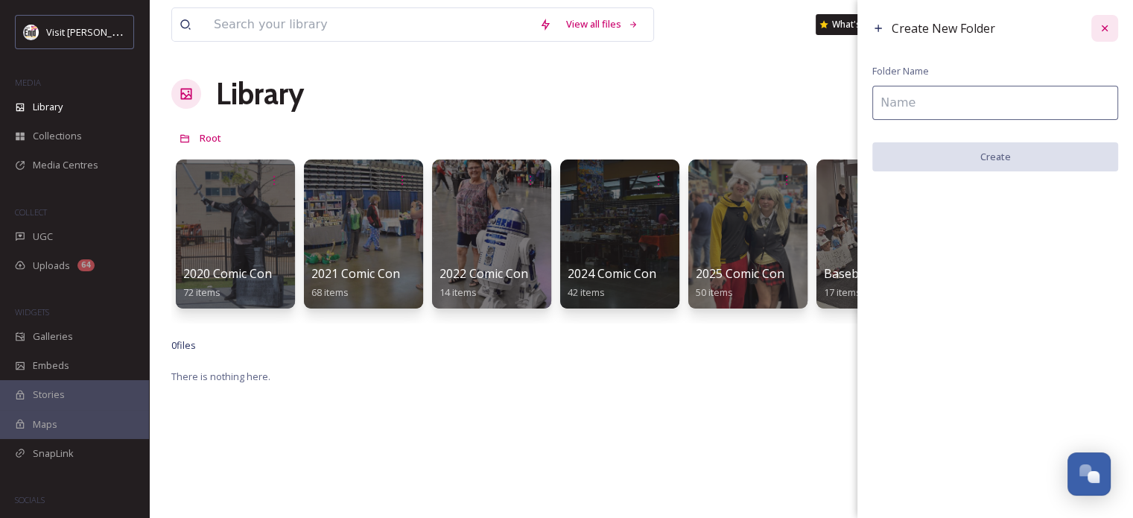
click at [1105, 27] on icon at bounding box center [1105, 28] width 12 height 12
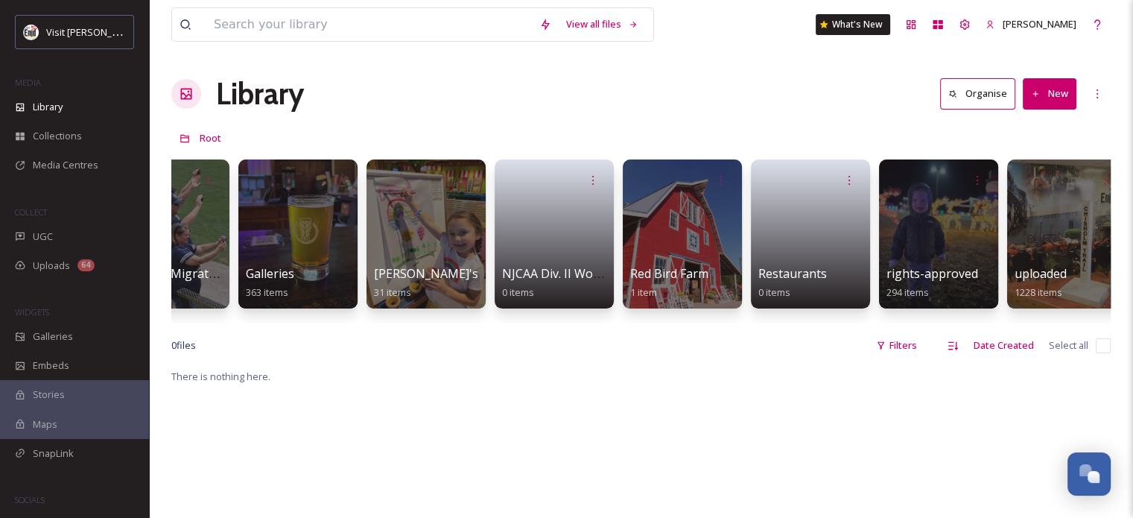
scroll to position [0, 983]
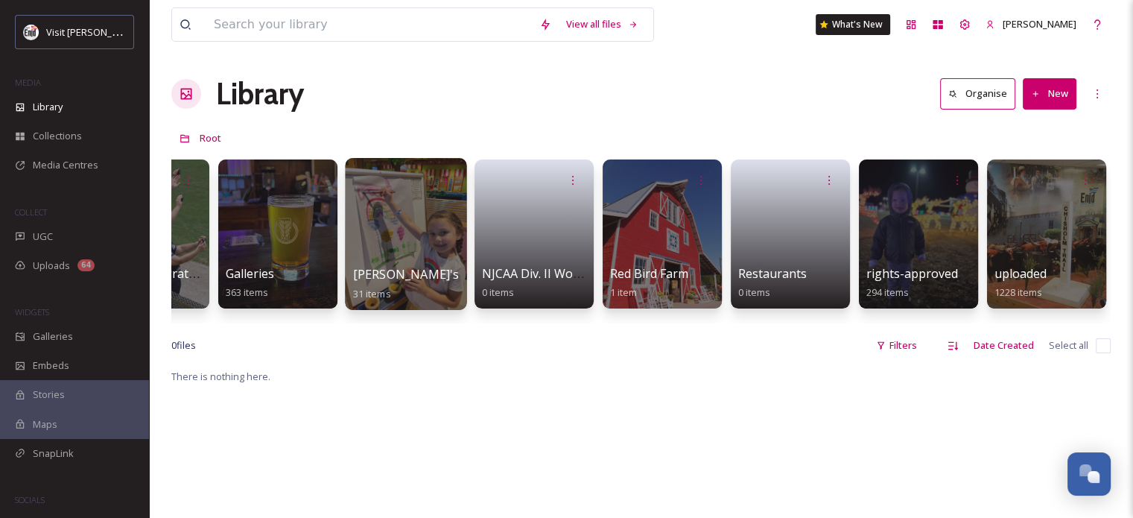
click at [380, 215] on div at bounding box center [405, 234] width 121 height 152
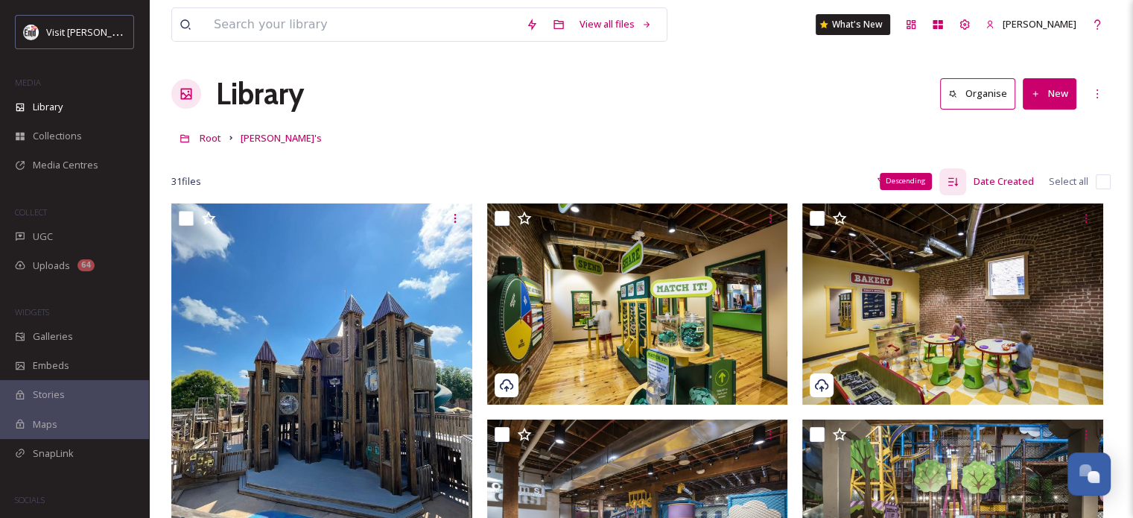
click at [957, 184] on icon at bounding box center [953, 181] width 10 height 8
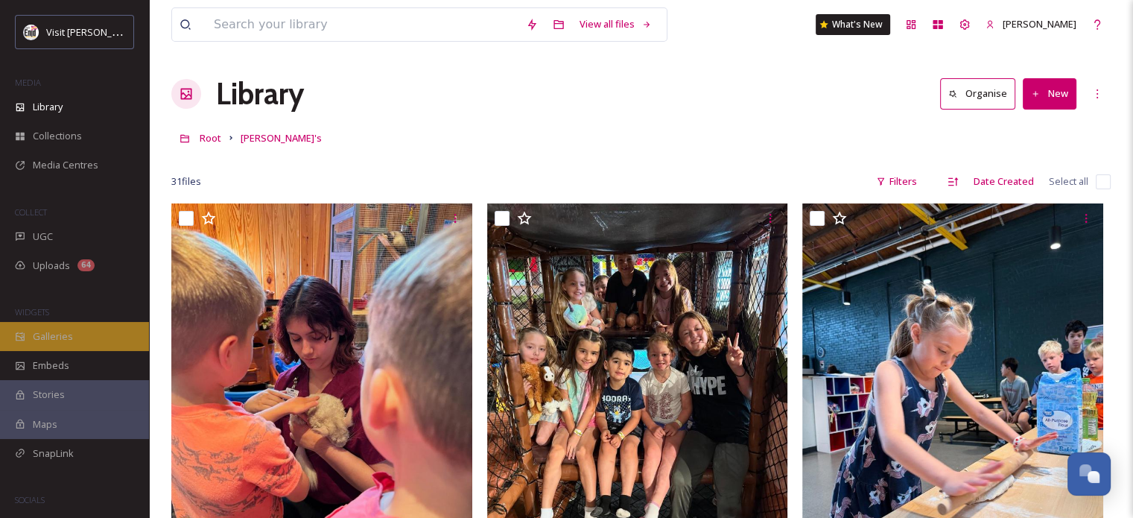
click at [49, 337] on span "Galleries" at bounding box center [53, 336] width 40 height 14
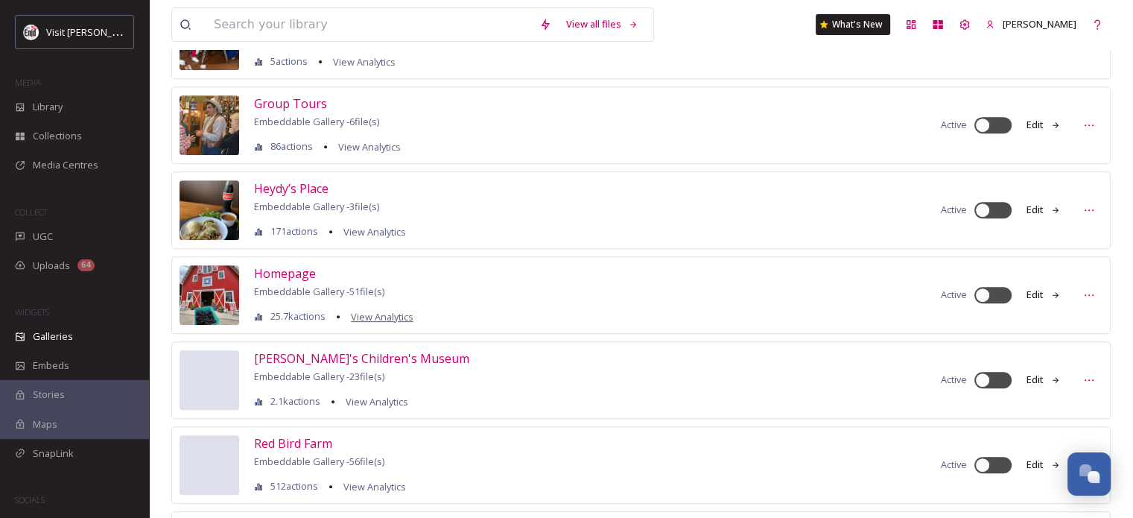
scroll to position [670, 0]
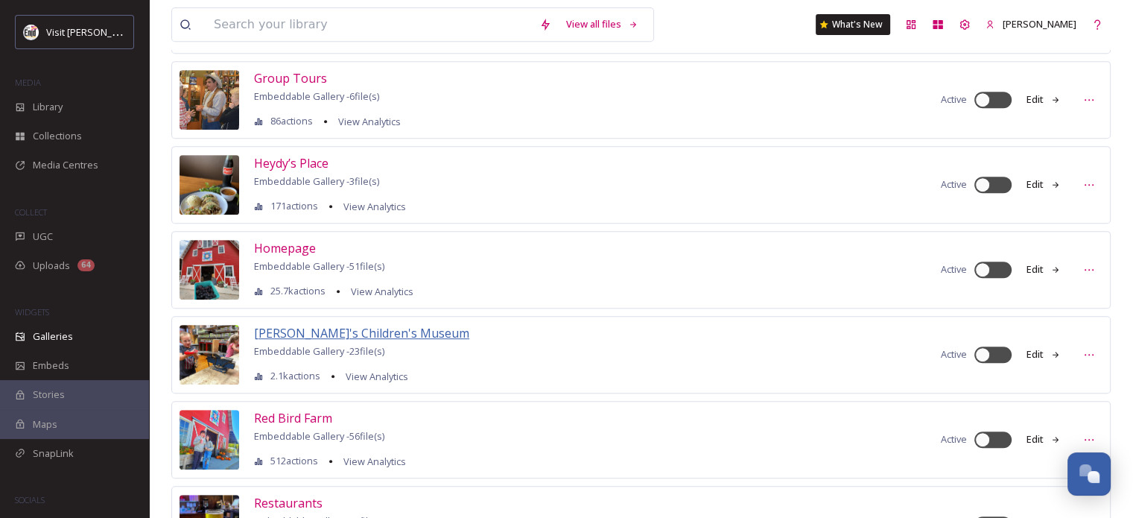
click at [298, 325] on span "[PERSON_NAME]'s Children's Museum" at bounding box center [361, 333] width 215 height 16
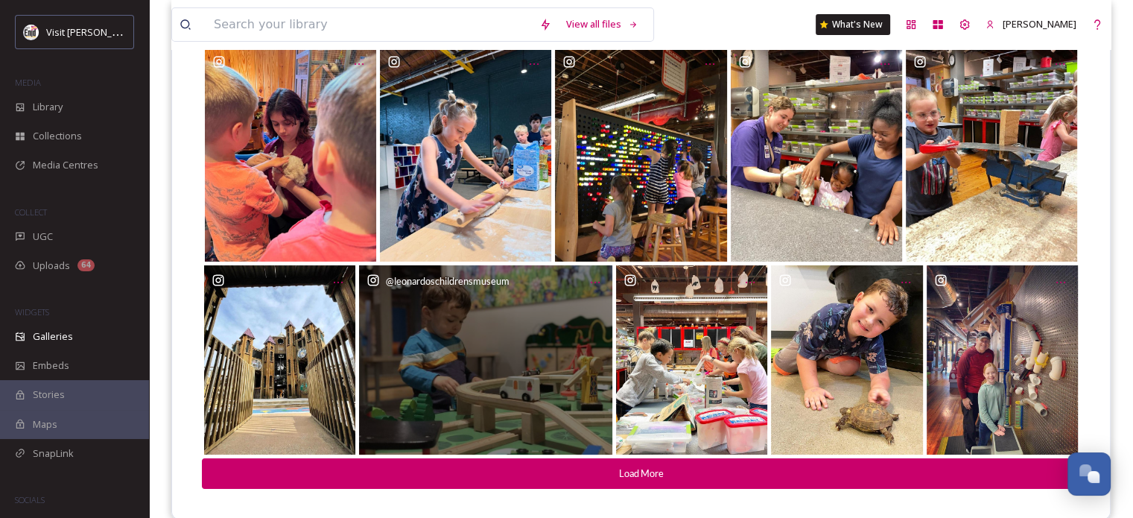
scroll to position [213, 0]
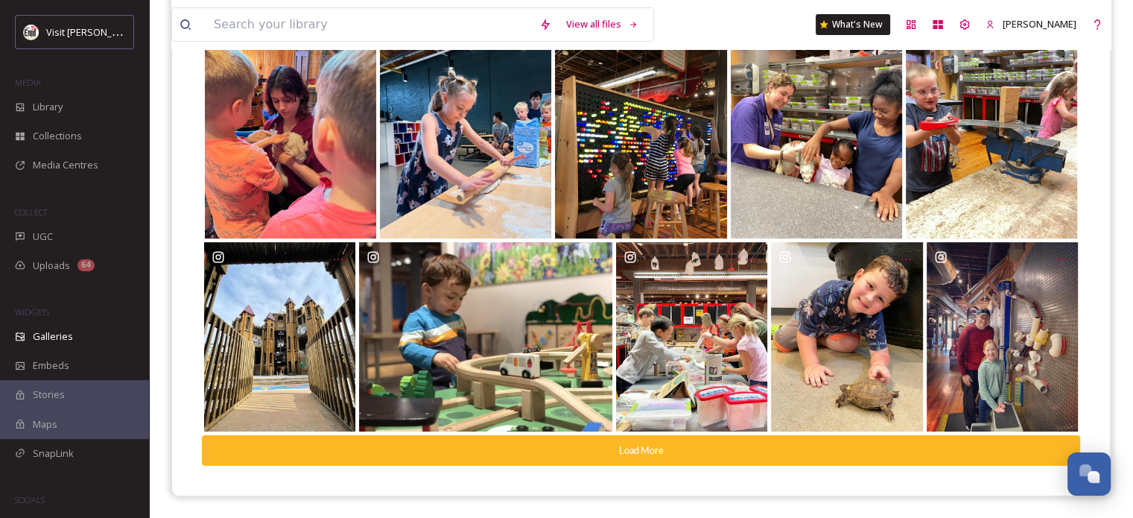
click at [562, 444] on button "Load More" at bounding box center [641, 450] width 878 height 31
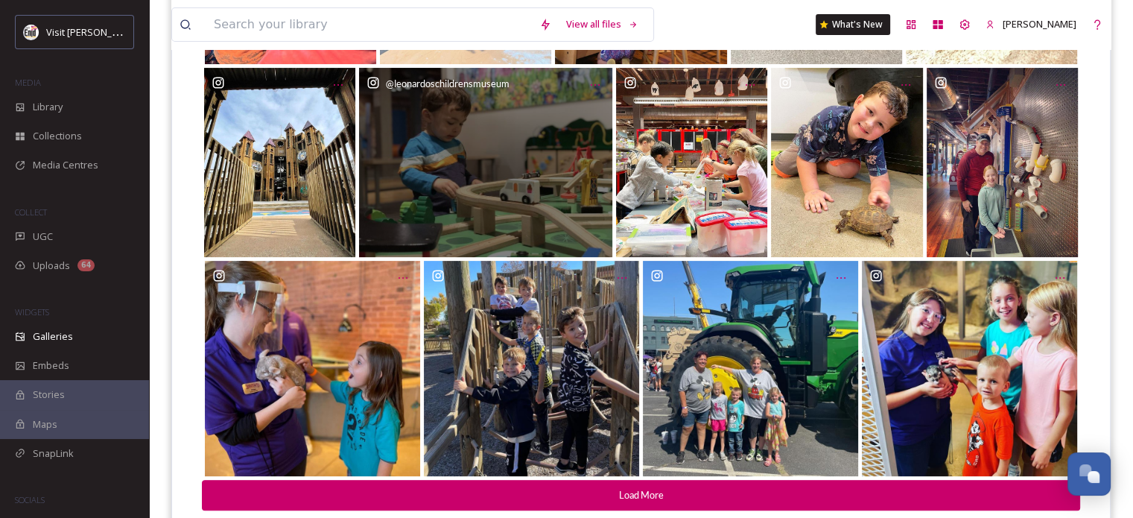
scroll to position [432, 0]
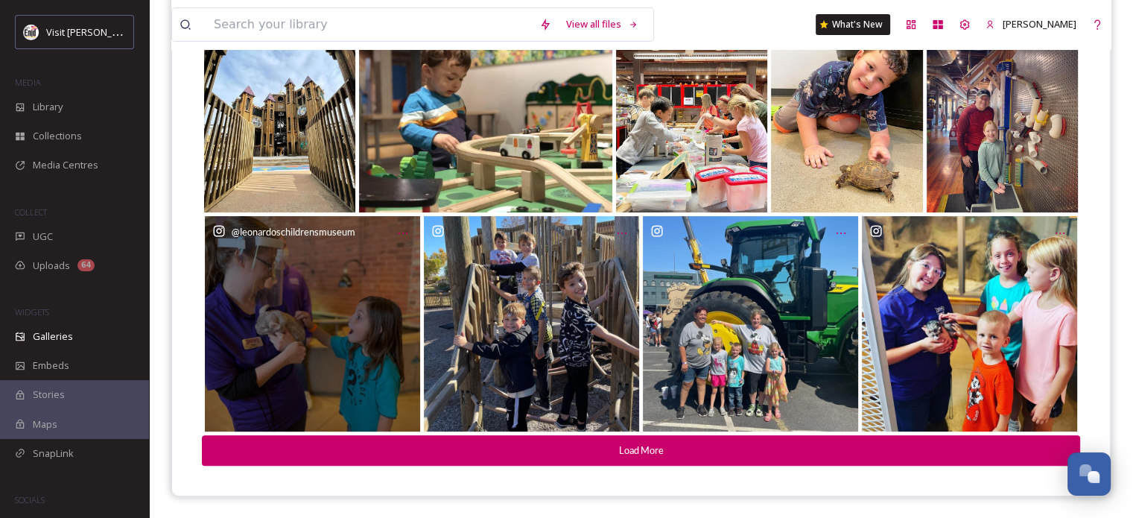
click at [364, 328] on div "@ leonardoschildrensmuseum" at bounding box center [312, 323] width 215 height 215
click at [289, 304] on div "@ leonardoschildrensmuseum" at bounding box center [312, 323] width 215 height 215
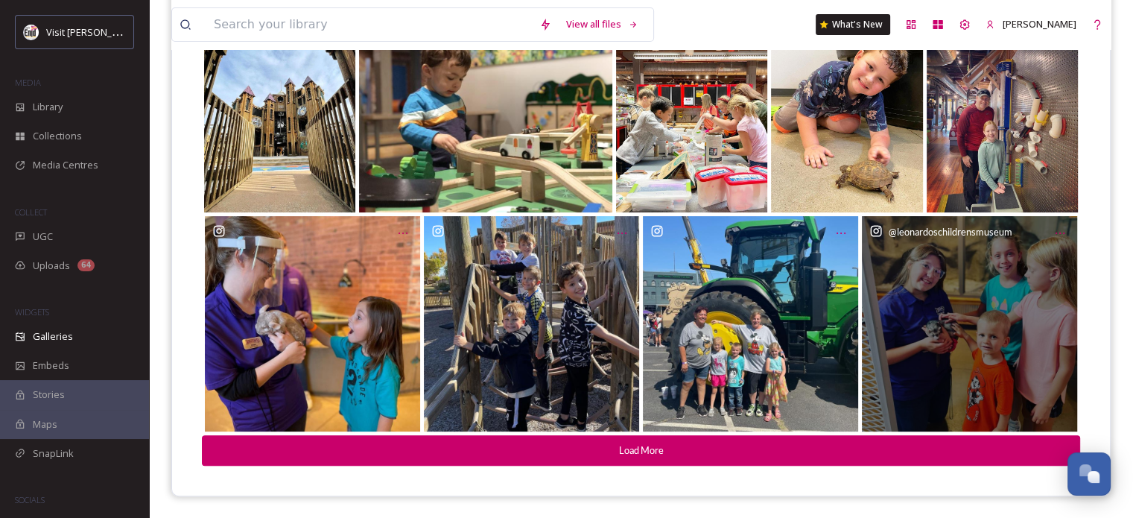
scroll to position [0, 0]
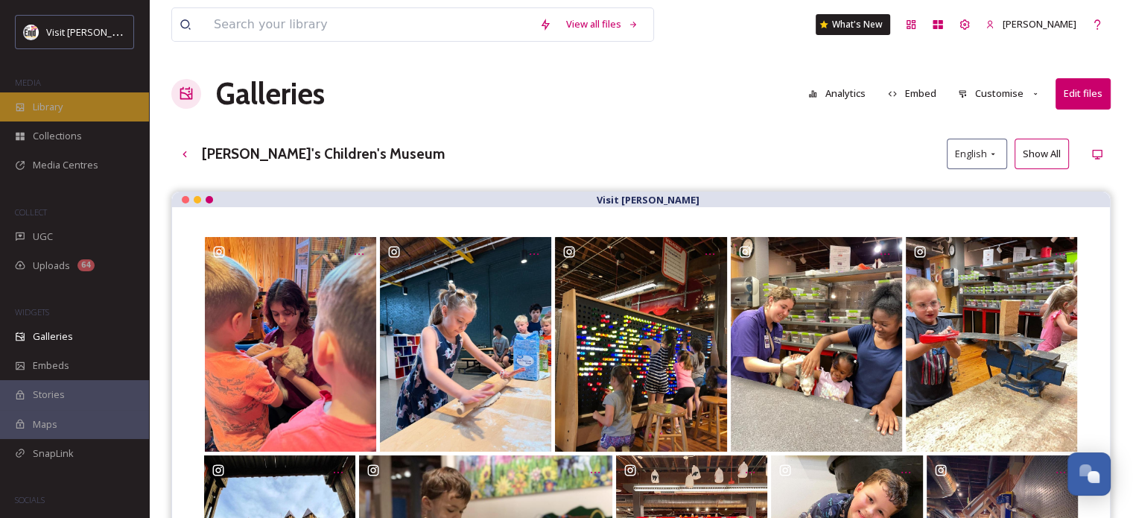
click at [46, 107] on span "Library" at bounding box center [48, 107] width 30 height 14
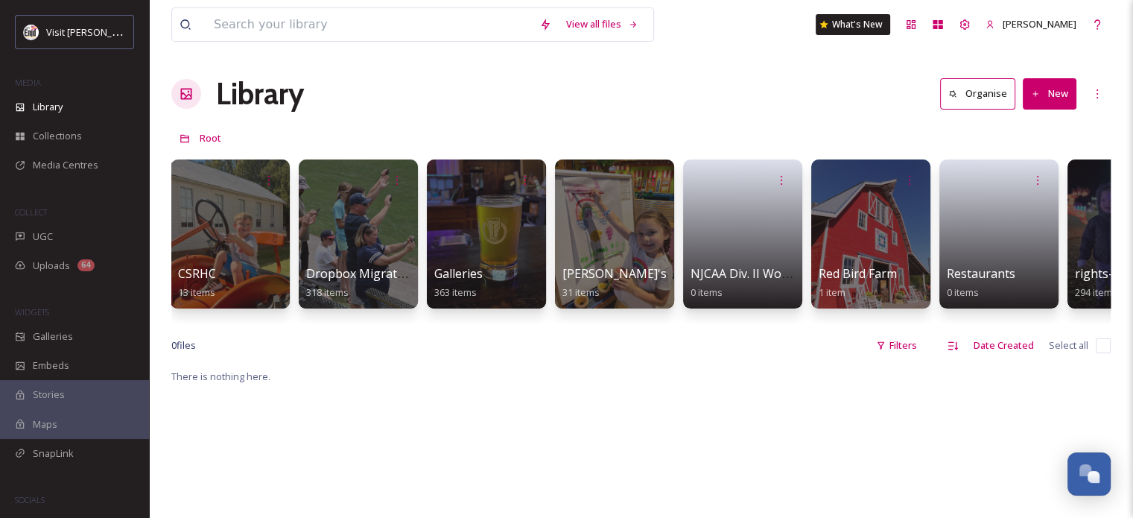
scroll to position [0, 787]
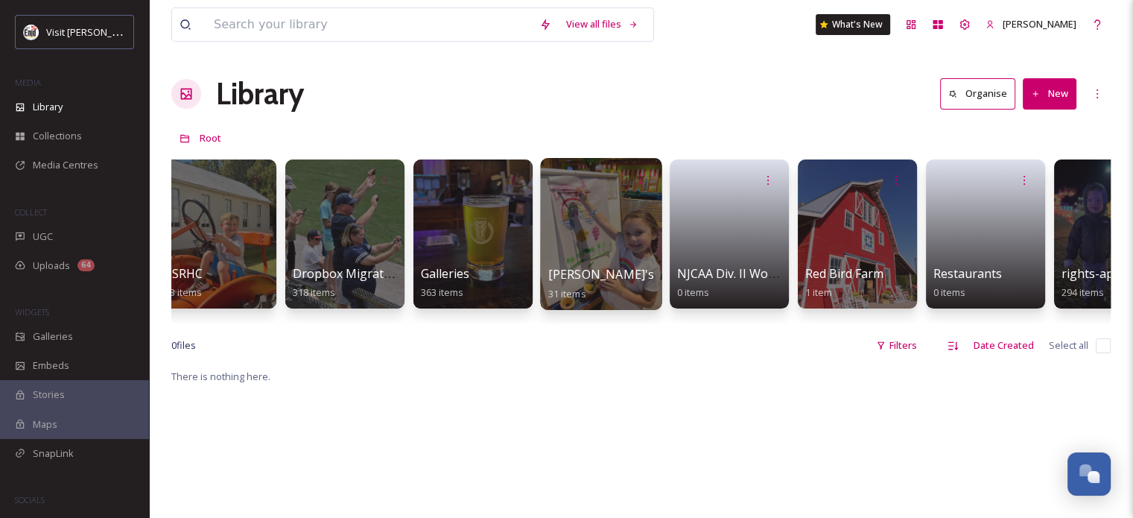
click at [587, 206] on div at bounding box center [600, 234] width 121 height 152
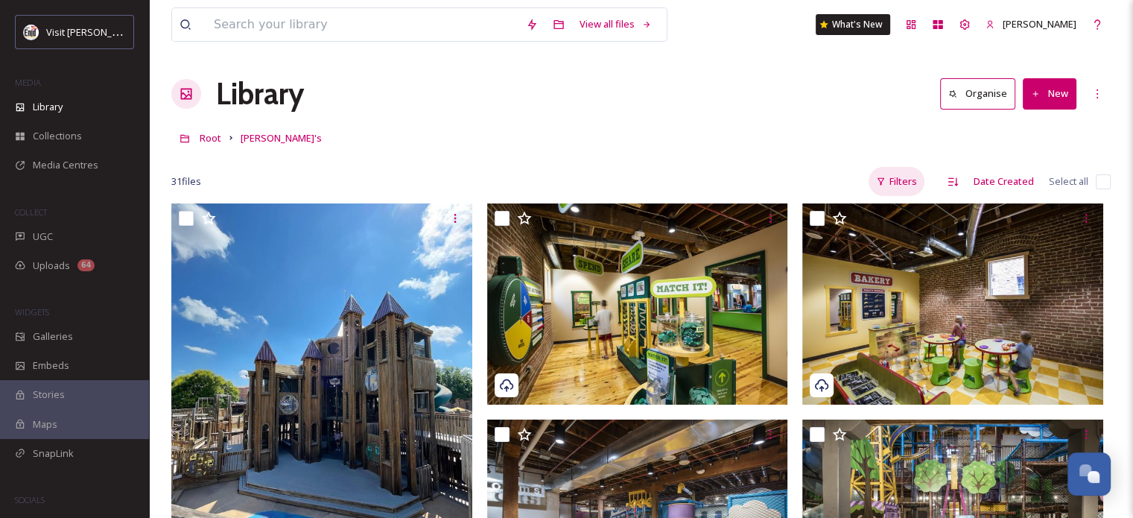
click at [901, 178] on div "Filters" at bounding box center [897, 181] width 56 height 29
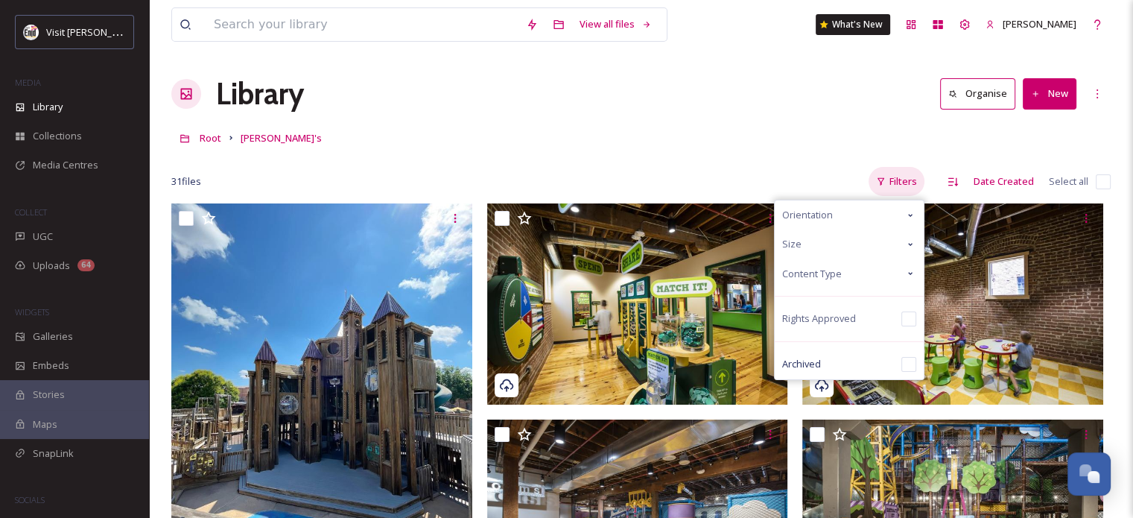
click at [901, 178] on div "Filters" at bounding box center [897, 181] width 56 height 29
click at [950, 181] on icon at bounding box center [953, 181] width 10 height 8
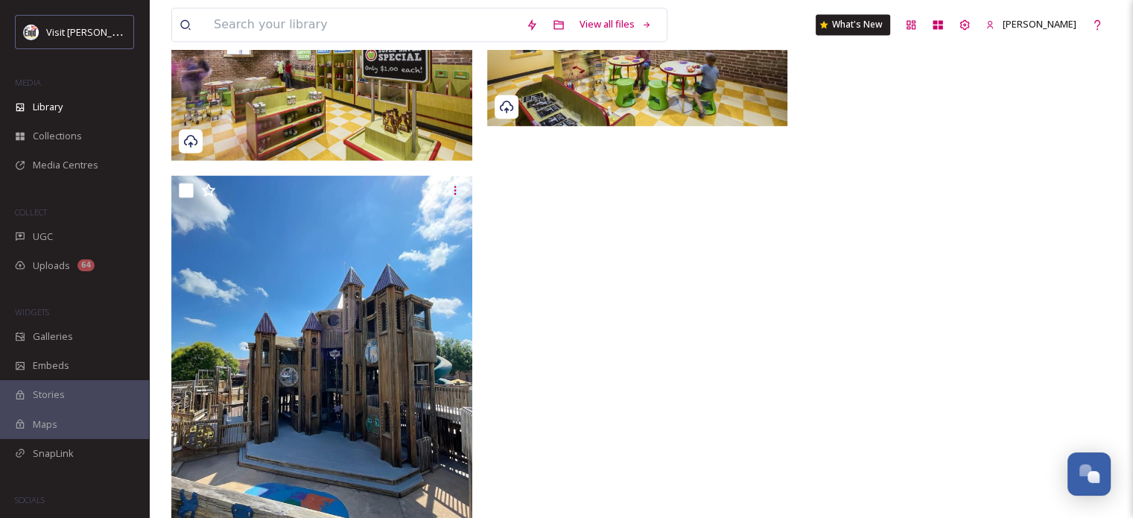
scroll to position [2216, 0]
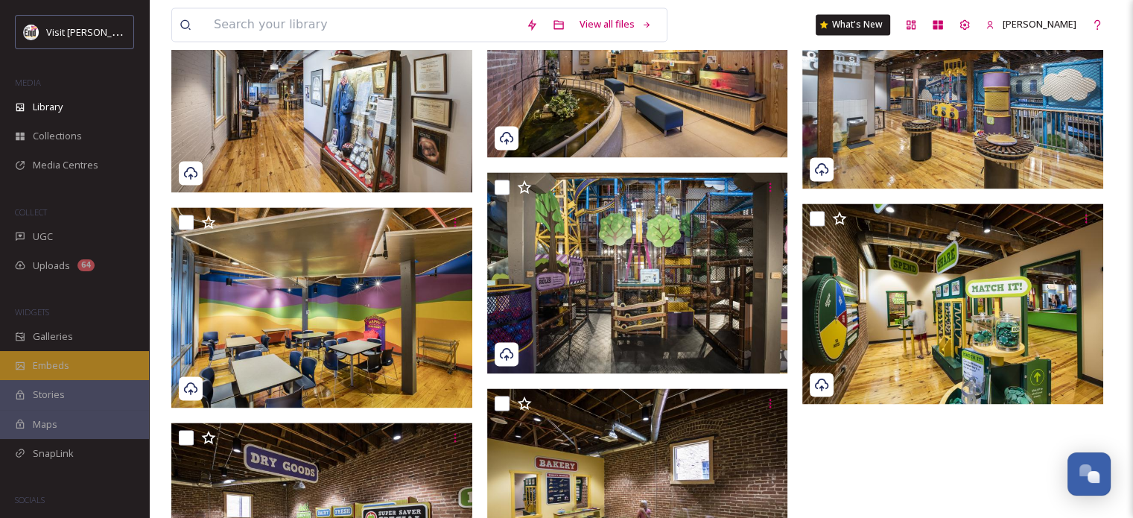
click at [44, 363] on span "Embeds" at bounding box center [51, 365] width 36 height 14
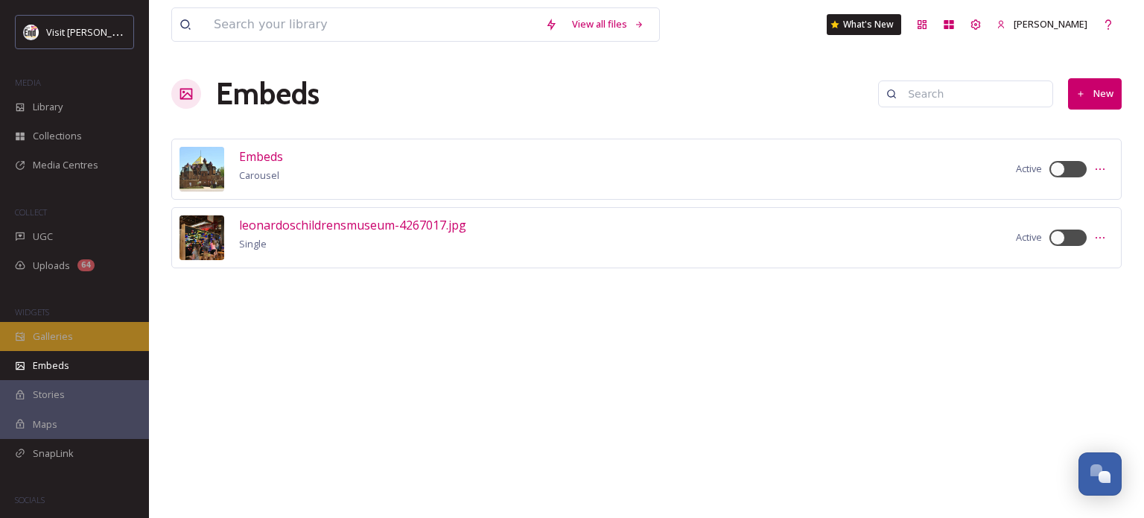
click at [31, 337] on div "Galleries" at bounding box center [74, 336] width 149 height 29
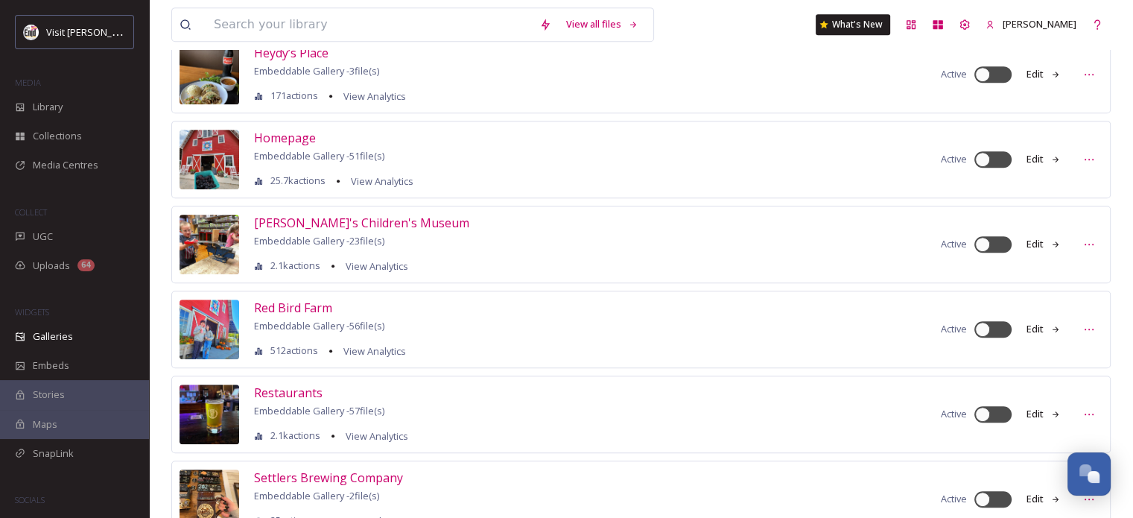
scroll to position [819, 0]
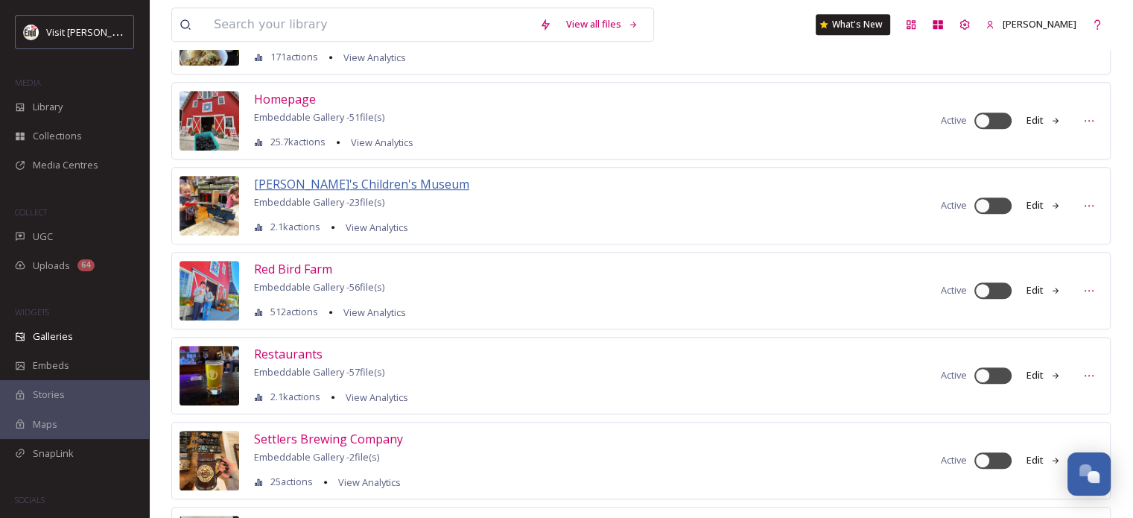
click at [293, 177] on span "[PERSON_NAME]'s Children's Museum" at bounding box center [361, 184] width 215 height 16
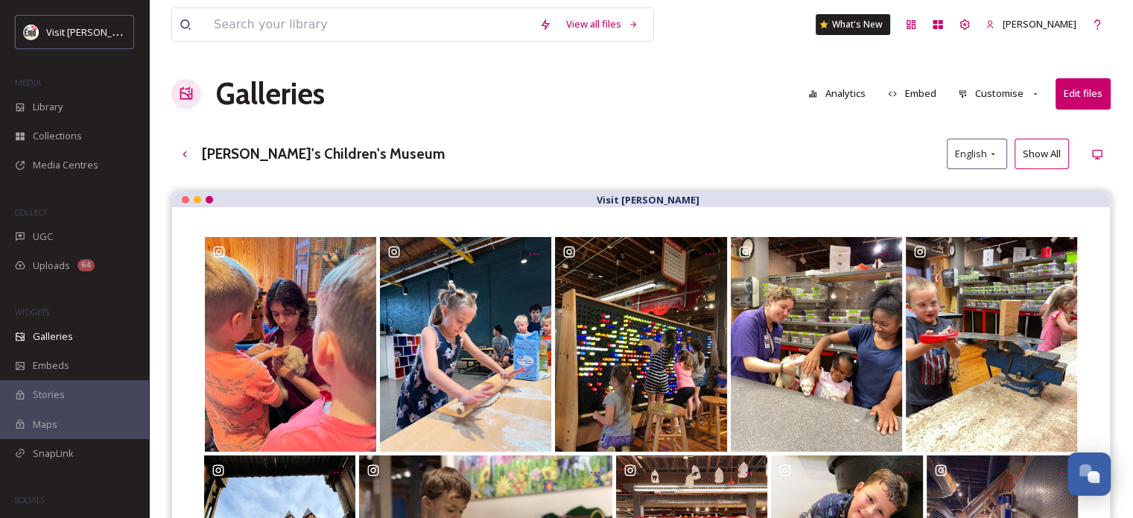
click at [1067, 98] on button "Edit files" at bounding box center [1083, 93] width 55 height 31
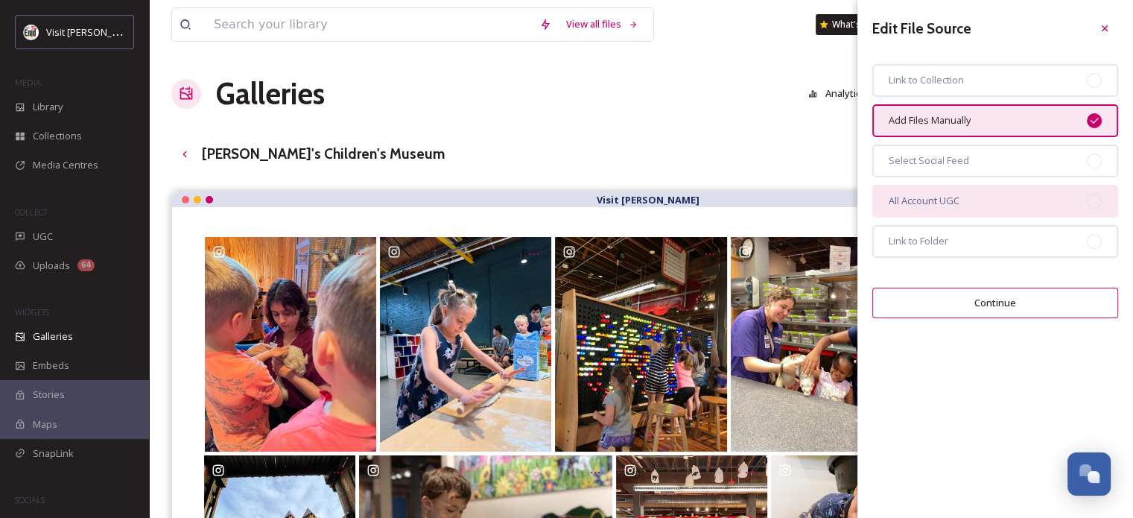
click at [921, 197] on span "All Account UGC" at bounding box center [924, 201] width 71 height 14
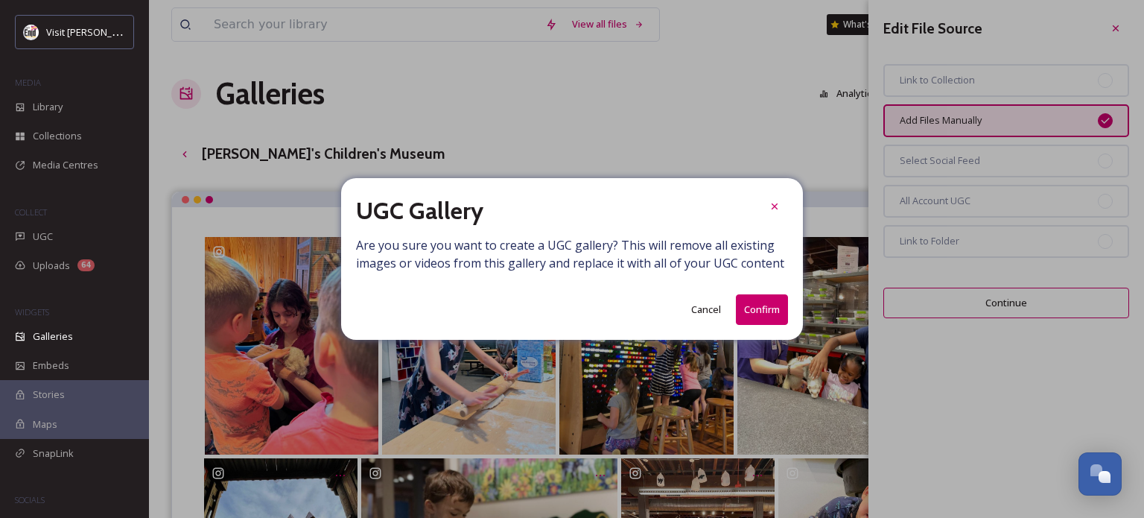
click at [703, 308] on button "Cancel" at bounding box center [706, 309] width 45 height 29
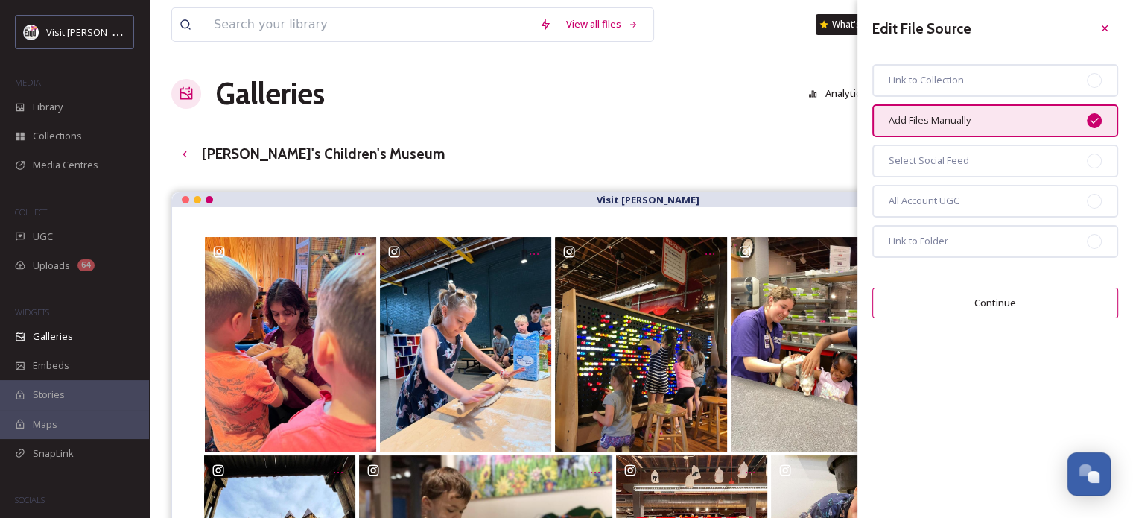
click at [929, 305] on button "Continue" at bounding box center [995, 303] width 246 height 31
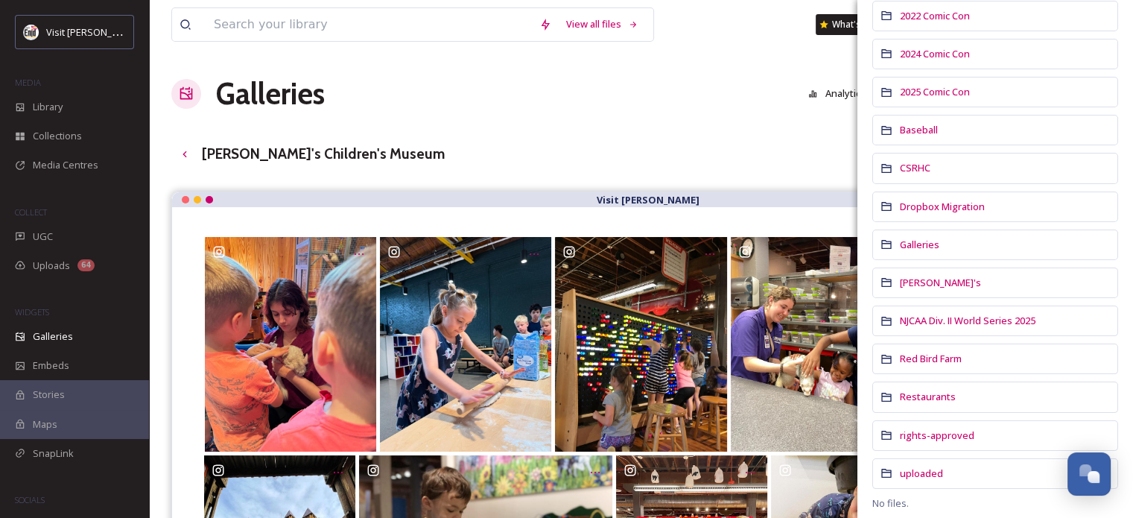
scroll to position [208, 0]
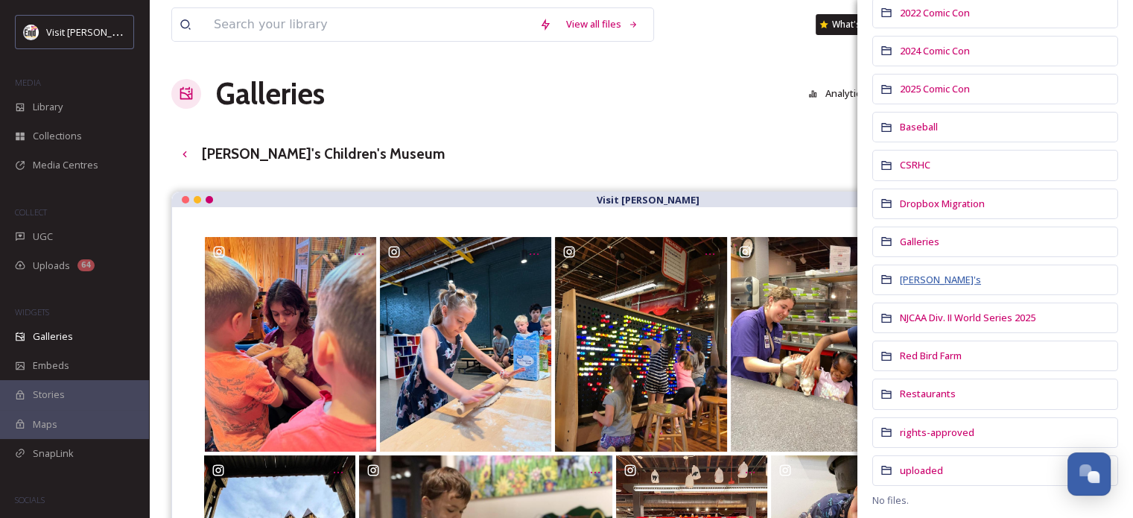
click at [921, 277] on span "[PERSON_NAME]'s" at bounding box center [940, 279] width 81 height 13
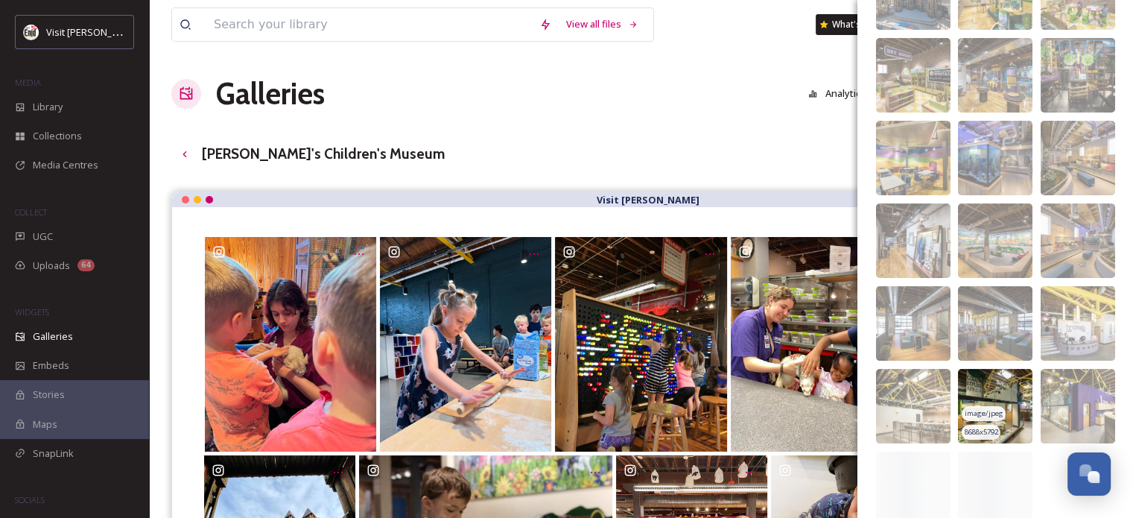
scroll to position [247, 0]
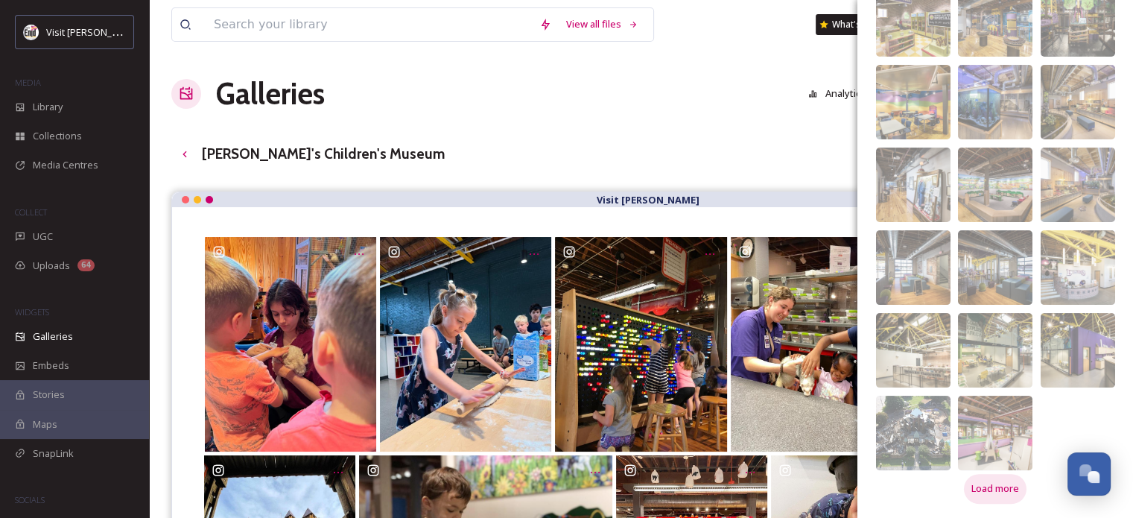
click at [988, 486] on span "Load more" at bounding box center [995, 488] width 48 height 14
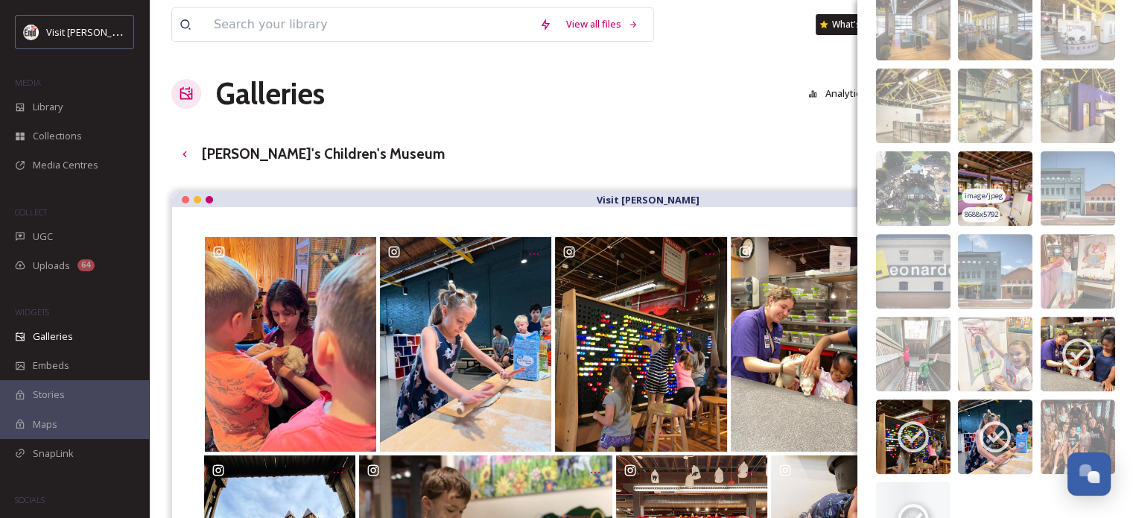
scroll to position [548, 0]
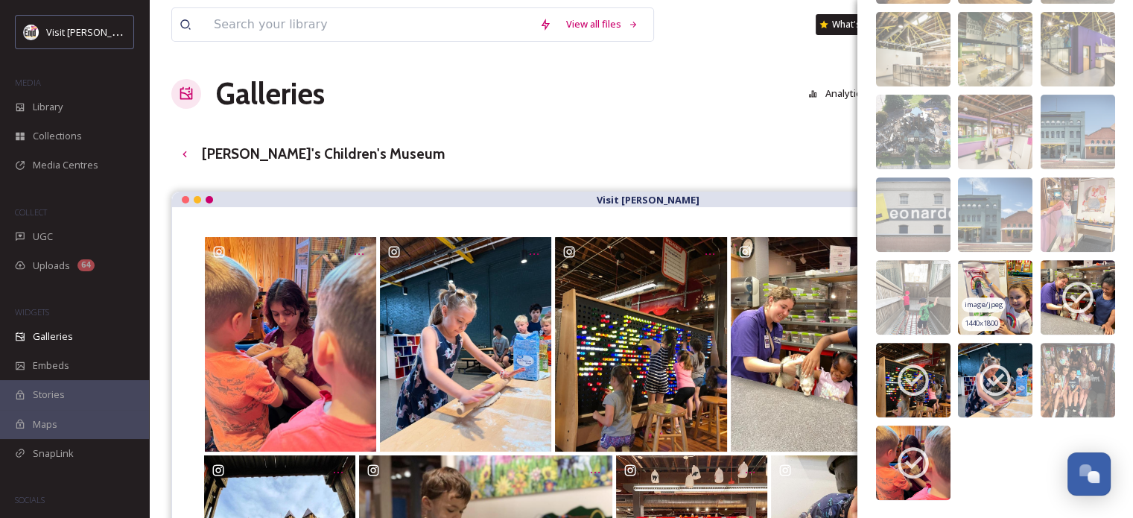
click at [977, 275] on img at bounding box center [995, 297] width 74 height 74
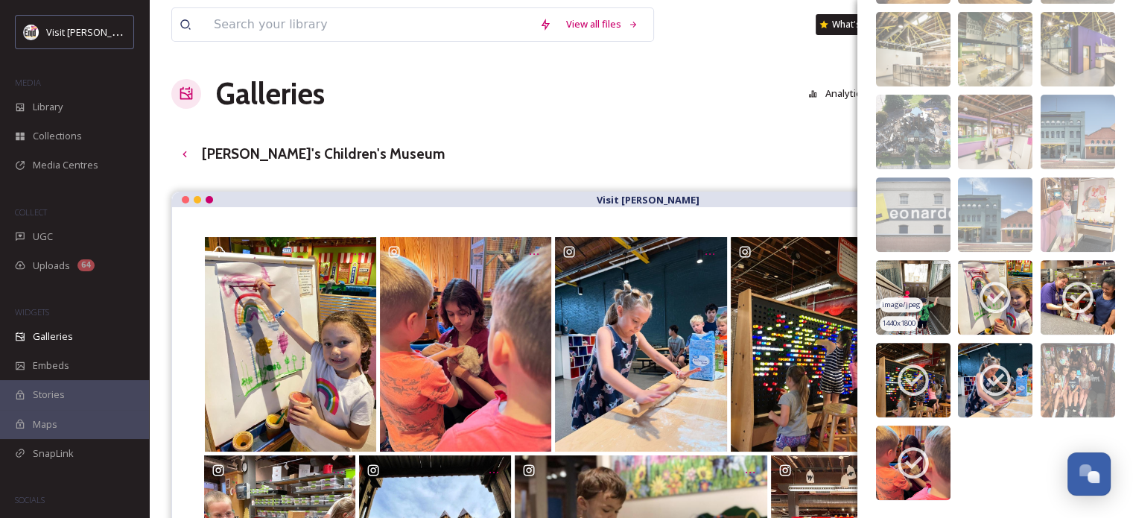
click at [933, 302] on img at bounding box center [913, 297] width 74 height 74
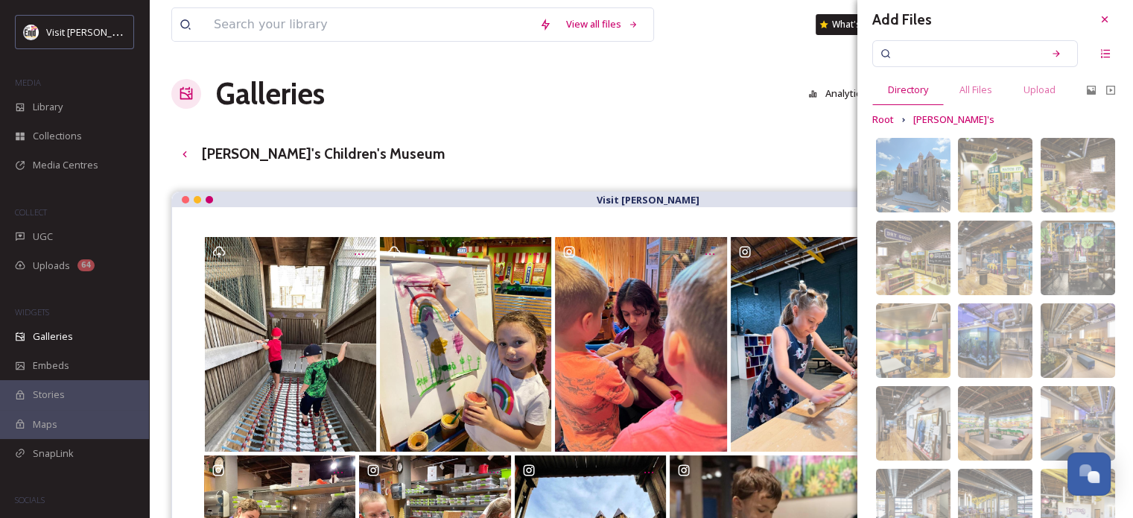
scroll to position [0, 0]
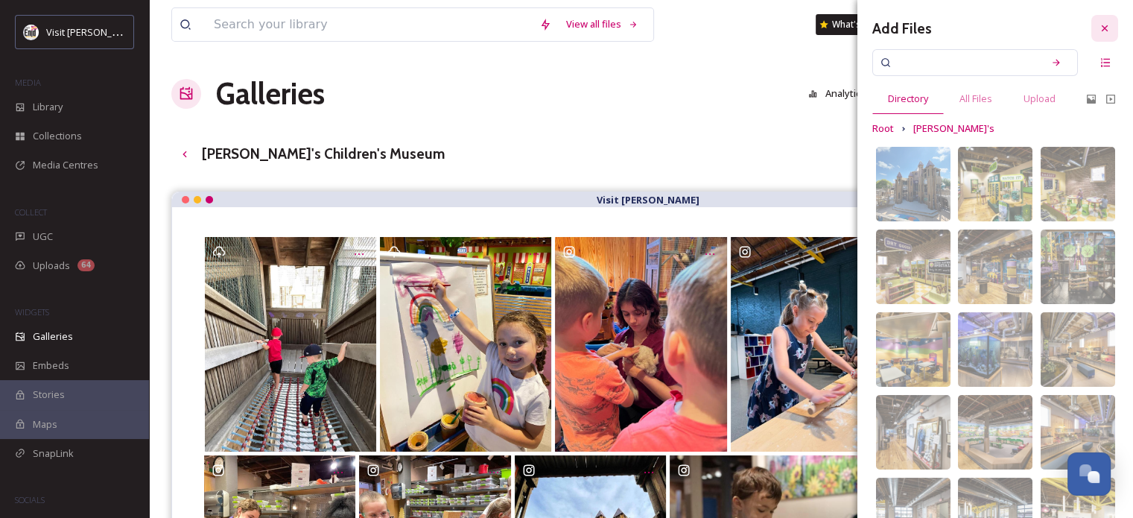
click at [1099, 23] on icon at bounding box center [1105, 28] width 12 height 12
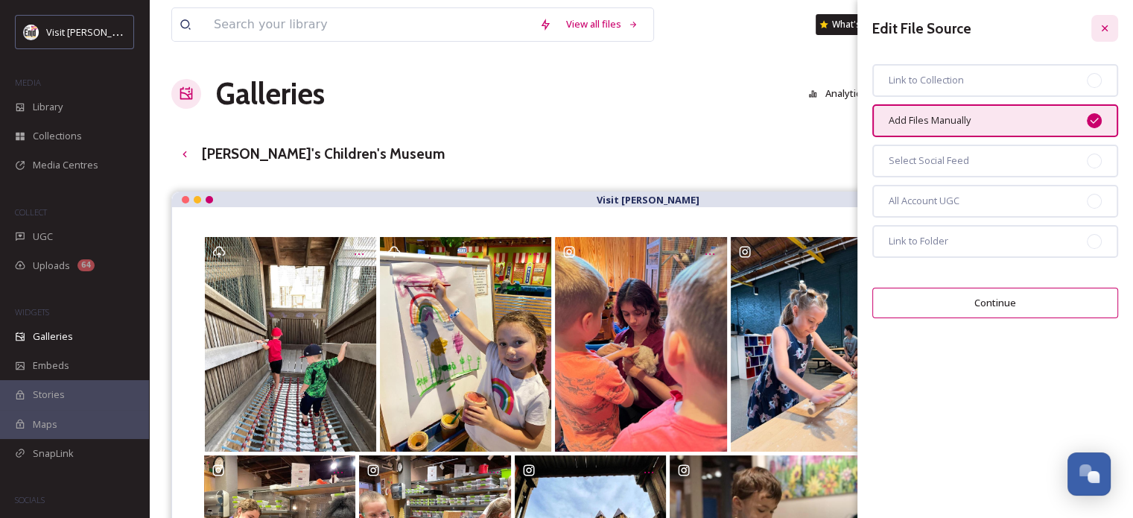
click at [1102, 32] on icon at bounding box center [1105, 28] width 12 height 12
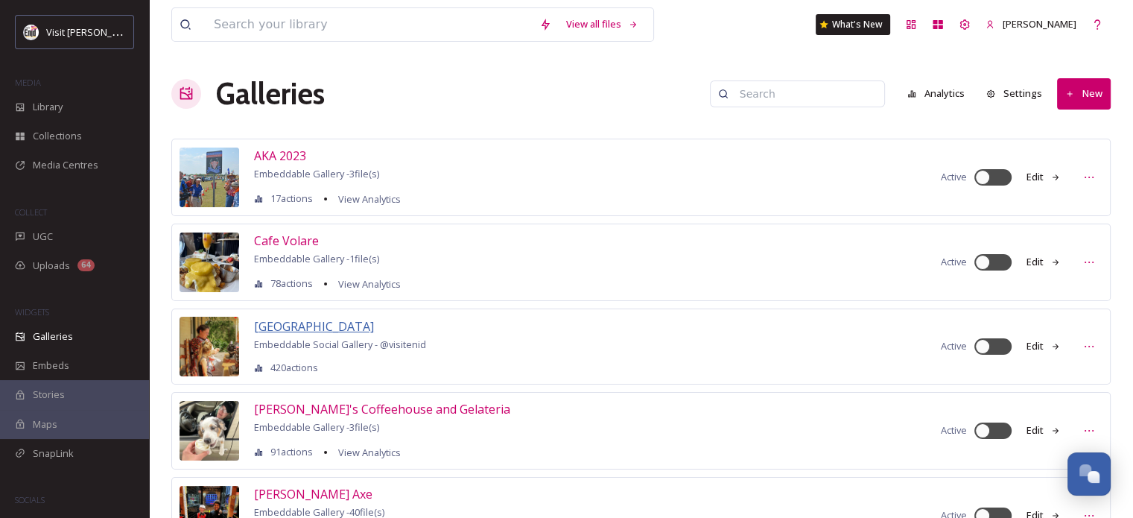
click at [292, 323] on span "[GEOGRAPHIC_DATA]" at bounding box center [314, 326] width 120 height 16
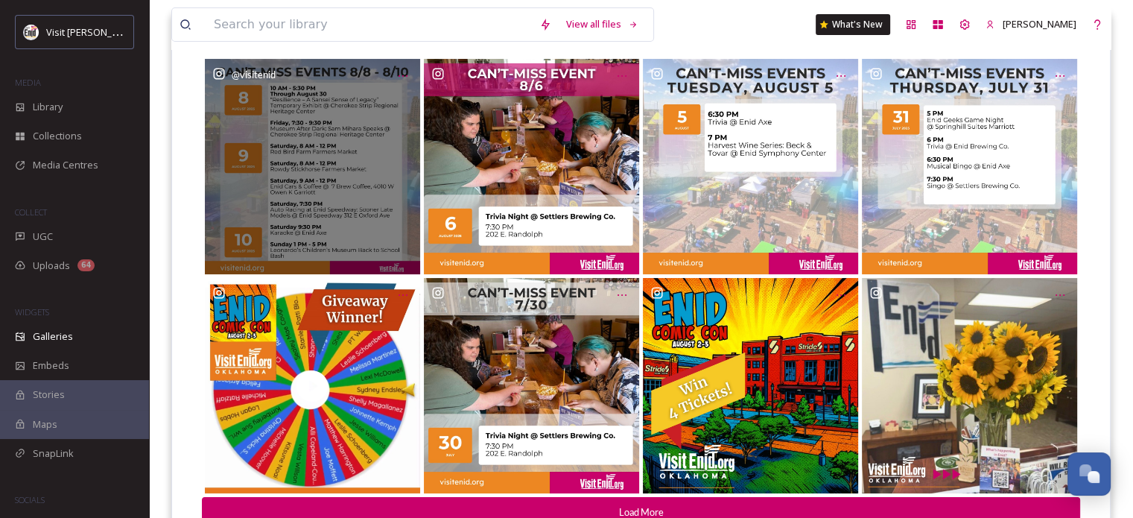
scroll to position [223, 0]
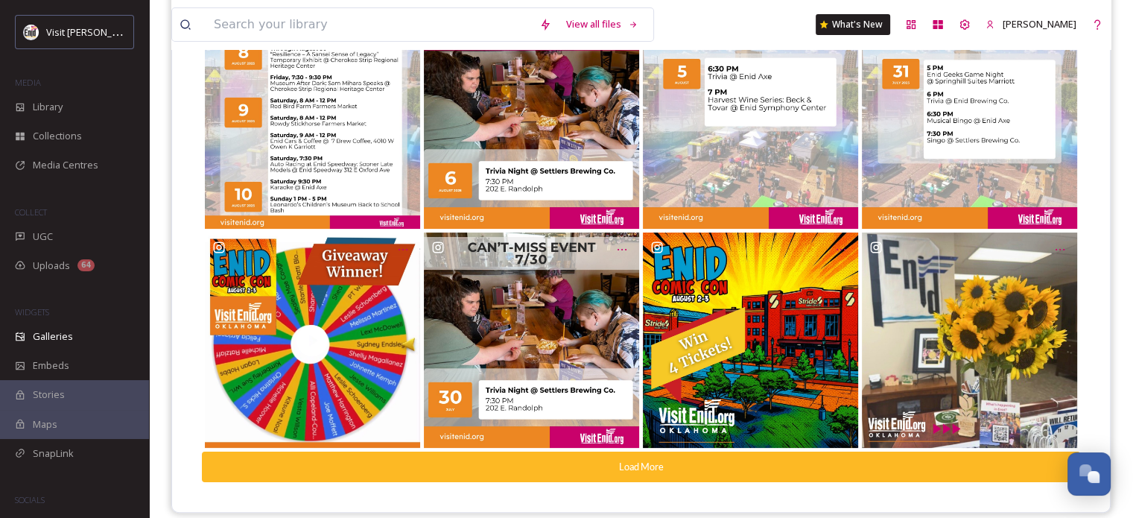
click at [700, 466] on button "Load More" at bounding box center [641, 466] width 878 height 31
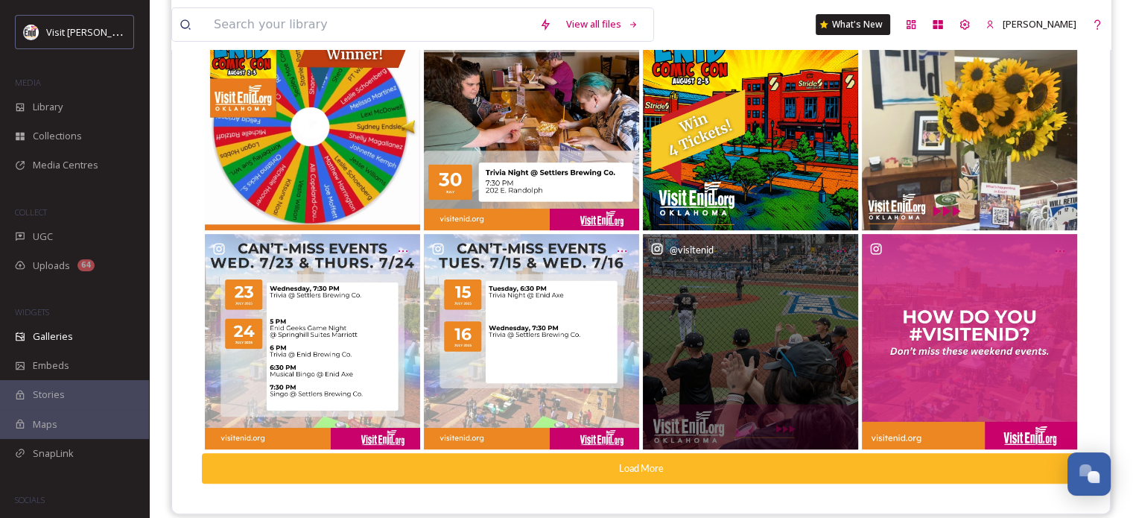
scroll to position [459, 0]
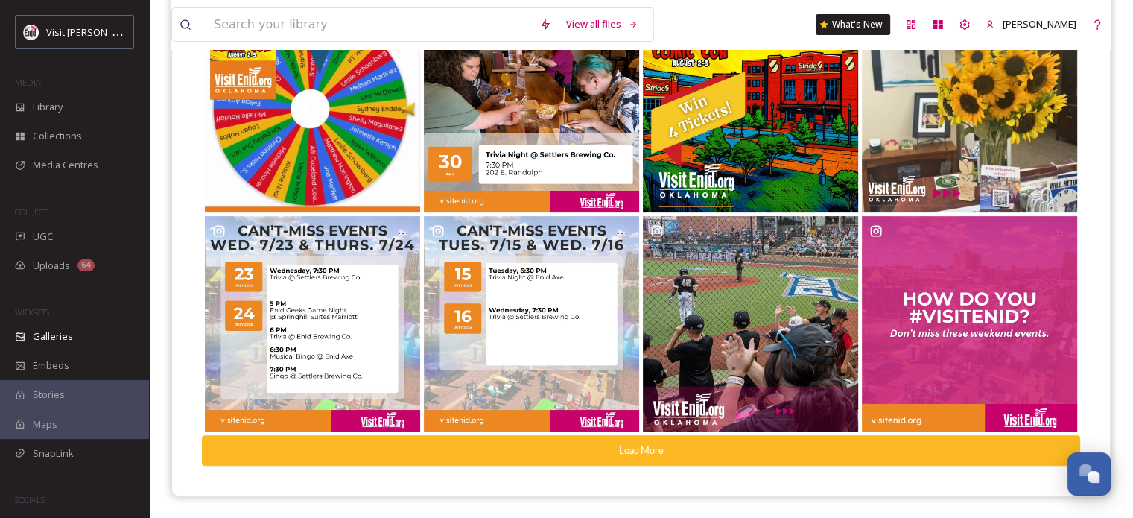
click at [696, 453] on button "Load More" at bounding box center [641, 450] width 878 height 31
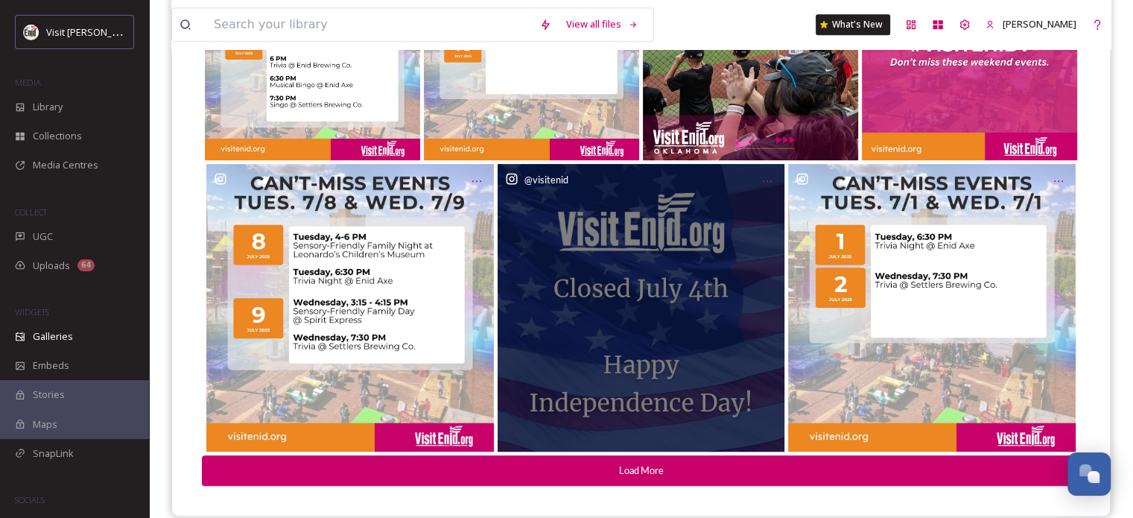
scroll to position [749, 0]
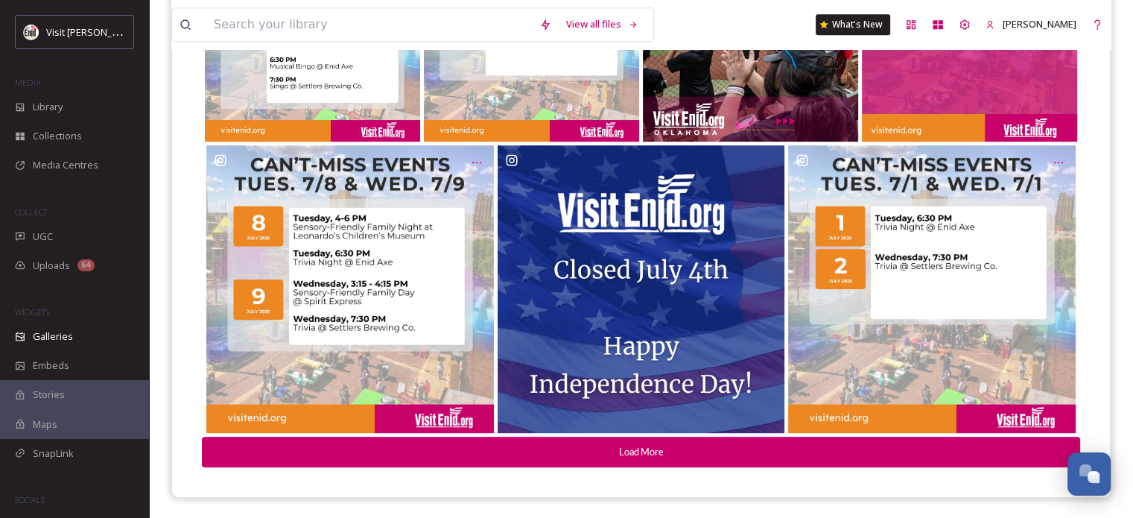
click at [697, 444] on button "Load More" at bounding box center [641, 452] width 878 height 31
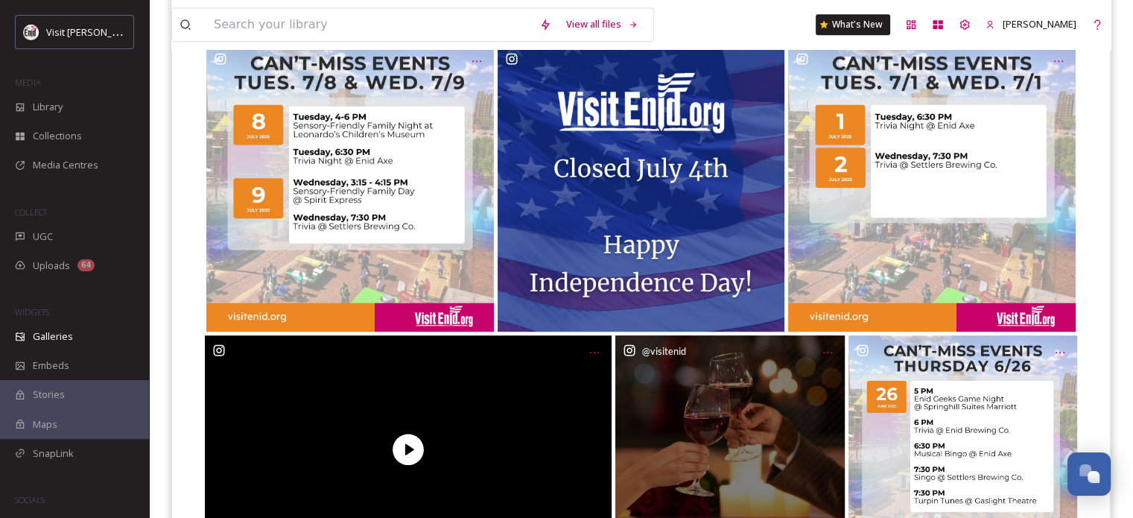
scroll to position [982, 0]
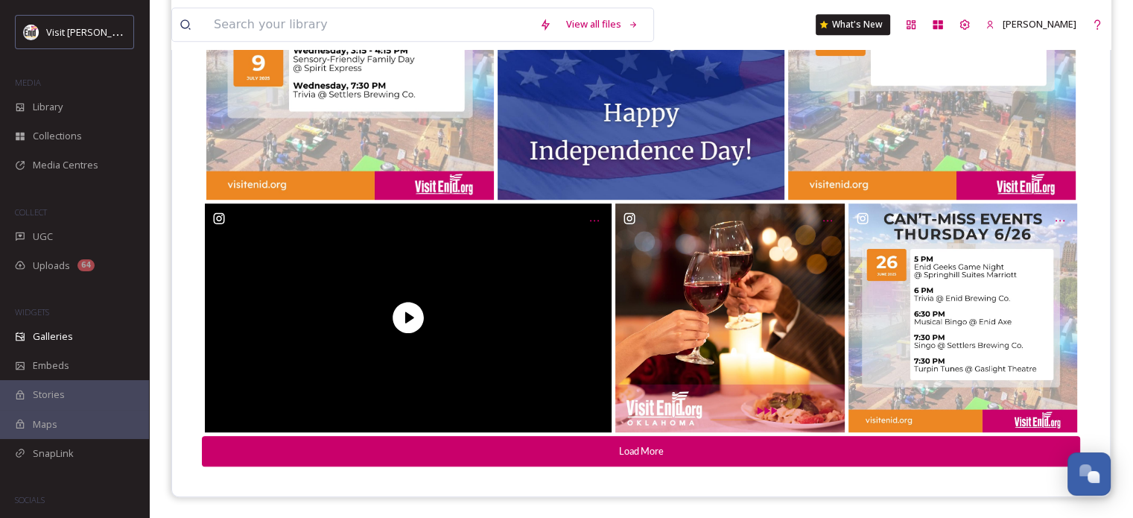
click at [697, 444] on button "Load More" at bounding box center [641, 451] width 878 height 31
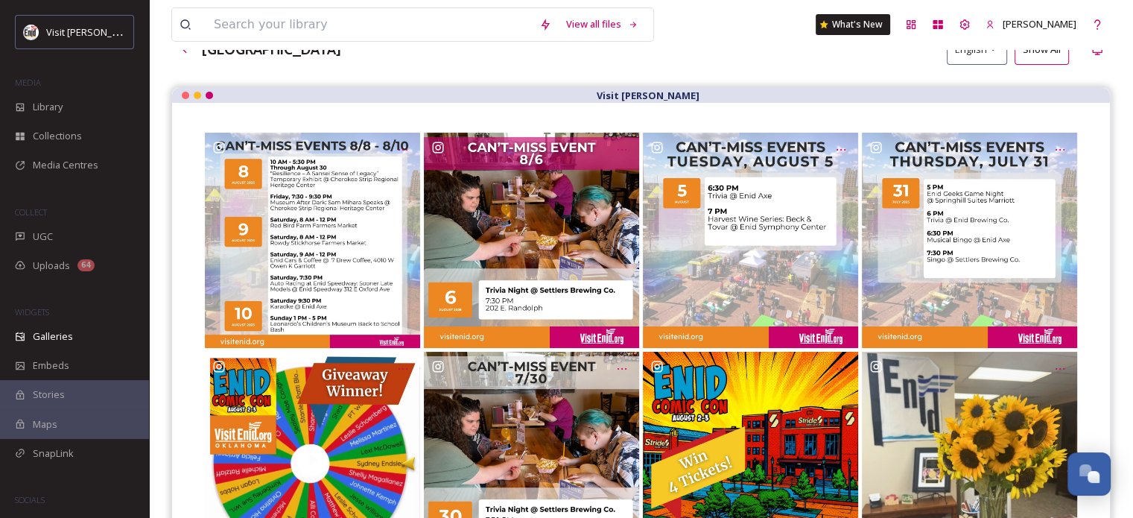
scroll to position [0, 0]
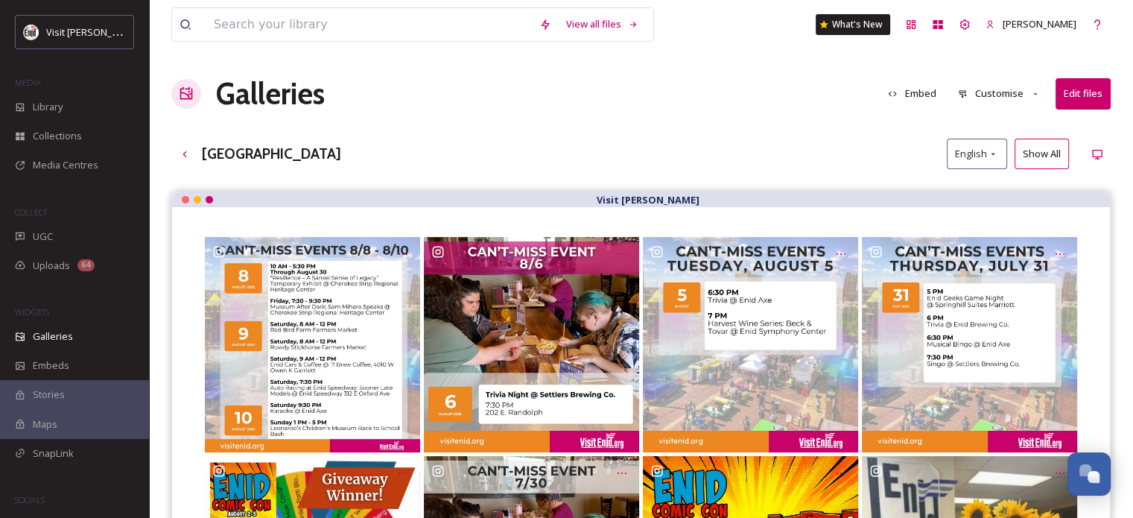
click at [1034, 92] on icon at bounding box center [1036, 94] width 10 height 10
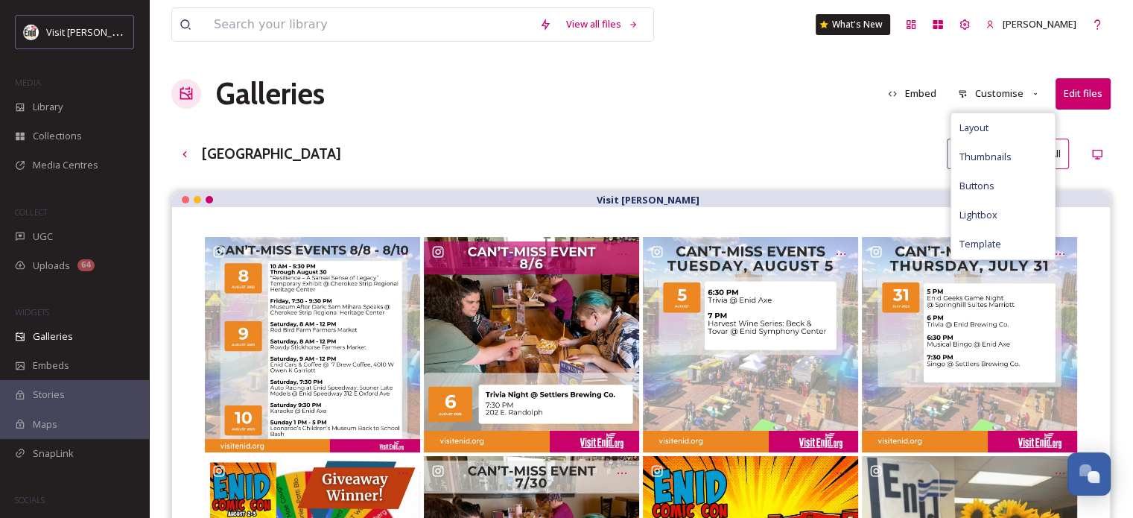
click at [1034, 92] on icon at bounding box center [1036, 94] width 10 height 10
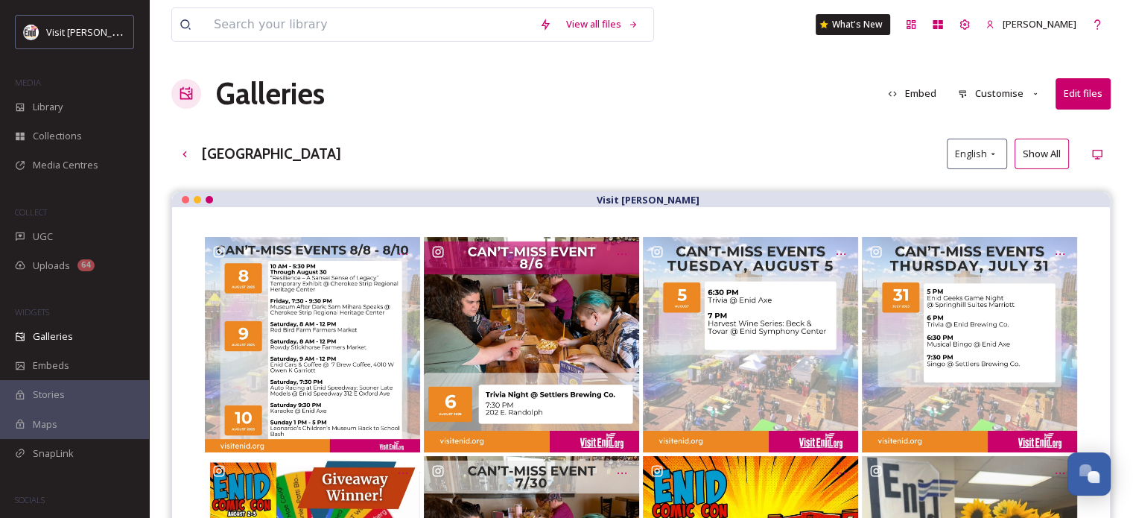
click at [927, 91] on button "Embed" at bounding box center [911, 93] width 63 height 29
click at [1073, 101] on button "Edit files" at bounding box center [1083, 93] width 55 height 31
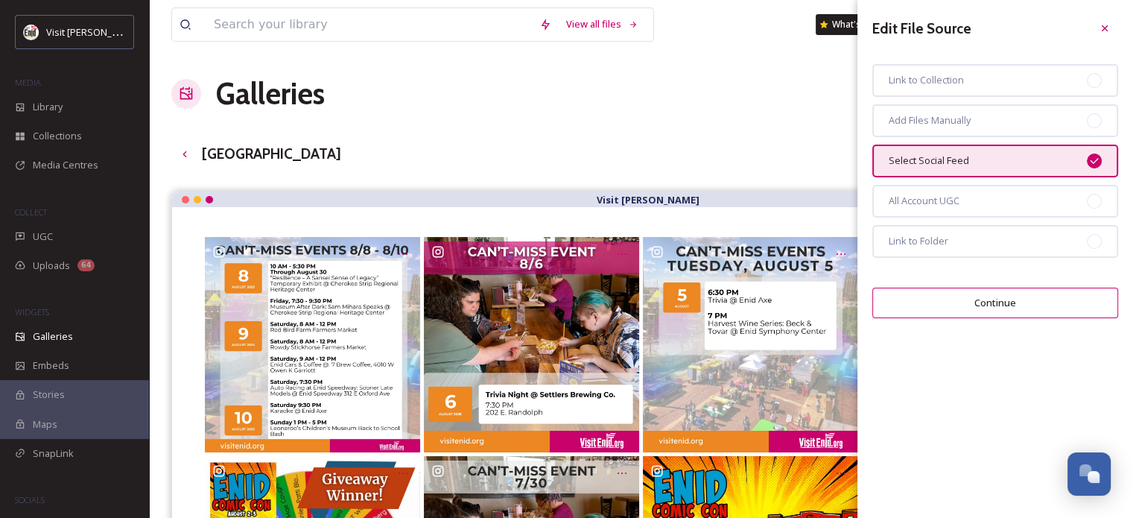
click at [942, 161] on span "Select Social Feed" at bounding box center [929, 160] width 80 height 14
click at [950, 159] on span "Select Social Feed" at bounding box center [929, 160] width 80 height 14
click at [1029, 157] on div "Select Social Feed" at bounding box center [995, 161] width 246 height 33
click at [1001, 300] on button "Continue" at bounding box center [995, 303] width 246 height 31
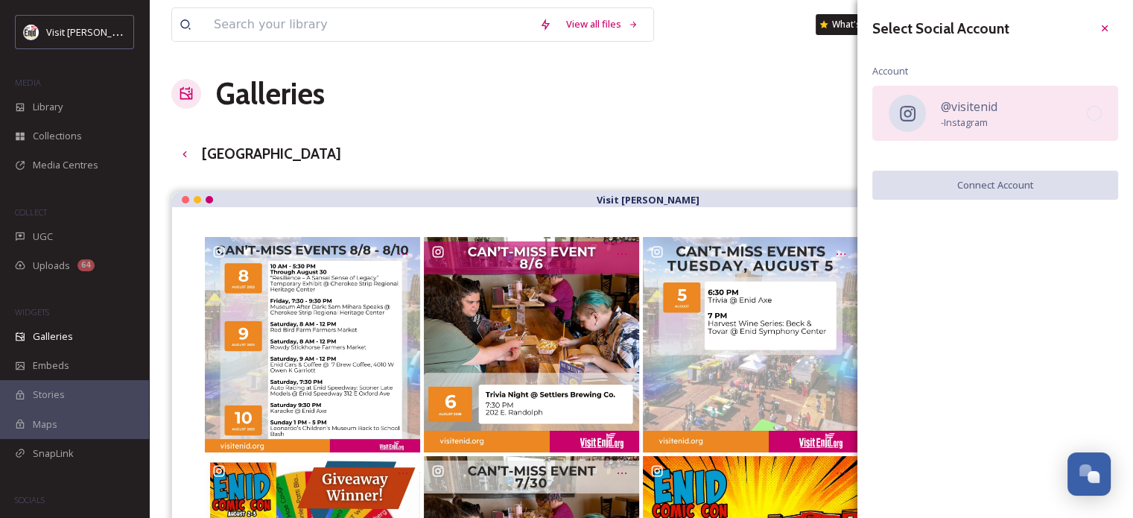
click at [1080, 109] on div "@visitenid - Instagram" at bounding box center [995, 113] width 246 height 55
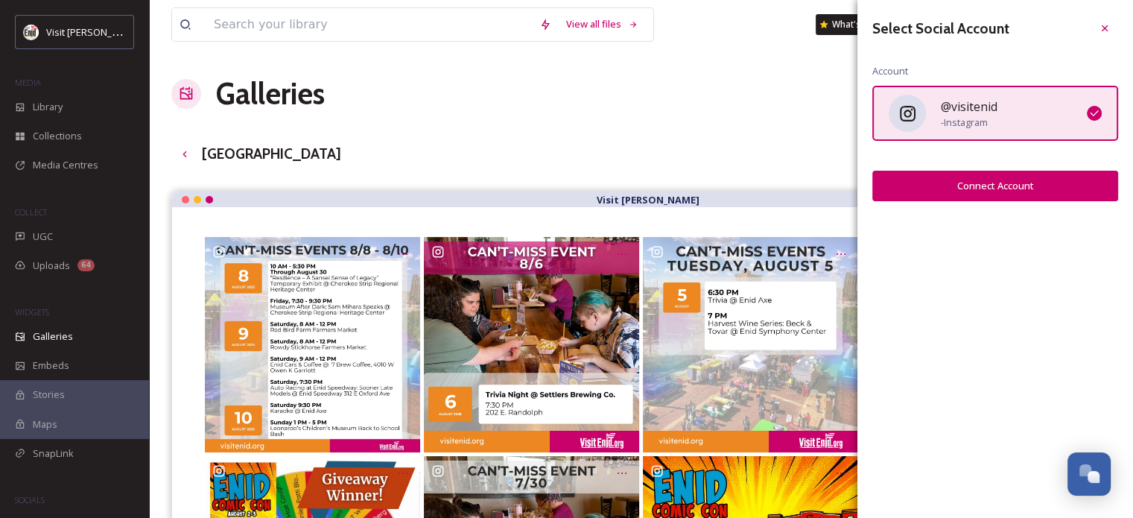
click at [1091, 115] on icon at bounding box center [1094, 113] width 12 height 12
click at [1096, 114] on icon at bounding box center [1094, 113] width 12 height 12
click at [1031, 115] on div "@visitenid - Instagram" at bounding box center [995, 113] width 246 height 55
click at [925, 55] on div "Select Social Account Account @visitenid - Instagram Connect Account" at bounding box center [995, 108] width 276 height 216
click at [930, 53] on div "Select Social Account Account @visitenid - Instagram Connect Account" at bounding box center [995, 108] width 276 height 216
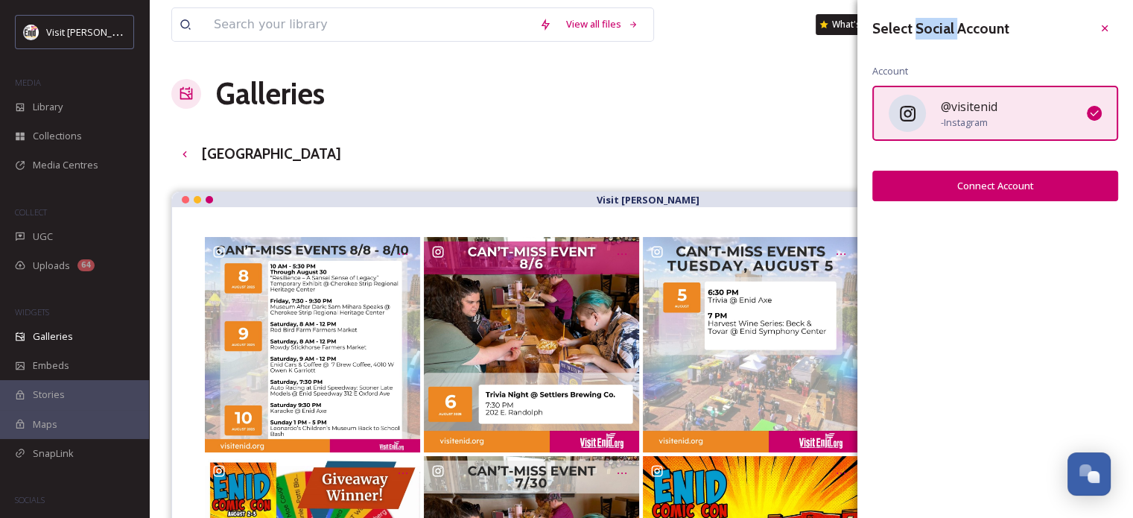
click at [930, 53] on div "Select Social Account Account @visitenid - Instagram Connect Account" at bounding box center [995, 108] width 276 height 216
click at [1102, 24] on icon at bounding box center [1105, 28] width 12 height 12
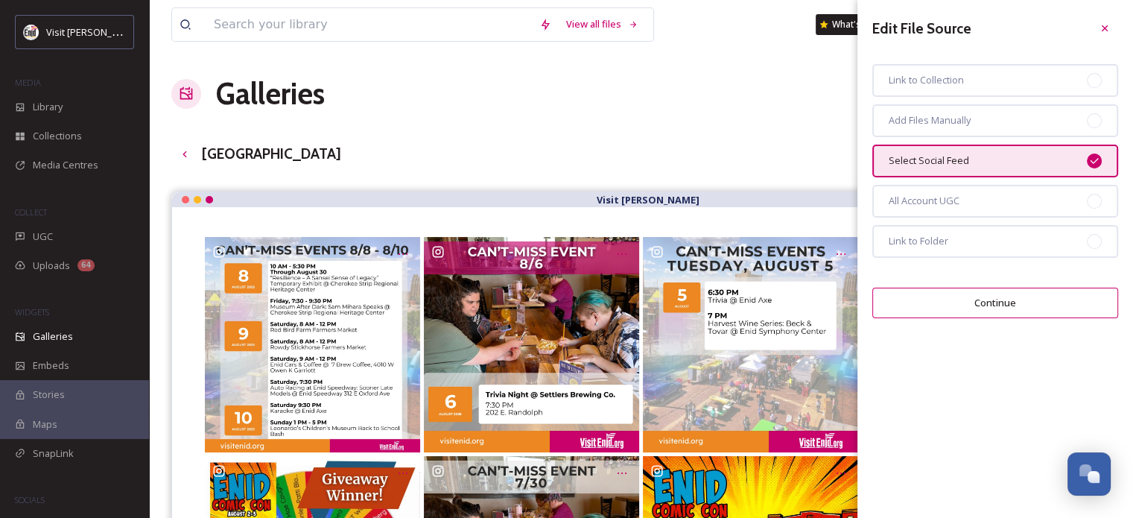
click at [1092, 155] on icon at bounding box center [1094, 161] width 12 height 12
click at [998, 159] on div "Select Social Feed" at bounding box center [995, 161] width 246 height 33
click at [941, 159] on span "Select Social Feed" at bounding box center [929, 160] width 80 height 14
click at [986, 284] on div "Edit File Source Link to Collection Add Files Manually Select Social Feed All A…" at bounding box center [995, 166] width 276 height 333
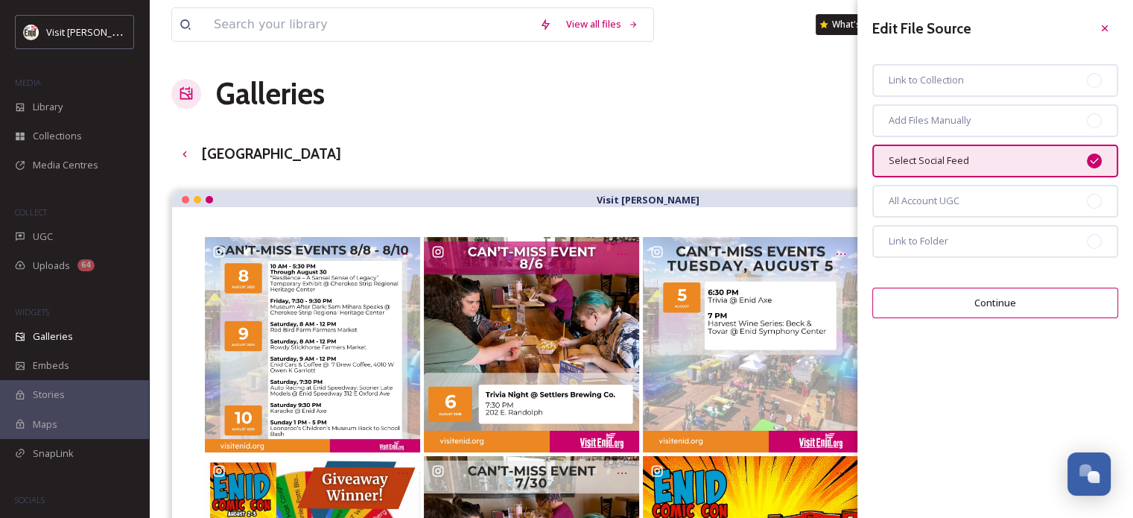
click at [986, 305] on button "Continue" at bounding box center [995, 303] width 246 height 31
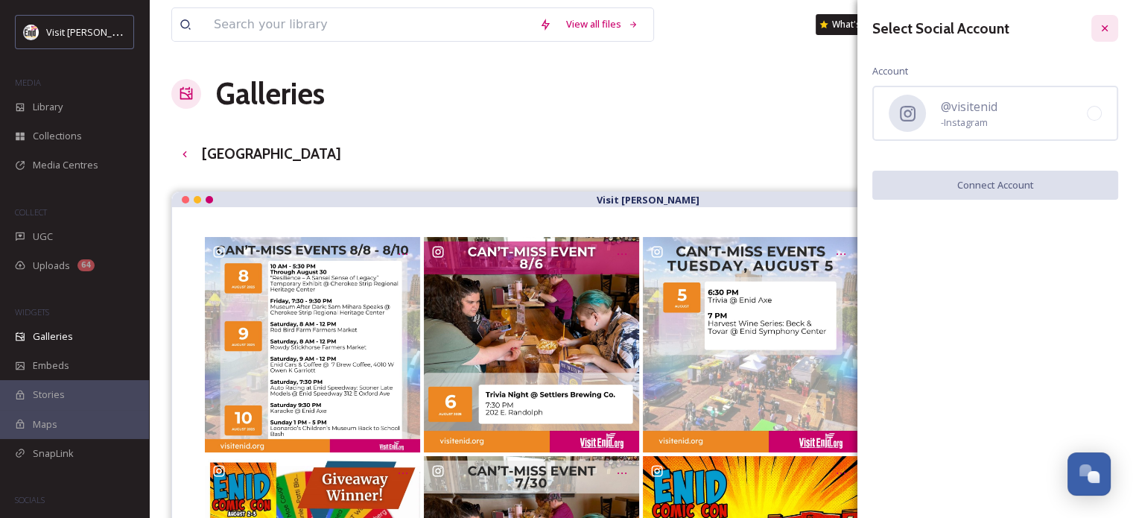
click at [1103, 29] on icon at bounding box center [1105, 28] width 6 height 6
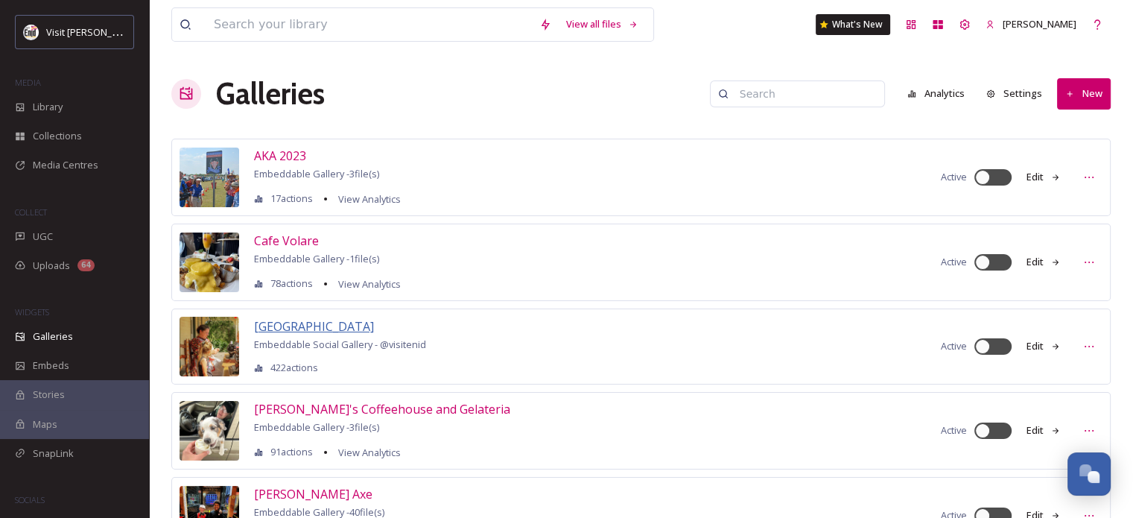
click at [374, 324] on span "[GEOGRAPHIC_DATA]" at bounding box center [314, 326] width 120 height 16
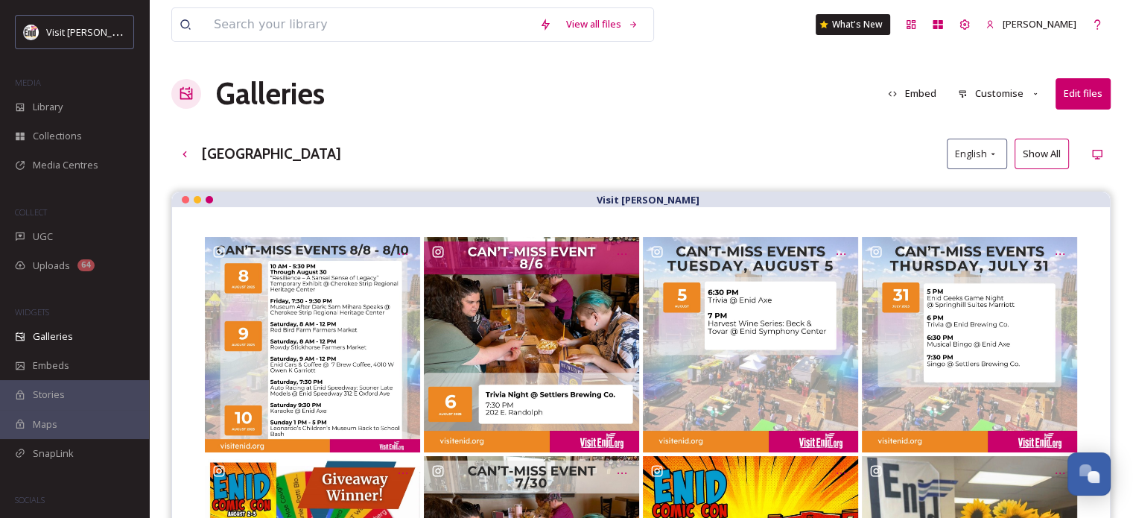
click at [1032, 92] on icon at bounding box center [1036, 94] width 10 height 10
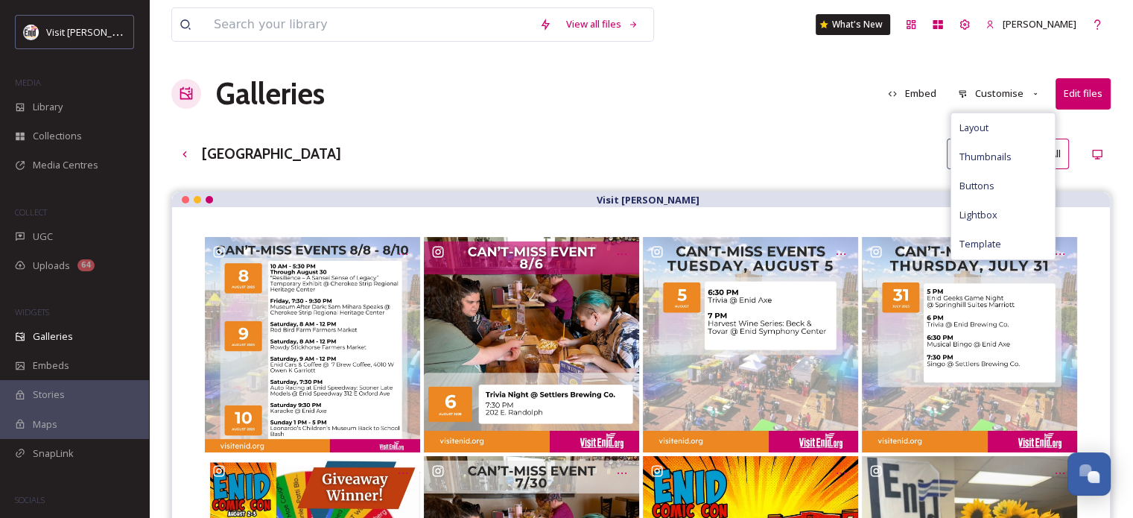
click at [1008, 93] on button "Customise" at bounding box center [999, 93] width 98 height 29
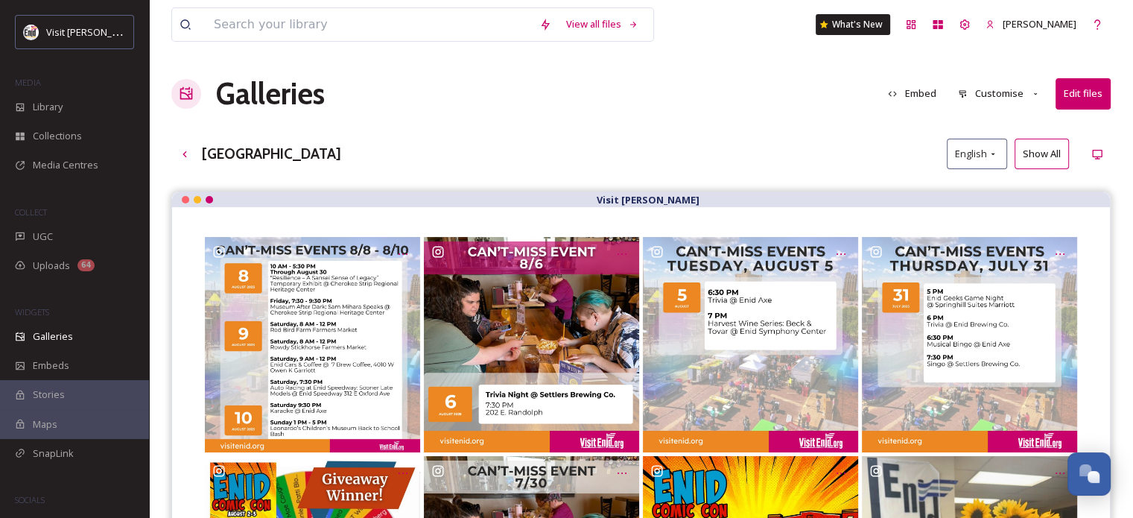
click at [1068, 101] on button "Edit files" at bounding box center [1083, 93] width 55 height 31
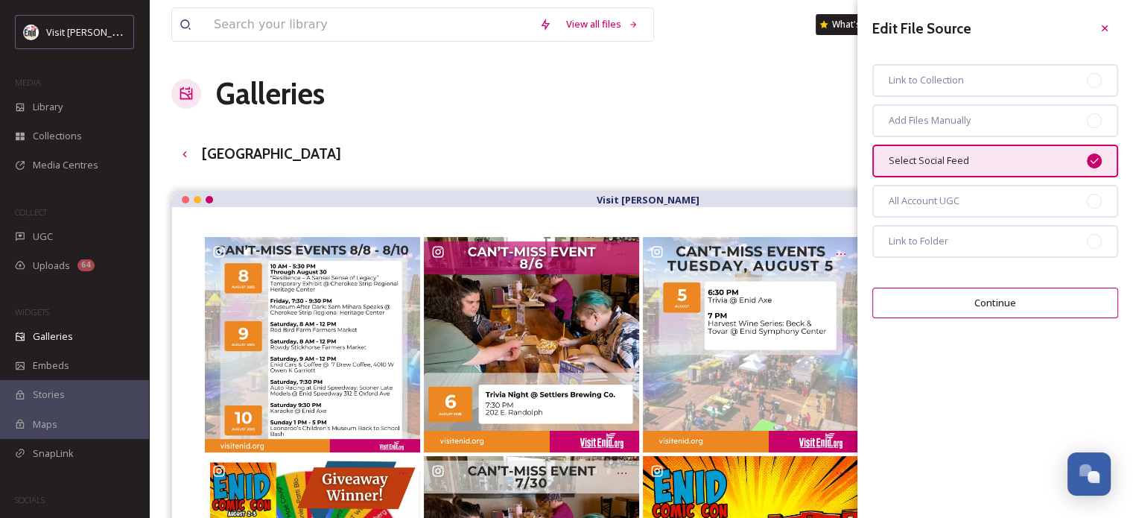
click at [918, 151] on div "Select Social Feed" at bounding box center [995, 161] width 246 height 33
click at [970, 298] on button "Continue" at bounding box center [995, 303] width 246 height 31
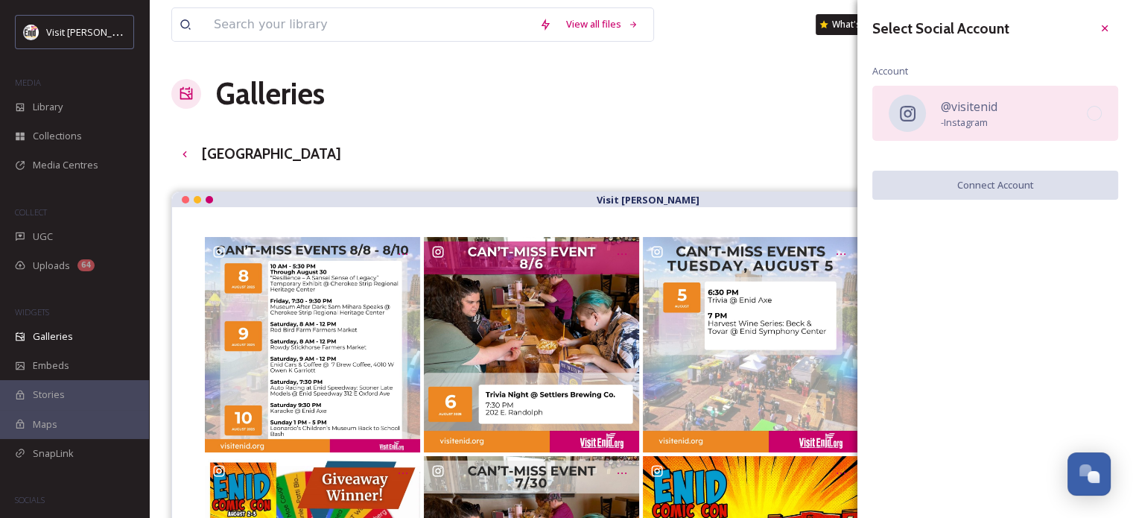
click at [942, 109] on span "@visitenid" at bounding box center [969, 107] width 57 height 18
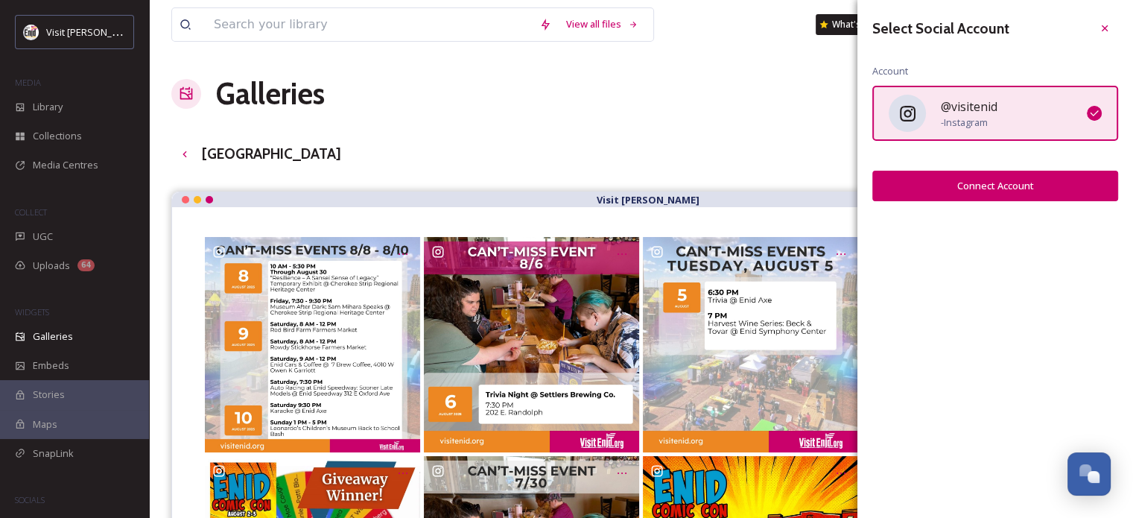
click at [944, 112] on span "@visitenid" at bounding box center [969, 107] width 57 height 18
click at [1091, 107] on icon at bounding box center [1094, 113] width 12 height 12
click at [1093, 109] on icon at bounding box center [1094, 113] width 12 height 12
click at [972, 118] on span "- Instagram" at bounding box center [969, 122] width 57 height 14
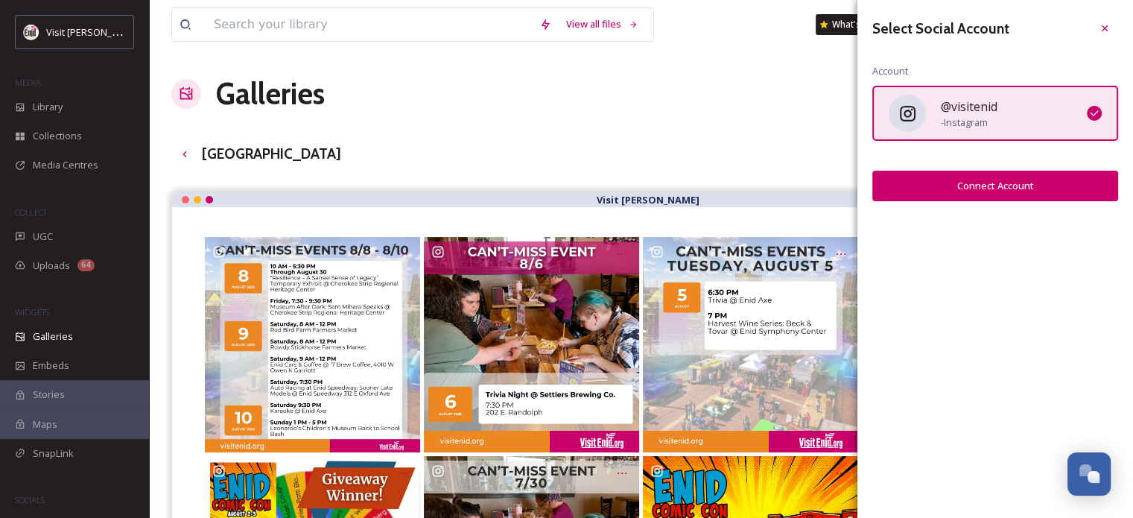
click at [972, 118] on span "- Instagram" at bounding box center [969, 122] width 57 height 14
click at [973, 89] on div "@visitenid - Instagram" at bounding box center [995, 113] width 246 height 55
click at [1017, 115] on div "@visitenid - Instagram" at bounding box center [995, 113] width 246 height 55
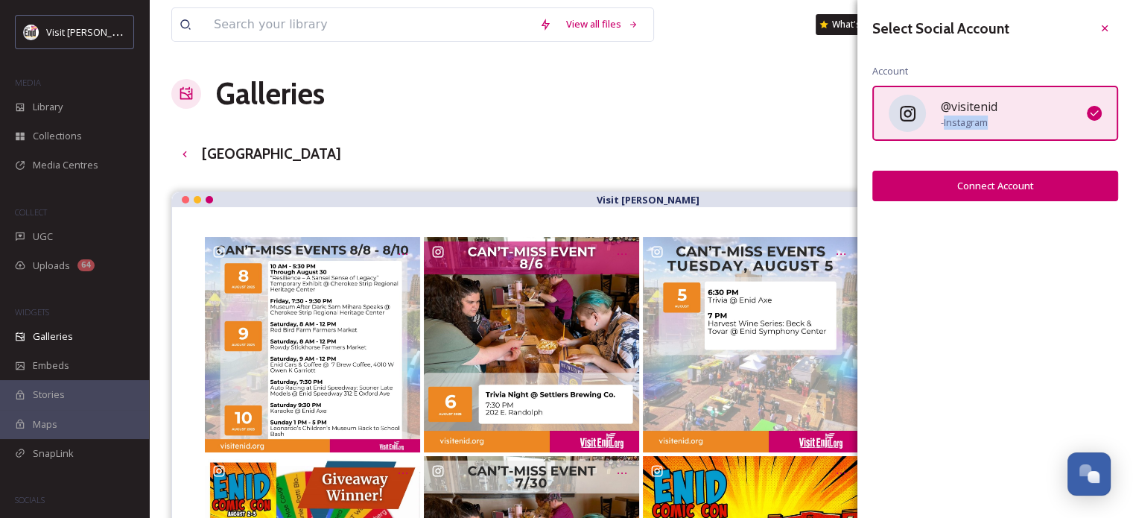
click at [1017, 115] on div "@visitenid - Instagram" at bounding box center [995, 113] width 246 height 55
click at [1102, 28] on icon at bounding box center [1105, 28] width 12 height 12
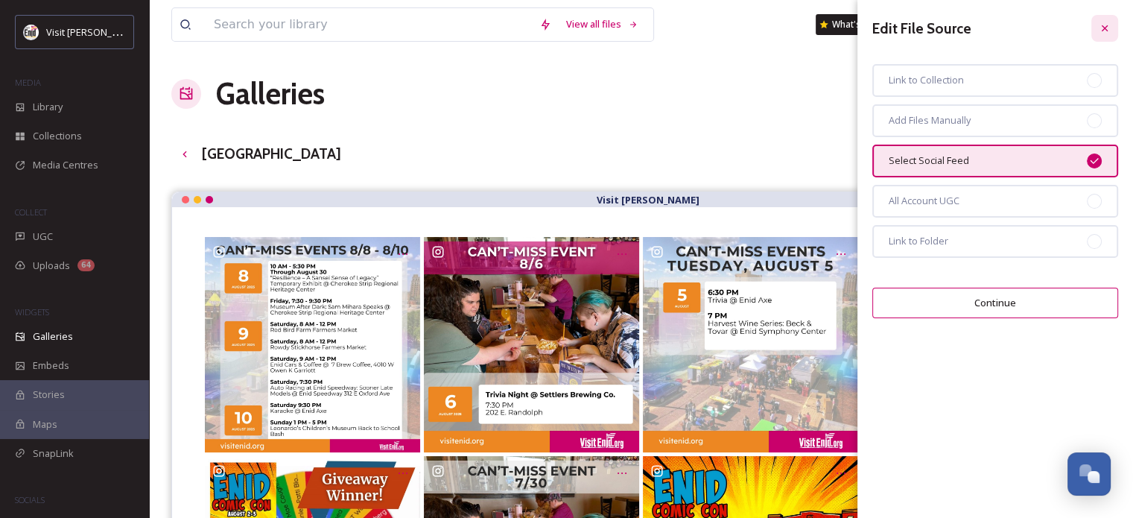
click at [1106, 22] on icon at bounding box center [1105, 28] width 12 height 12
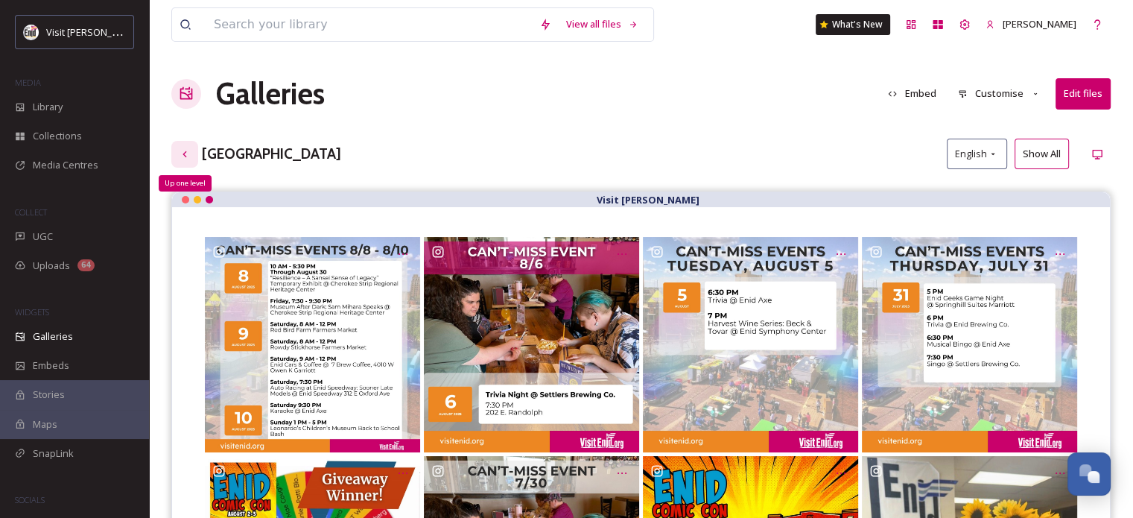
click at [188, 146] on div "Up one level" at bounding box center [184, 154] width 27 height 27
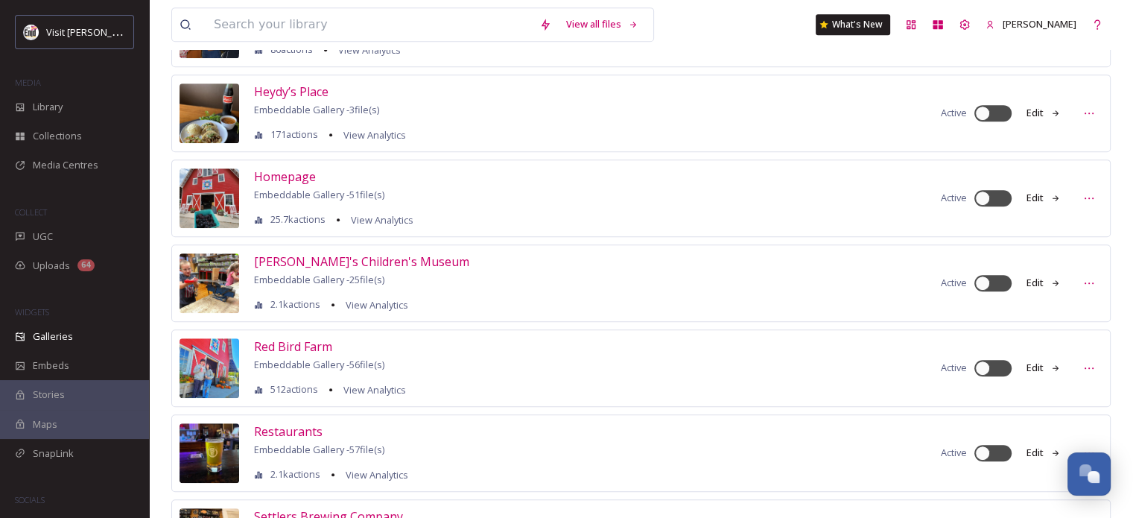
scroll to position [745, 0]
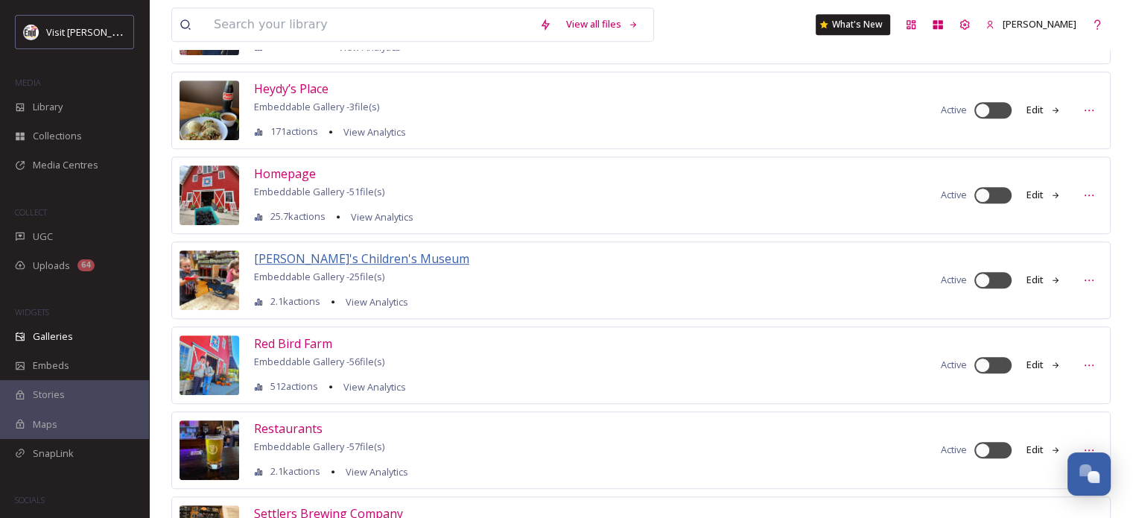
click at [341, 253] on span "[PERSON_NAME]'s Children's Museum" at bounding box center [361, 258] width 215 height 16
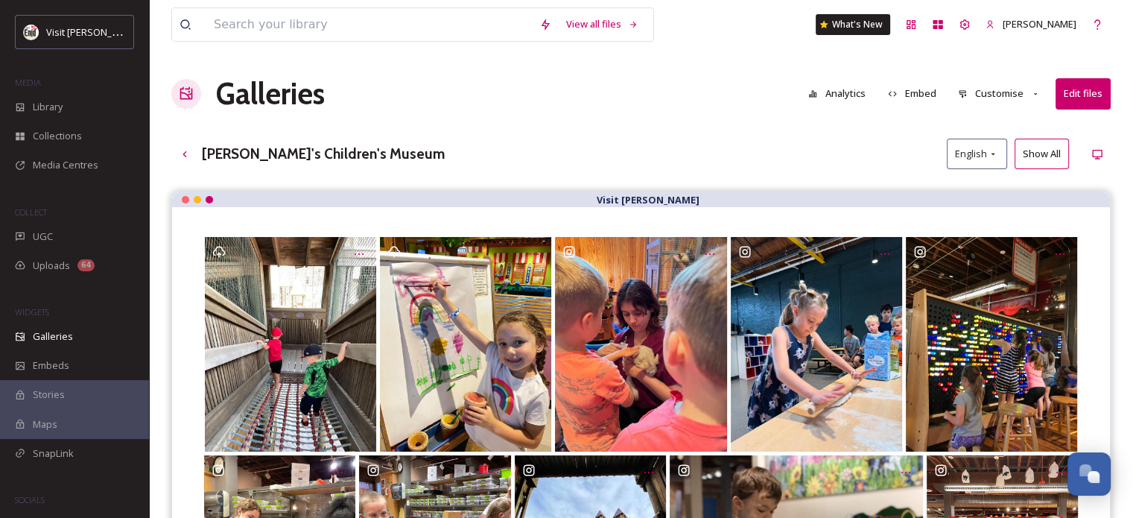
click at [1082, 98] on button "Edit files" at bounding box center [1083, 93] width 55 height 31
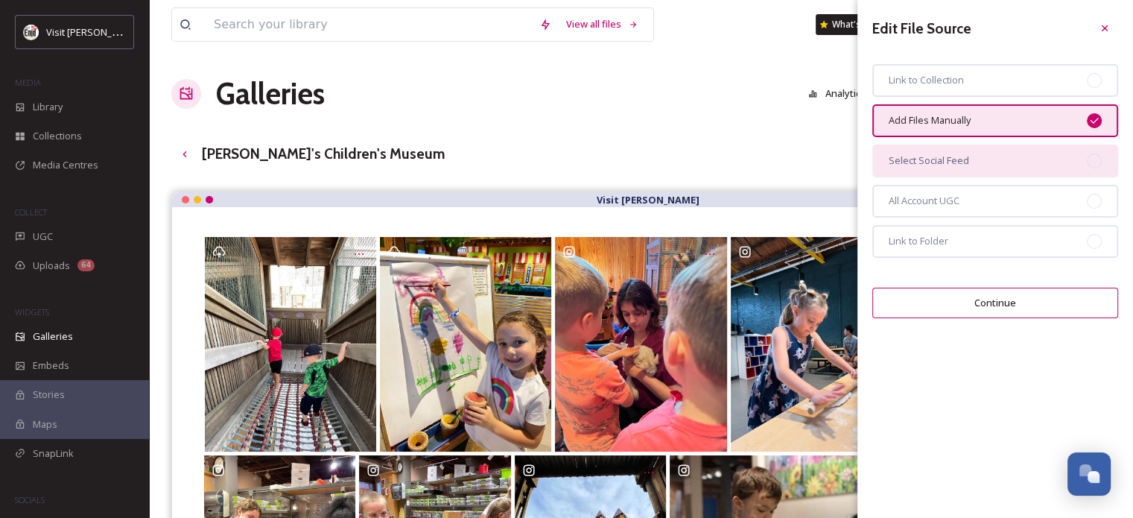
click at [950, 156] on span "Select Social Feed" at bounding box center [929, 160] width 80 height 14
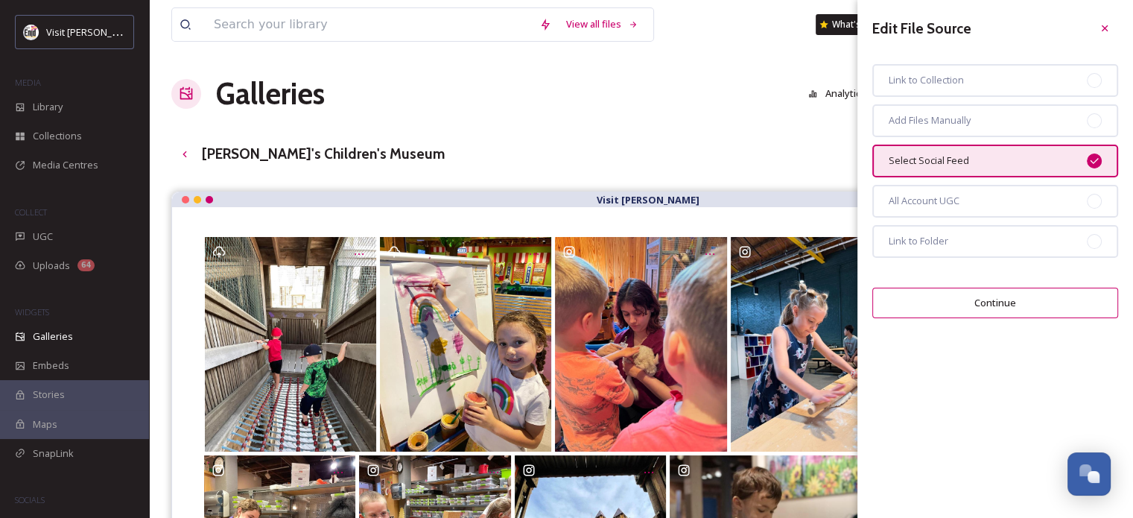
click at [962, 292] on button "Continue" at bounding box center [995, 303] width 246 height 31
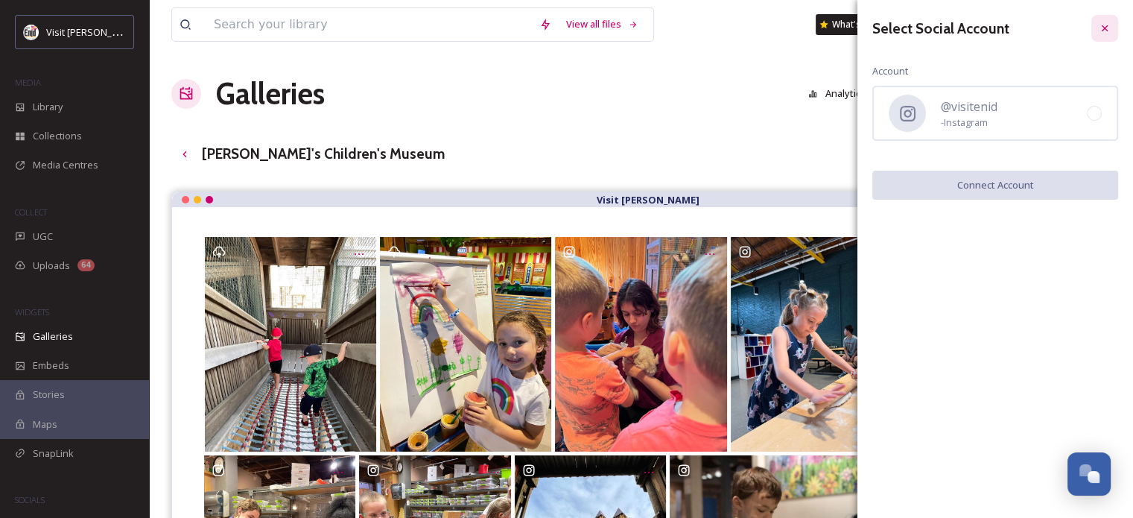
click at [1108, 31] on icon at bounding box center [1105, 28] width 12 height 12
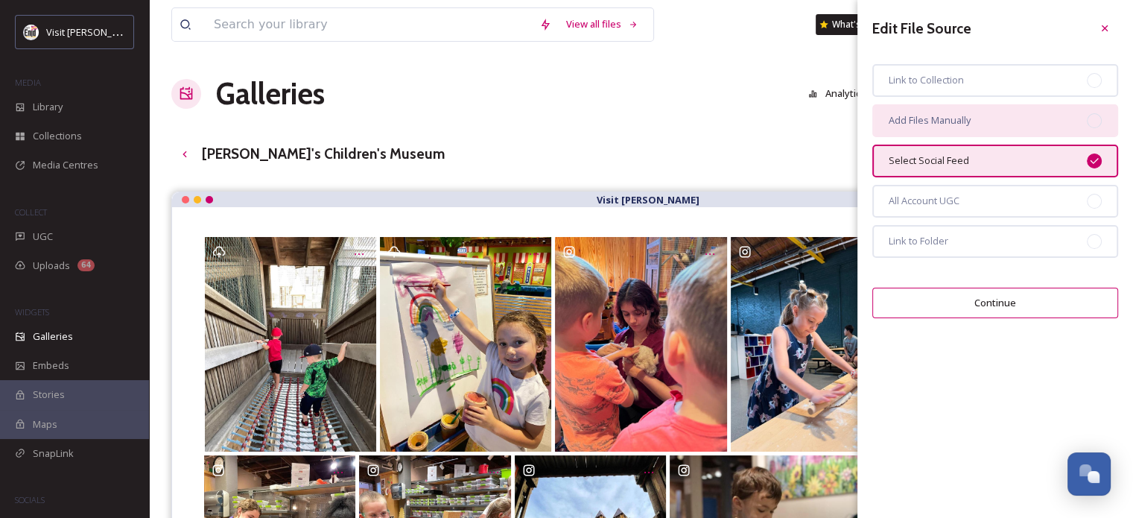
click at [965, 120] on span "Add Files Manually" at bounding box center [930, 120] width 82 height 14
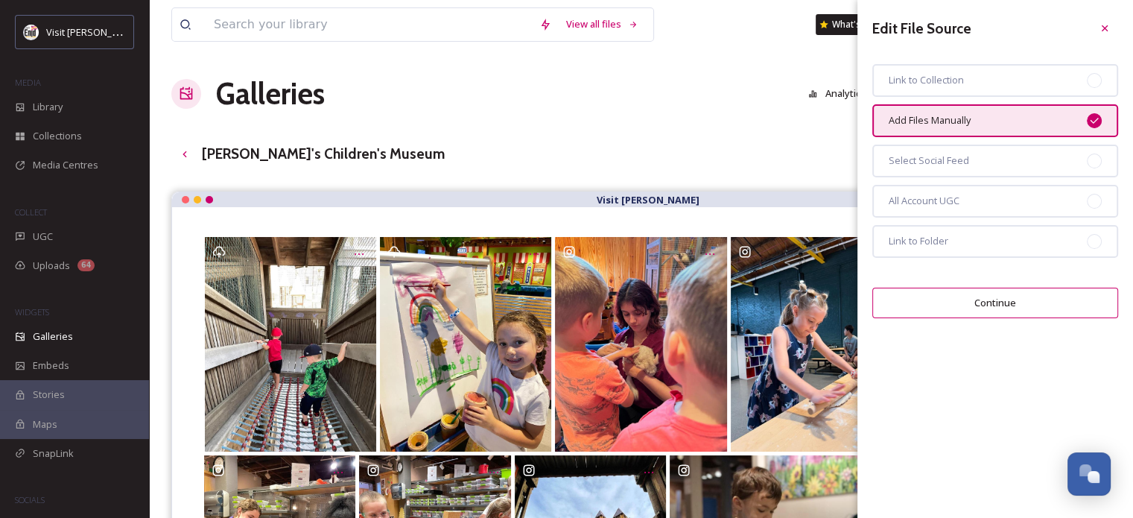
click at [988, 297] on button "Continue" at bounding box center [995, 303] width 246 height 31
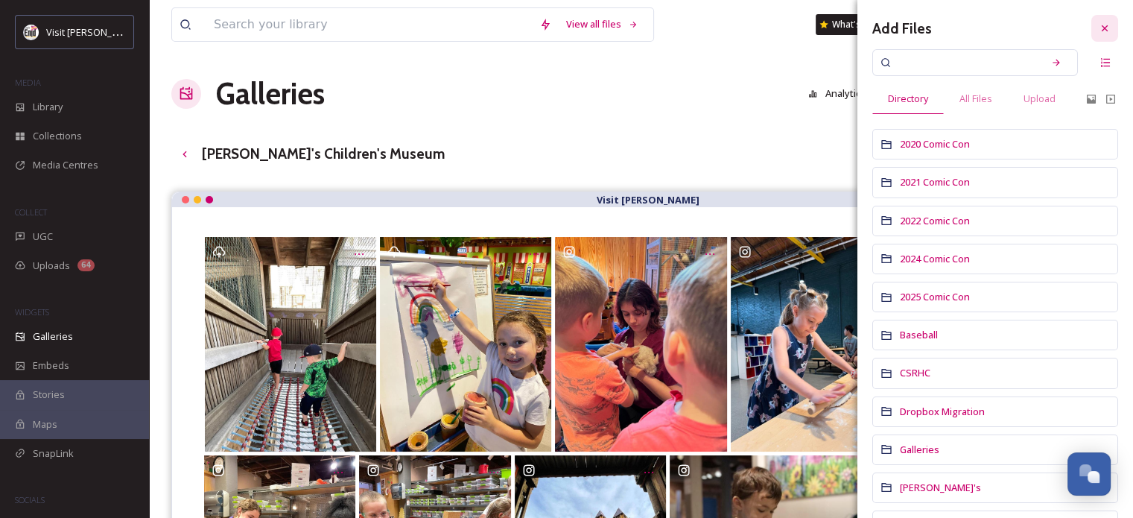
click at [1099, 28] on icon at bounding box center [1105, 28] width 12 height 12
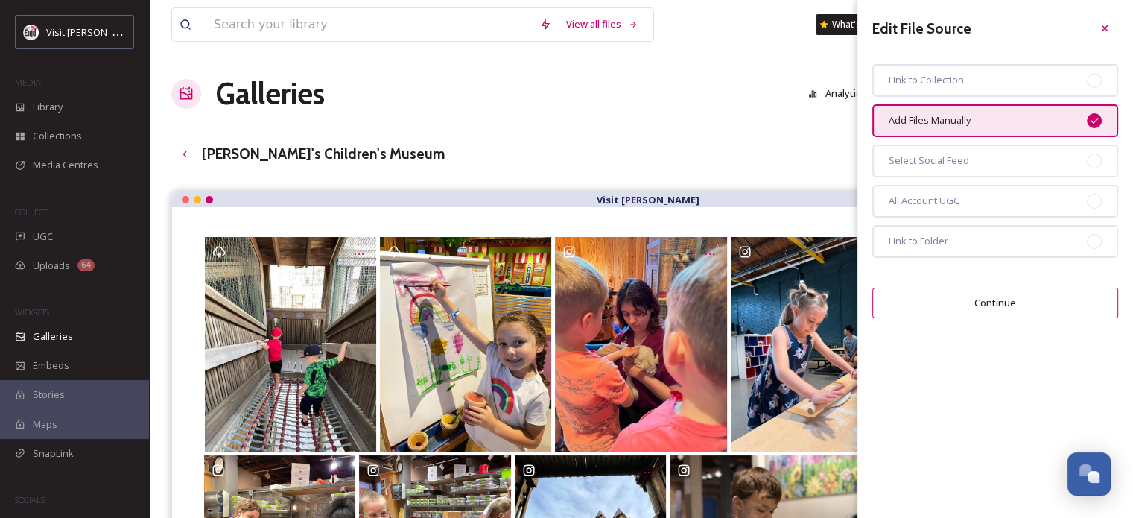
click at [1096, 28] on div at bounding box center [1104, 28] width 27 height 27
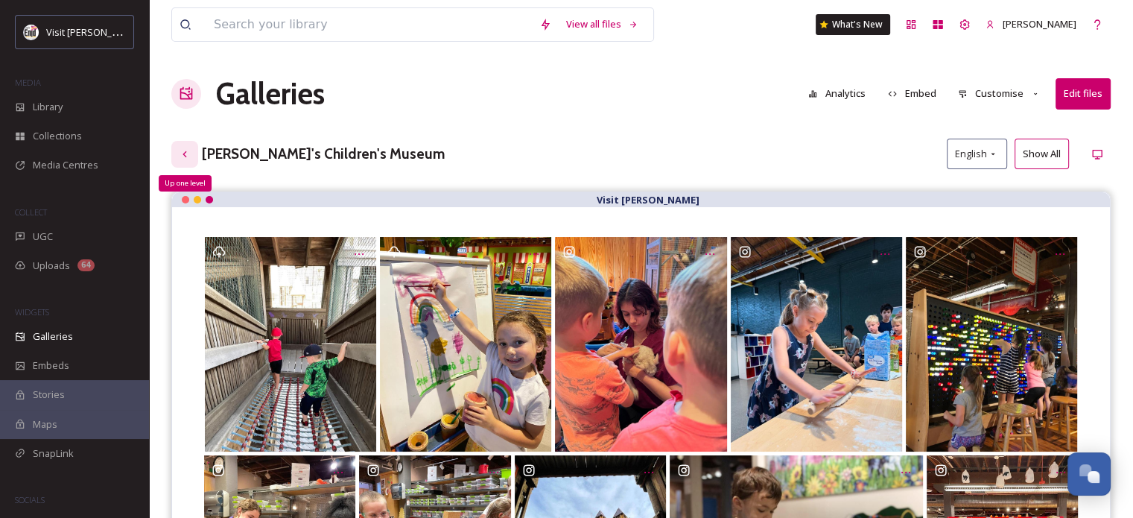
click at [187, 156] on icon at bounding box center [185, 154] width 12 height 12
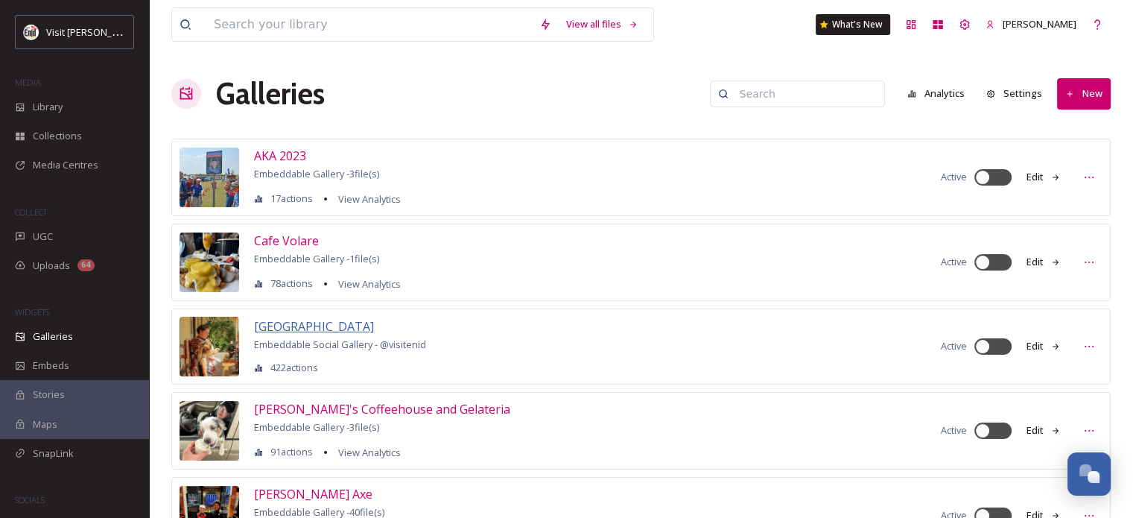
click at [337, 325] on span "[GEOGRAPHIC_DATA]" at bounding box center [314, 326] width 120 height 16
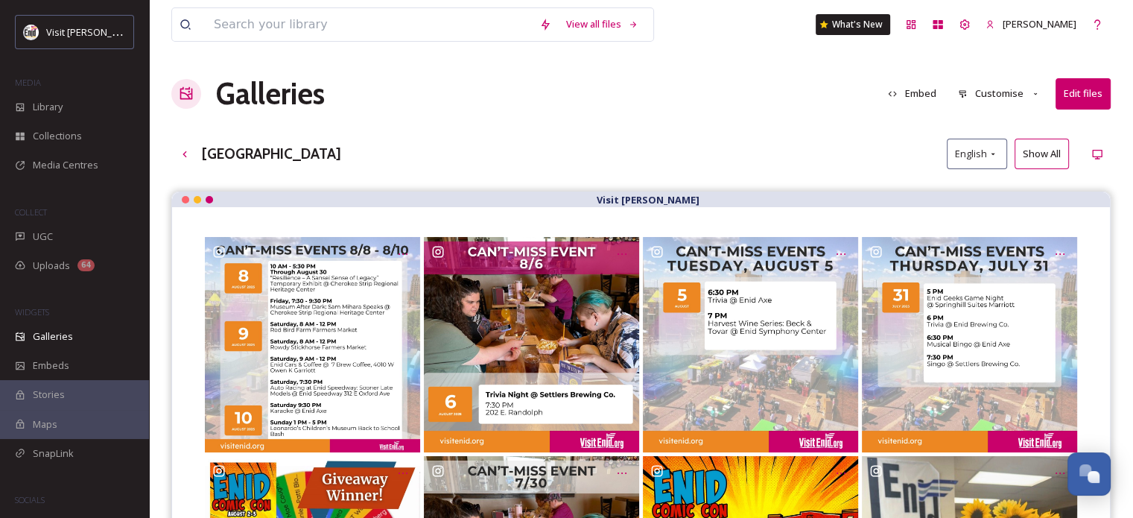
click at [1085, 98] on button "Edit files" at bounding box center [1083, 93] width 55 height 31
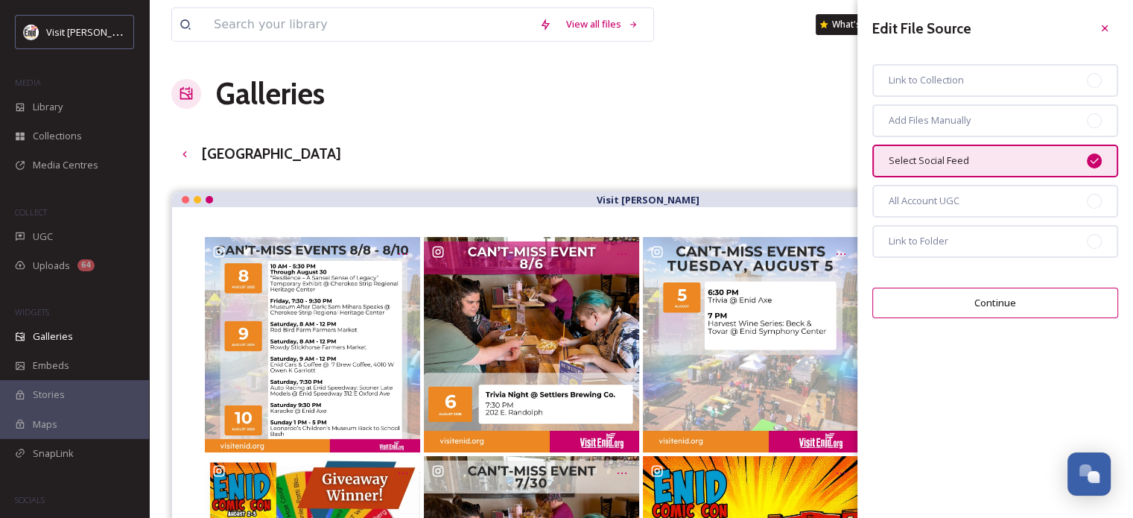
click at [1094, 157] on icon at bounding box center [1094, 161] width 12 height 12
click at [968, 121] on span "Add Files Manually" at bounding box center [930, 120] width 82 height 14
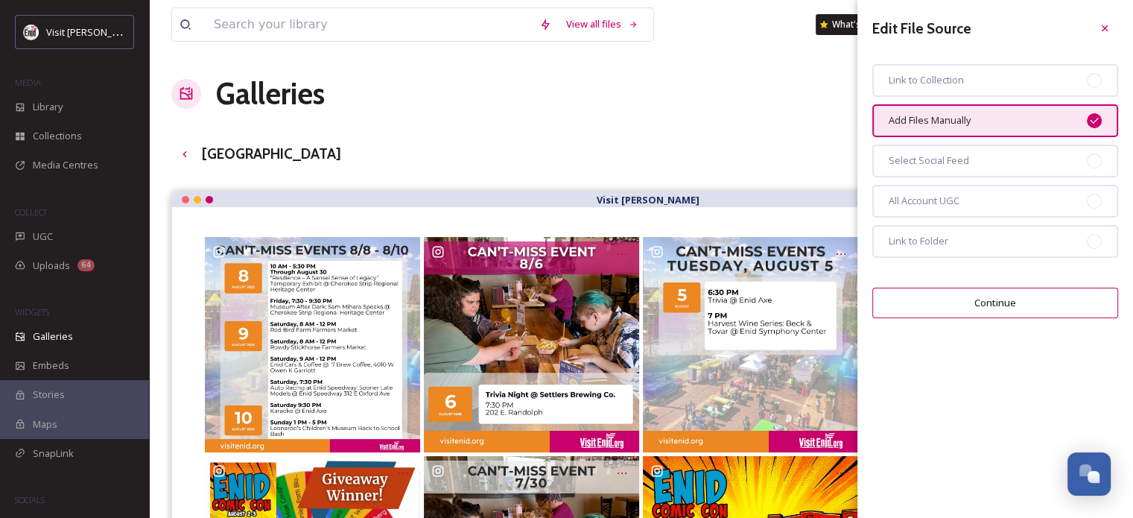
click at [968, 302] on button "Continue" at bounding box center [995, 303] width 246 height 31
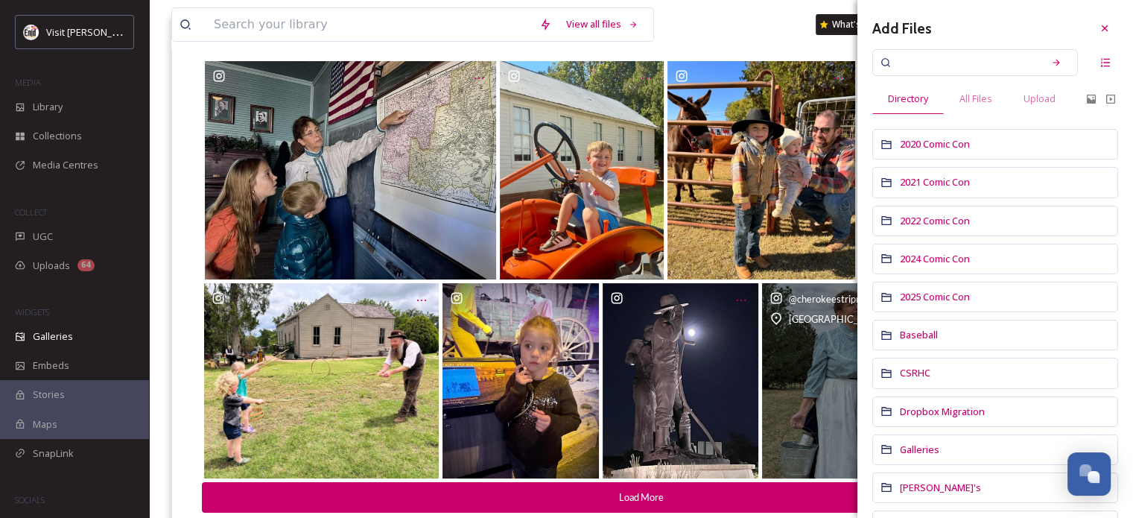
scroll to position [222, 0]
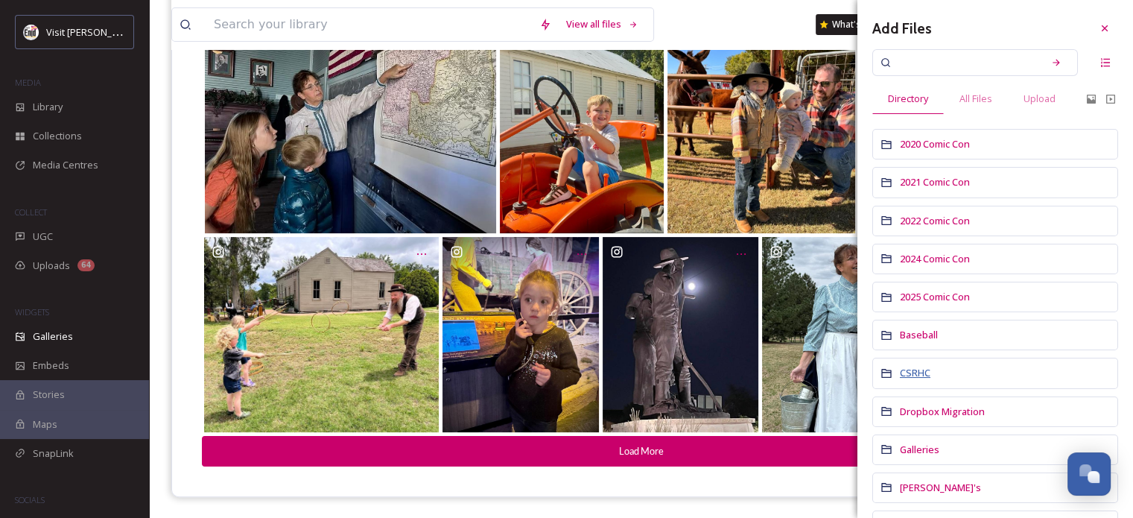
click at [915, 370] on span "CSRHC" at bounding box center [915, 372] width 31 height 13
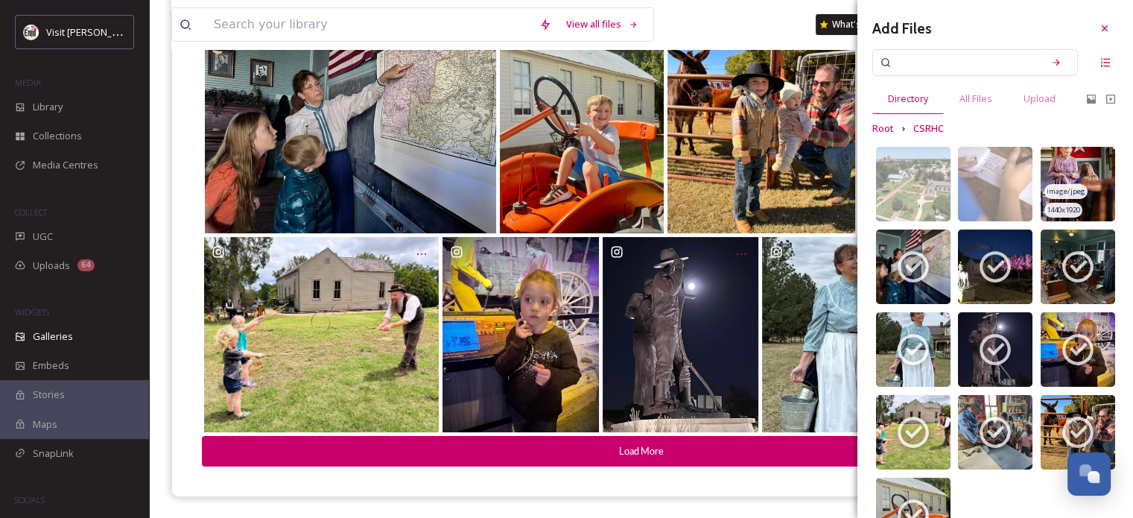
click at [1069, 172] on img at bounding box center [1078, 184] width 74 height 74
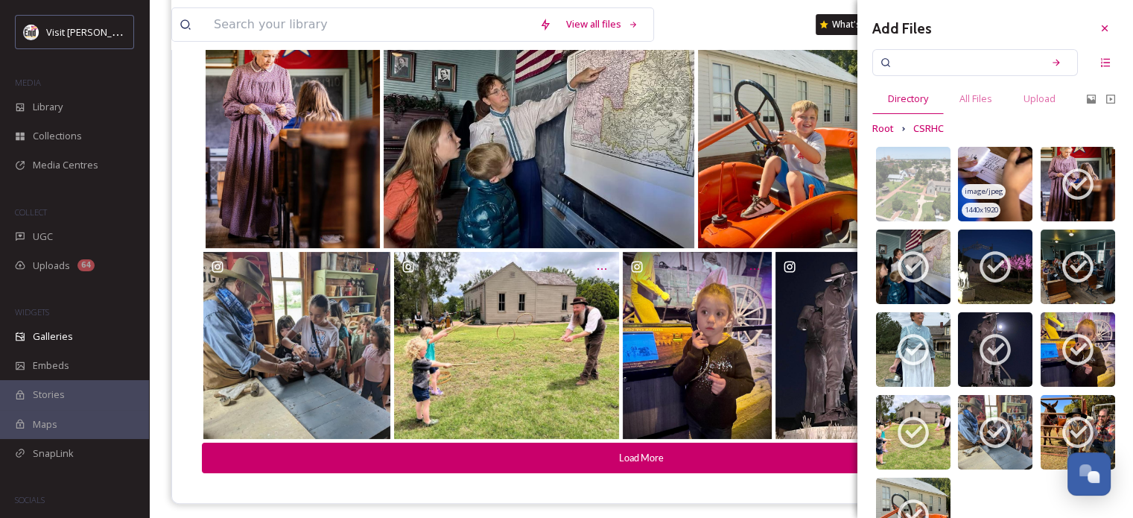
click at [974, 167] on img at bounding box center [995, 184] width 74 height 74
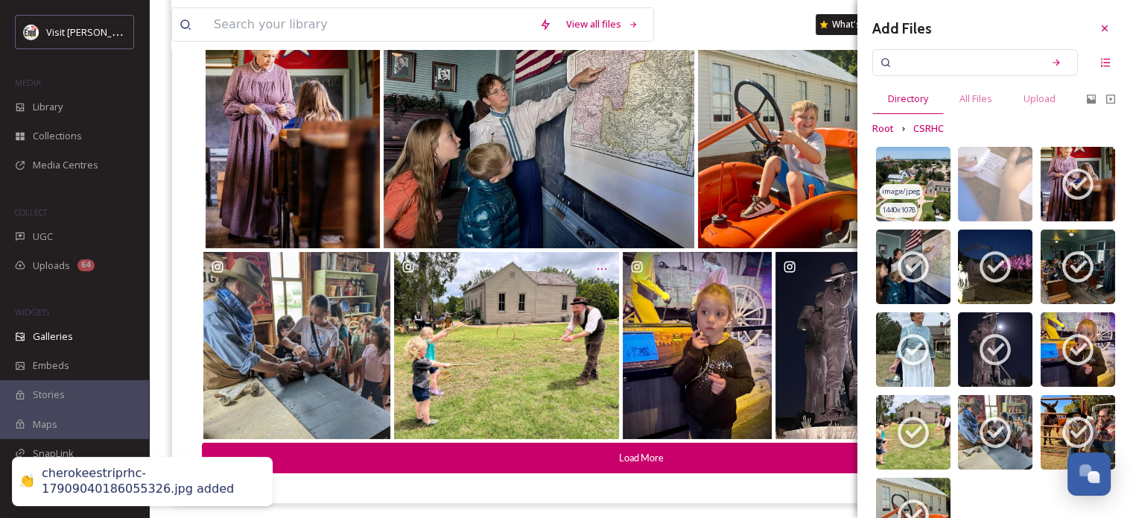
scroll to position [213, 0]
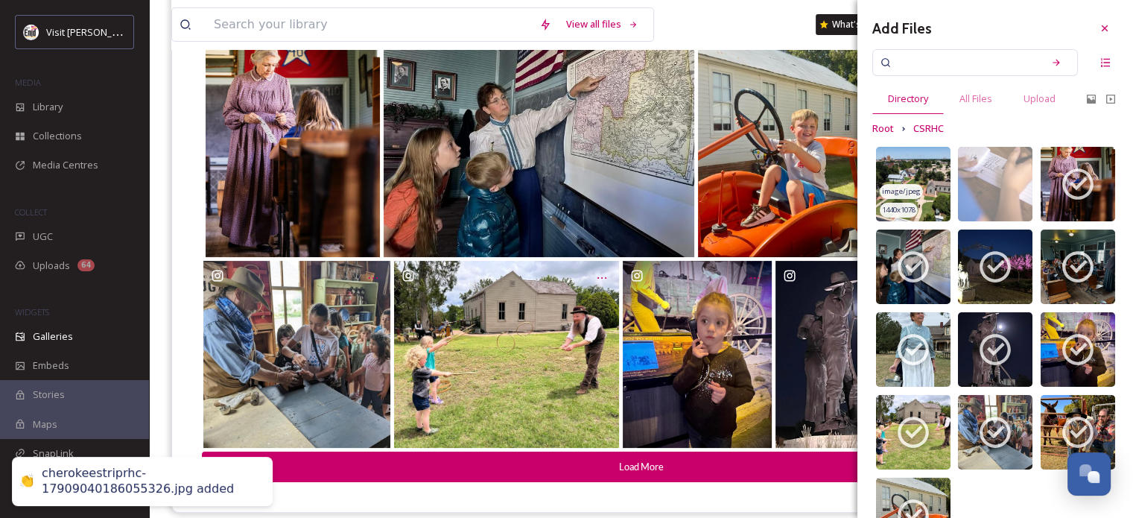
click at [909, 161] on img at bounding box center [913, 184] width 74 height 74
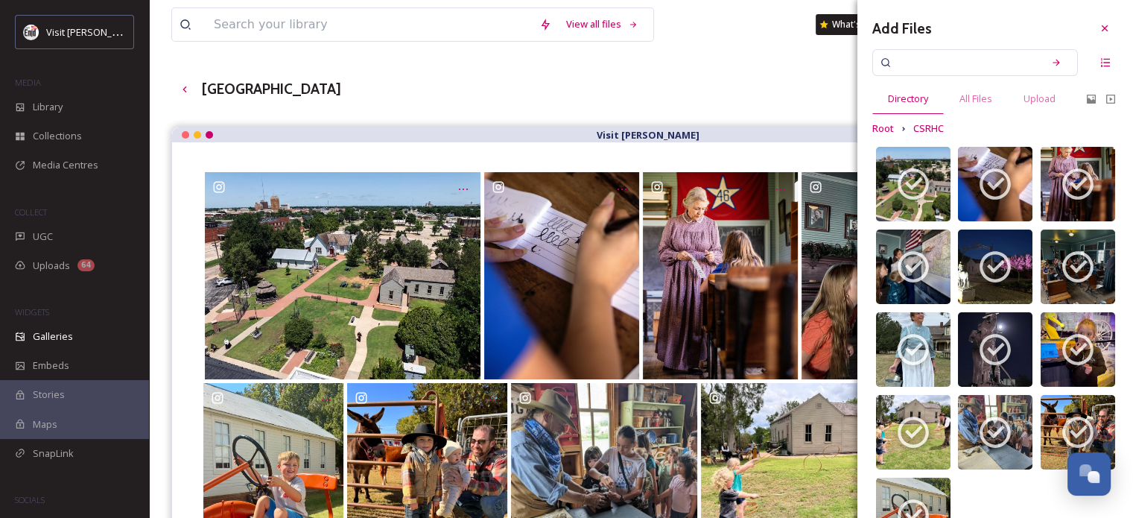
scroll to position [64, 0]
click at [1099, 26] on icon at bounding box center [1105, 28] width 12 height 12
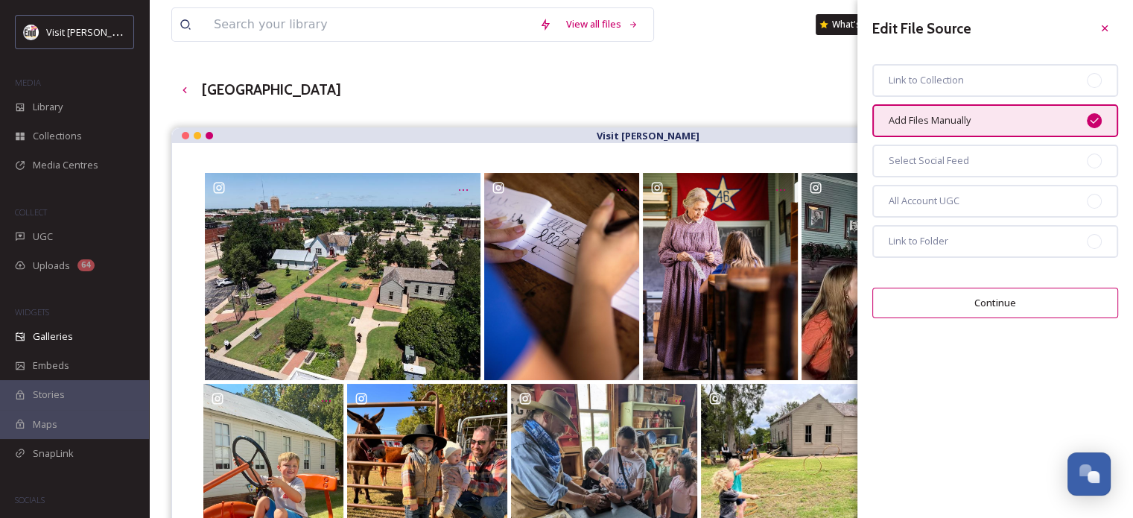
click at [995, 296] on button "Continue" at bounding box center [995, 303] width 246 height 31
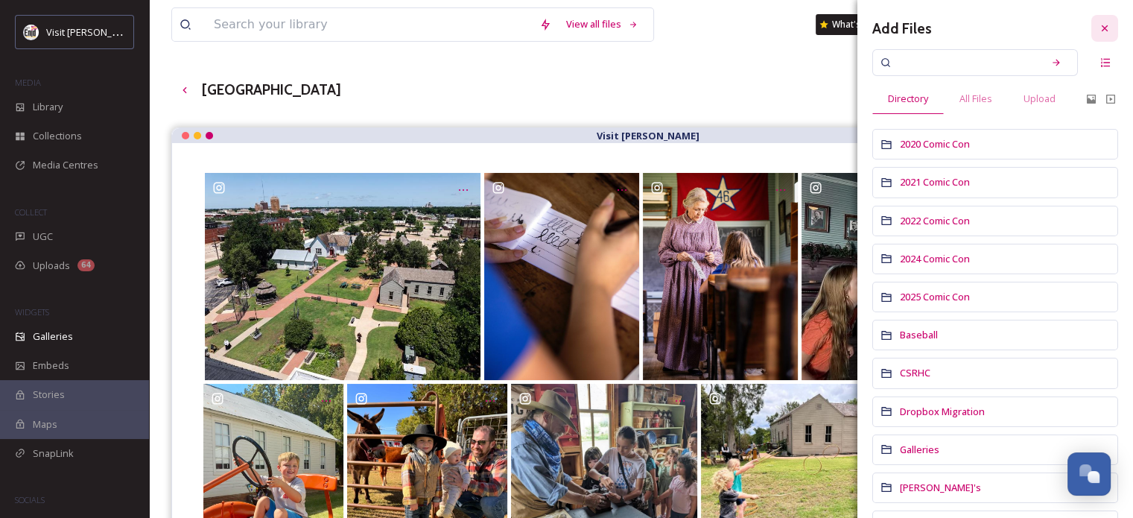
click at [1099, 29] on icon at bounding box center [1105, 28] width 12 height 12
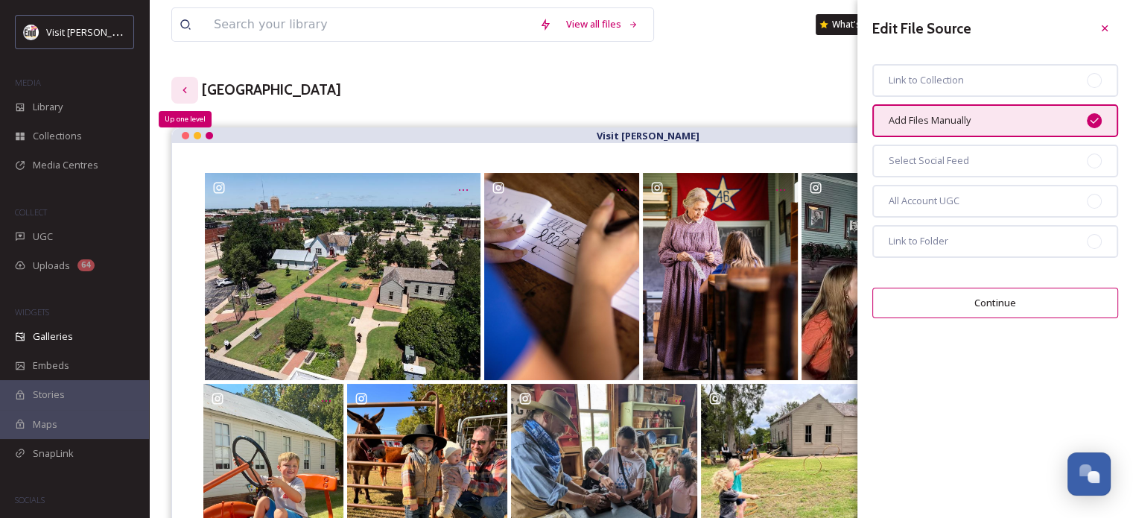
click at [187, 86] on icon at bounding box center [185, 90] width 12 height 12
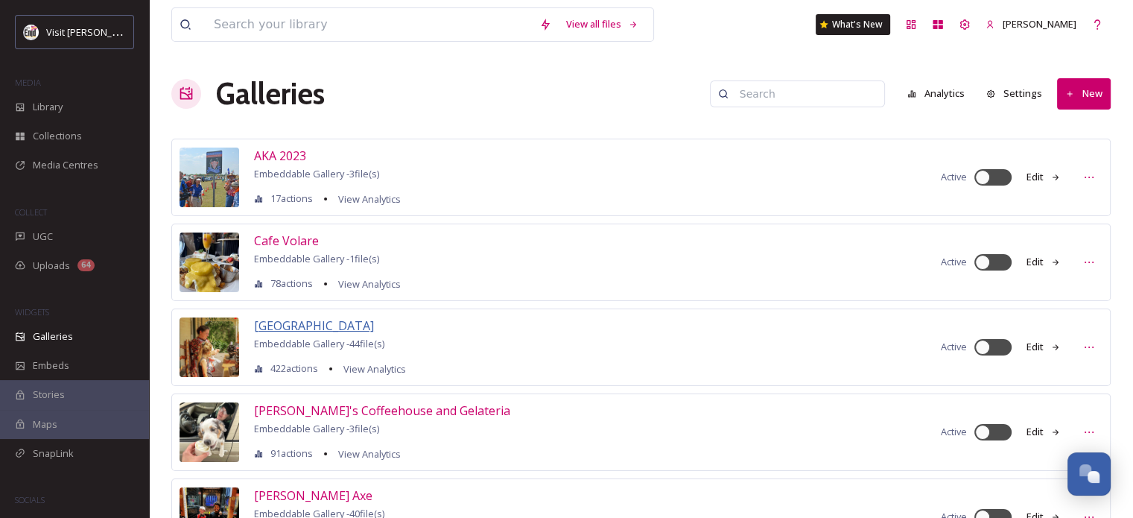
click at [374, 321] on span "[GEOGRAPHIC_DATA]" at bounding box center [314, 325] width 120 height 16
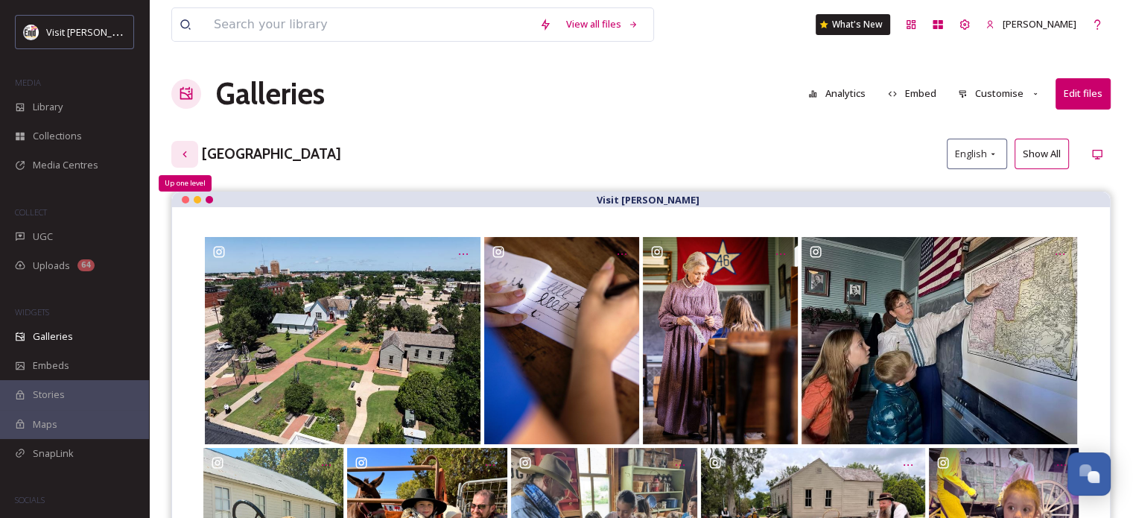
click at [182, 154] on icon at bounding box center [185, 154] width 12 height 12
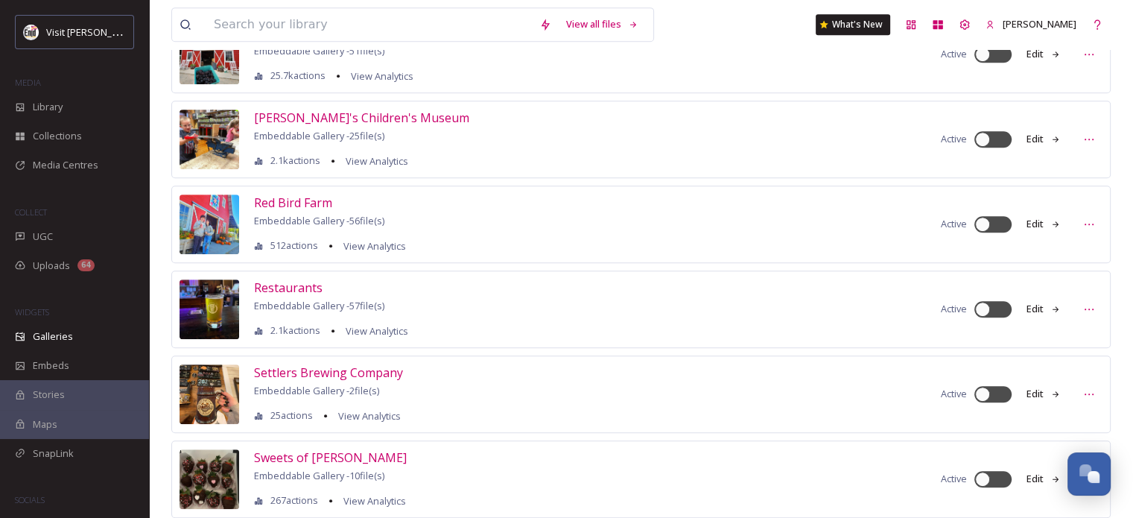
scroll to position [894, 0]
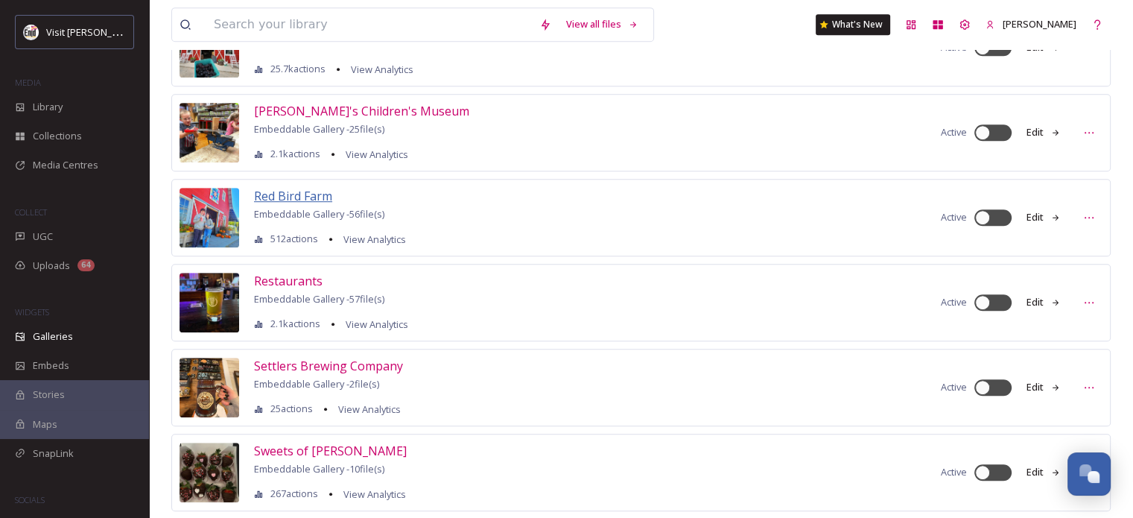
click at [285, 193] on span "Red Bird Farm" at bounding box center [293, 196] width 78 height 16
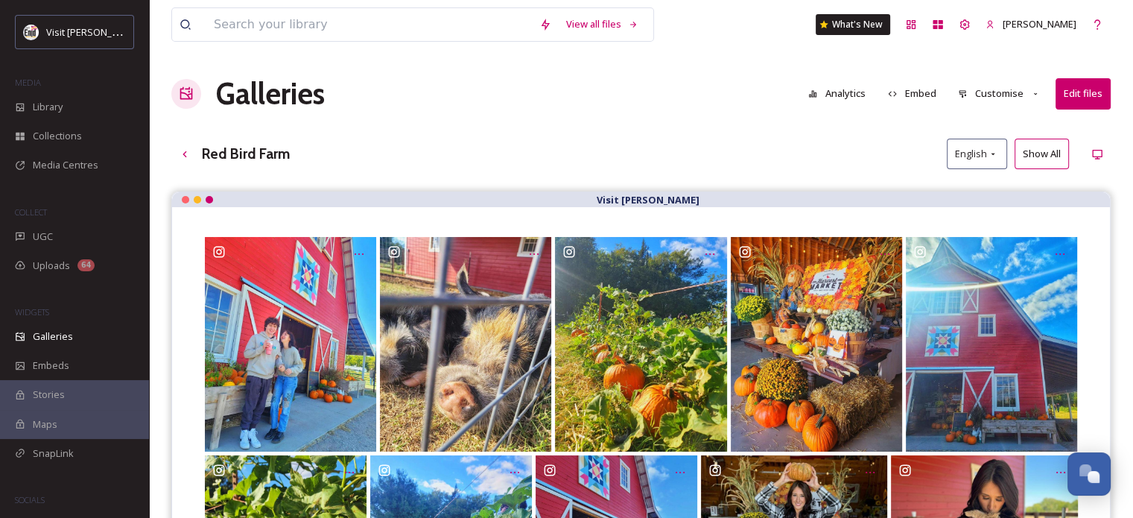
click at [1079, 101] on button "Edit files" at bounding box center [1083, 93] width 55 height 31
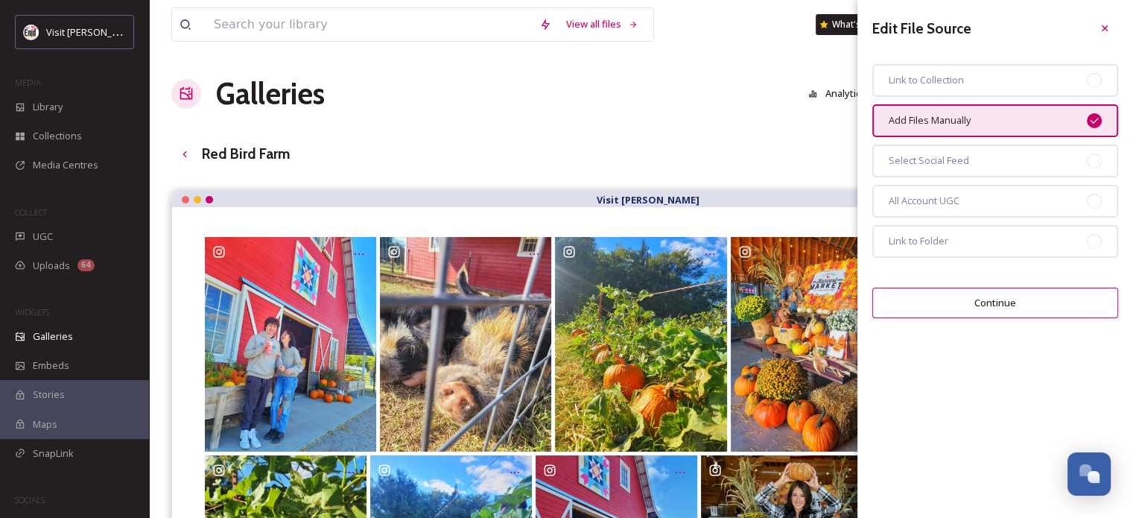
click at [983, 302] on button "Continue" at bounding box center [995, 303] width 246 height 31
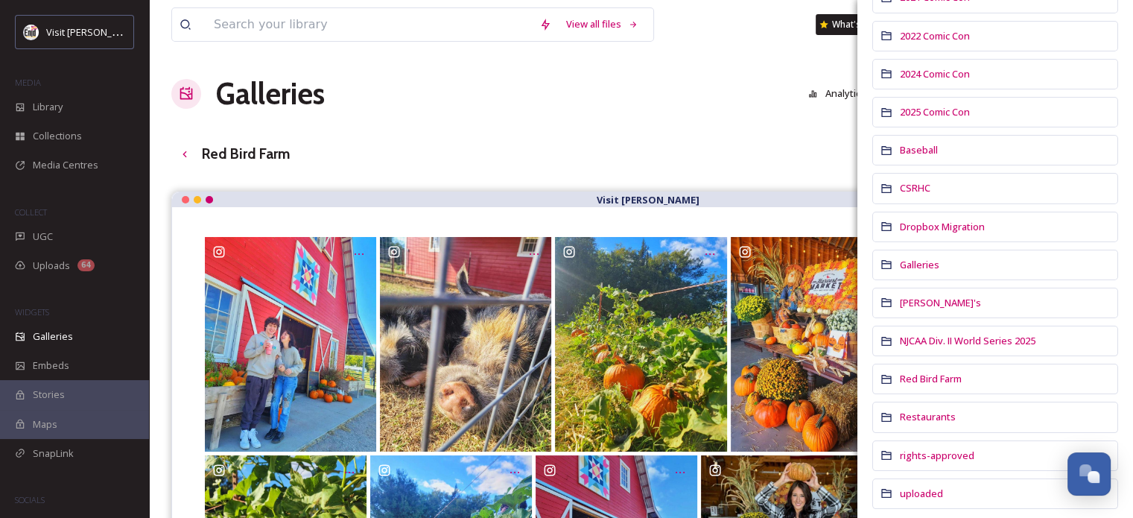
scroll to position [208, 0]
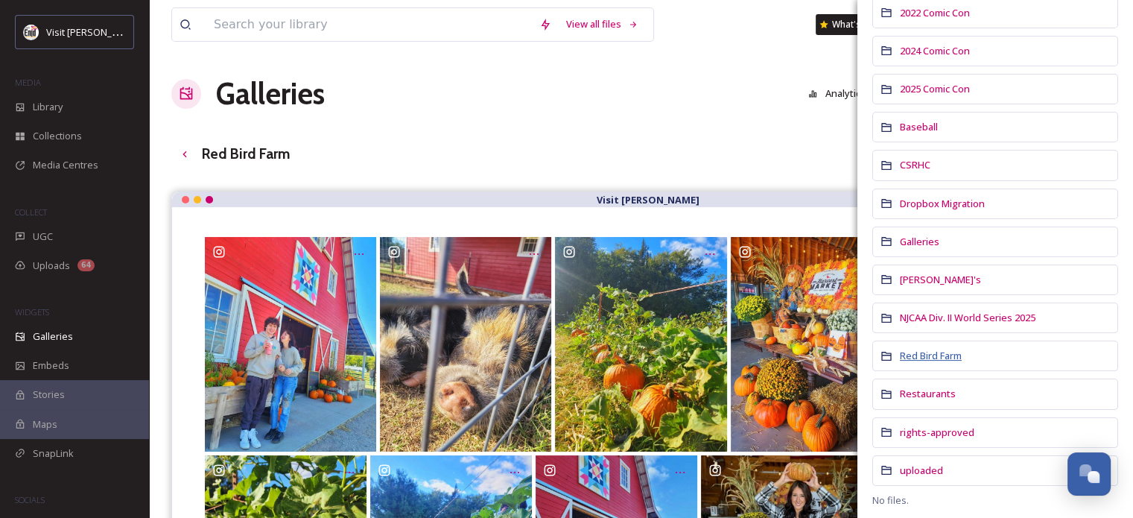
click at [931, 349] on span "Red Bird Farm" at bounding box center [931, 355] width 62 height 13
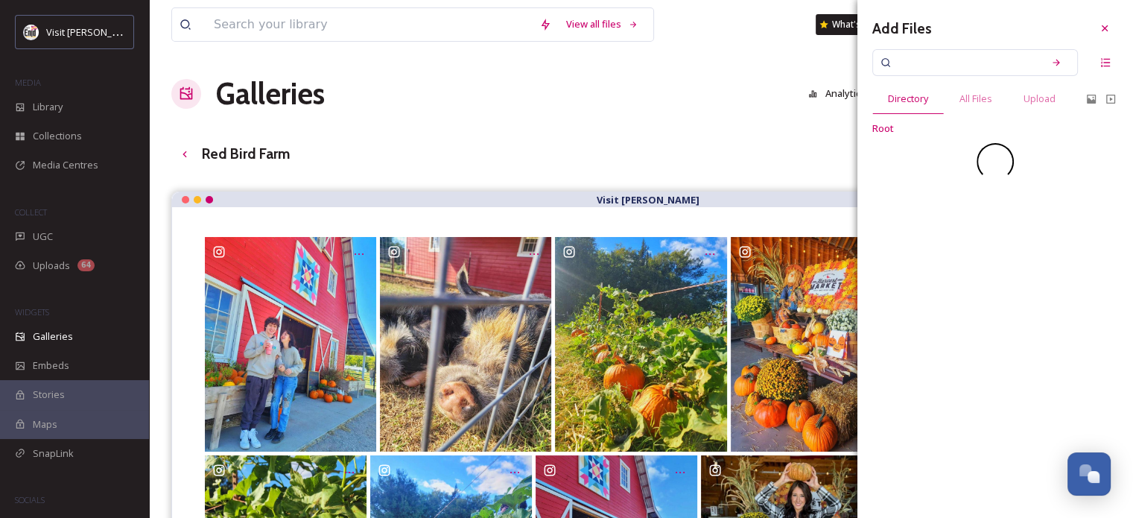
scroll to position [0, 0]
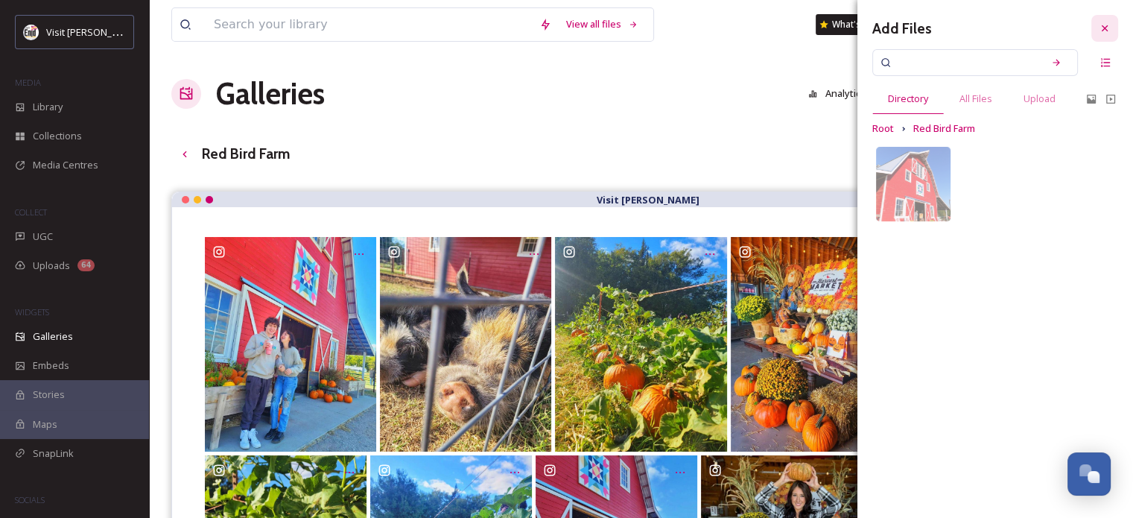
click at [1107, 29] on icon at bounding box center [1105, 28] width 12 height 12
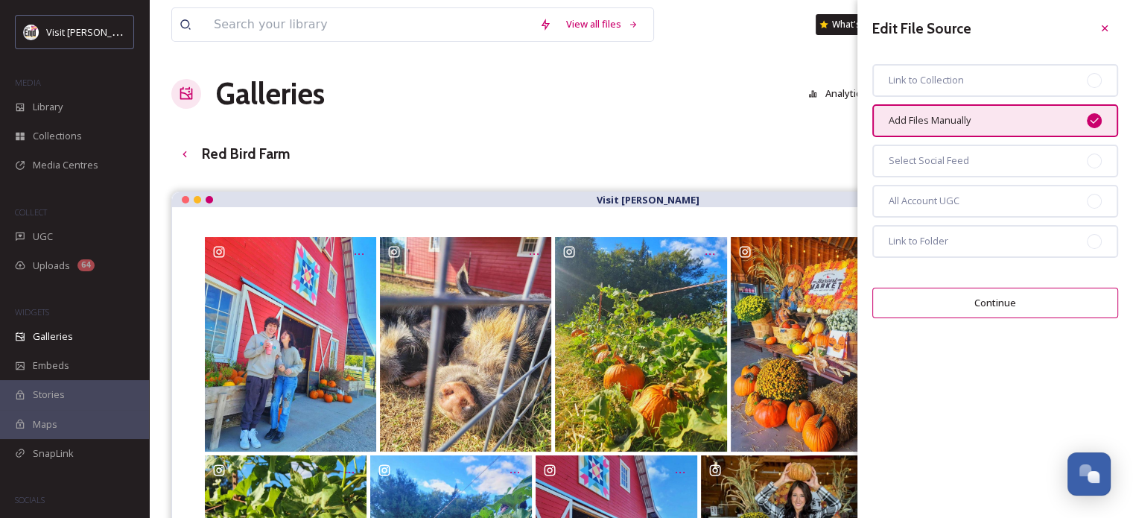
click at [649, 92] on div "Galleries Analytics Embed Customise Edit files" at bounding box center [640, 94] width 939 height 45
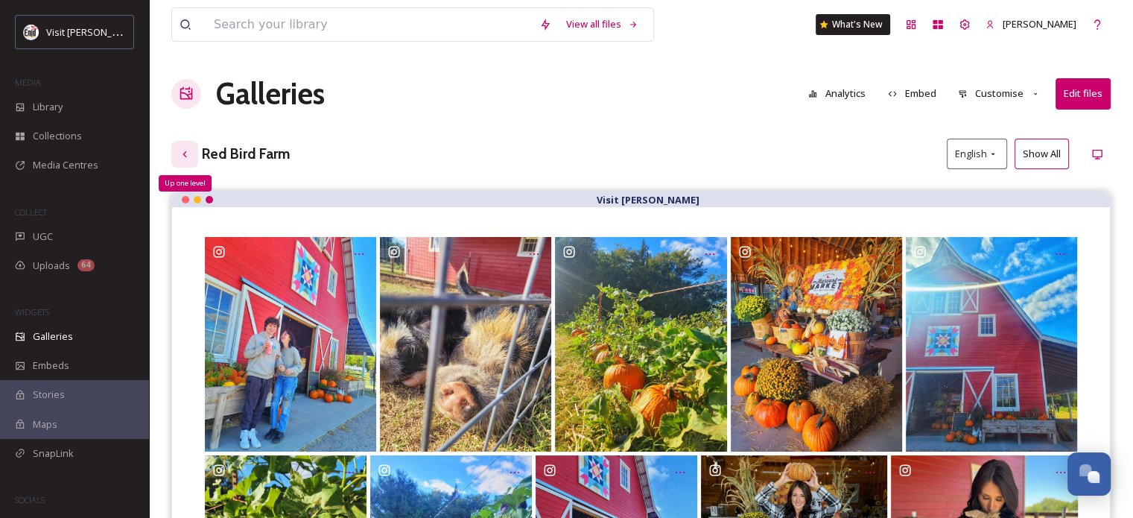
click at [188, 149] on icon at bounding box center [185, 154] width 12 height 12
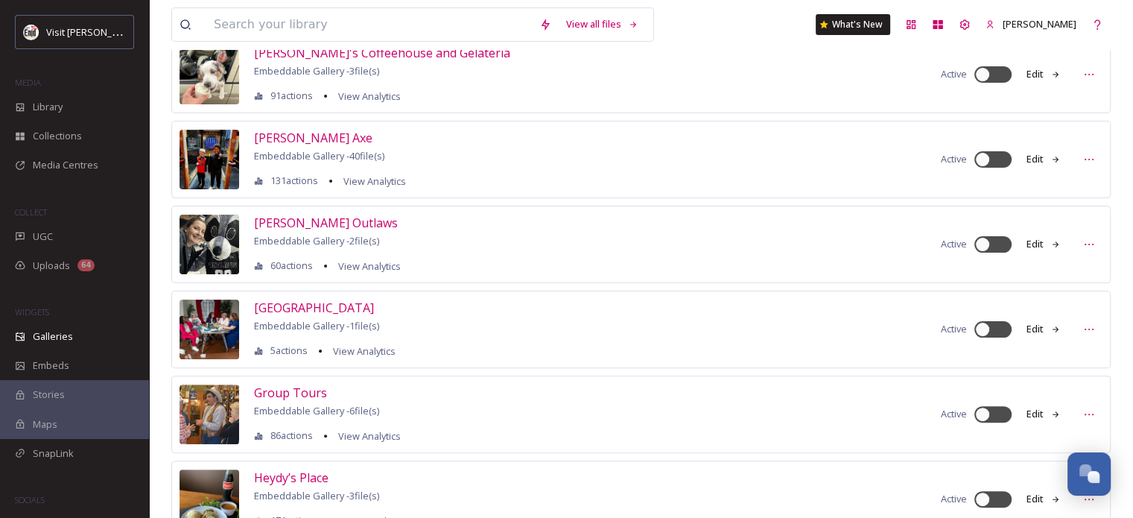
scroll to position [372, 0]
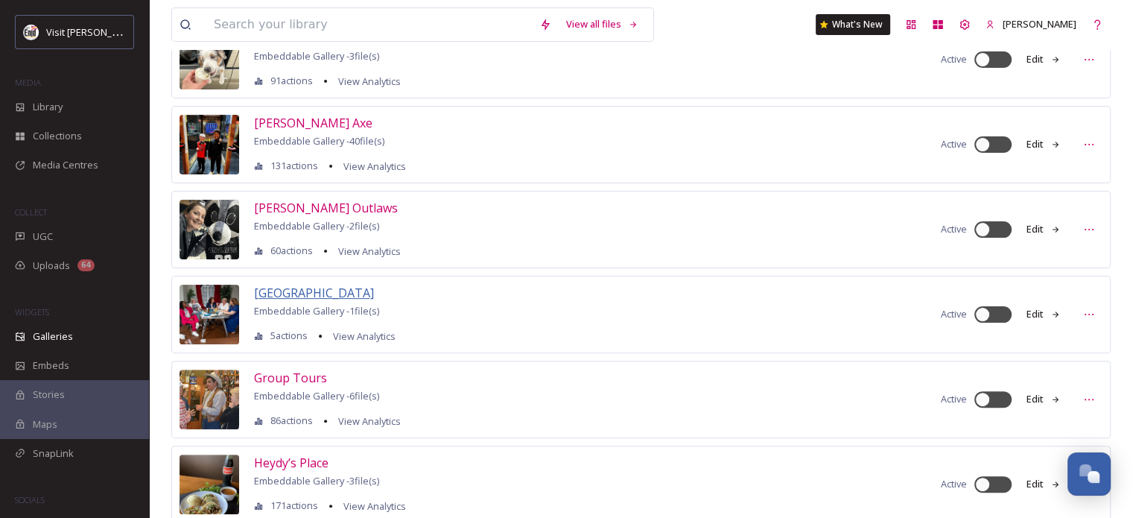
click at [286, 285] on span "[GEOGRAPHIC_DATA]" at bounding box center [314, 293] width 120 height 16
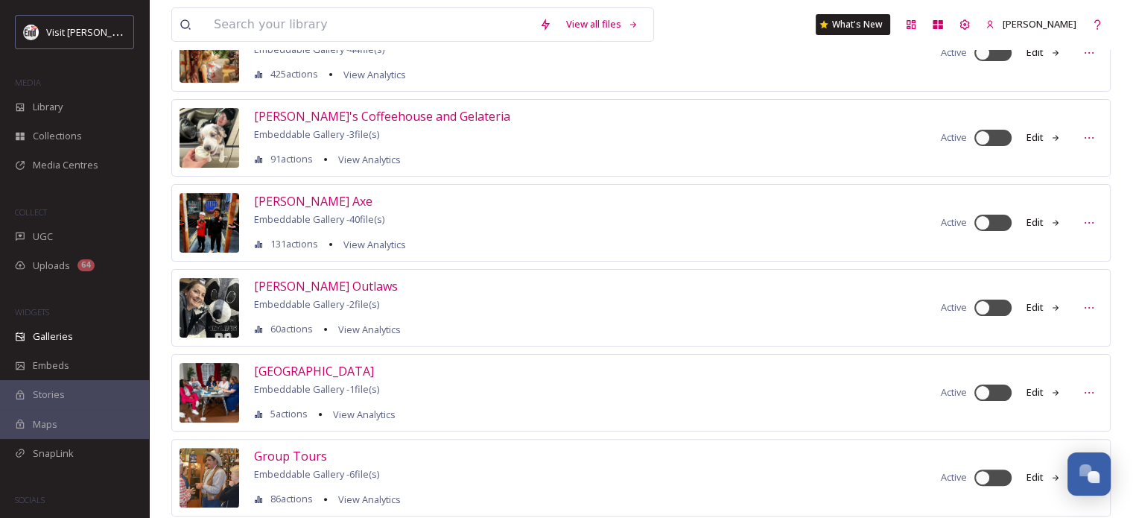
scroll to position [298, 0]
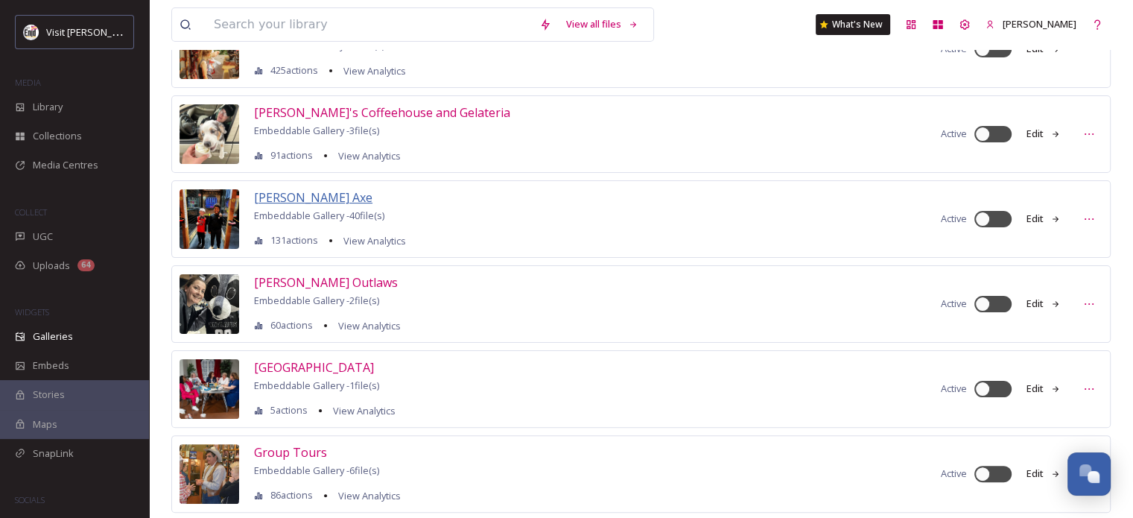
click at [260, 199] on span "[PERSON_NAME] Axe" at bounding box center [313, 197] width 118 height 16
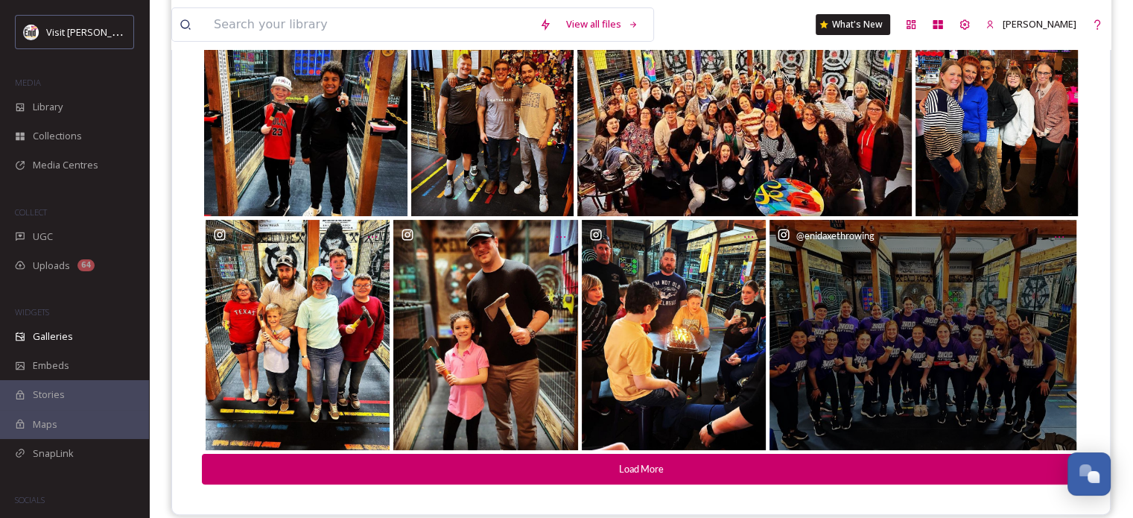
scroll to position [242, 0]
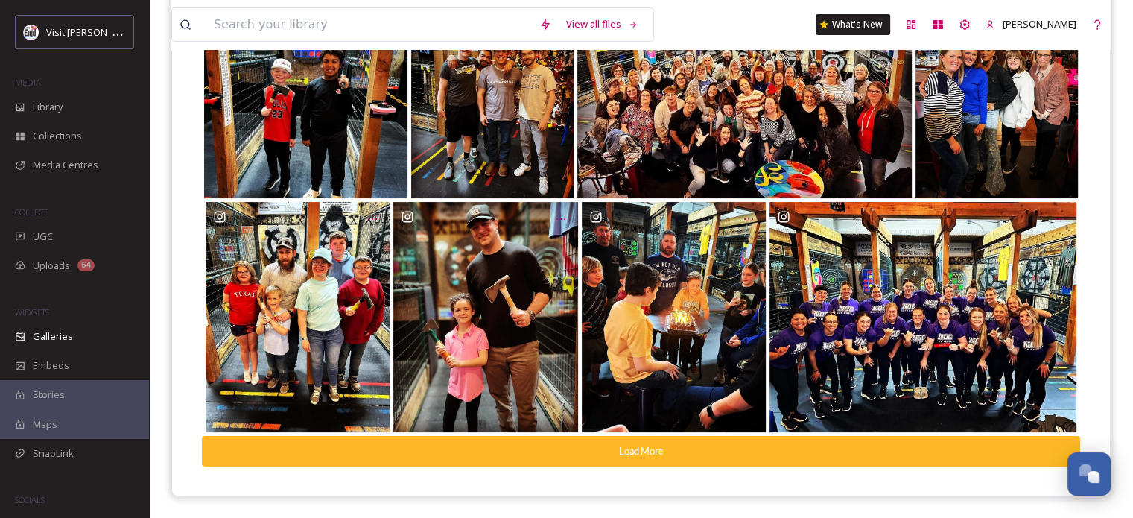
click at [654, 445] on button "Load More" at bounding box center [641, 451] width 878 height 31
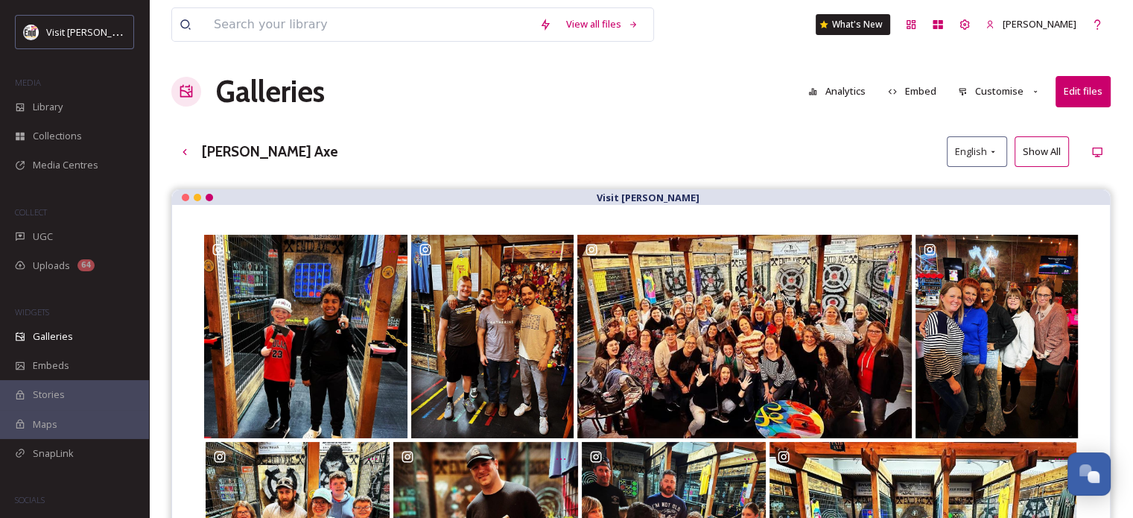
scroll to position [0, 0]
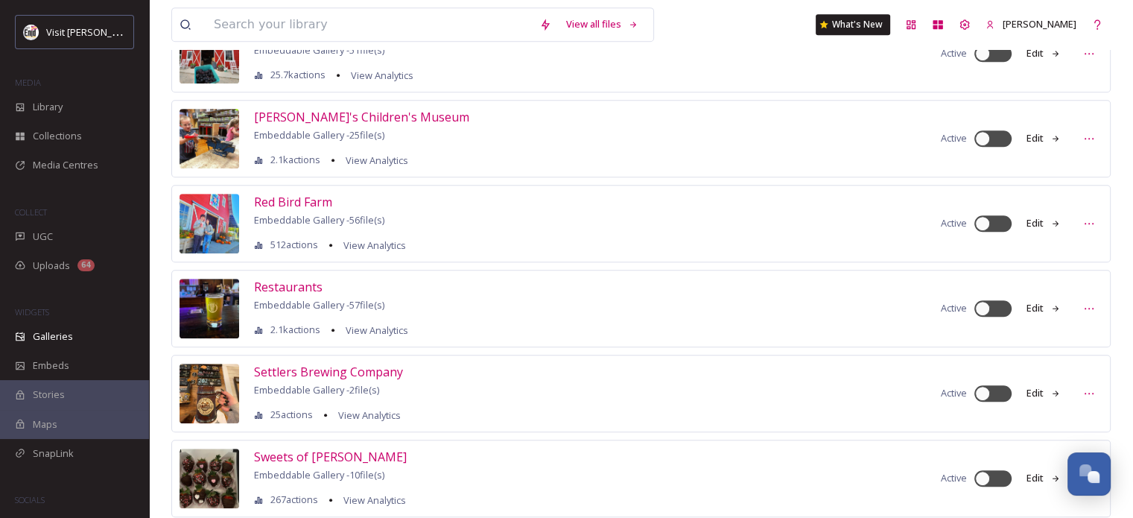
scroll to position [894, 0]
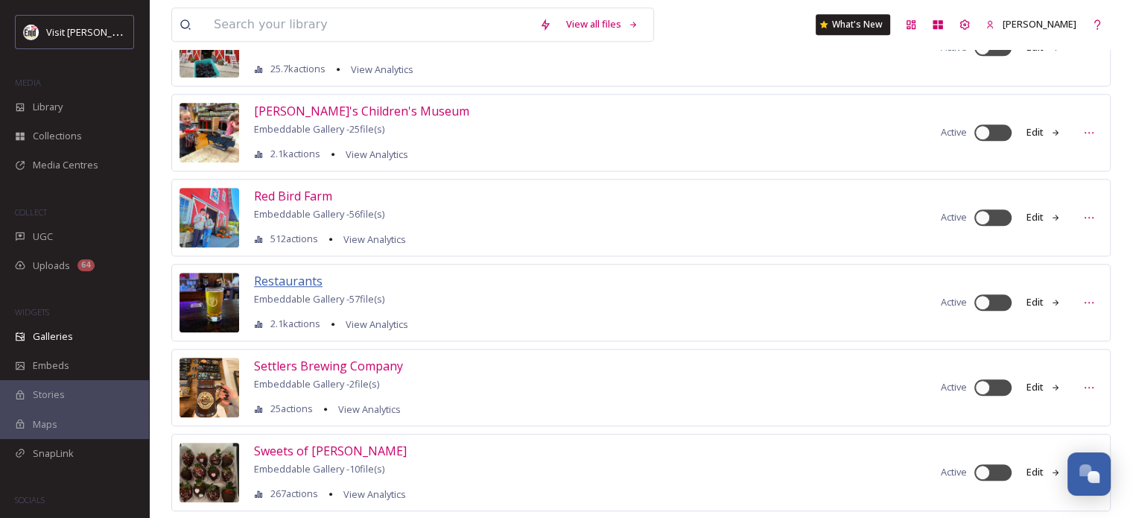
click at [292, 273] on span "Restaurants" at bounding box center [288, 281] width 69 height 16
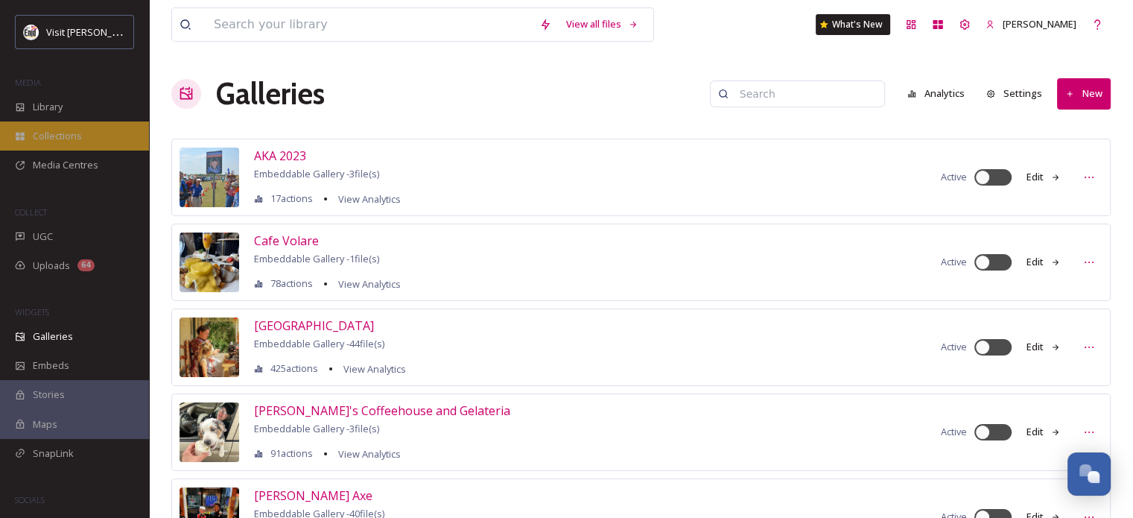
click at [22, 122] on div "Collections" at bounding box center [74, 135] width 149 height 29
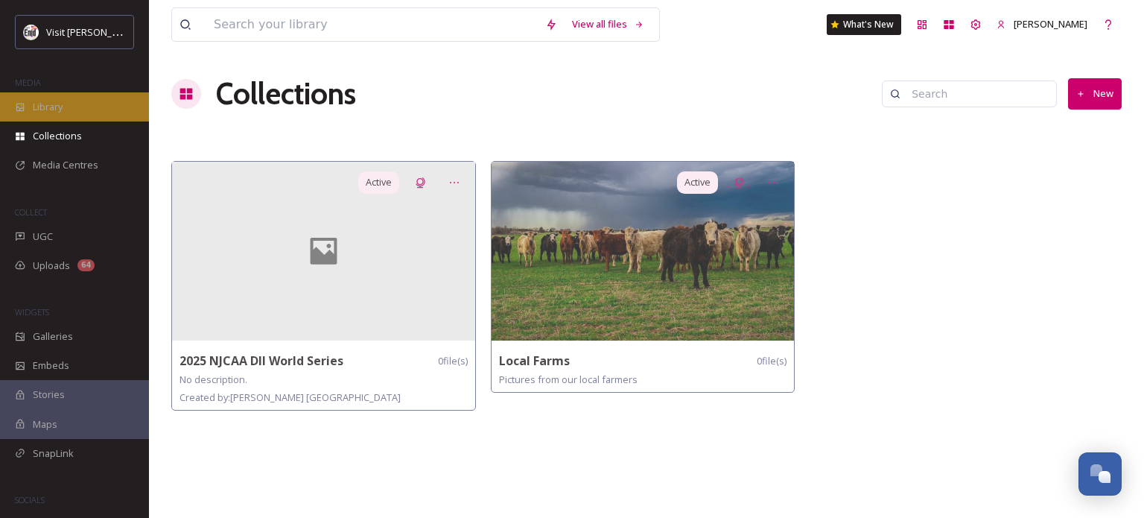
click at [69, 104] on div "Library" at bounding box center [74, 106] width 149 height 29
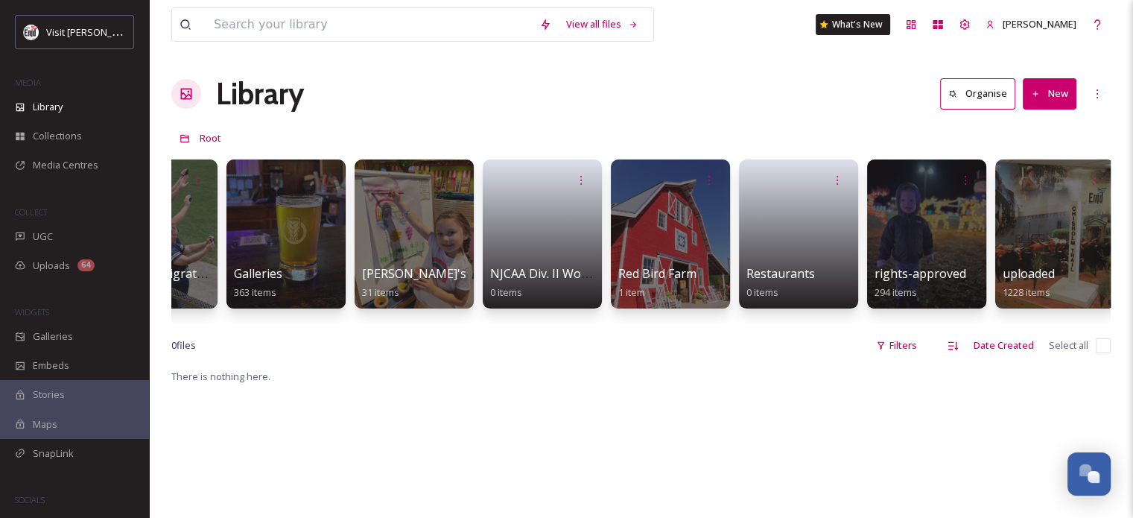
scroll to position [0, 983]
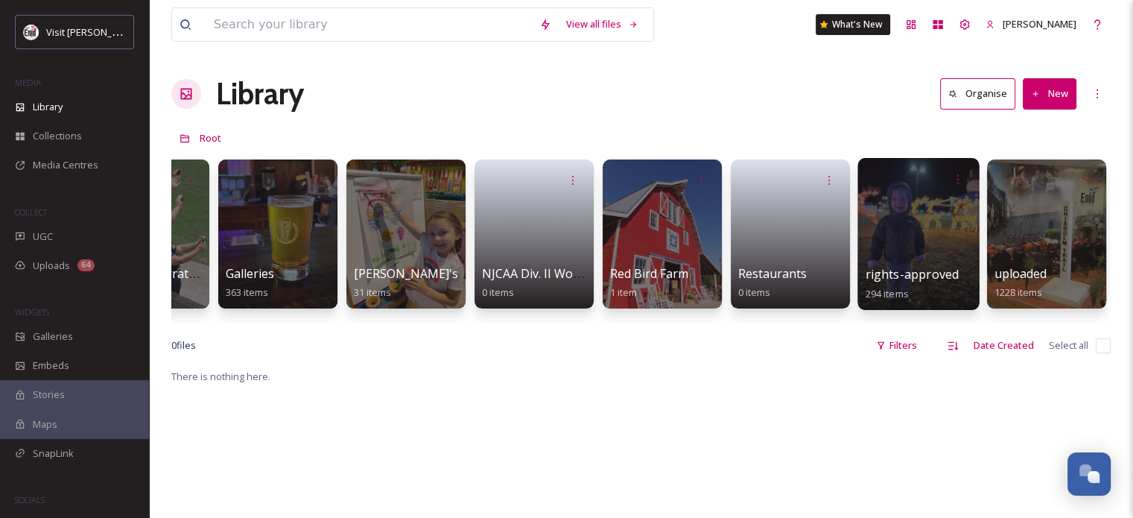
click at [916, 214] on div at bounding box center [917, 234] width 121 height 152
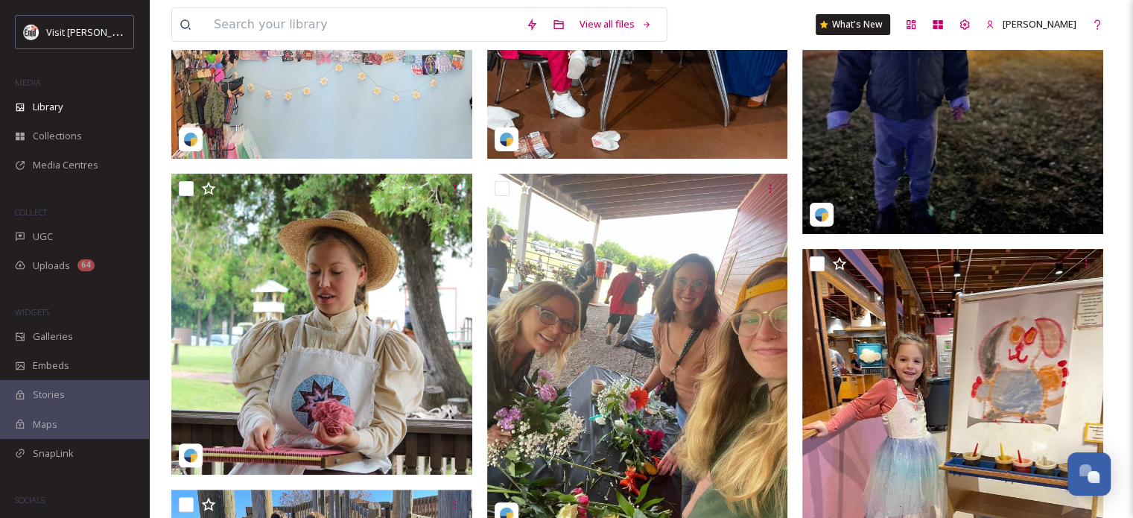
scroll to position [447, 0]
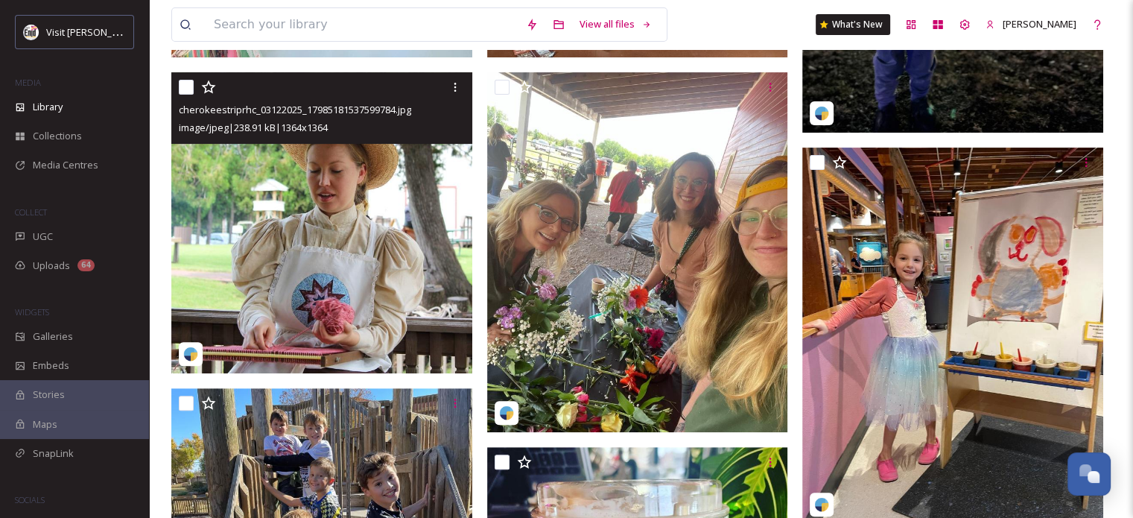
click at [185, 84] on input "checkbox" at bounding box center [186, 87] width 15 height 15
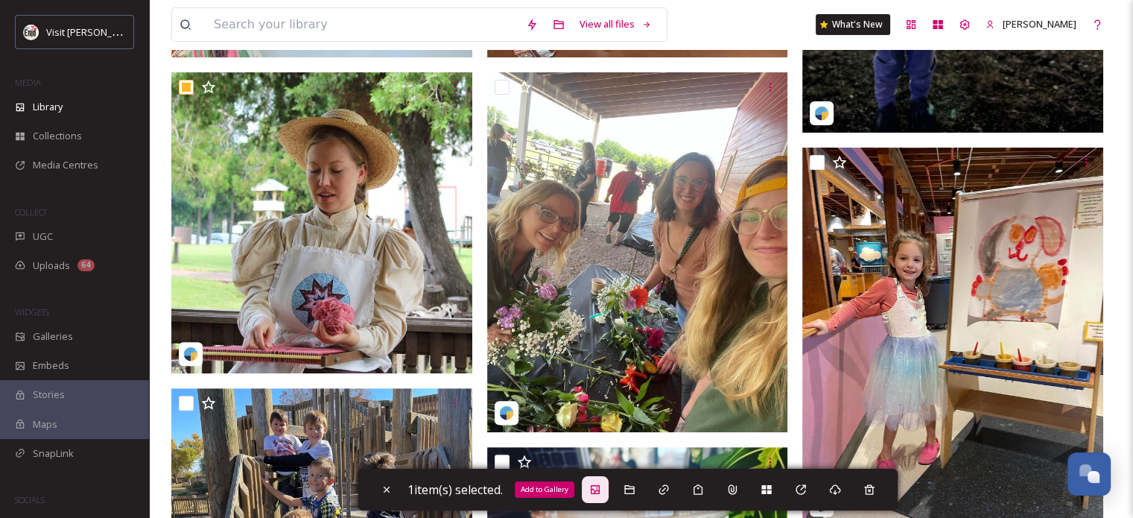
click at [600, 494] on icon at bounding box center [595, 489] width 9 height 9
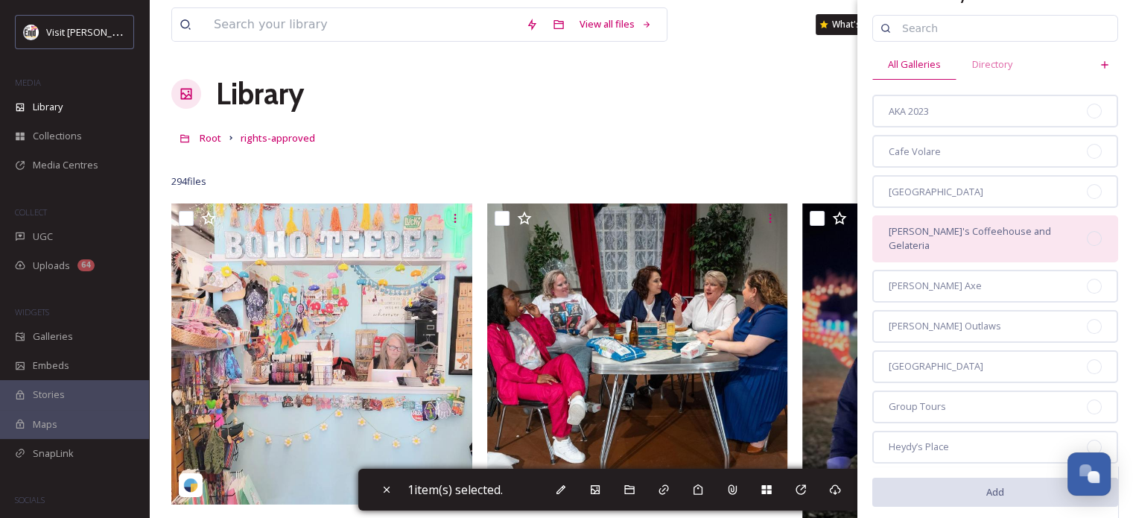
scroll to position [18, 0]
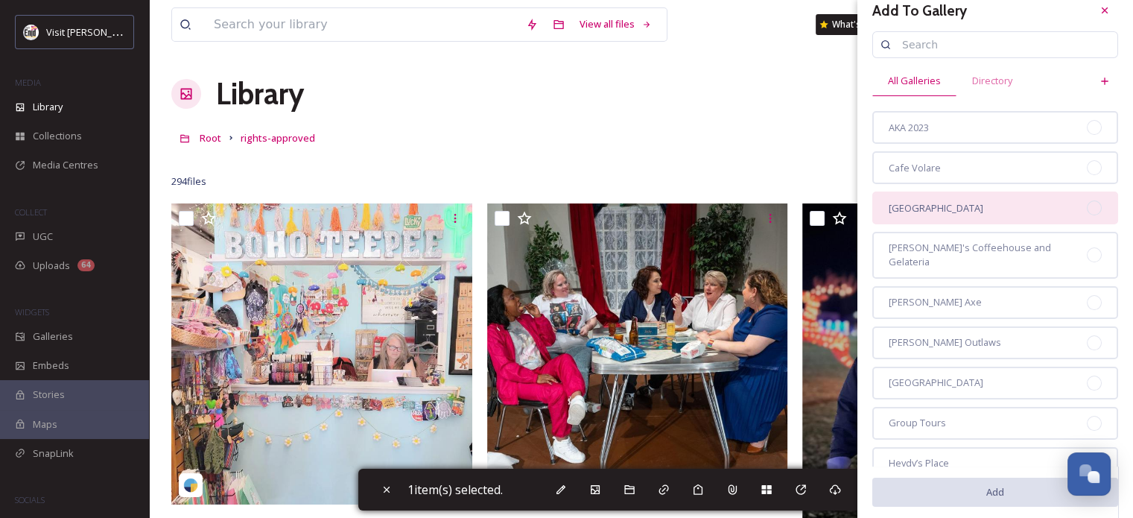
click at [954, 208] on span "[GEOGRAPHIC_DATA]" at bounding box center [936, 208] width 95 height 14
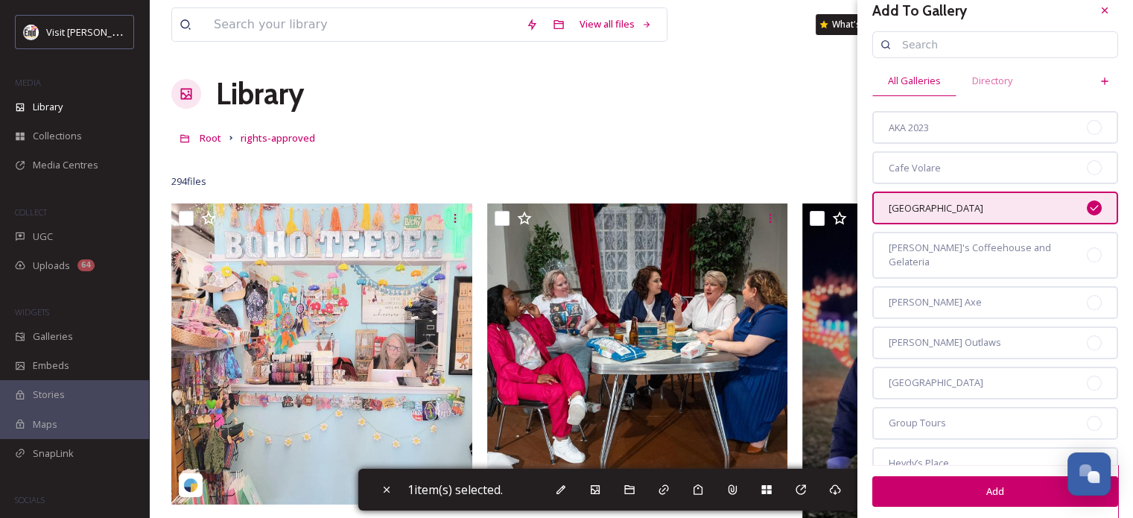
click at [965, 498] on button "Add" at bounding box center [995, 491] width 246 height 31
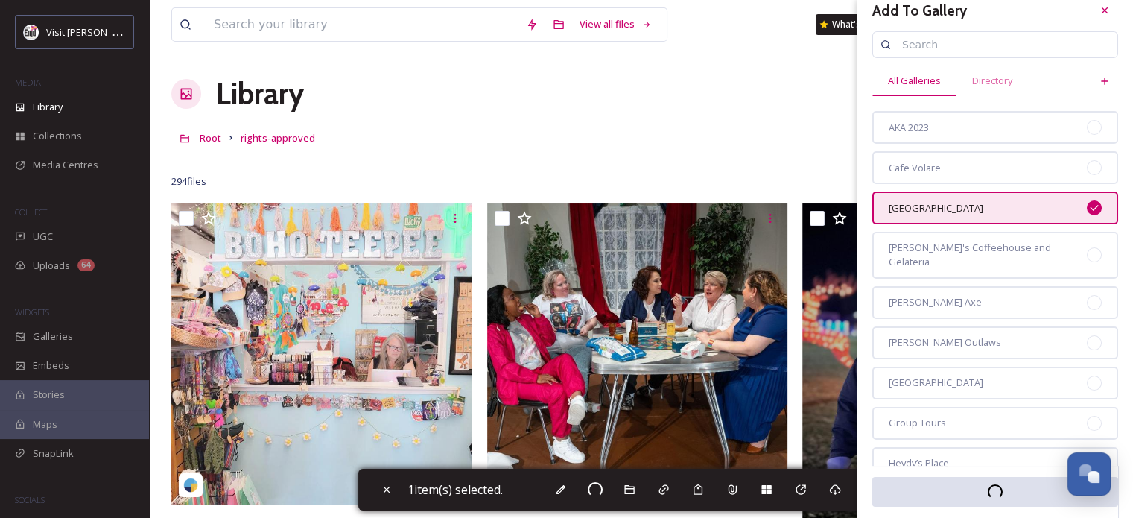
checkbox input "false"
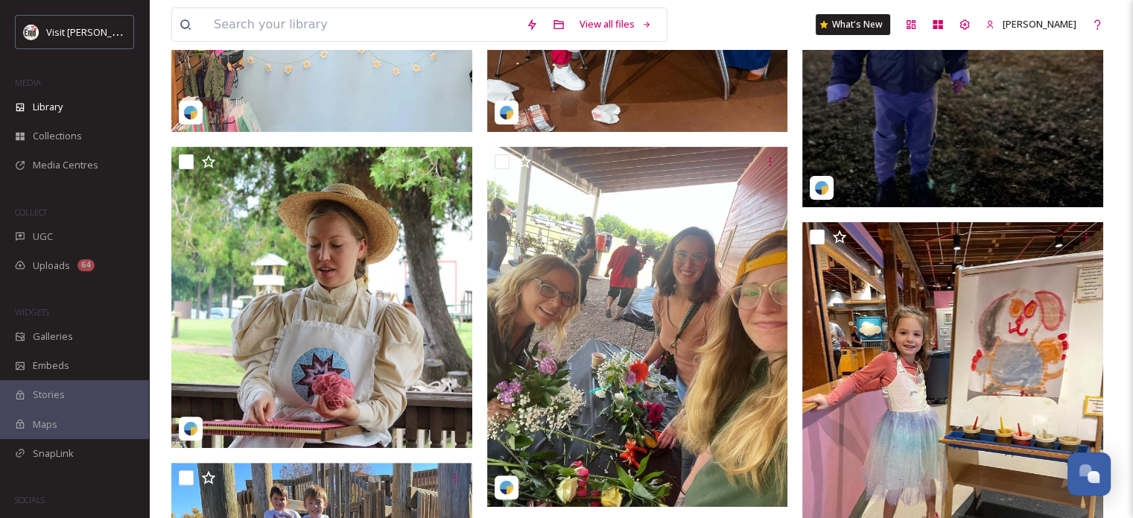
scroll to position [372, 0]
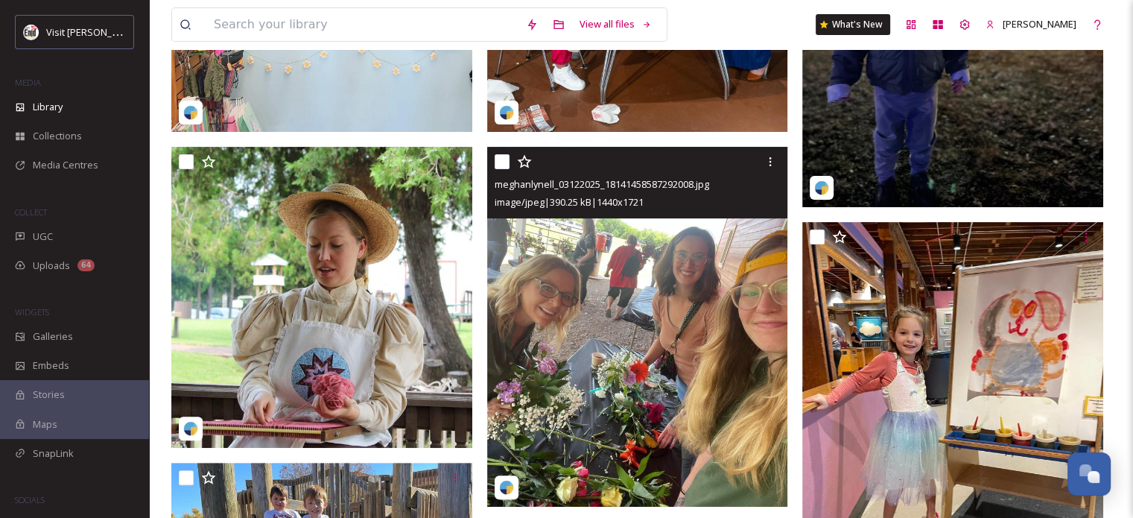
click at [501, 163] on input "checkbox" at bounding box center [502, 161] width 15 height 15
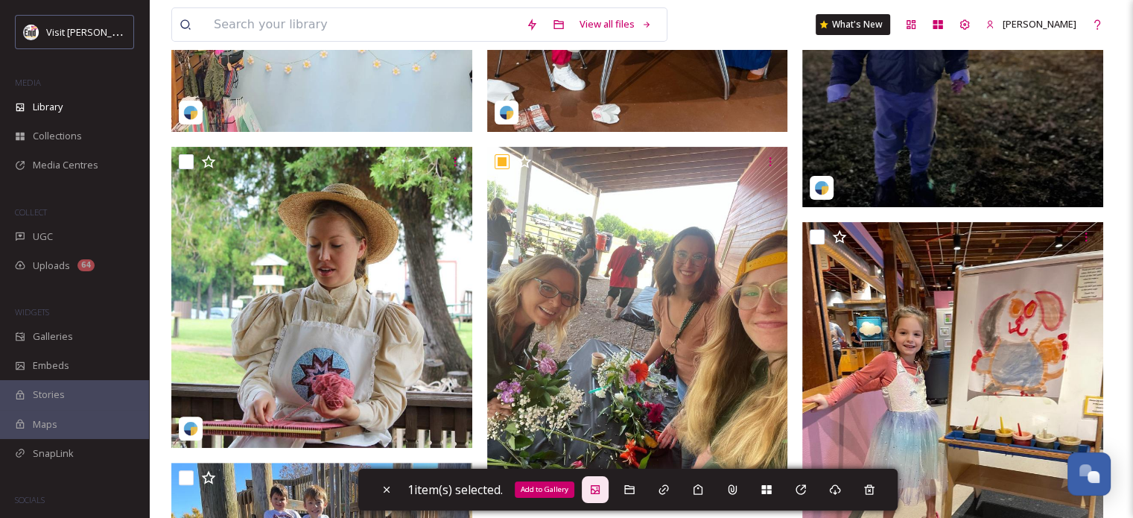
click at [601, 492] on icon at bounding box center [595, 489] width 12 height 12
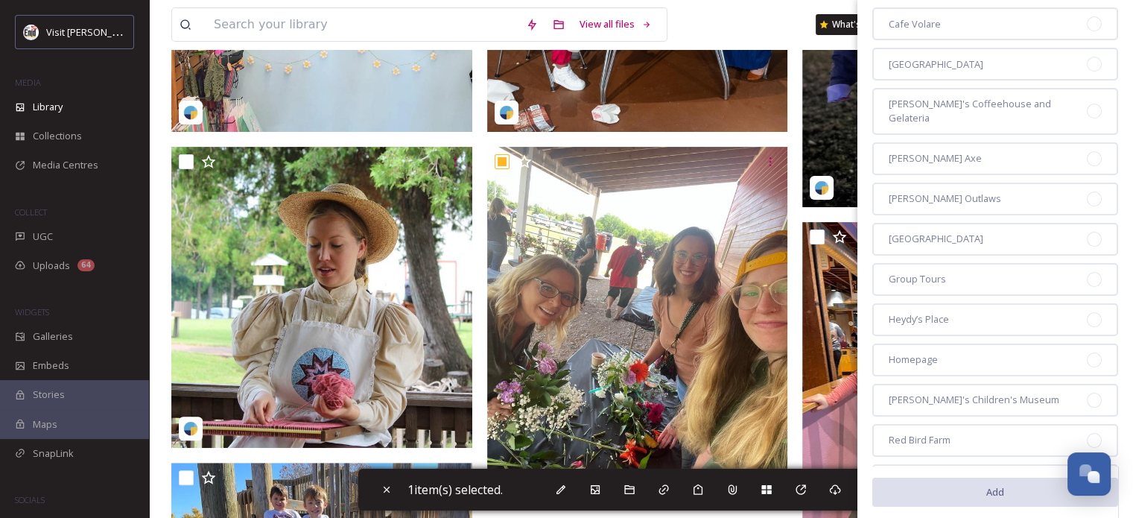
scroll to position [223, 0]
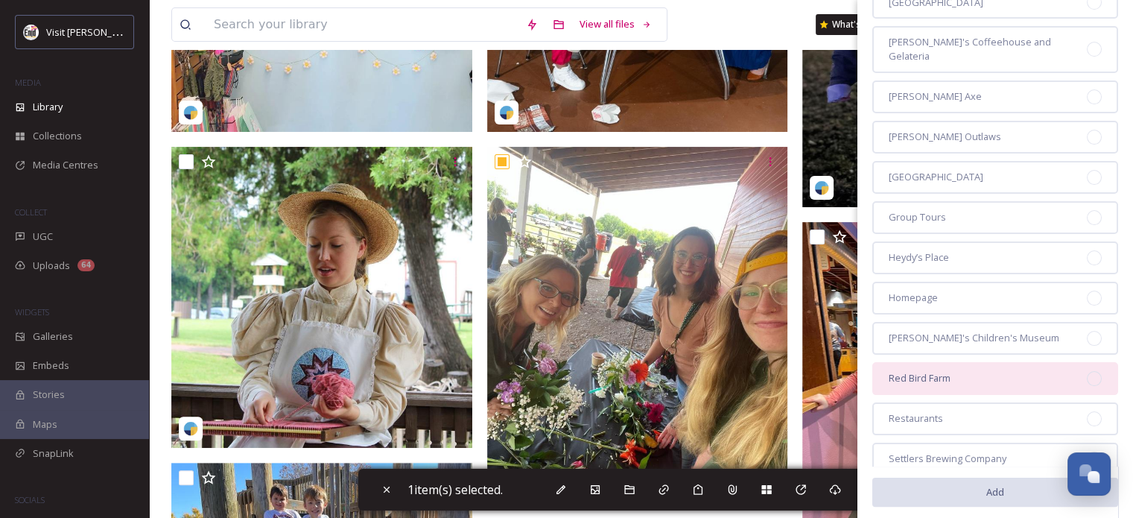
click at [915, 364] on div "Red Bird Farm" at bounding box center [995, 378] width 246 height 33
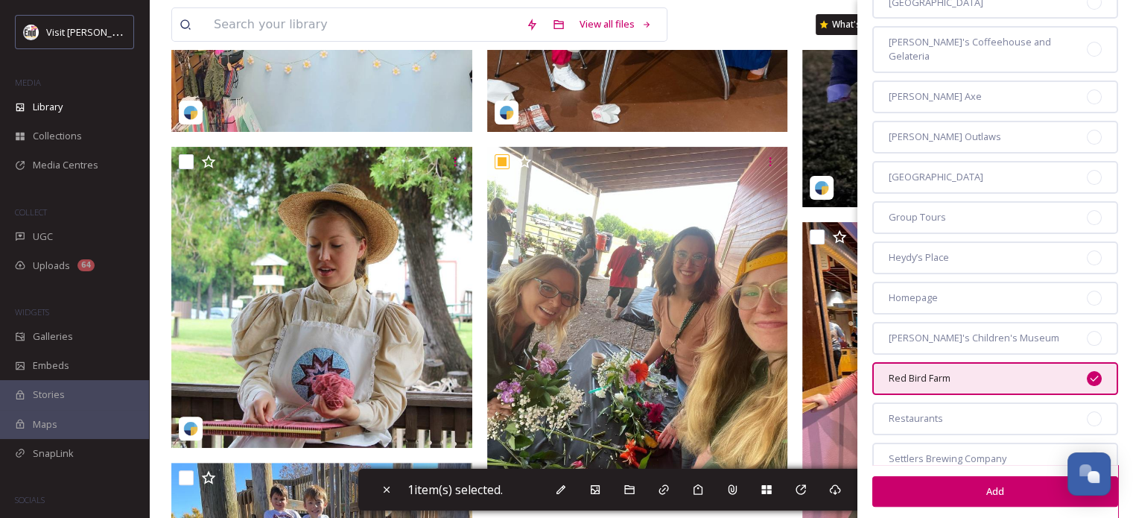
click at [950, 489] on button "Add" at bounding box center [995, 491] width 246 height 31
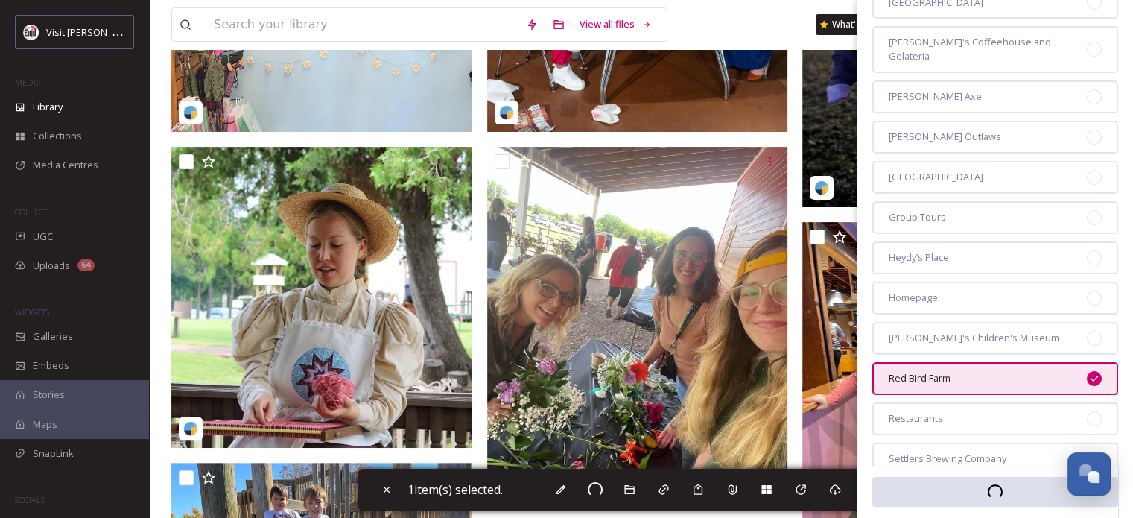
checkbox input "false"
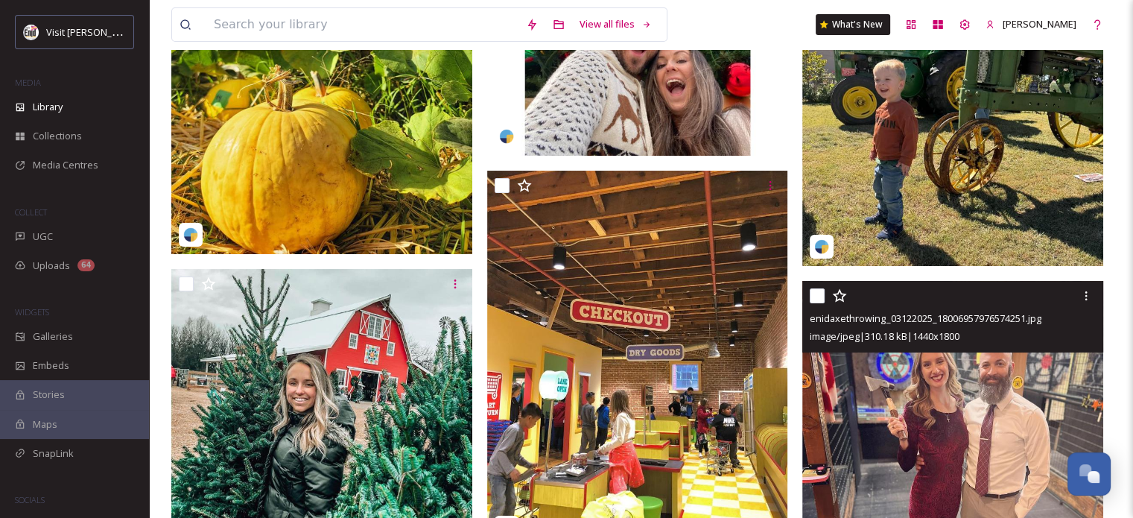
scroll to position [6108, 0]
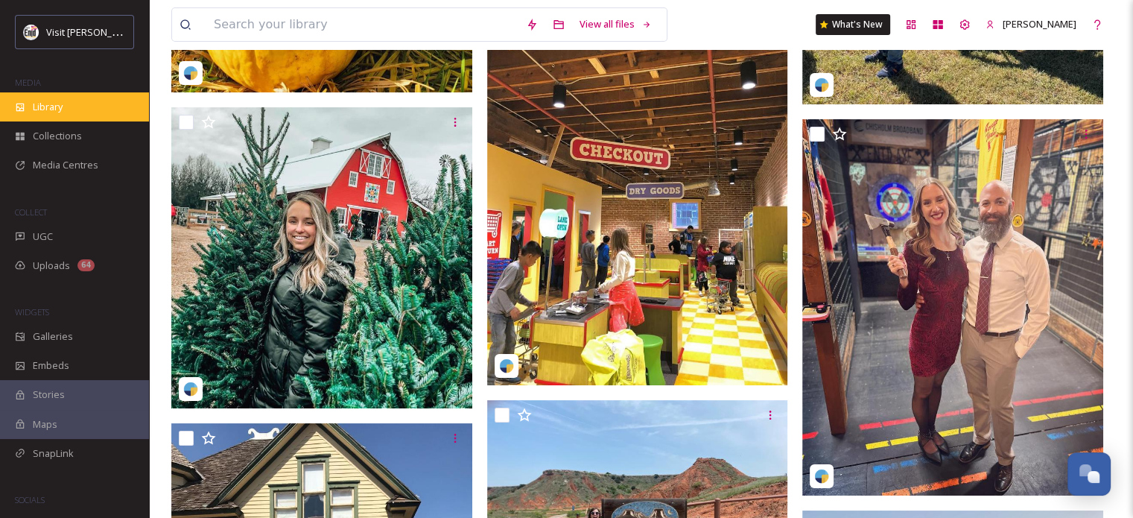
click at [53, 107] on span "Library" at bounding box center [48, 107] width 30 height 14
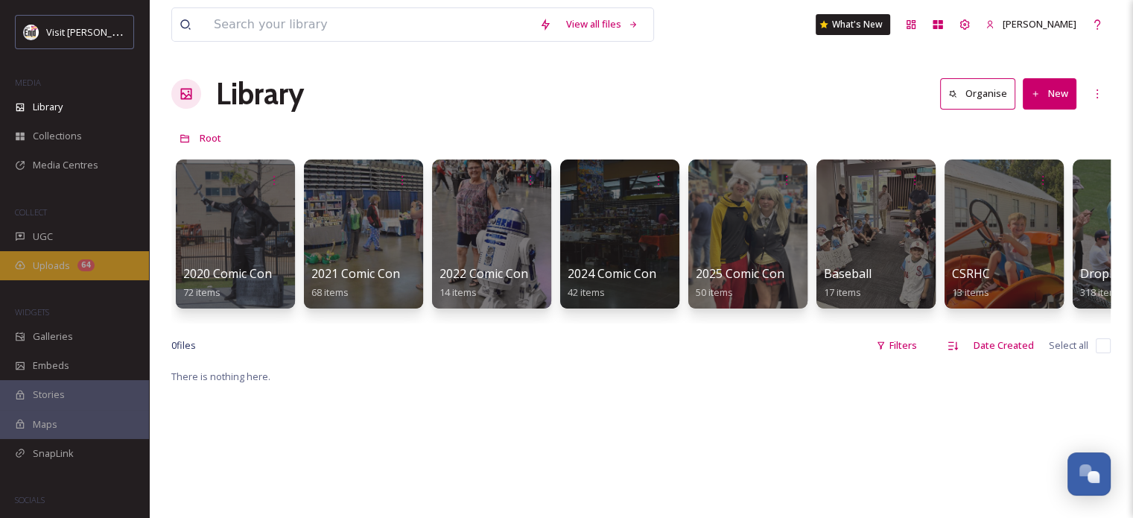
click at [48, 258] on span "Uploads" at bounding box center [51, 265] width 37 height 14
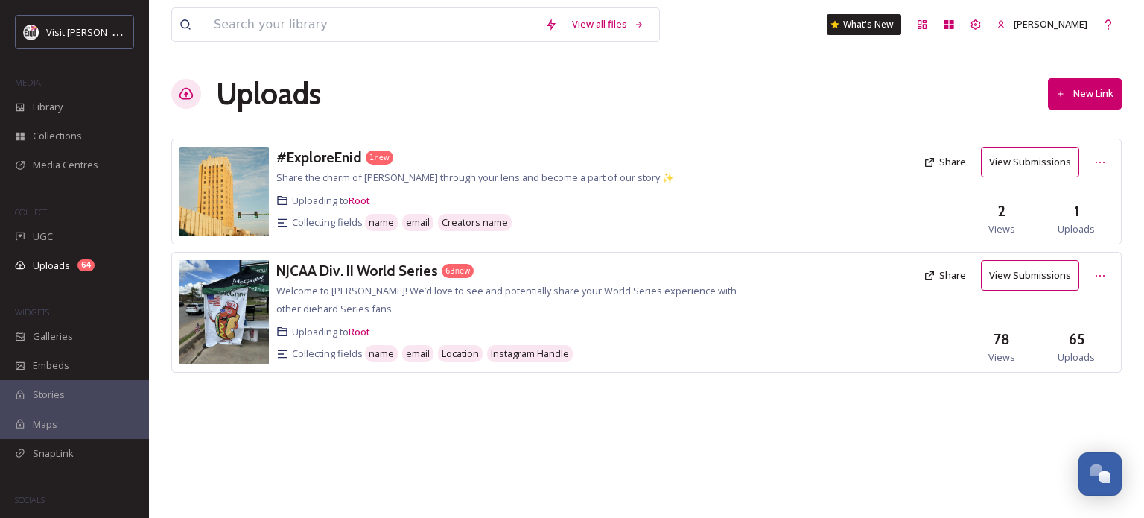
click at [366, 270] on h3 "NJCAA Div. II World Series" at bounding box center [357, 270] width 162 height 18
click at [312, 148] on h3 "#ExploreEnid" at bounding box center [319, 157] width 86 height 18
click at [1007, 282] on button "View Submissions" at bounding box center [1030, 275] width 98 height 31
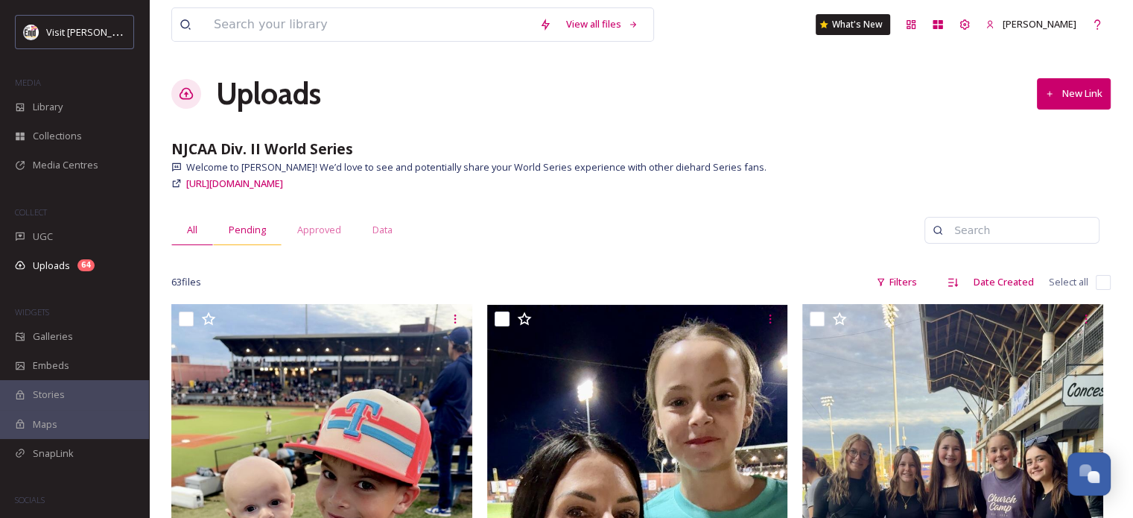
click at [241, 232] on span "Pending" at bounding box center [247, 230] width 37 height 14
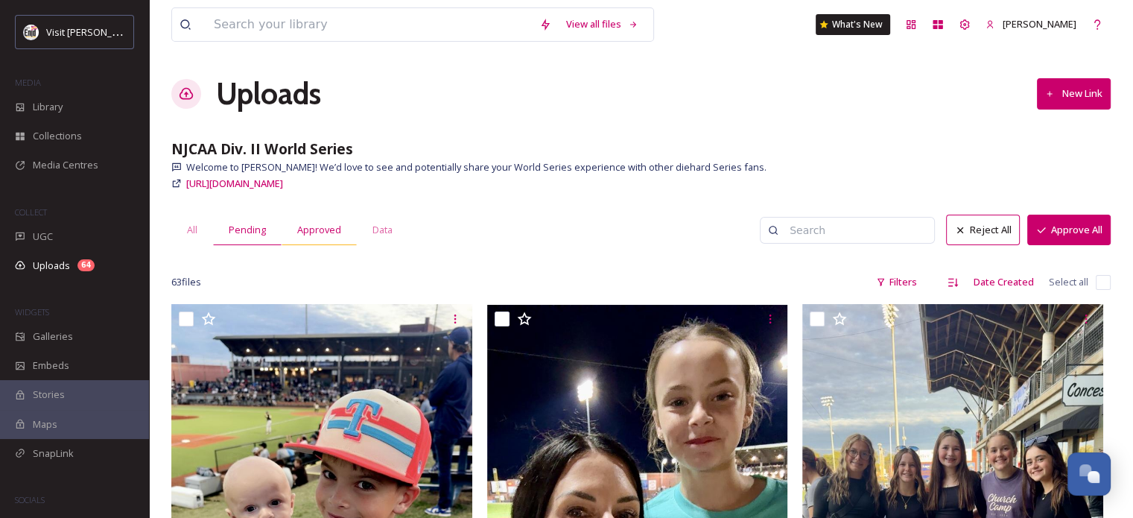
click at [316, 226] on span "Approved" at bounding box center [319, 230] width 44 height 14
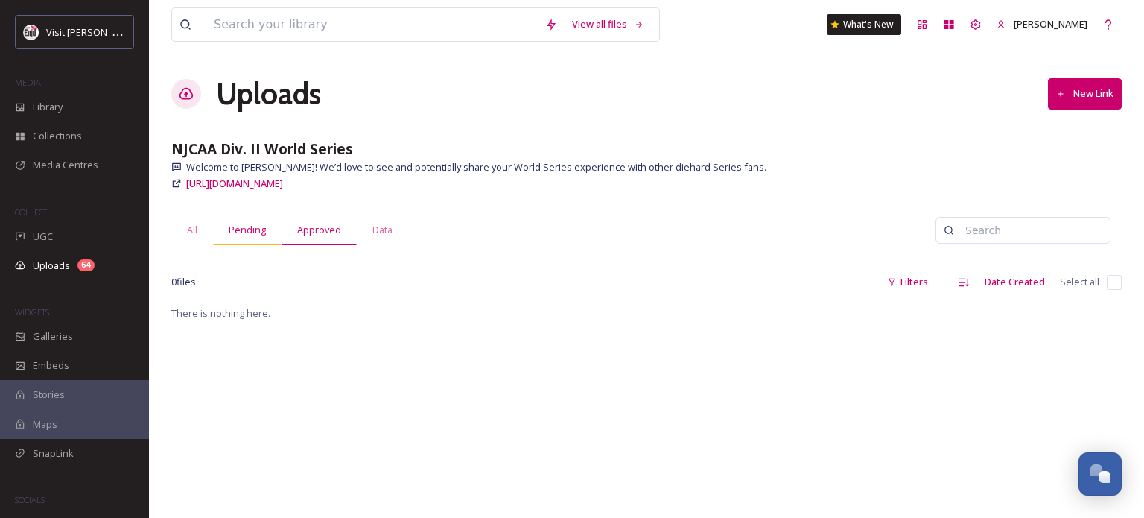
click at [251, 227] on span "Pending" at bounding box center [247, 230] width 37 height 14
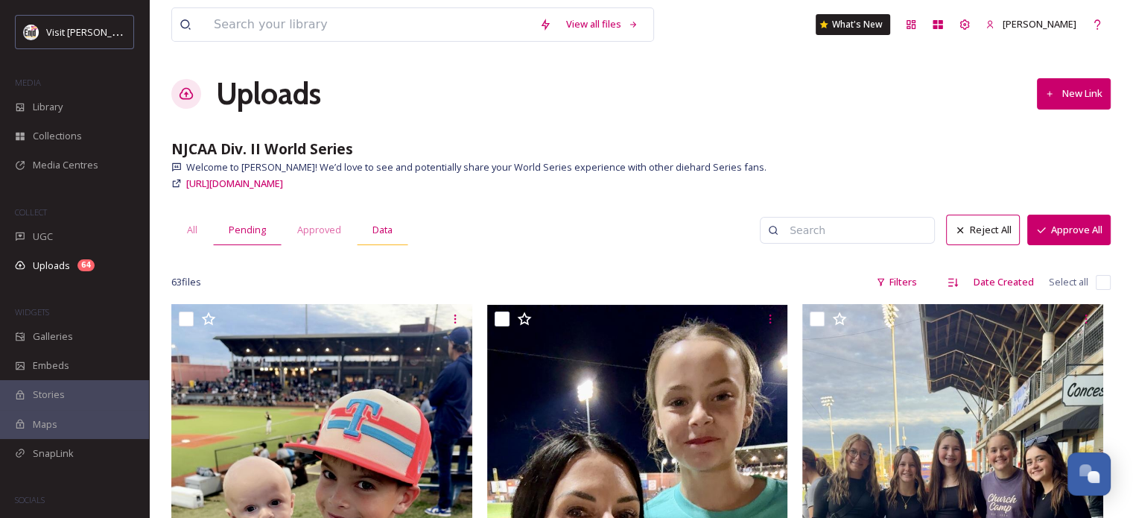
click at [383, 227] on span "Data" at bounding box center [382, 230] width 20 height 14
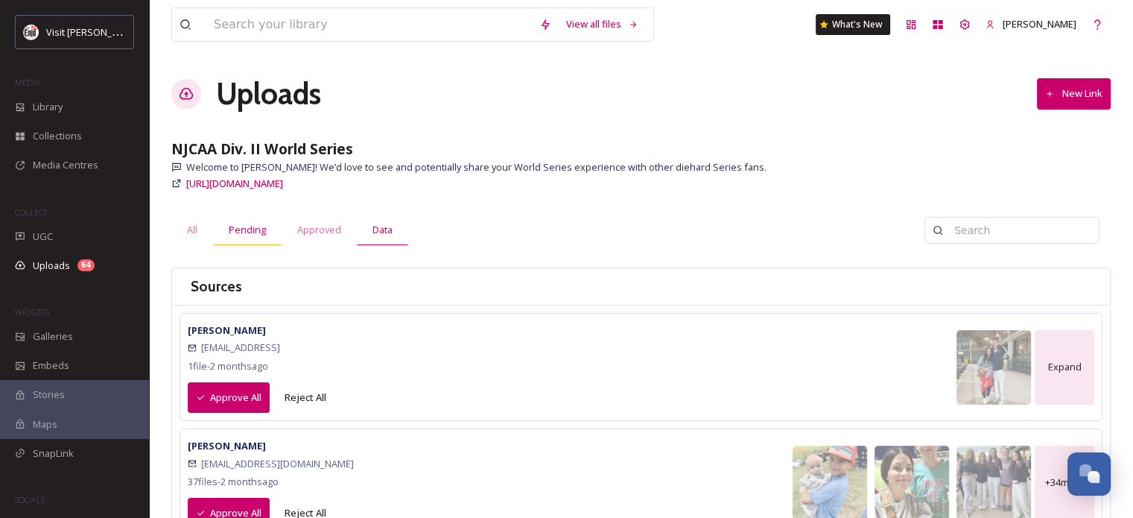
click at [238, 228] on span "Pending" at bounding box center [247, 230] width 37 height 14
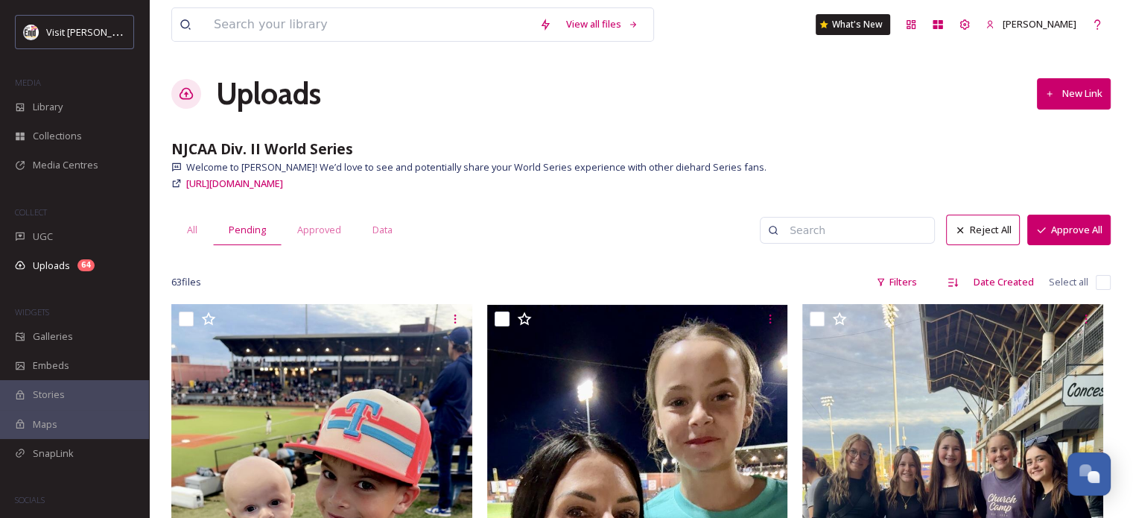
click at [1067, 279] on span "Select all" at bounding box center [1068, 282] width 39 height 14
click at [1109, 281] on input "checkbox" at bounding box center [1103, 282] width 15 height 15
checkbox input "true"
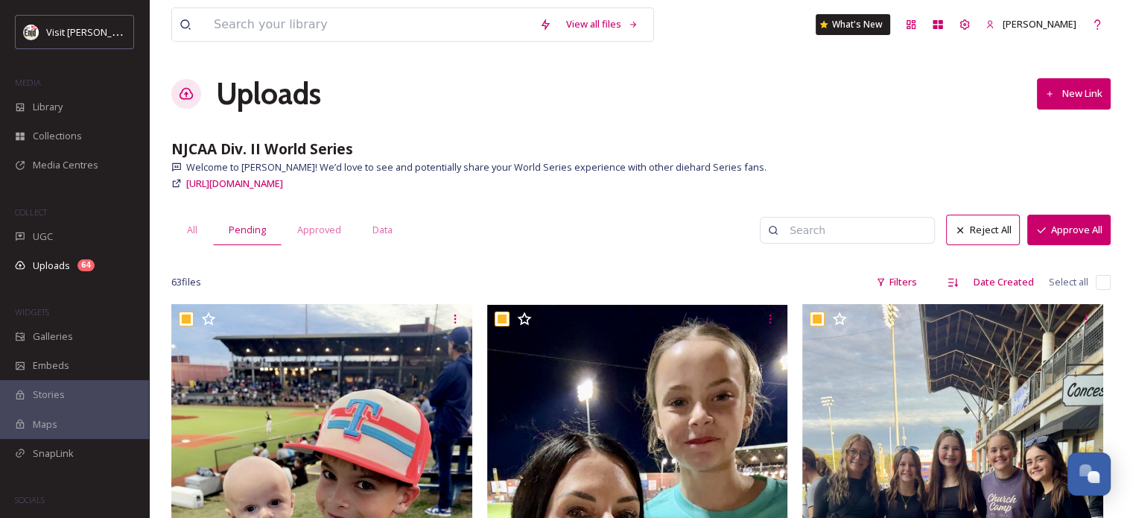
checkbox input "true"
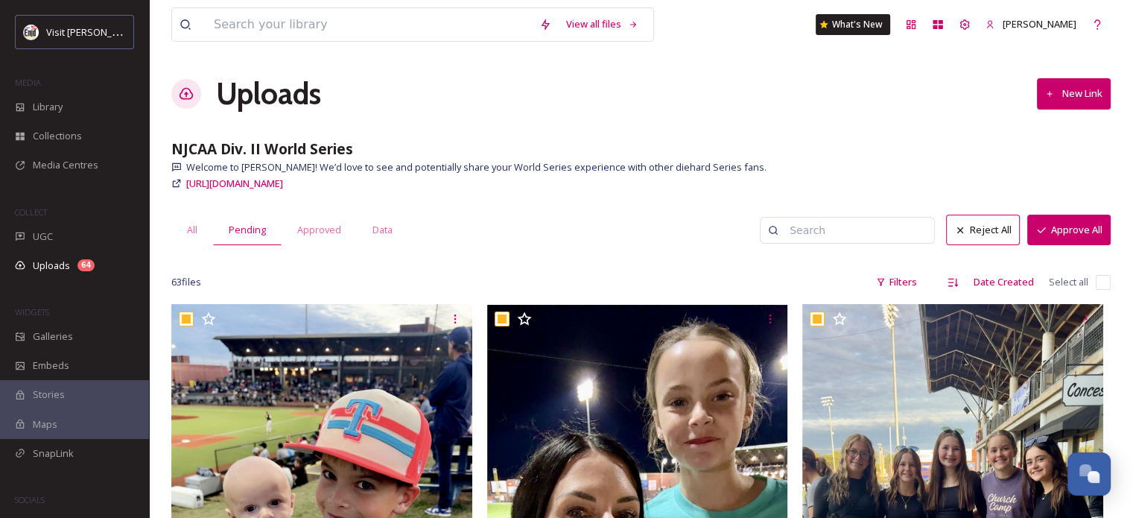
checkbox input "true"
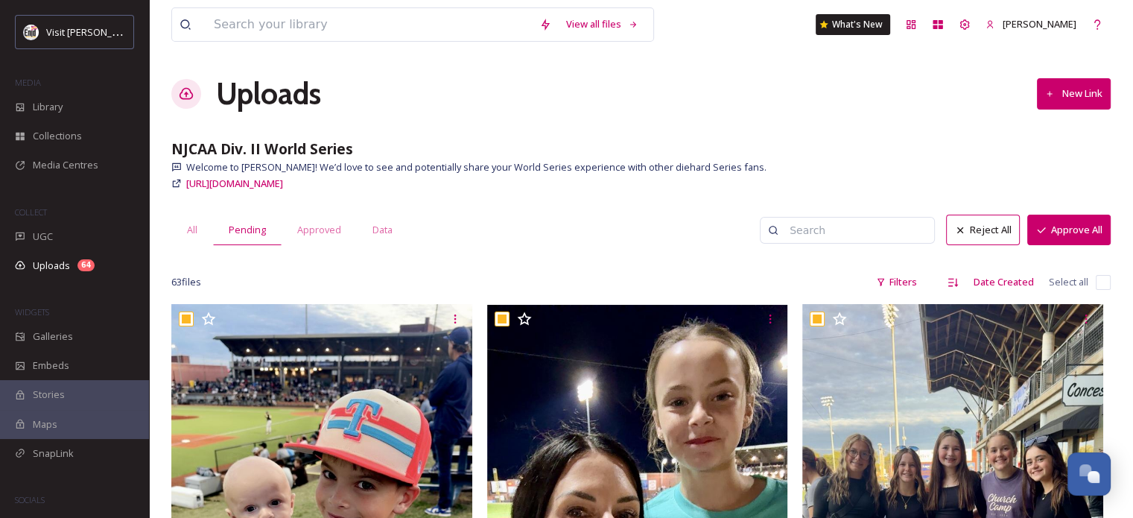
checkbox input "true"
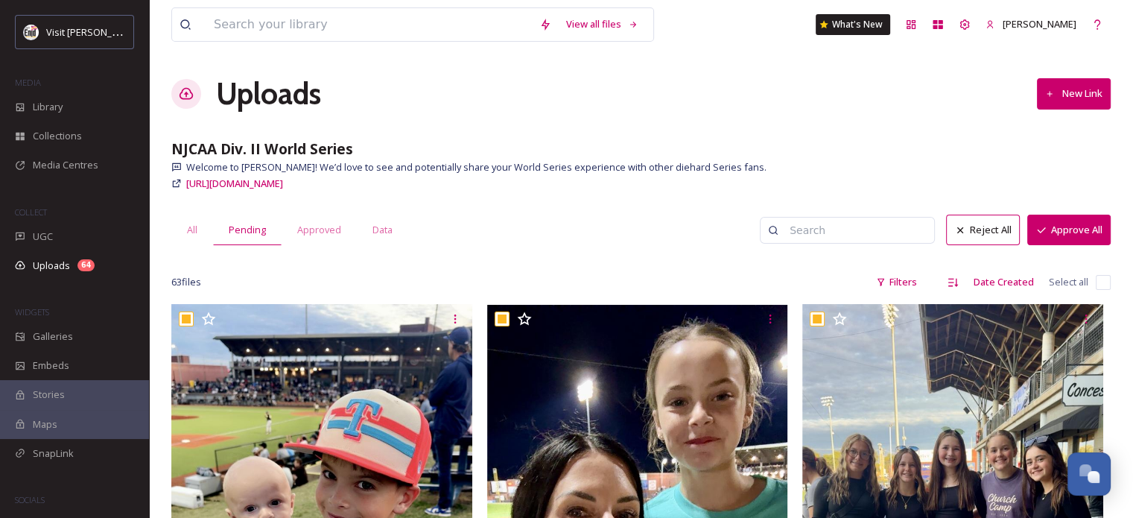
checkbox input "true"
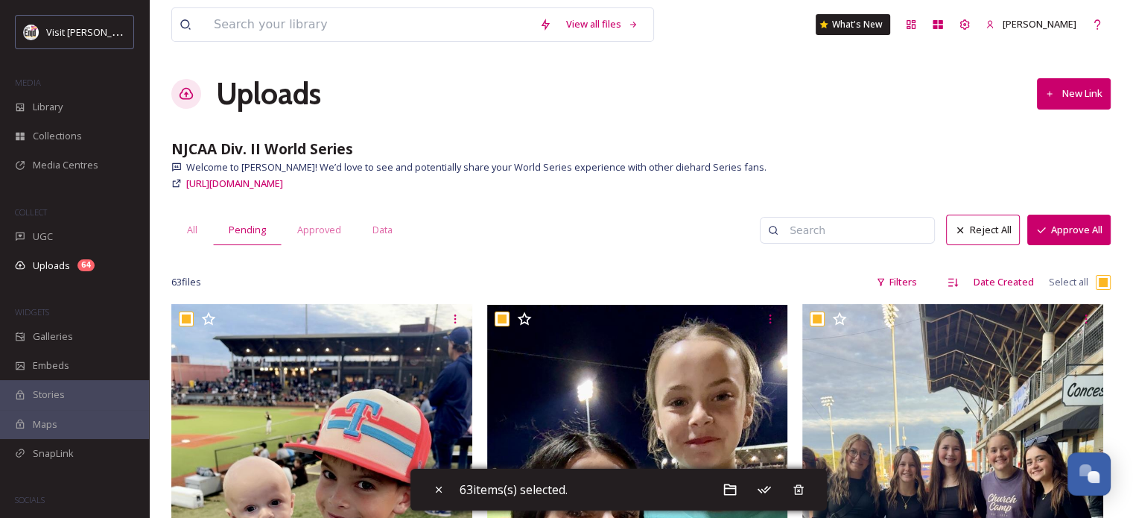
click at [1099, 280] on input "checkbox" at bounding box center [1103, 282] width 15 height 15
checkbox input "false"
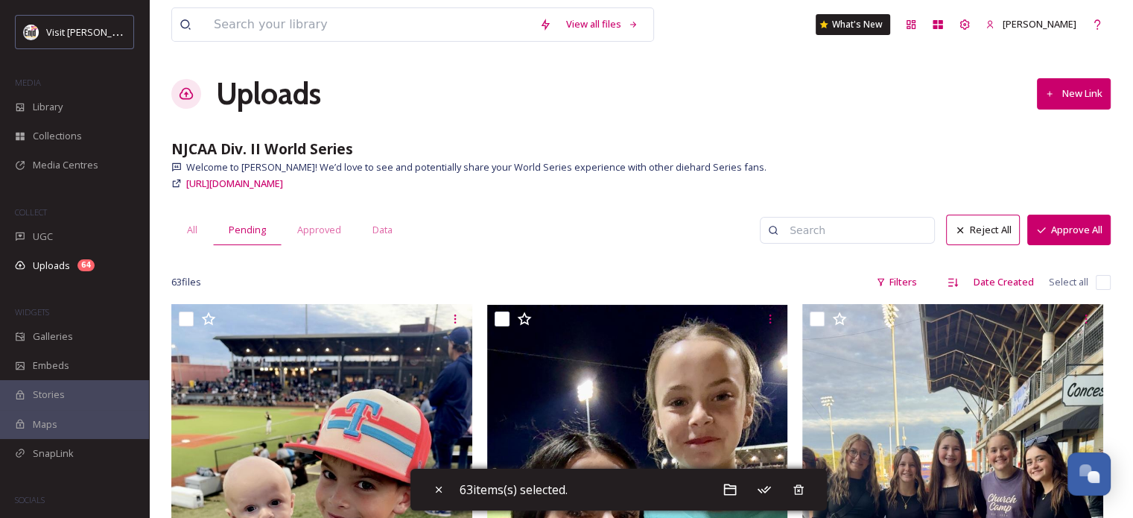
checkbox input "false"
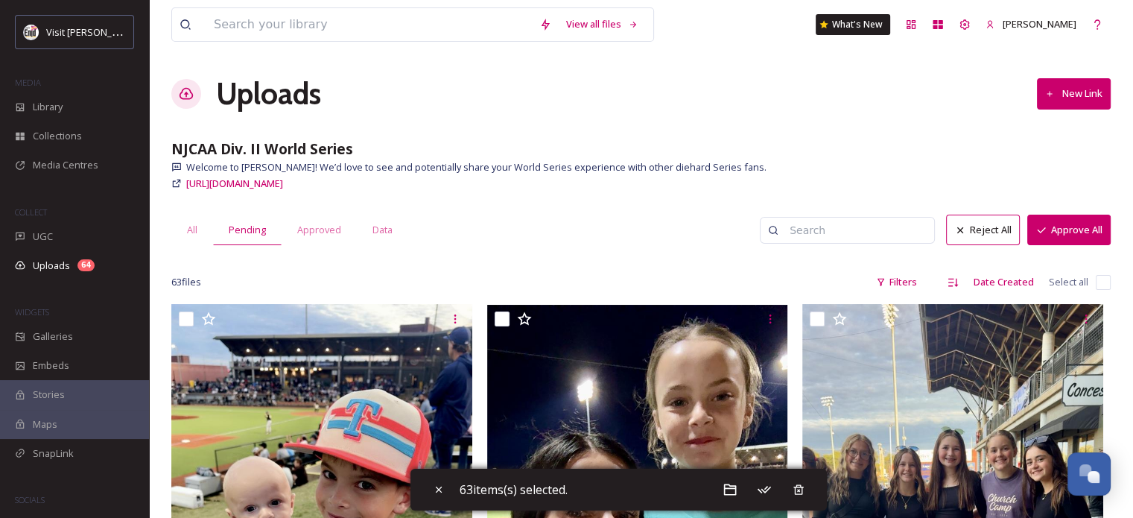
checkbox input "false"
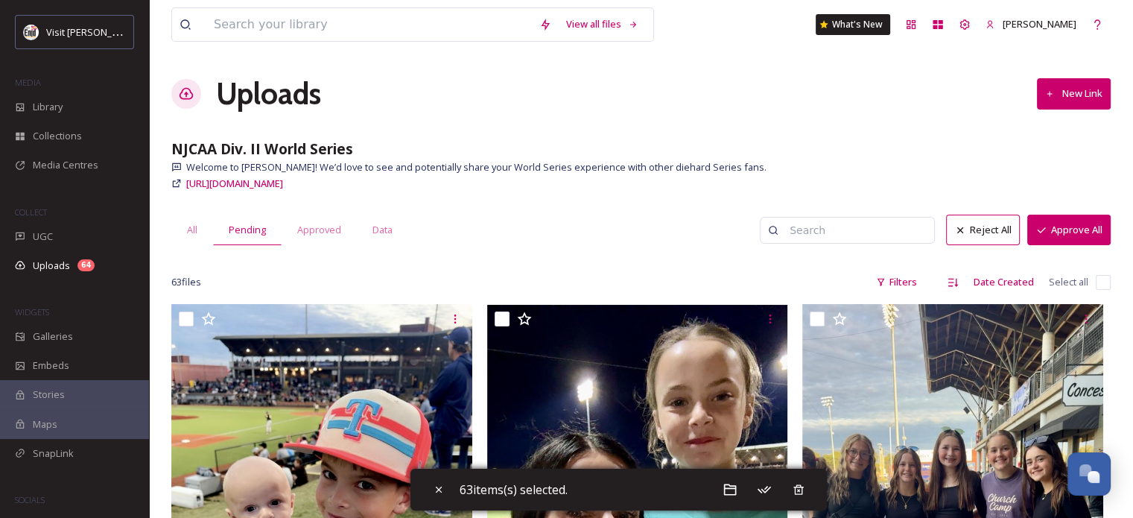
checkbox input "false"
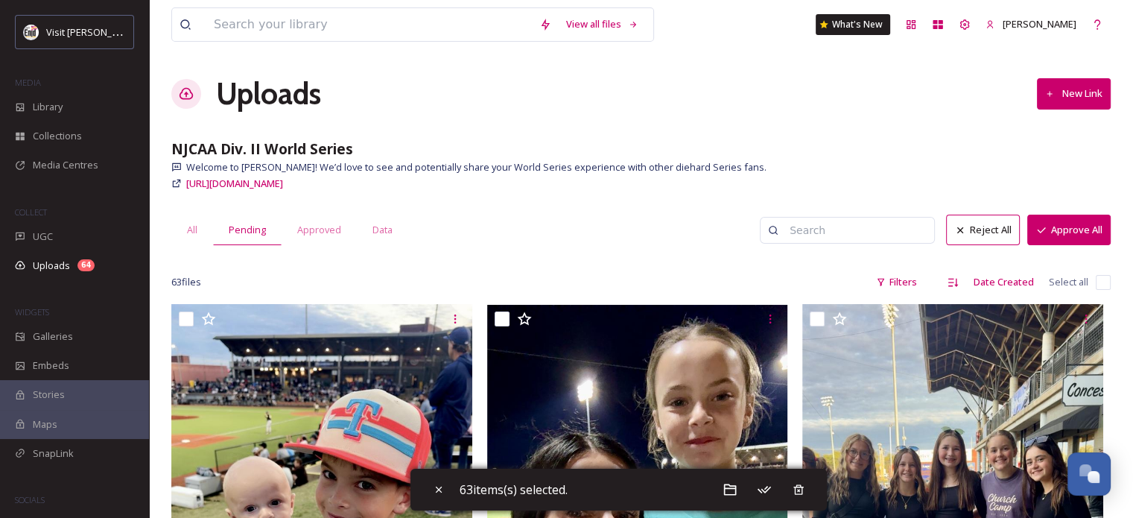
checkbox input "false"
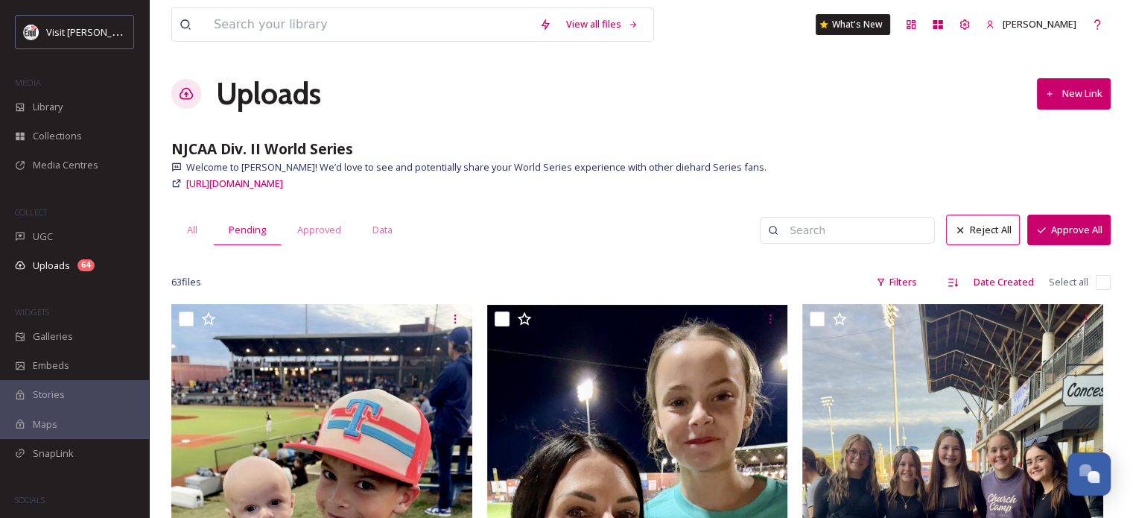
click at [1099, 280] on input "checkbox" at bounding box center [1103, 282] width 15 height 15
checkbox input "true"
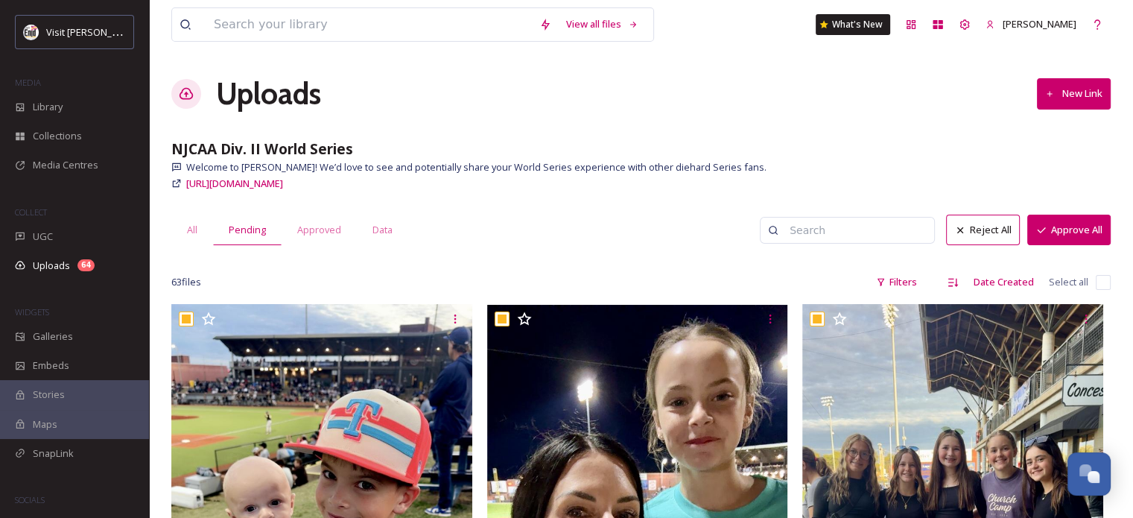
checkbox input "true"
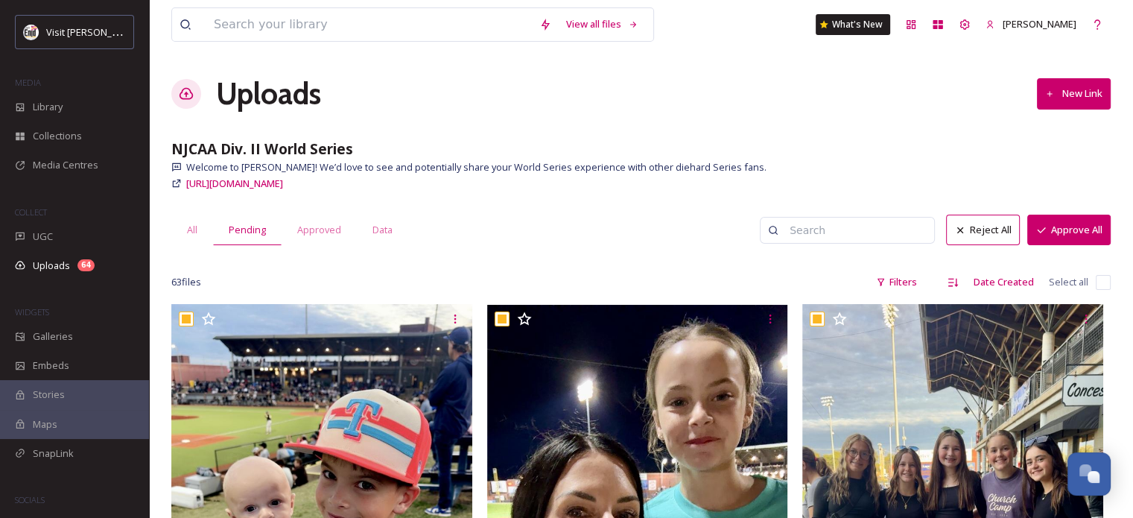
checkbox input "true"
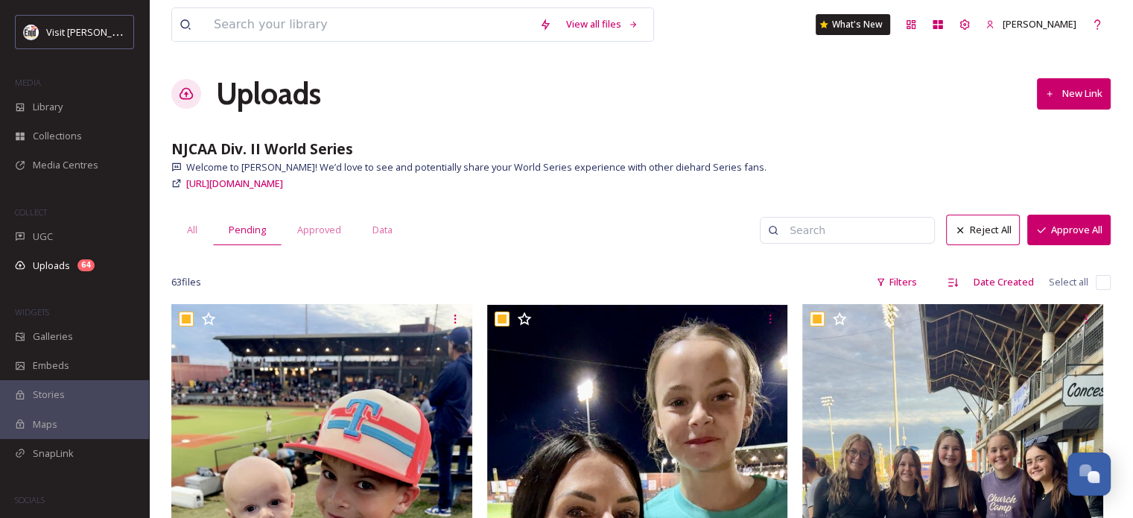
checkbox input "true"
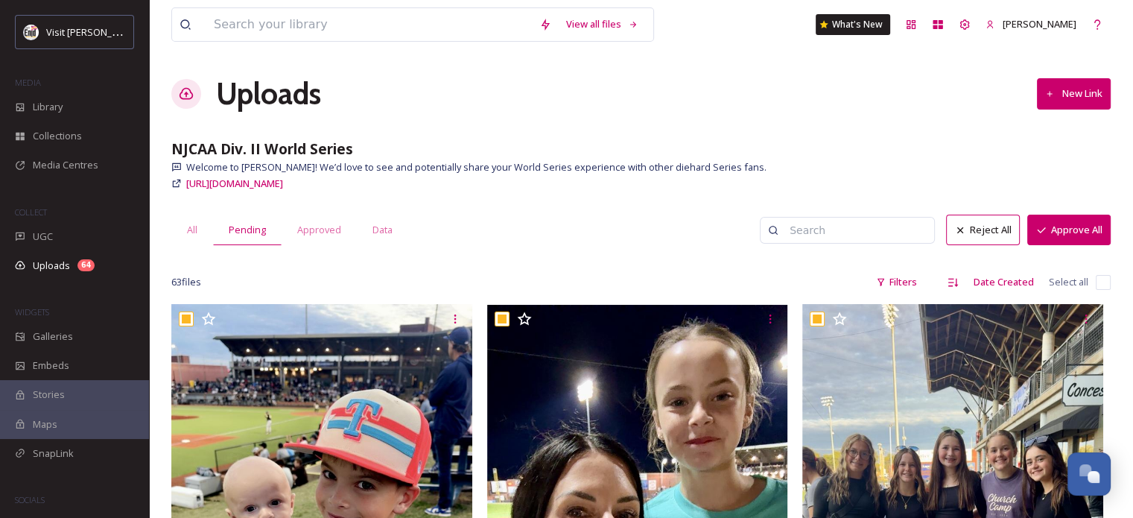
checkbox input "true"
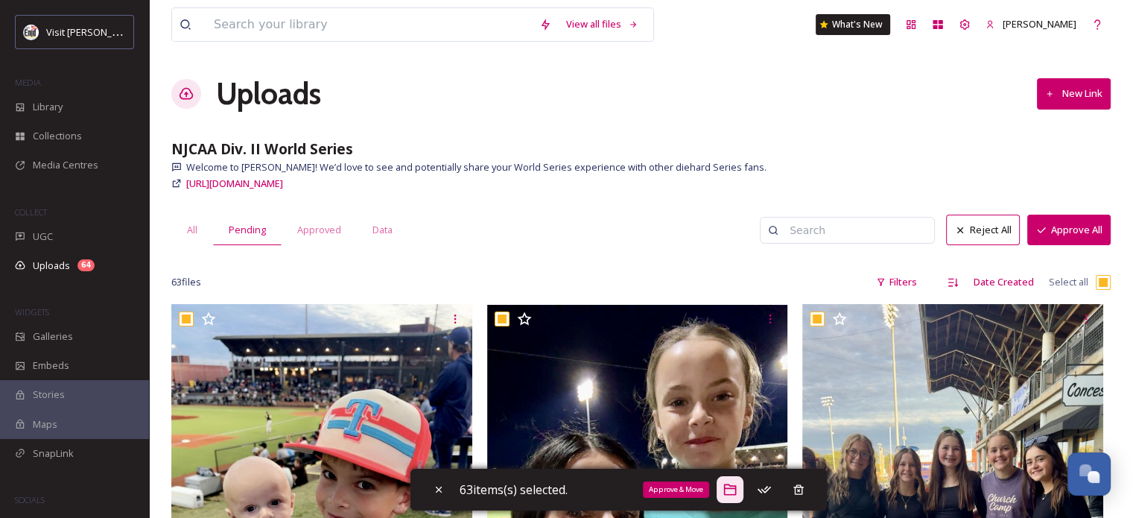
click at [734, 490] on icon at bounding box center [730, 489] width 15 height 15
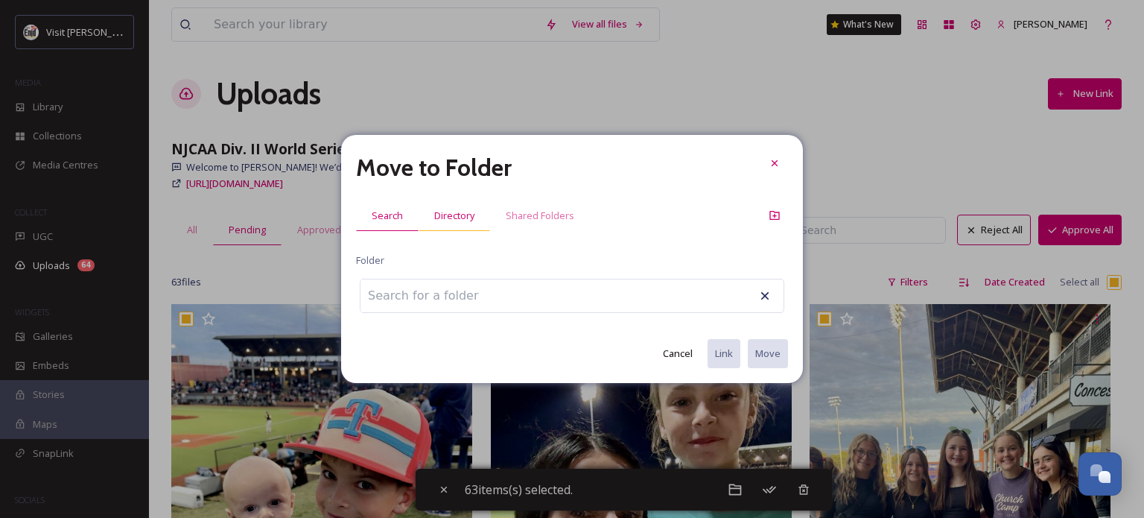
click at [462, 211] on span "Directory" at bounding box center [454, 216] width 40 height 14
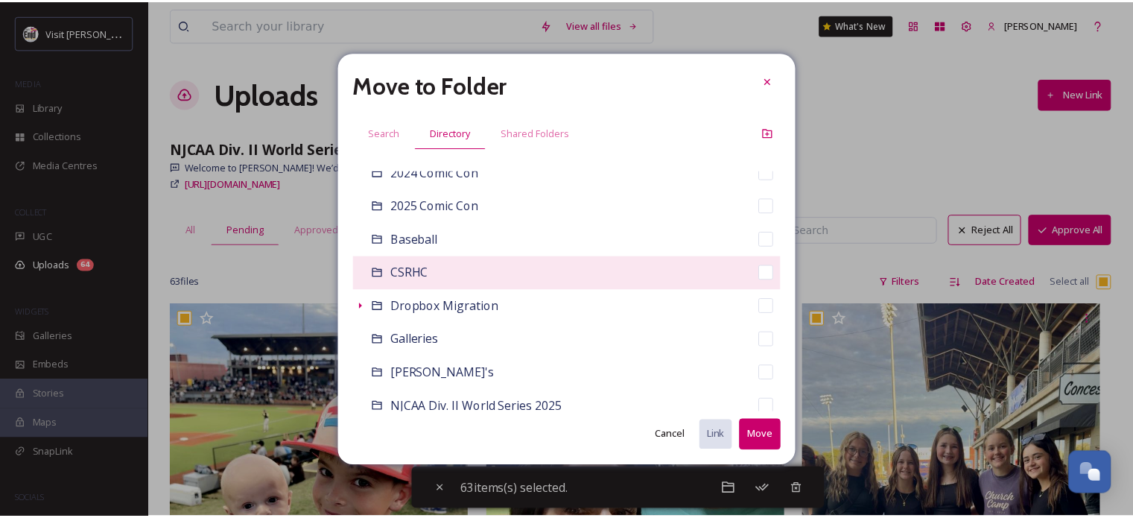
scroll to position [223, 0]
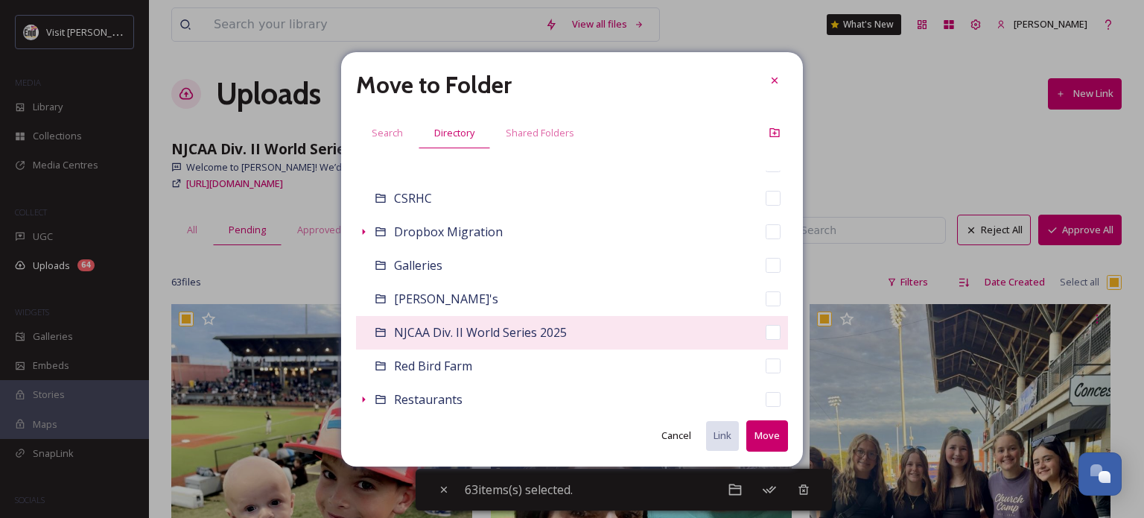
click at [469, 334] on span "NJCAA Div. II World Series 2025" at bounding box center [480, 332] width 173 height 16
checkbox input "false"
checkbox input "true"
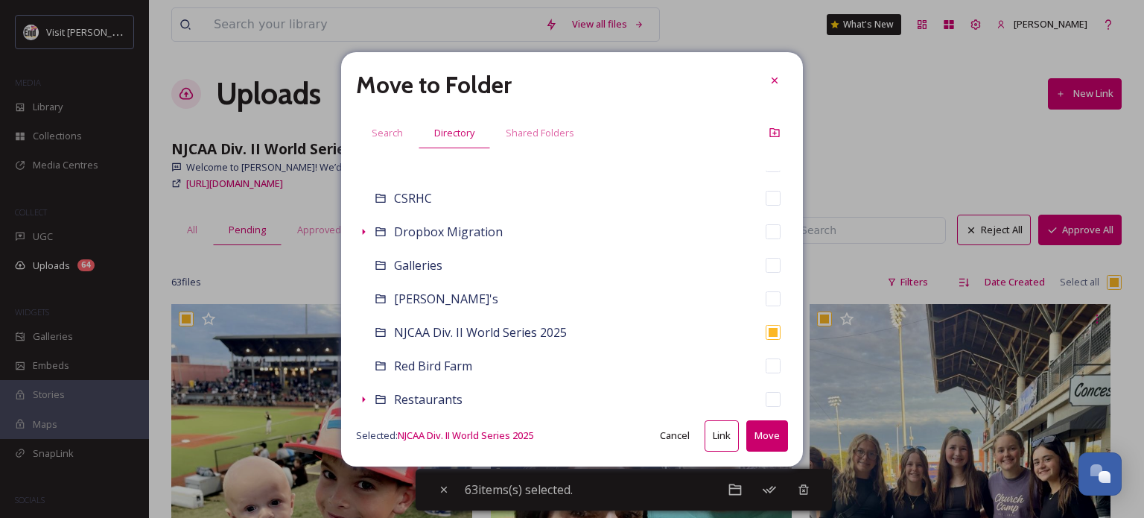
click at [758, 441] on button "Move" at bounding box center [767, 435] width 42 height 31
checkbox input "false"
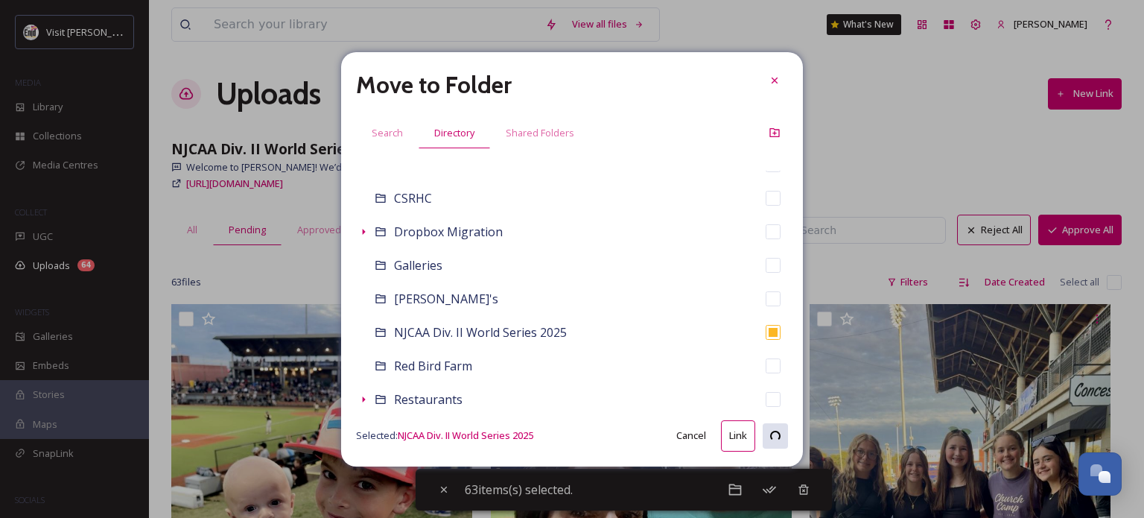
checkbox input "false"
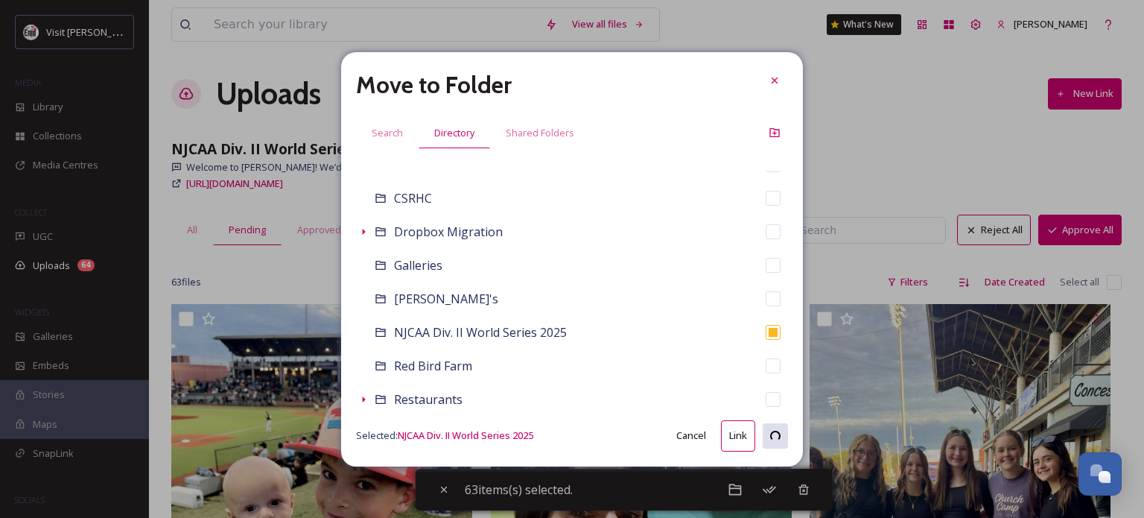
checkbox input "false"
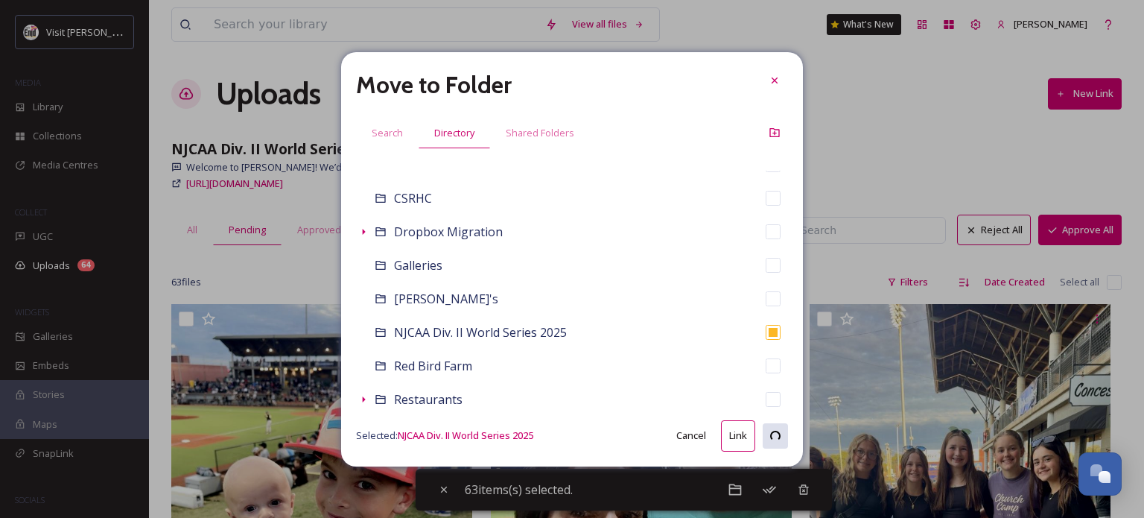
checkbox input "false"
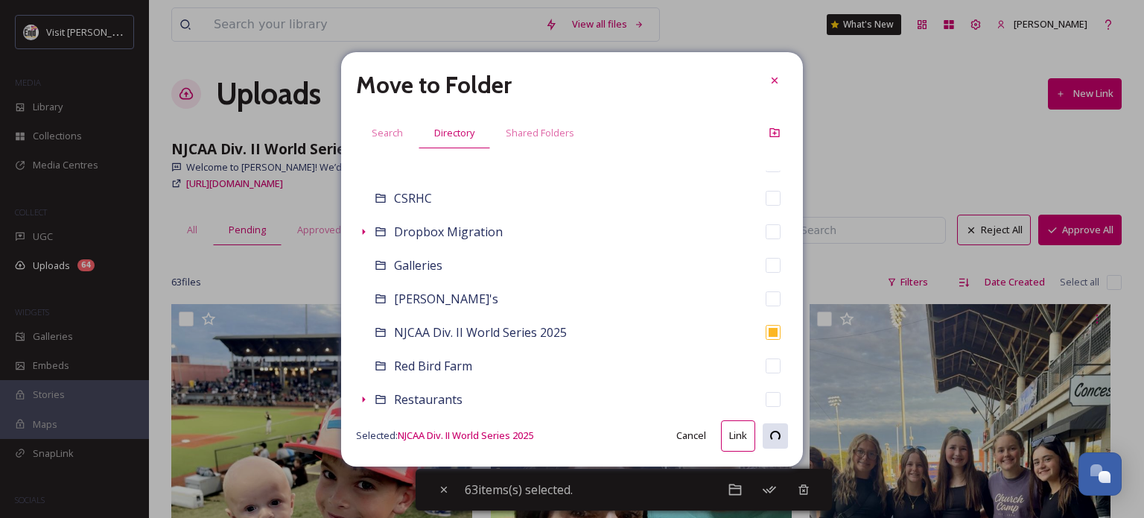
checkbox input "false"
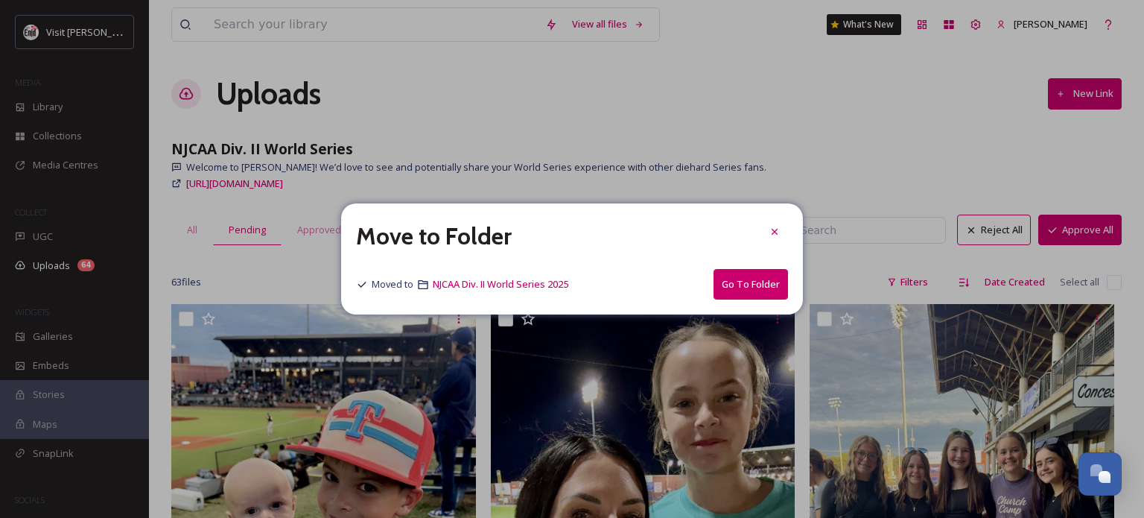
click at [755, 285] on button "Go To Folder" at bounding box center [751, 284] width 74 height 31
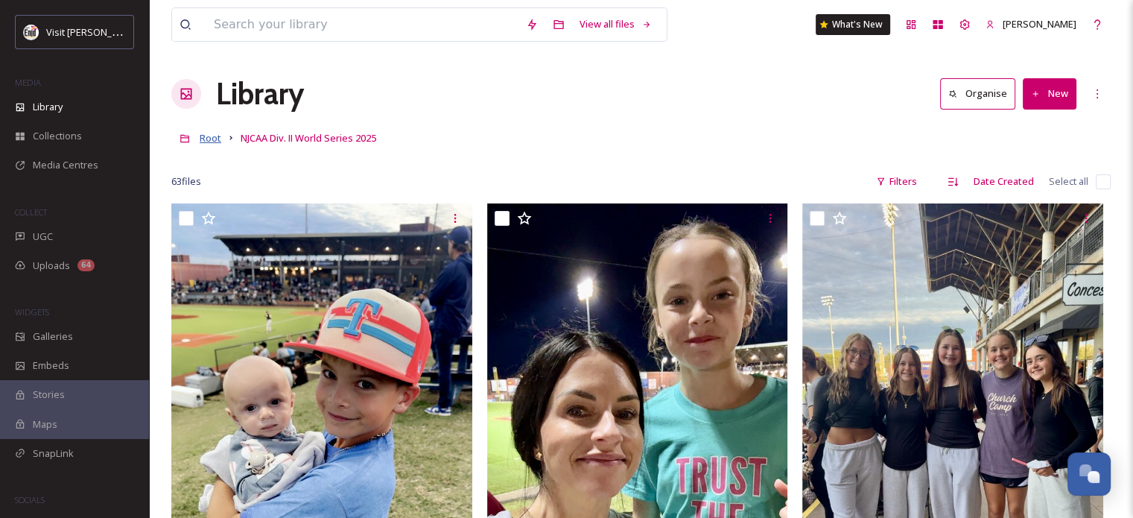
click at [209, 138] on span "Root" at bounding box center [211, 137] width 22 height 13
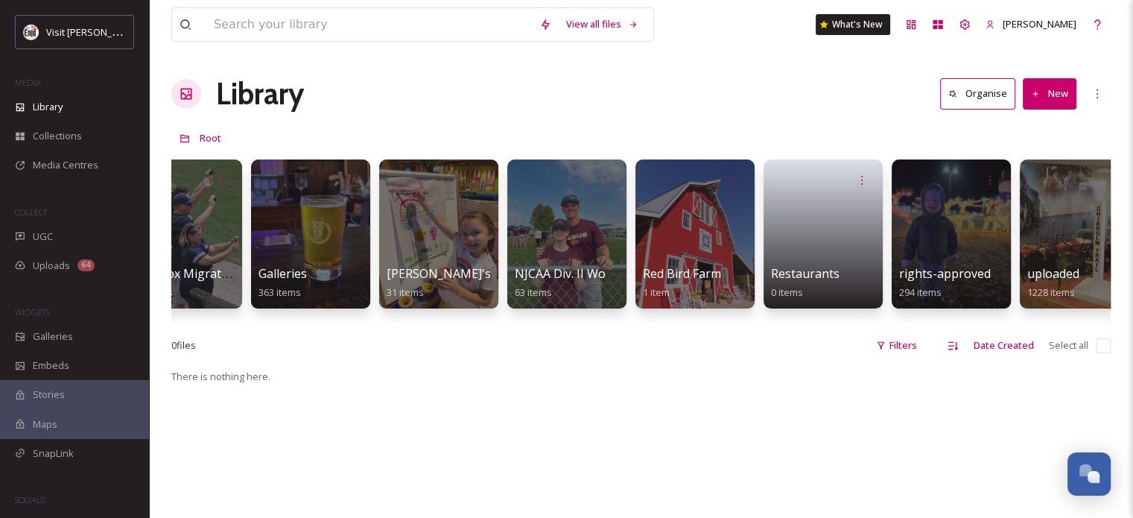
scroll to position [0, 983]
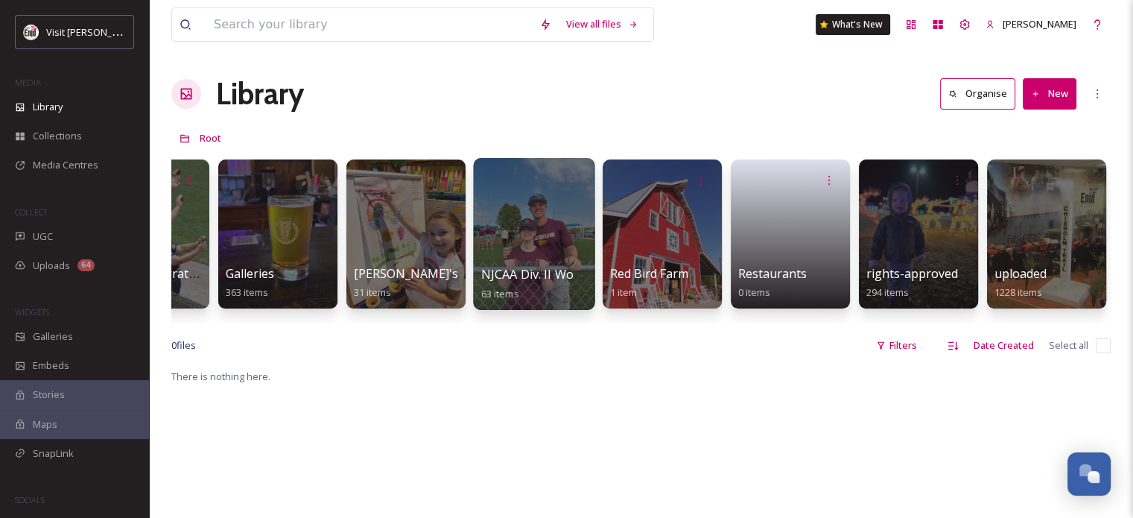
click at [534, 274] on span "NJCAA Div. II World Series 2025" at bounding box center [569, 274] width 177 height 16
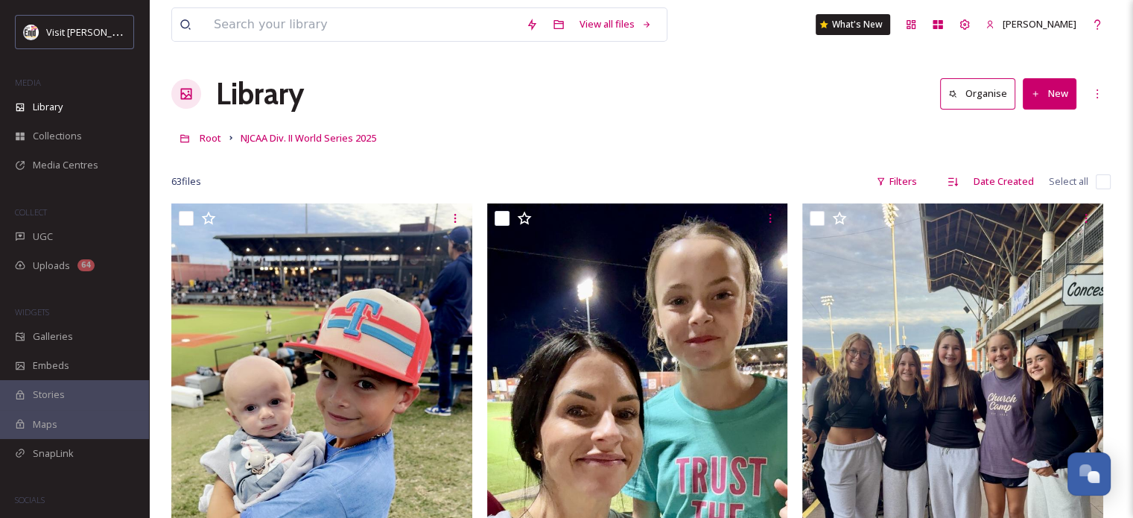
click at [995, 95] on button "Organise" at bounding box center [977, 93] width 75 height 31
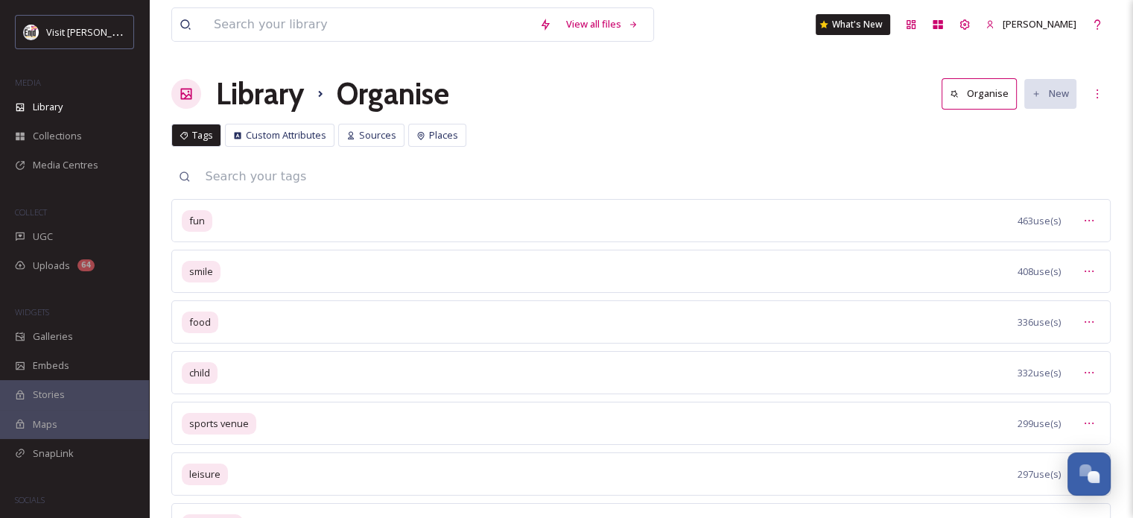
click at [319, 90] on icon at bounding box center [320, 94] width 18 height 18
click at [319, 93] on icon at bounding box center [320, 94] width 18 height 18
click at [320, 94] on icon at bounding box center [320, 94] width 18 height 18
click at [1097, 94] on icon at bounding box center [1097, 94] width 12 height 12
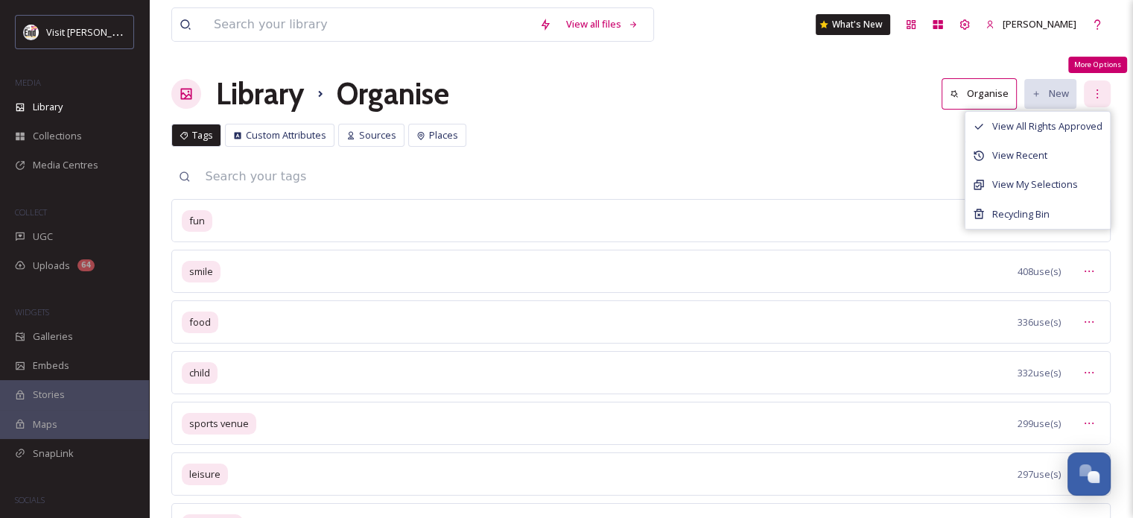
click at [1097, 94] on icon at bounding box center [1097, 94] width 12 height 12
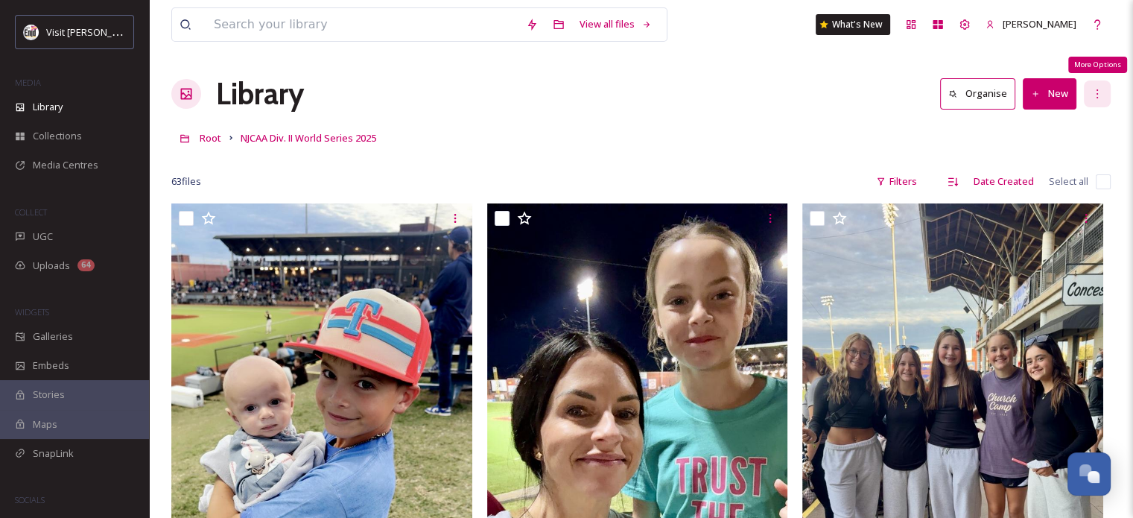
click at [1099, 95] on icon at bounding box center [1097, 94] width 12 height 12
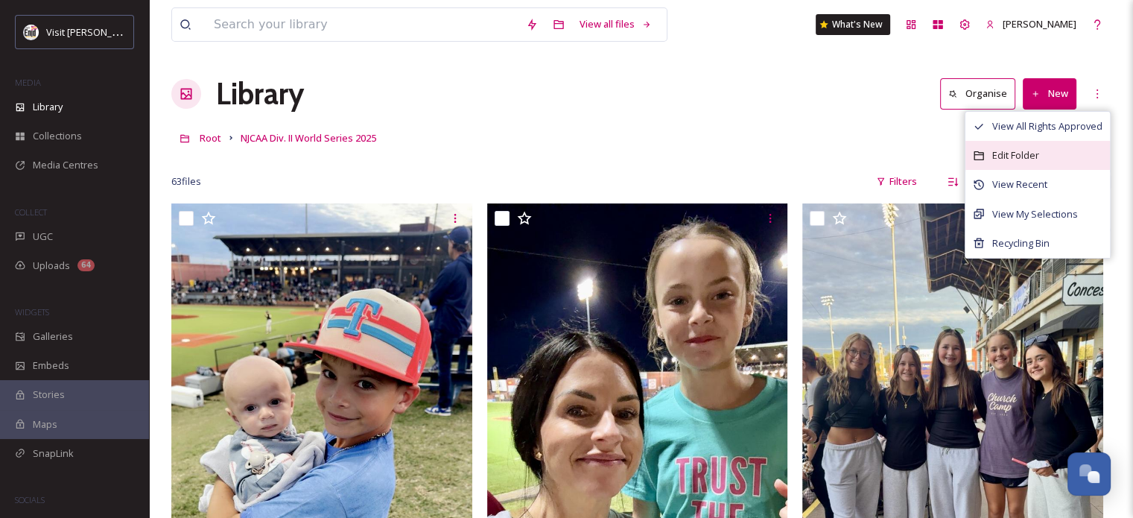
click at [1029, 150] on span "Edit Folder" at bounding box center [1015, 155] width 47 height 14
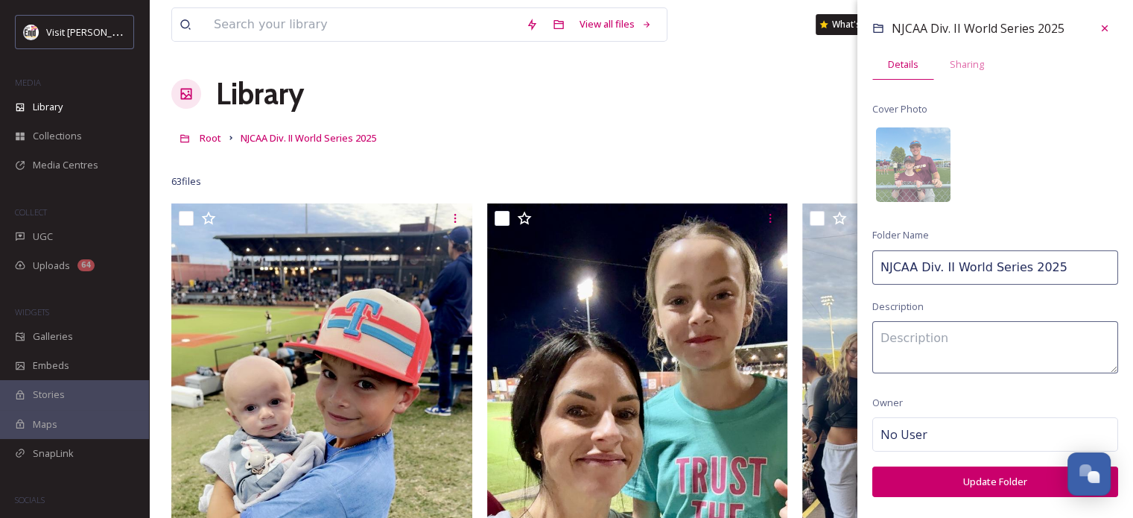
click at [881, 267] on input "NJCAA Div. II World Series 2025" at bounding box center [995, 267] width 246 height 34
click at [1085, 264] on input "2025 NJCAA Div. II World Series 2025" at bounding box center [995, 267] width 246 height 34
type input "2025 NJCAA Div. II World Series"
click at [897, 334] on textarea at bounding box center [995, 347] width 246 height 52
type textarea "Fan submissions"
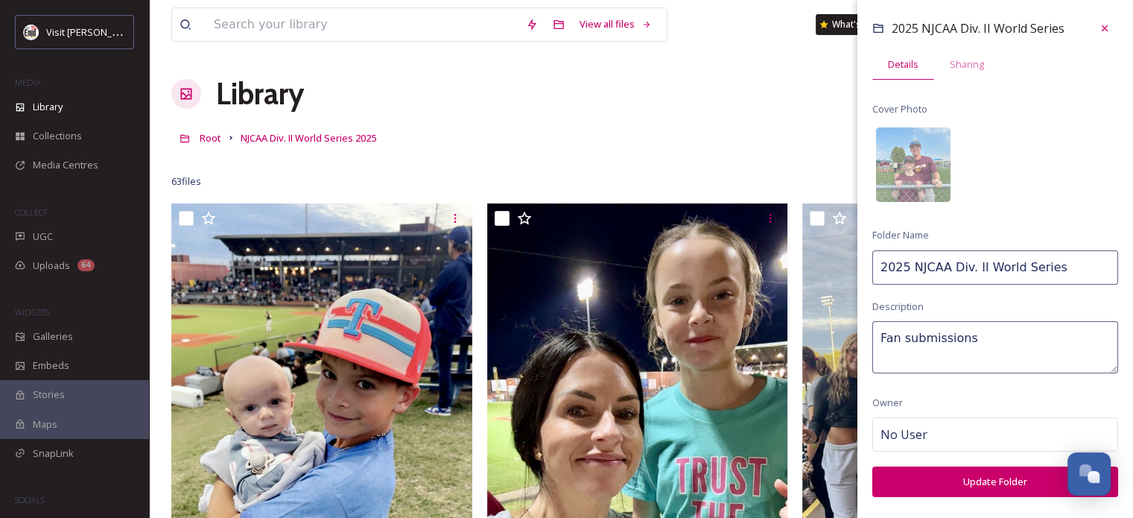
click at [932, 482] on button "Update Folder" at bounding box center [995, 481] width 246 height 31
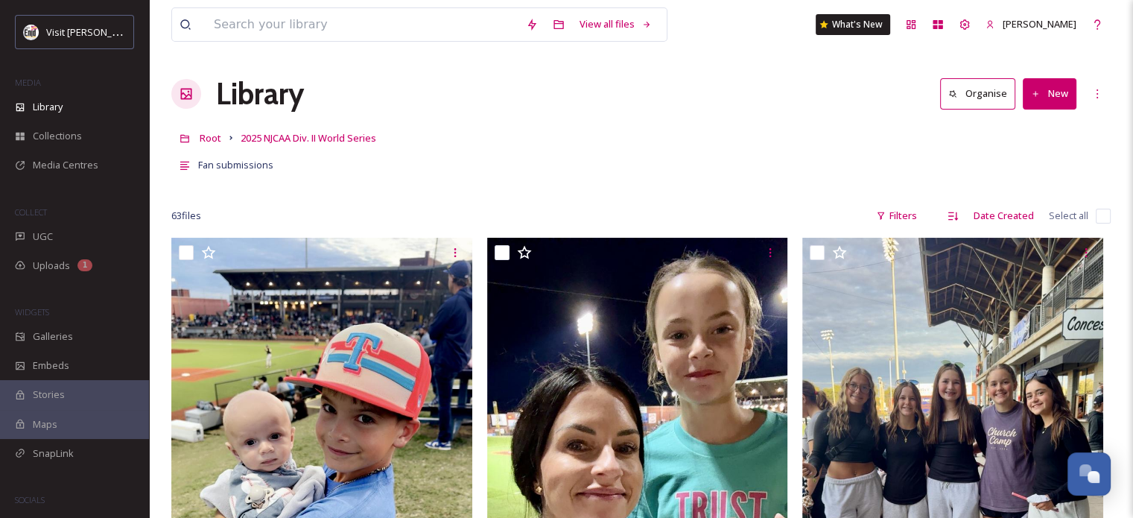
click at [262, 98] on h1 "Library" at bounding box center [260, 94] width 88 height 45
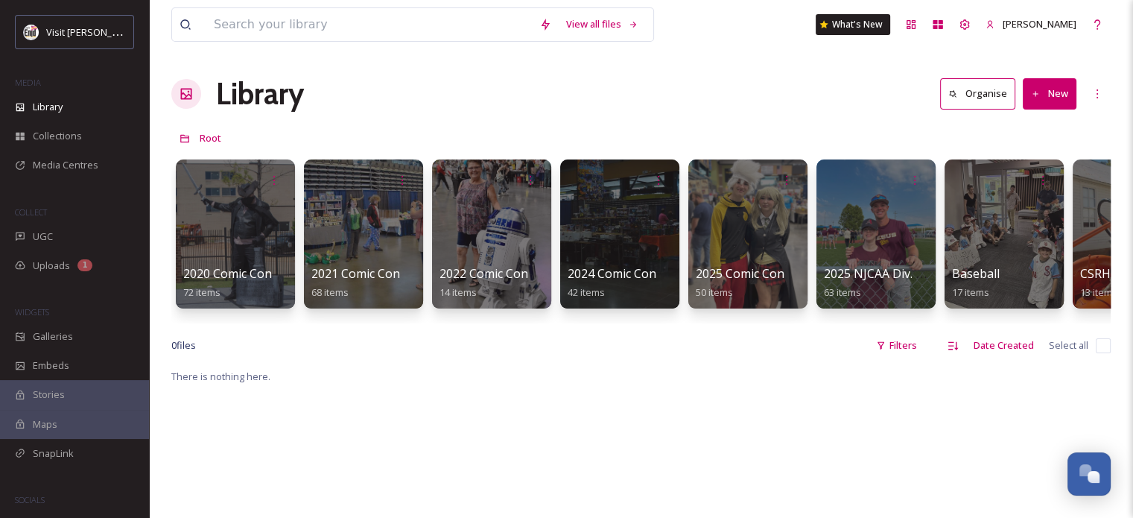
click at [1051, 94] on button "New" at bounding box center [1050, 93] width 54 height 31
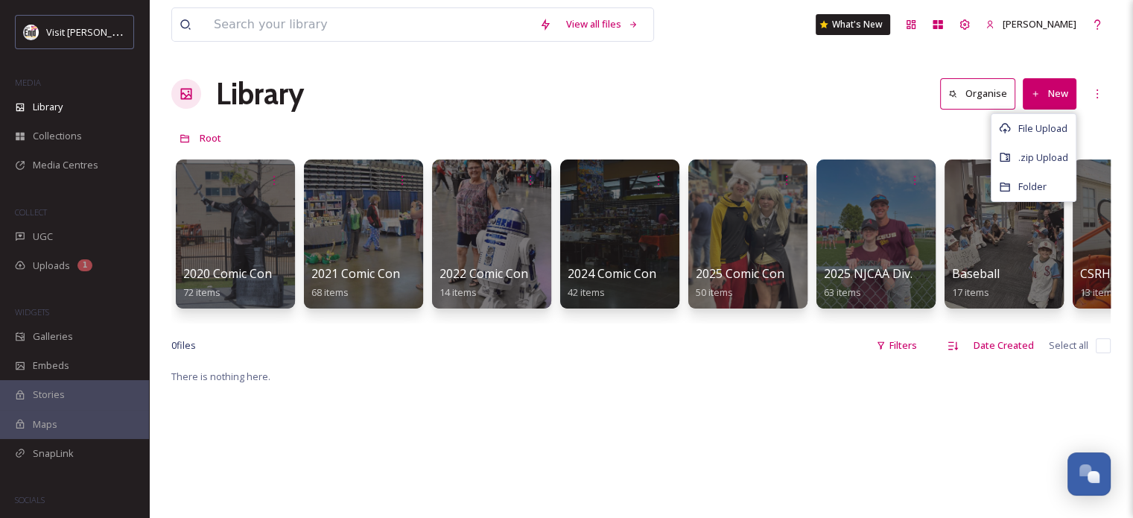
click at [1051, 94] on button "New" at bounding box center [1050, 93] width 54 height 31
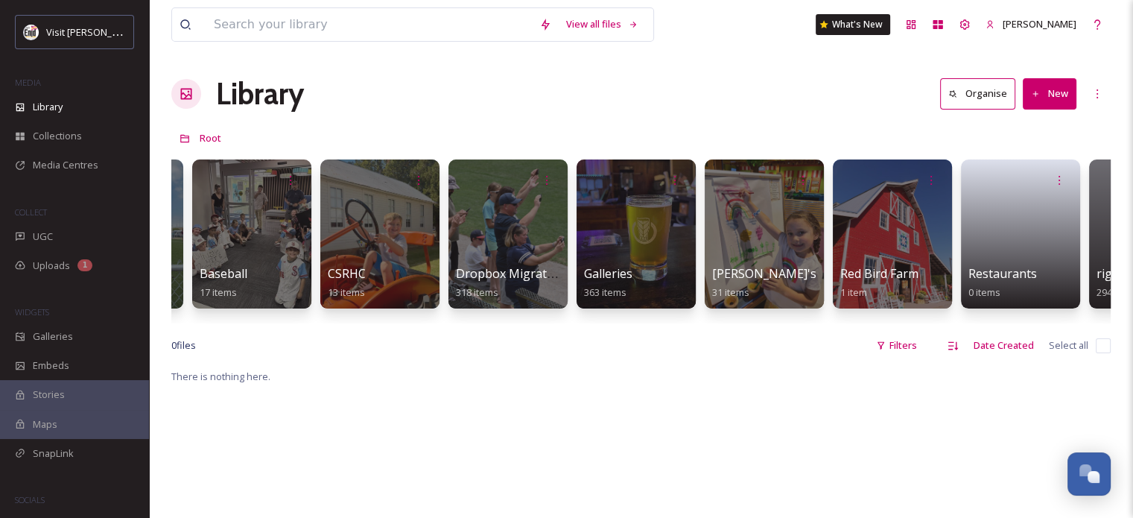
scroll to position [0, 983]
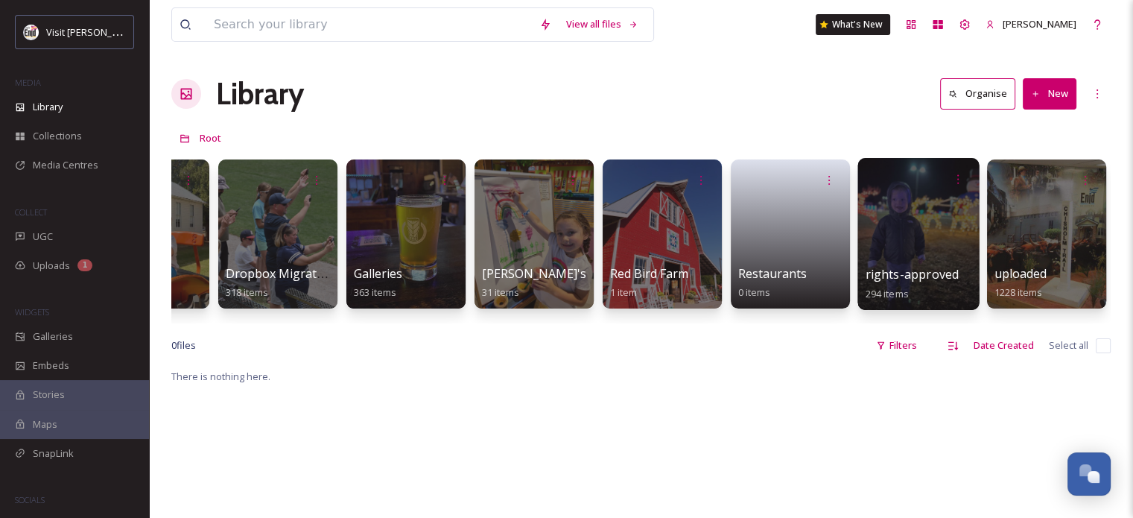
click at [889, 225] on div at bounding box center [917, 234] width 121 height 152
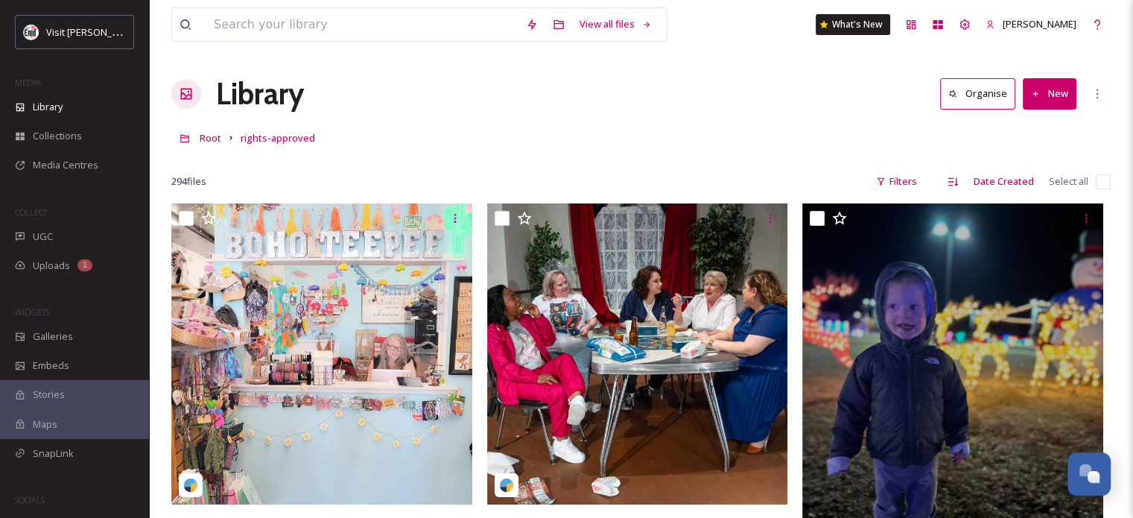
click at [711, 92] on div "Library Organise New" at bounding box center [640, 94] width 939 height 45
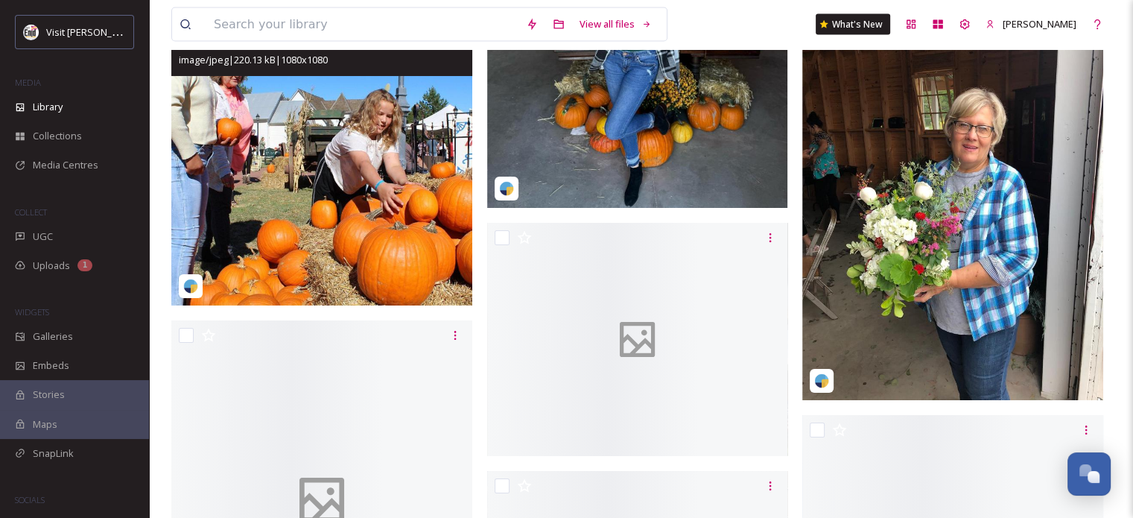
scroll to position [8939, 0]
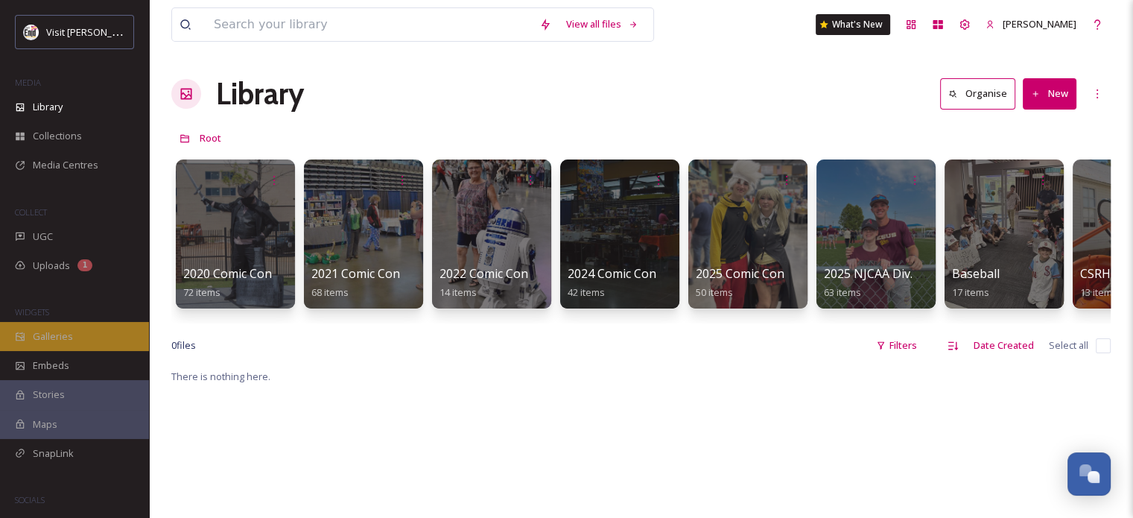
click at [49, 330] on span "Galleries" at bounding box center [53, 336] width 40 height 14
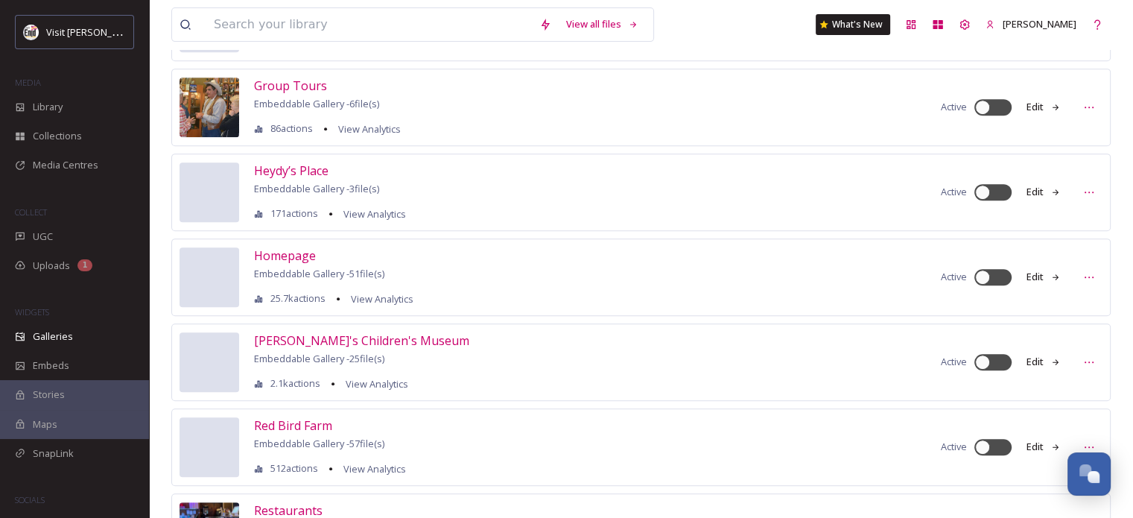
scroll to position [670, 0]
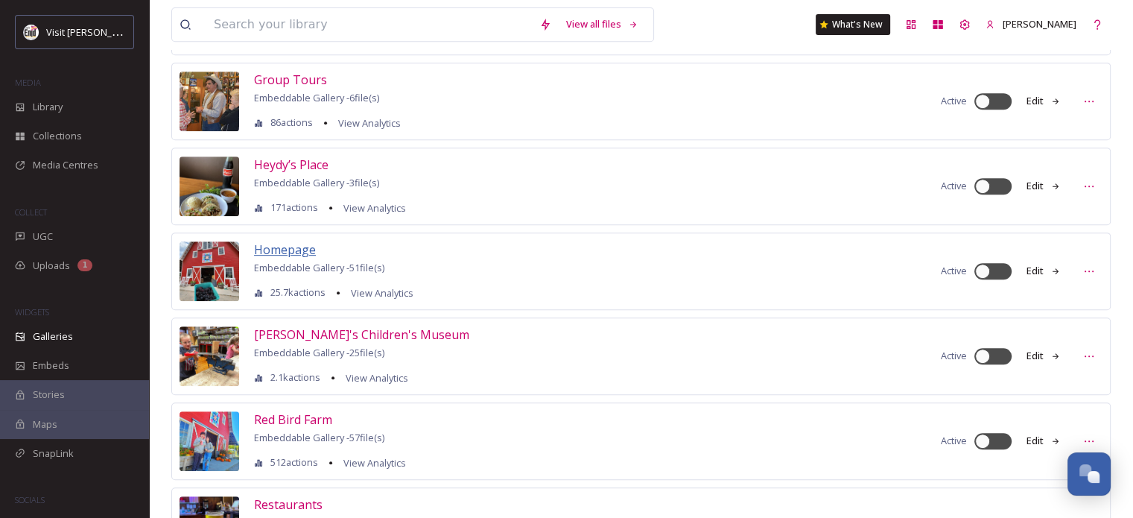
click at [282, 247] on span "Homepage" at bounding box center [285, 249] width 62 height 16
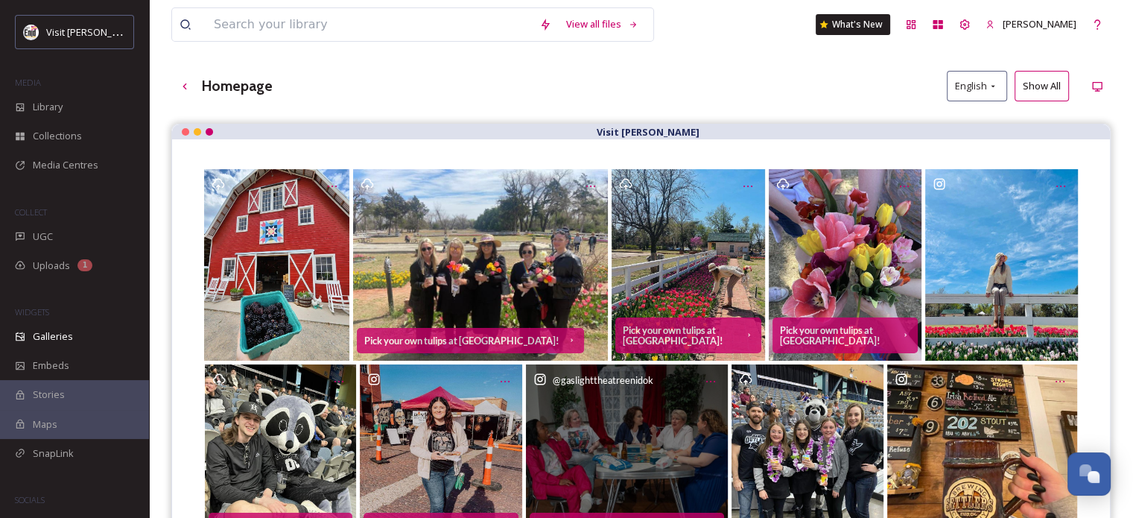
scroll to position [213, 0]
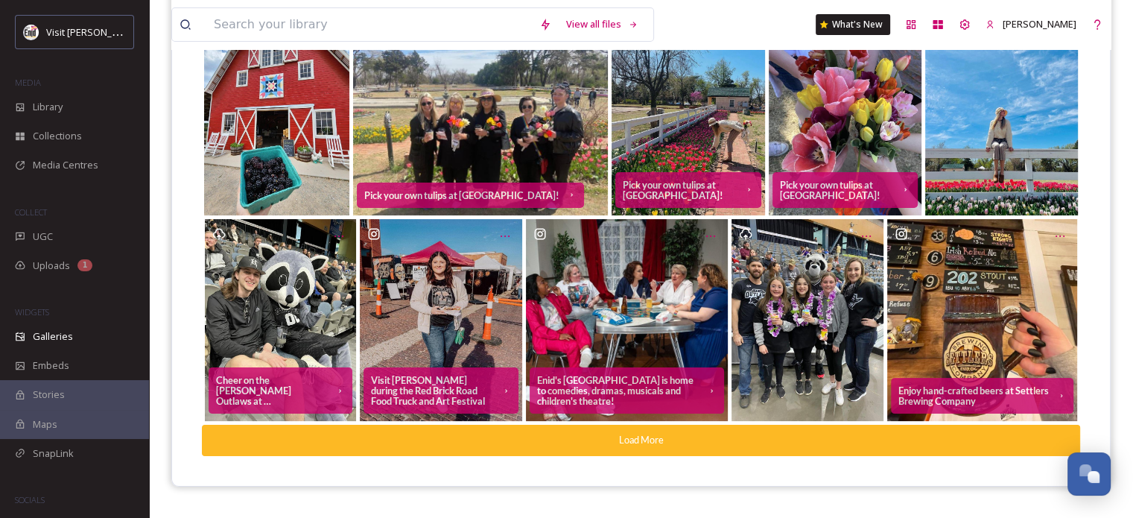
click at [640, 445] on button "Load More" at bounding box center [641, 440] width 878 height 31
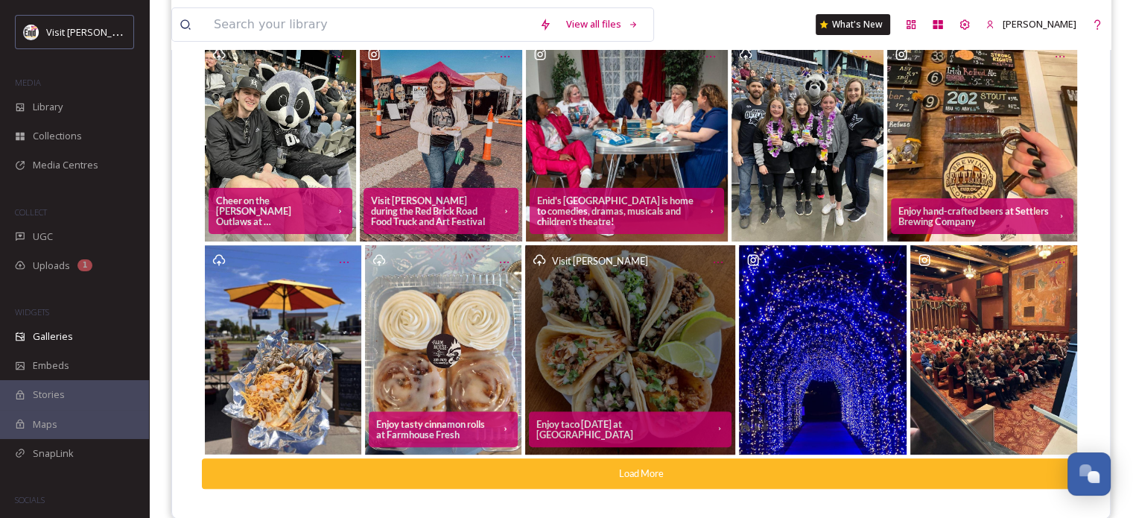
scroll to position [415, 0]
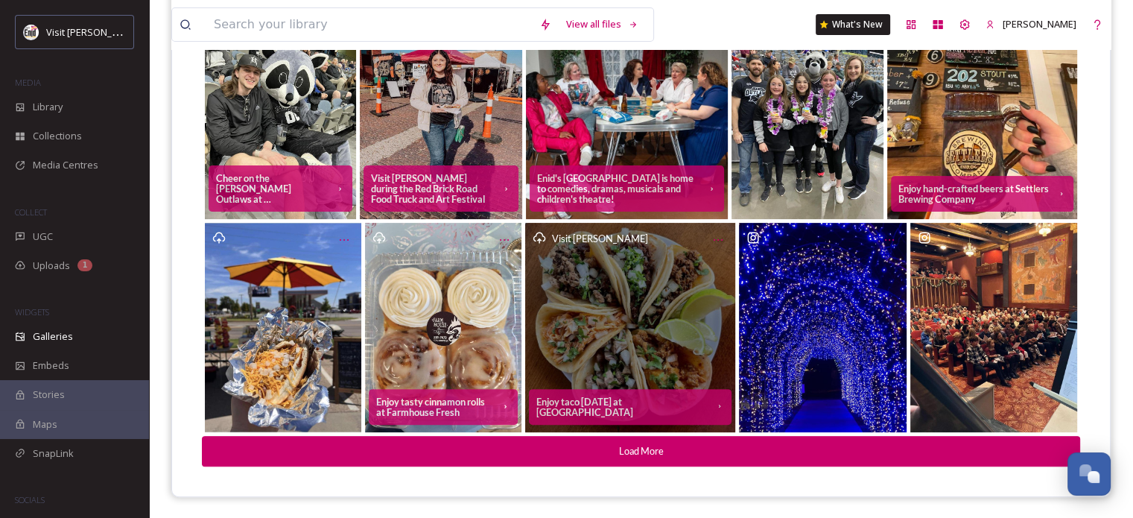
click at [626, 340] on div "Visit [PERSON_NAME]" at bounding box center [630, 327] width 210 height 209
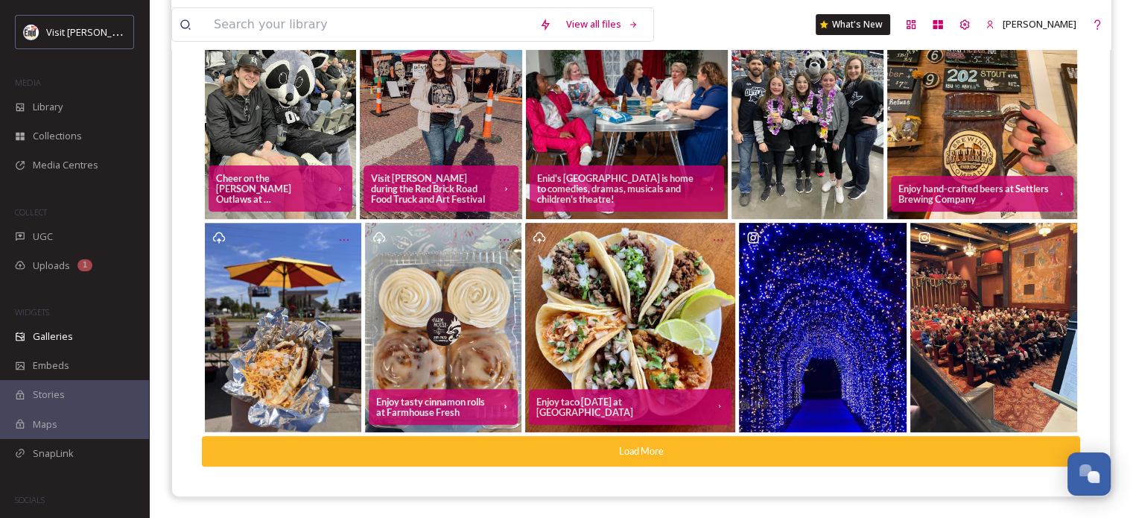
click at [649, 445] on button "Load More" at bounding box center [641, 451] width 878 height 31
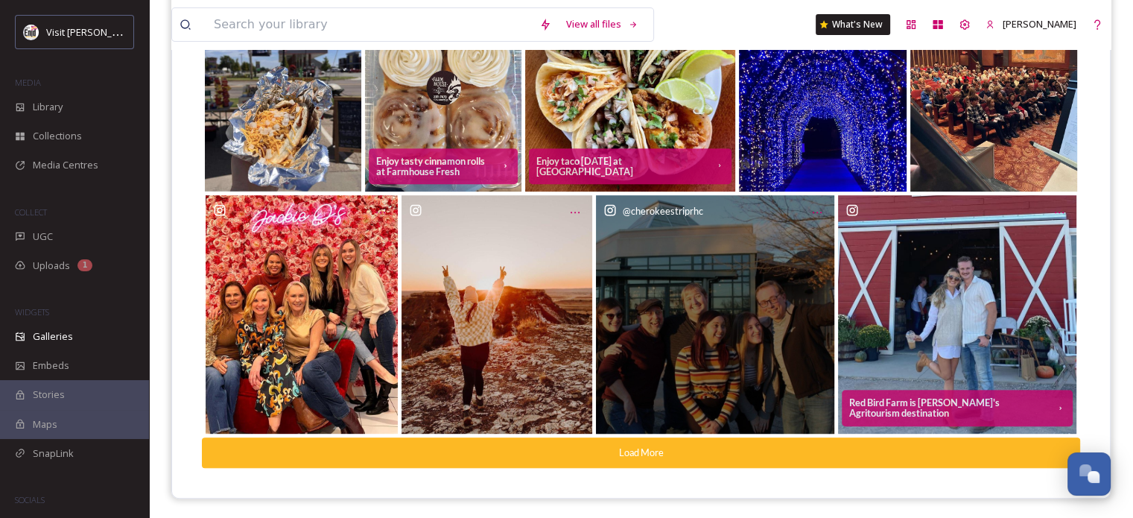
scroll to position [656, 0]
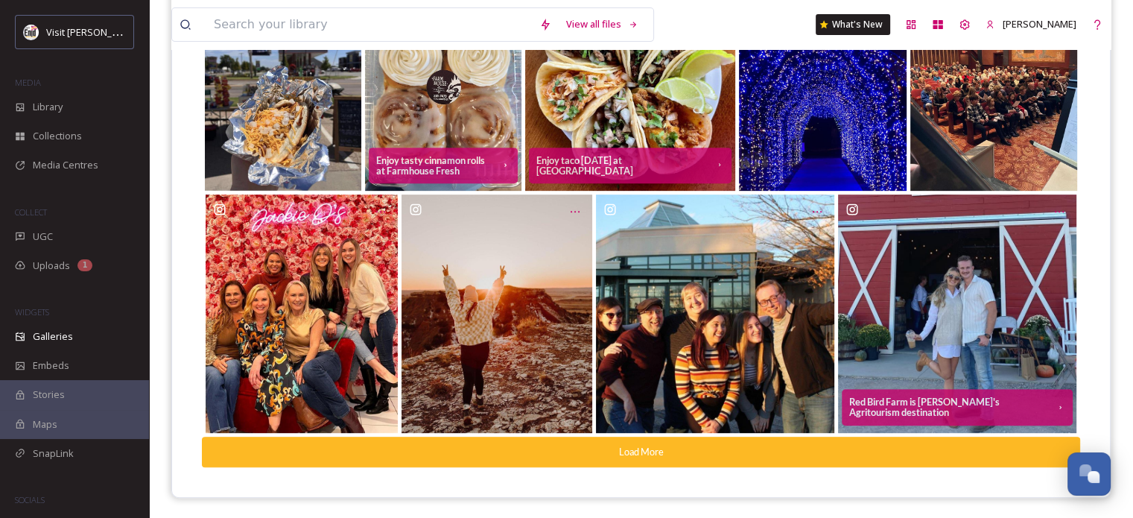
click at [546, 454] on button "Load More" at bounding box center [641, 452] width 878 height 31
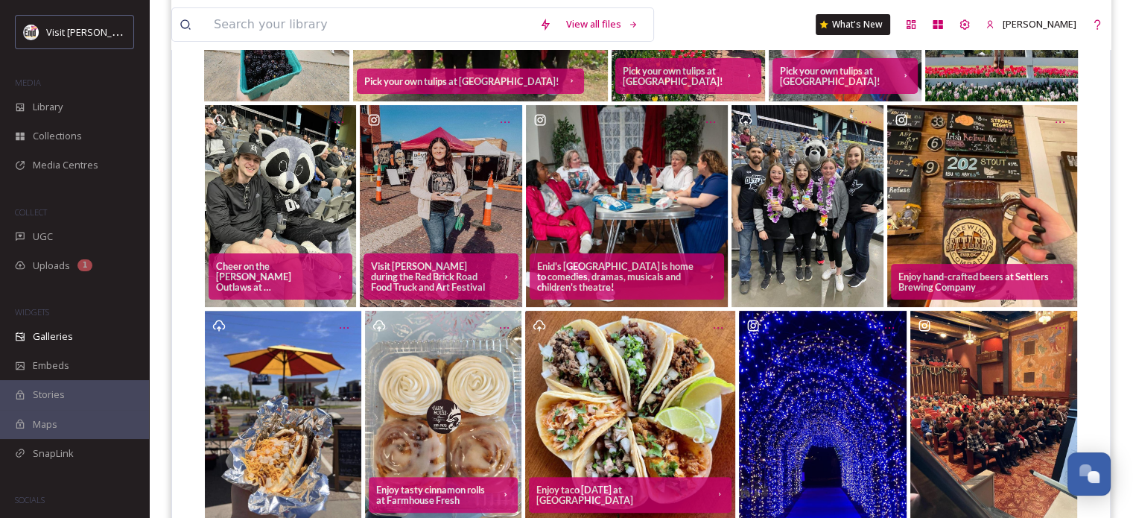
scroll to position [0, 0]
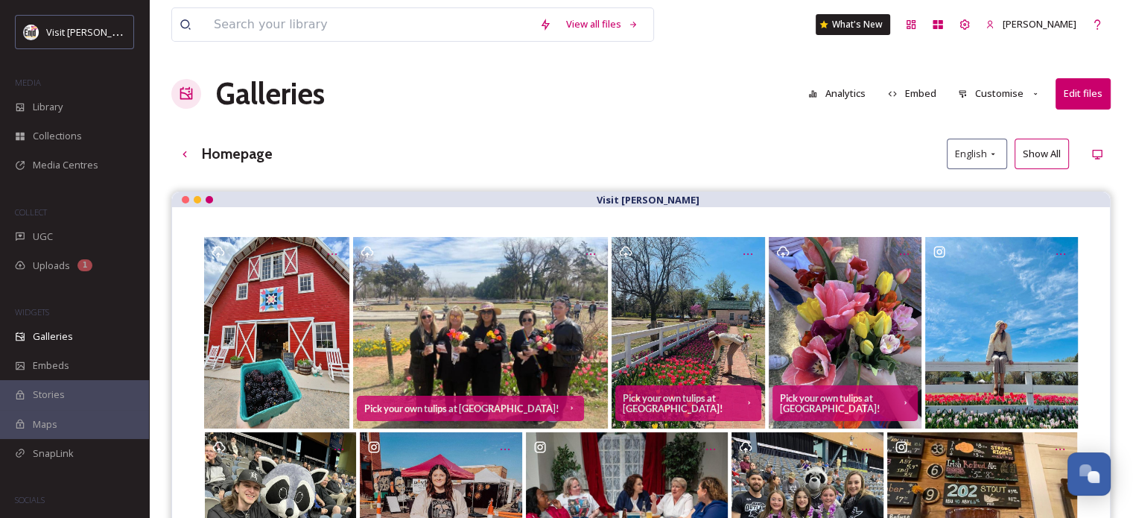
click at [1065, 101] on button "Edit files" at bounding box center [1083, 93] width 55 height 31
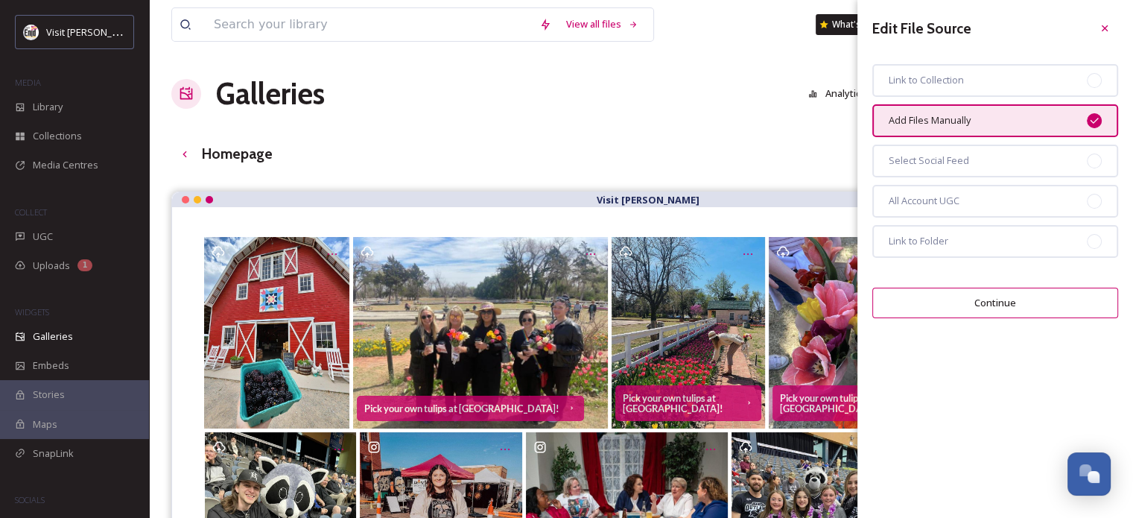
click at [956, 303] on button "Continue" at bounding box center [995, 303] width 246 height 31
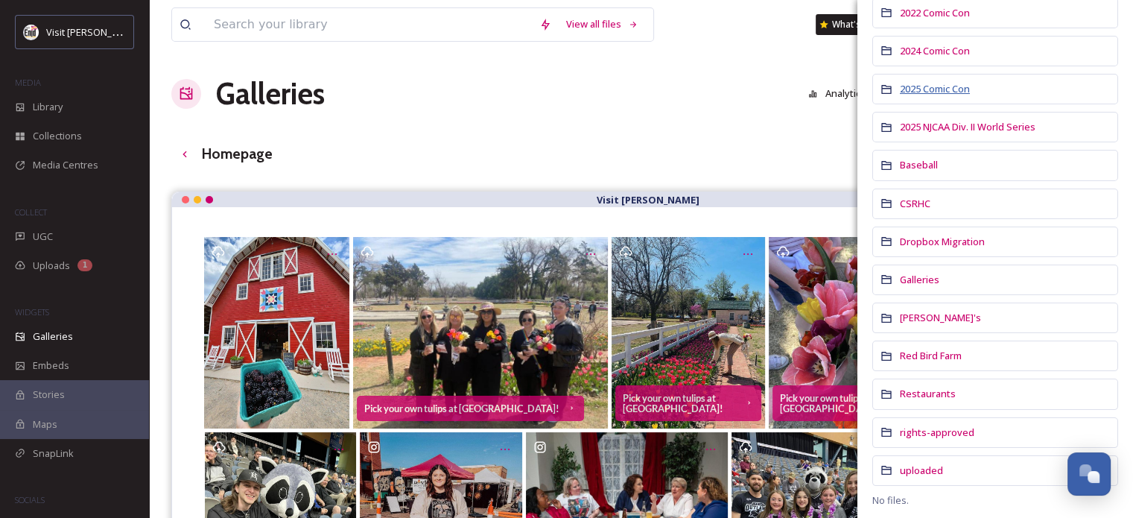
click at [943, 87] on span "2025 Comic Con" at bounding box center [935, 88] width 70 height 13
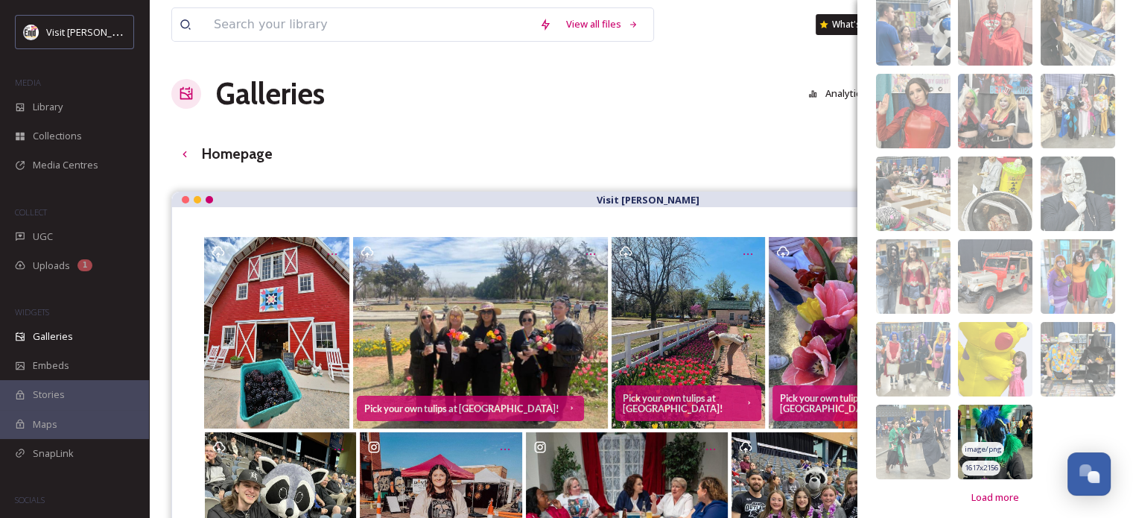
scroll to position [247, 0]
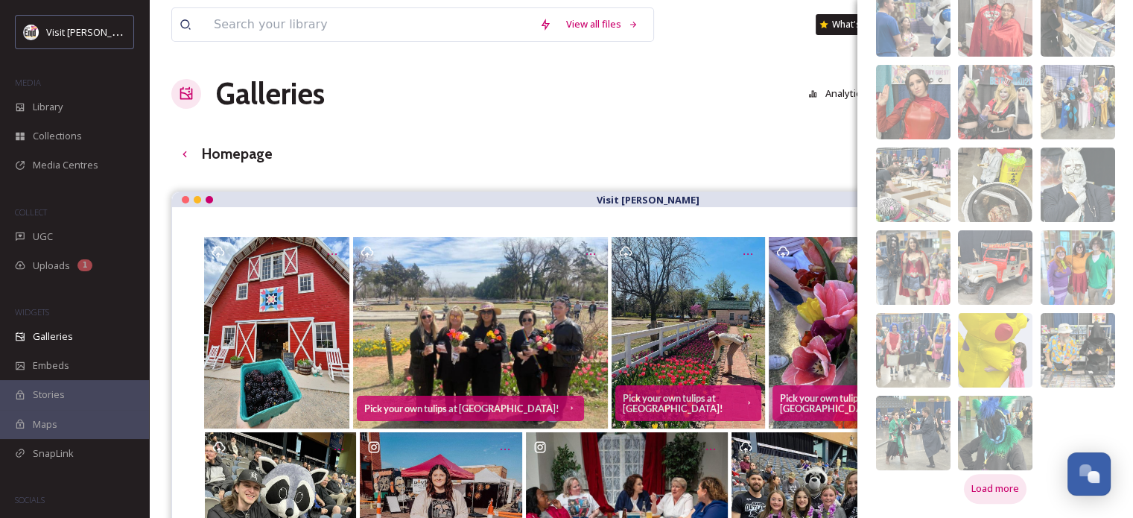
click at [991, 486] on span "Load more" at bounding box center [995, 488] width 48 height 14
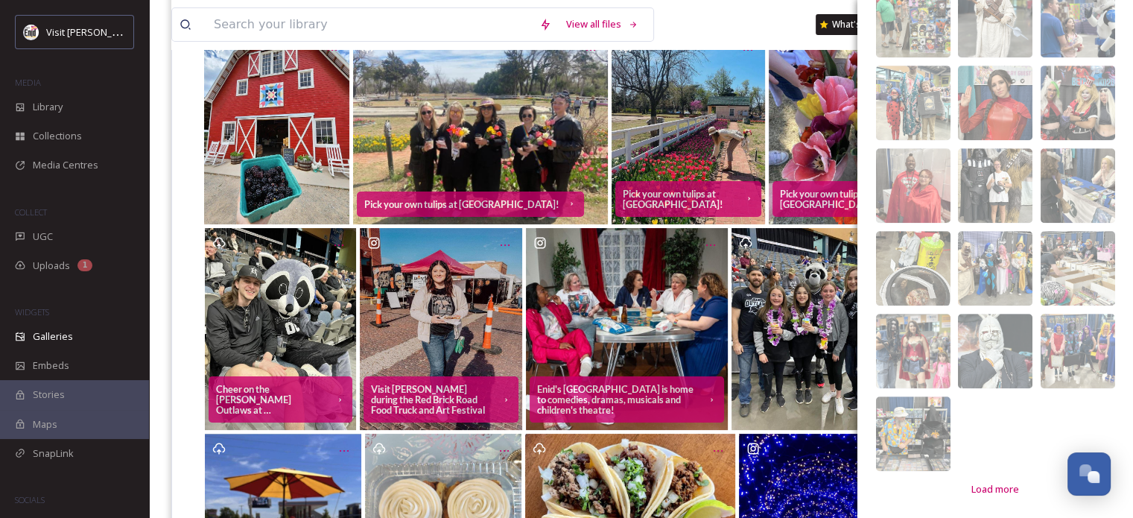
scroll to position [223, 0]
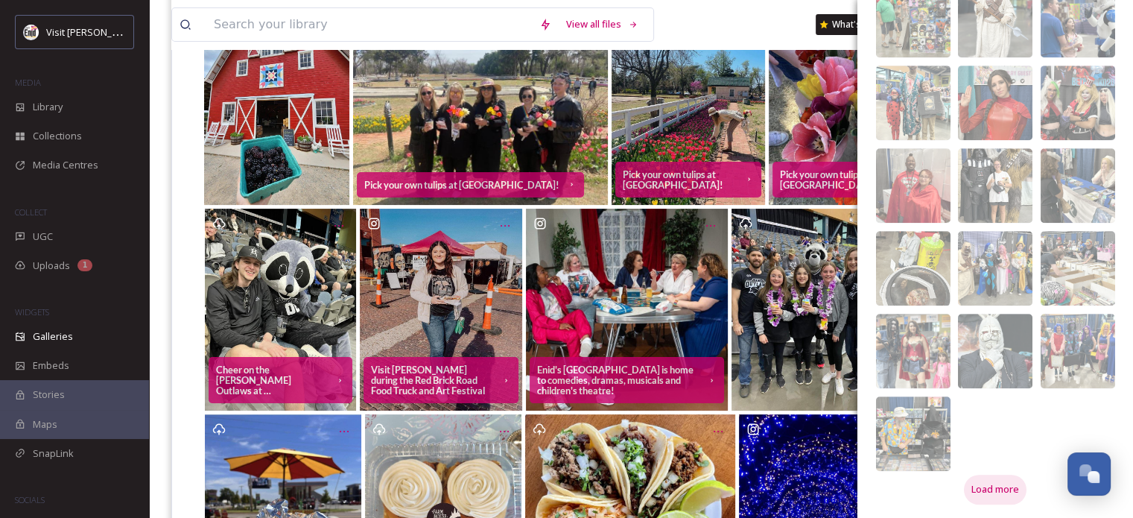
click at [973, 485] on span "Load more" at bounding box center [995, 489] width 48 height 14
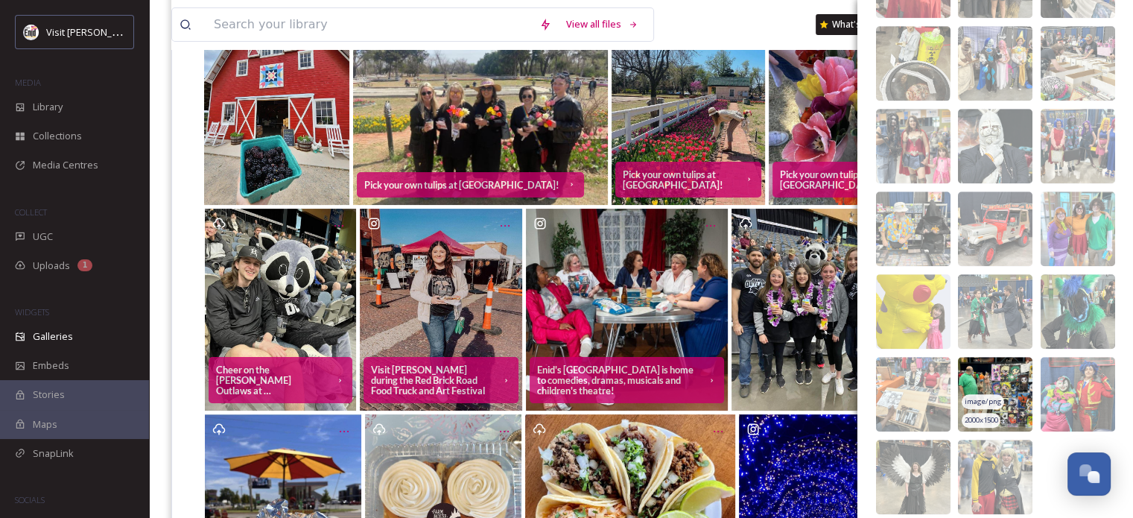
scroll to position [1045, 0]
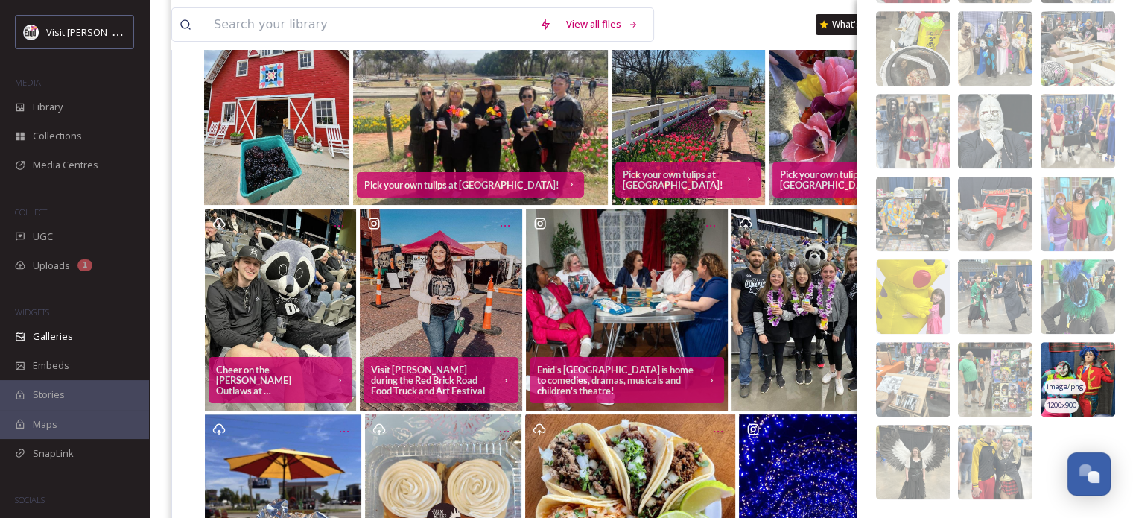
click at [1049, 360] on img at bounding box center [1078, 379] width 74 height 74
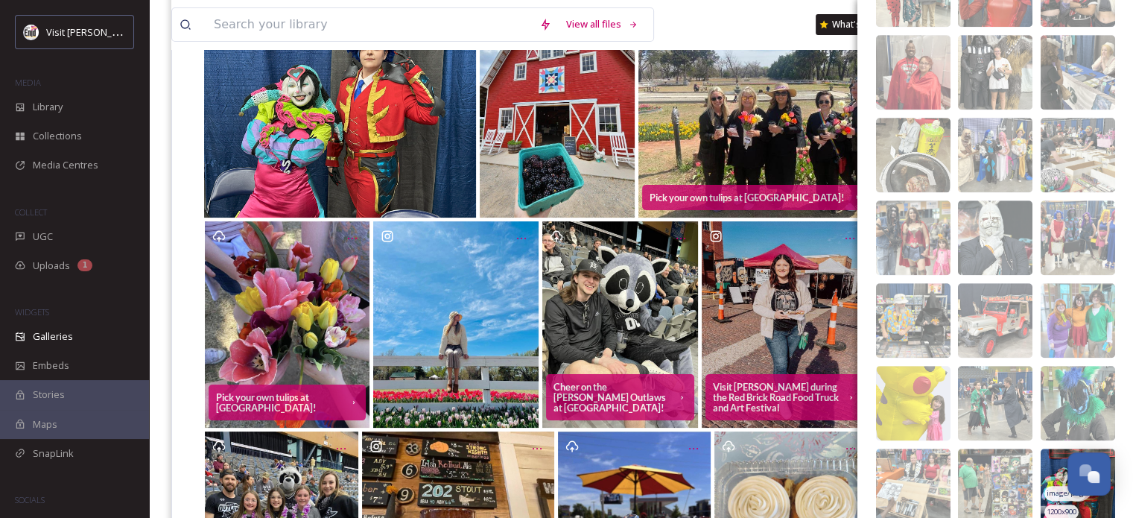
scroll to position [822, 0]
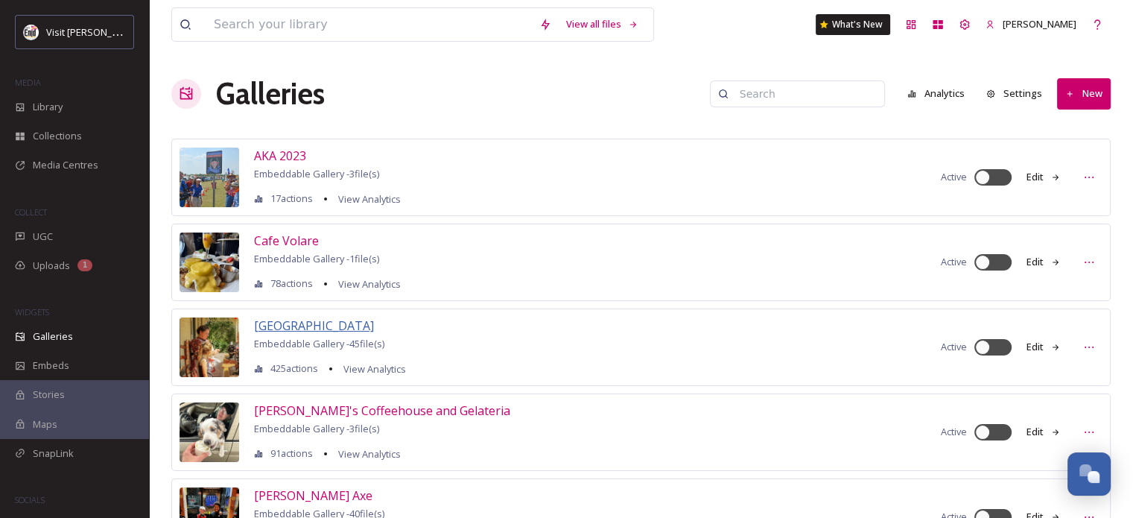
click at [374, 322] on span "[GEOGRAPHIC_DATA]" at bounding box center [314, 325] width 120 height 16
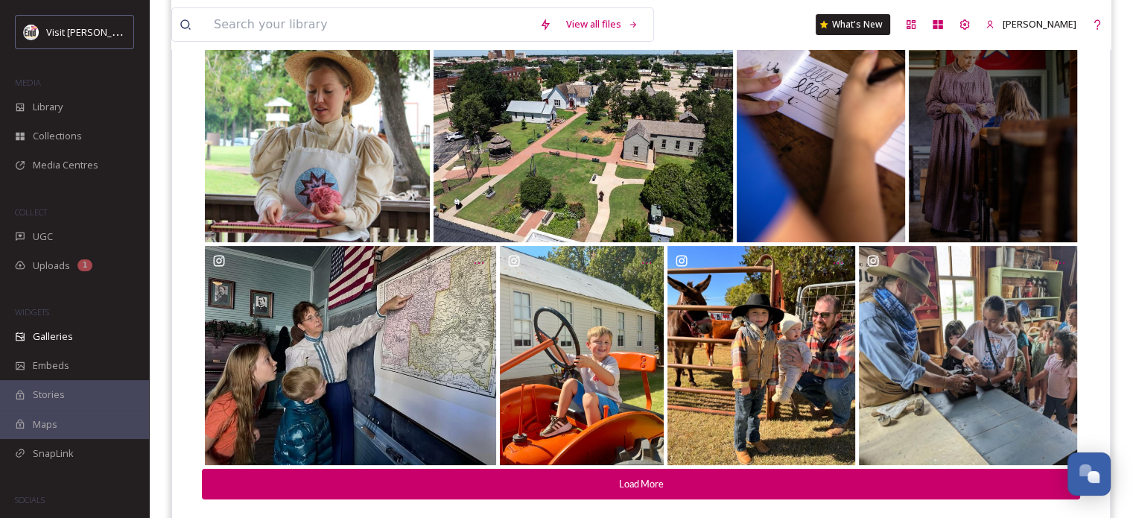
scroll to position [252, 0]
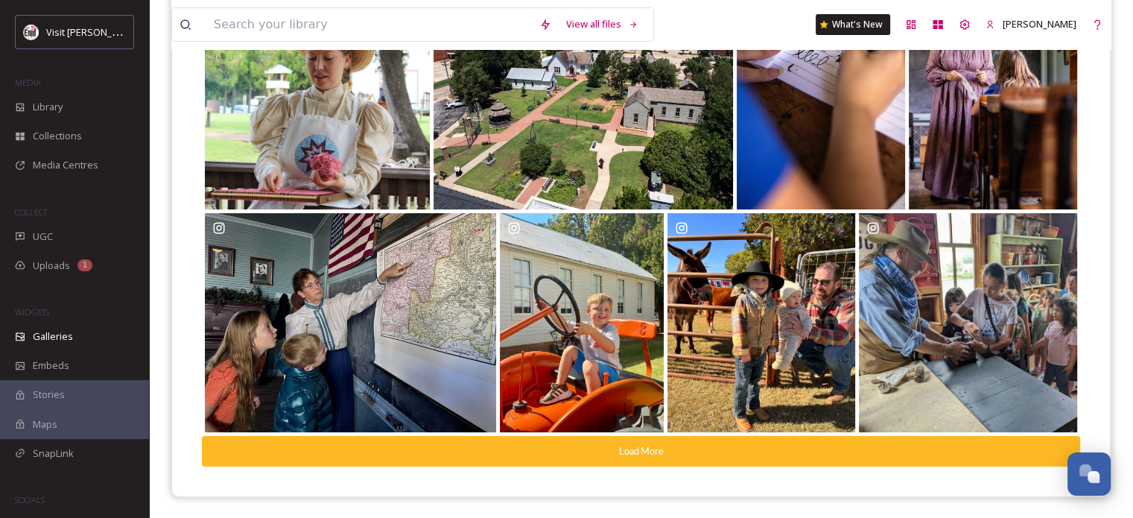
click at [761, 444] on button "Load More" at bounding box center [641, 451] width 878 height 31
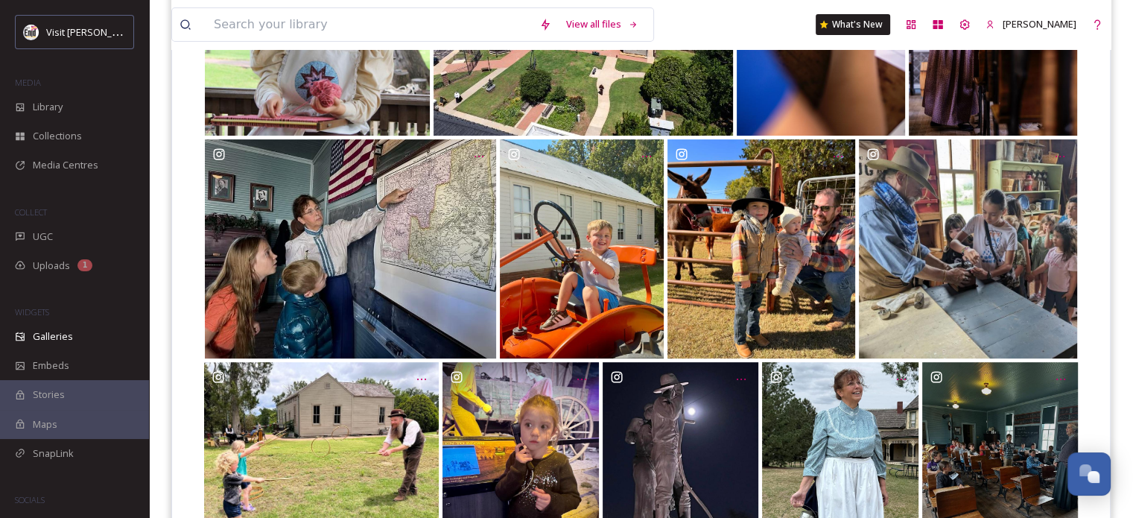
scroll to position [450, 0]
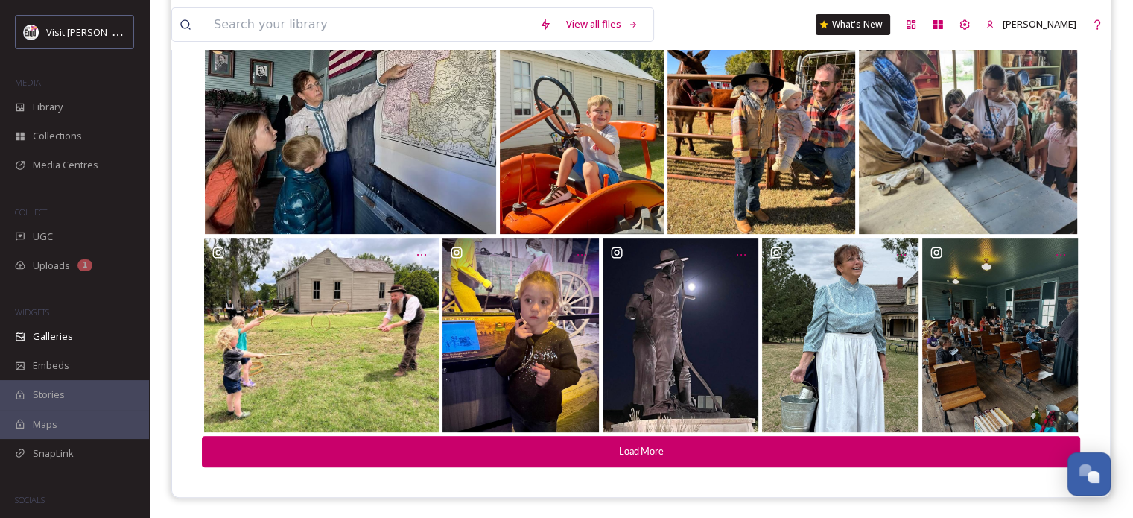
click at [761, 443] on button "Load More" at bounding box center [641, 451] width 878 height 31
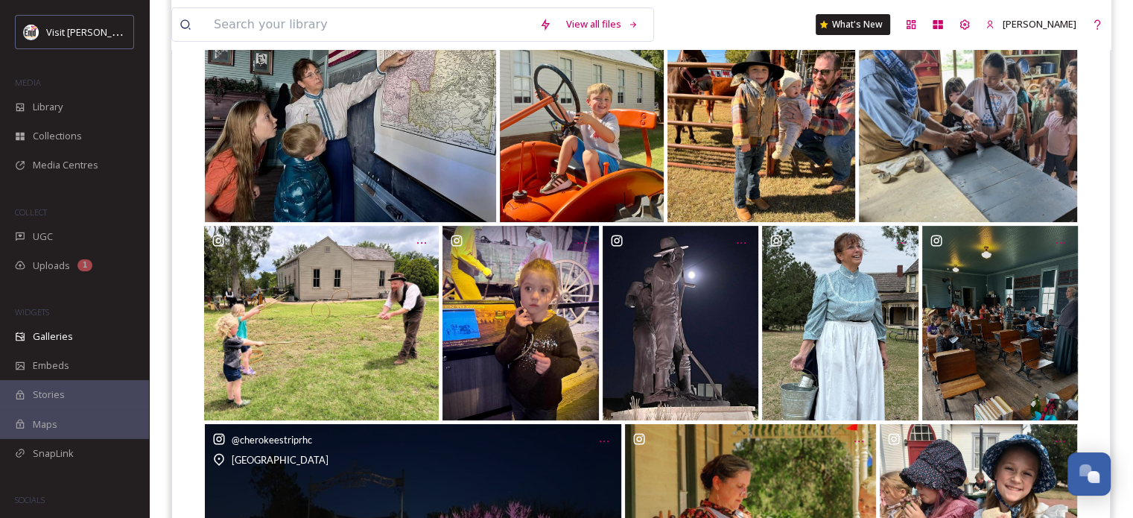
scroll to position [241, 0]
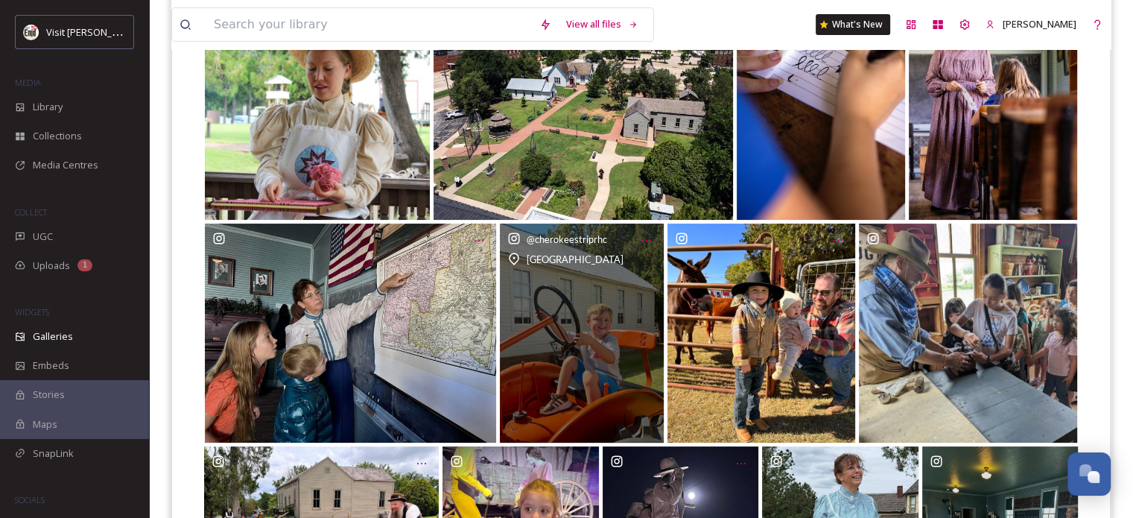
click at [616, 328] on div "@ cherokeestriprhc [GEOGRAPHIC_DATA]" at bounding box center [582, 332] width 164 height 218
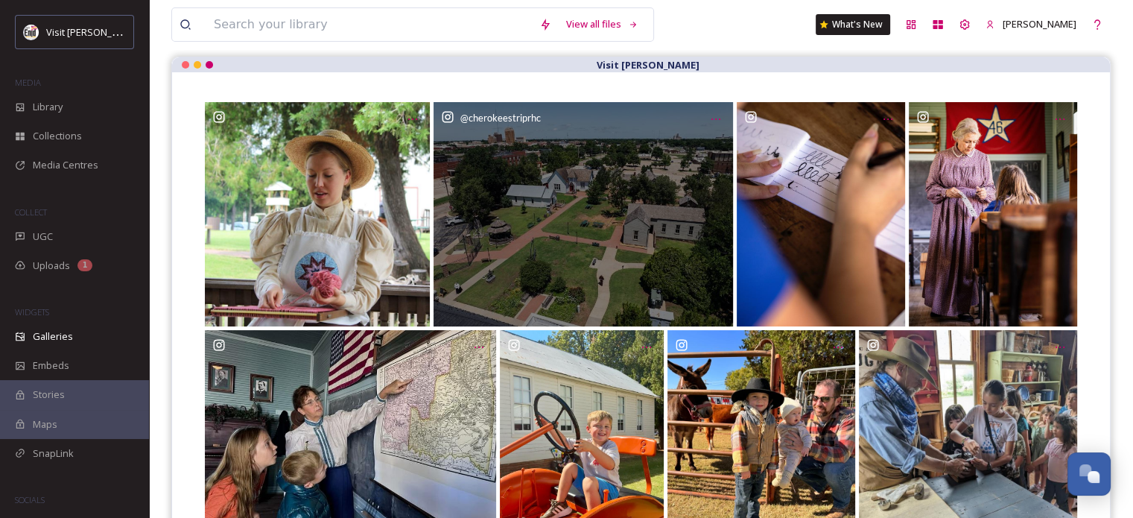
scroll to position [149, 0]
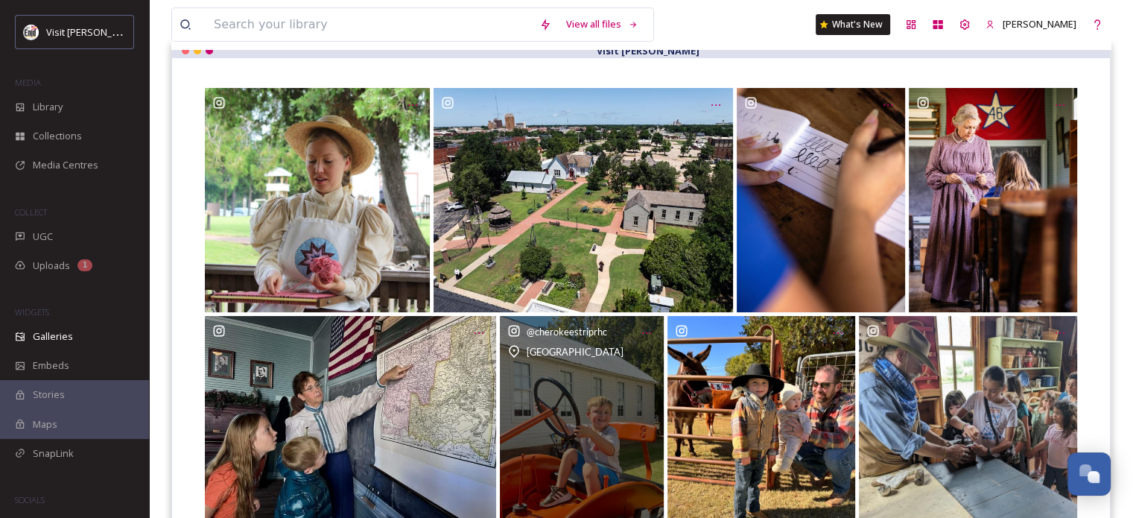
click at [618, 370] on div "@ cherokeestriprhc [GEOGRAPHIC_DATA]" at bounding box center [582, 425] width 164 height 218
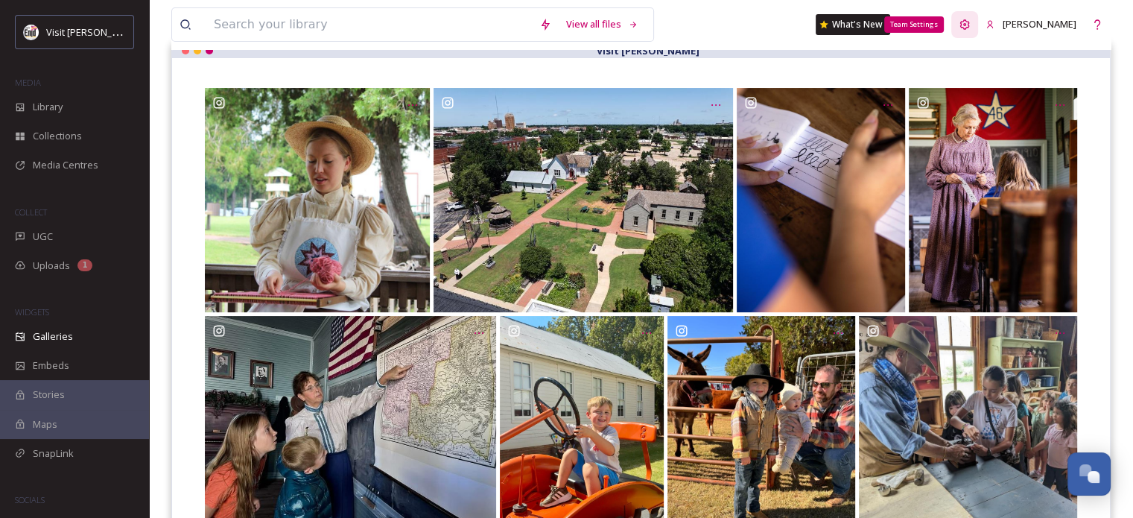
click at [970, 25] on icon at bounding box center [965, 24] width 10 height 10
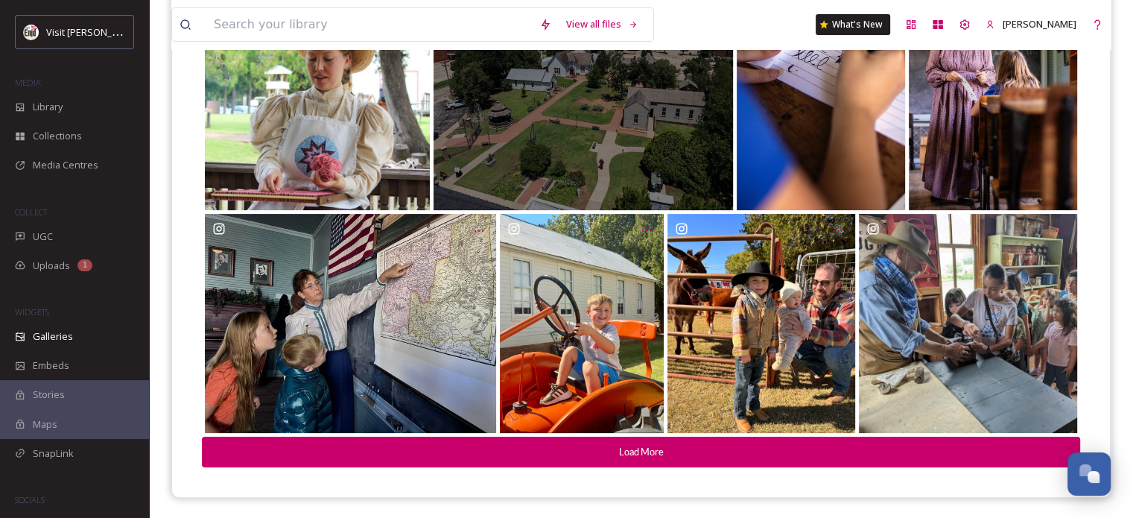
scroll to position [252, 0]
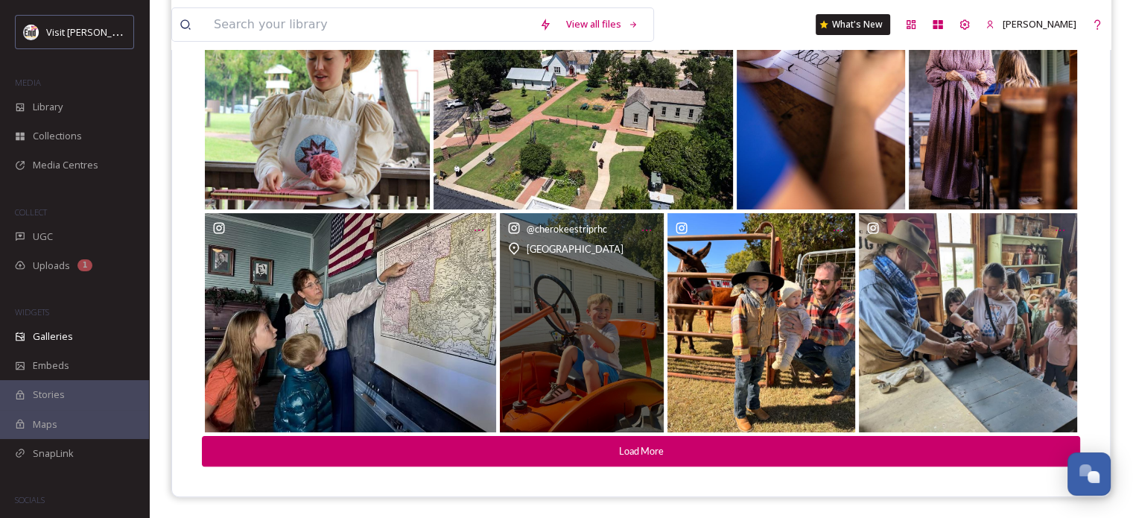
click at [547, 337] on div "@ cherokeestriprhc [GEOGRAPHIC_DATA]" at bounding box center [582, 322] width 164 height 218
click at [553, 320] on div "@ cherokeestriprhc [GEOGRAPHIC_DATA]" at bounding box center [582, 322] width 164 height 218
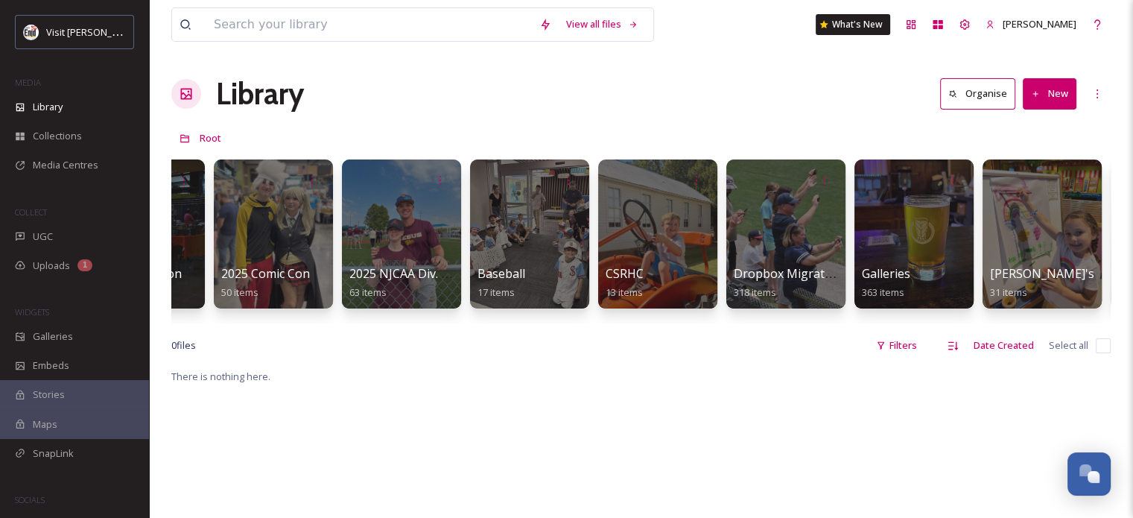
scroll to position [0, 469]
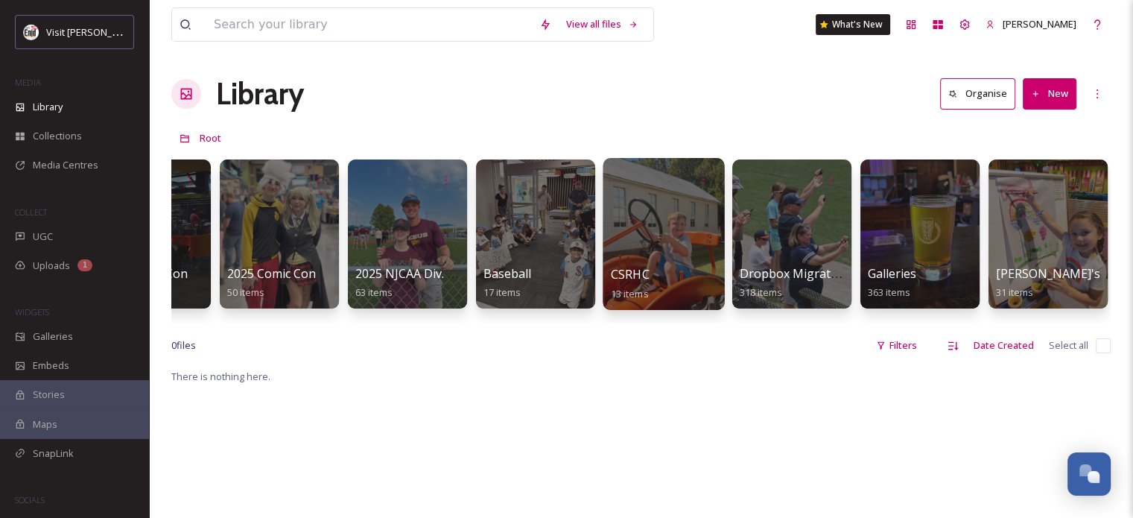
click at [635, 241] on div at bounding box center [663, 234] width 121 height 152
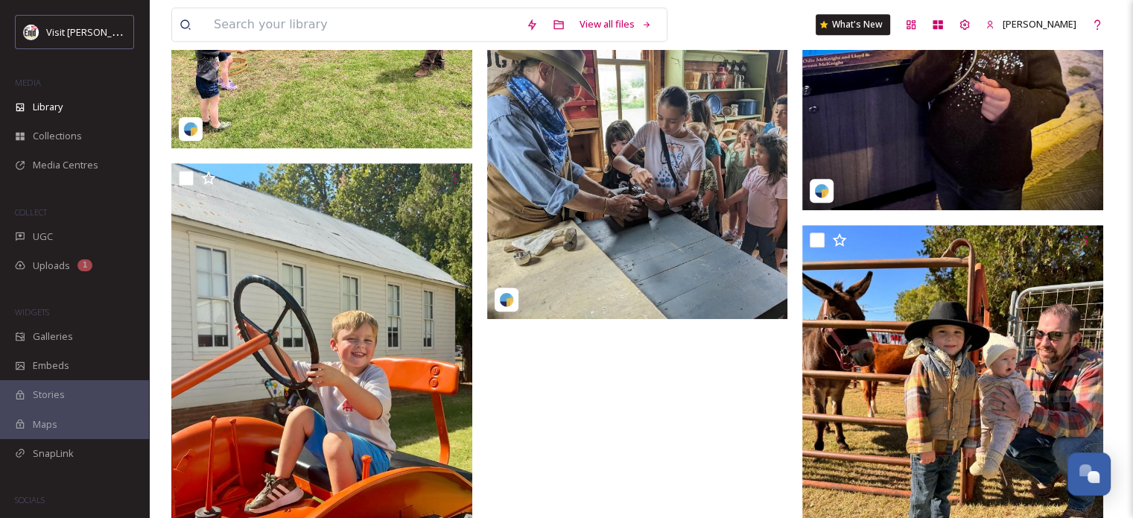
scroll to position [1260, 0]
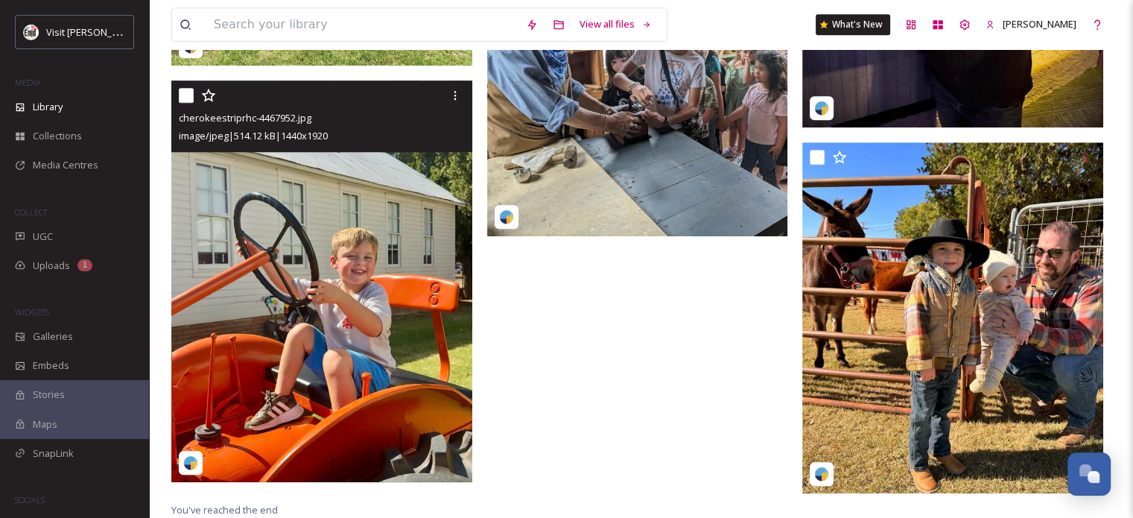
click at [328, 224] on img at bounding box center [321, 280] width 301 height 401
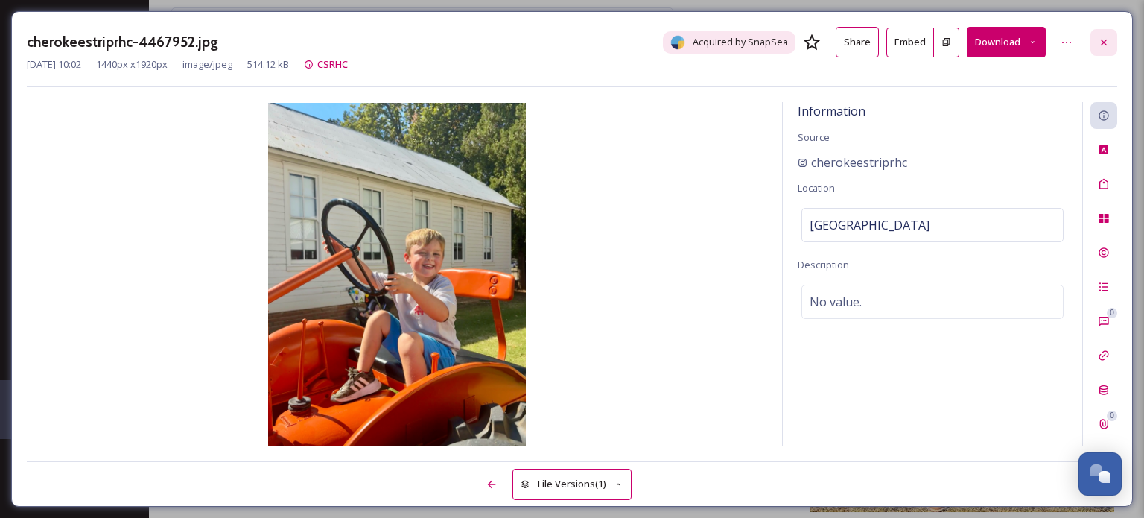
click at [1099, 41] on icon at bounding box center [1104, 42] width 12 height 12
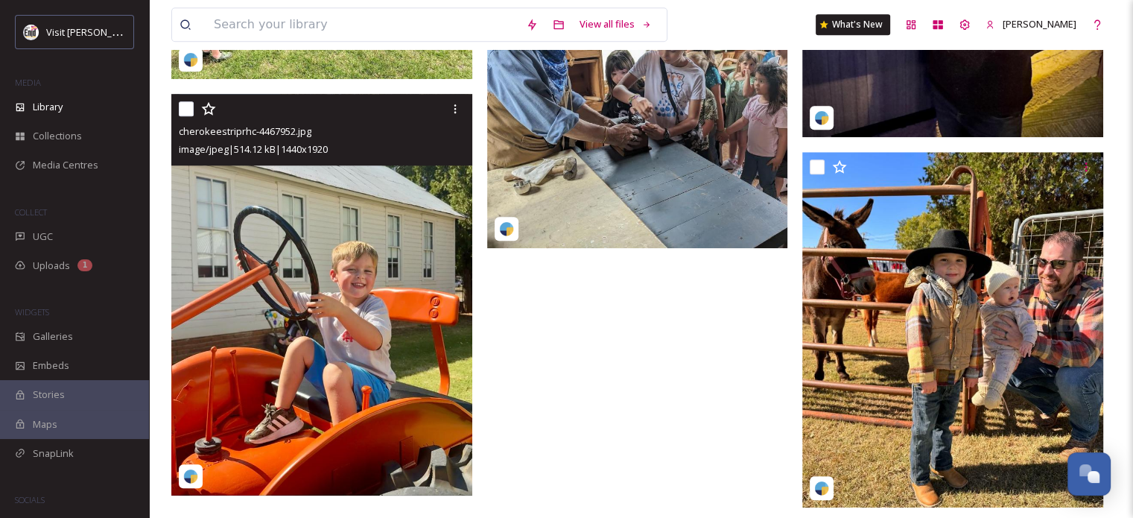
click at [185, 112] on input "checkbox" at bounding box center [186, 108] width 15 height 15
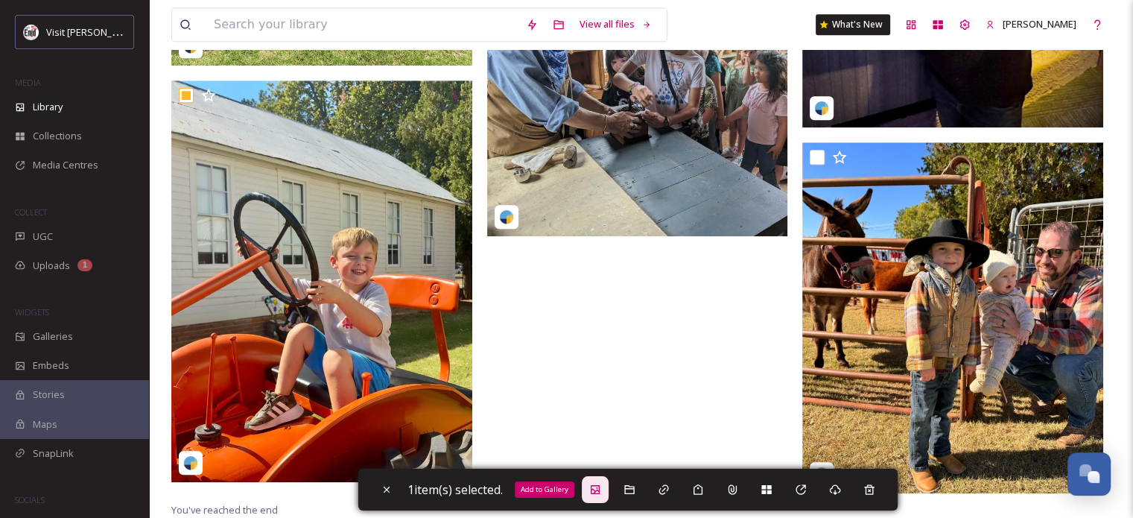
click at [600, 485] on icon at bounding box center [595, 489] width 9 height 9
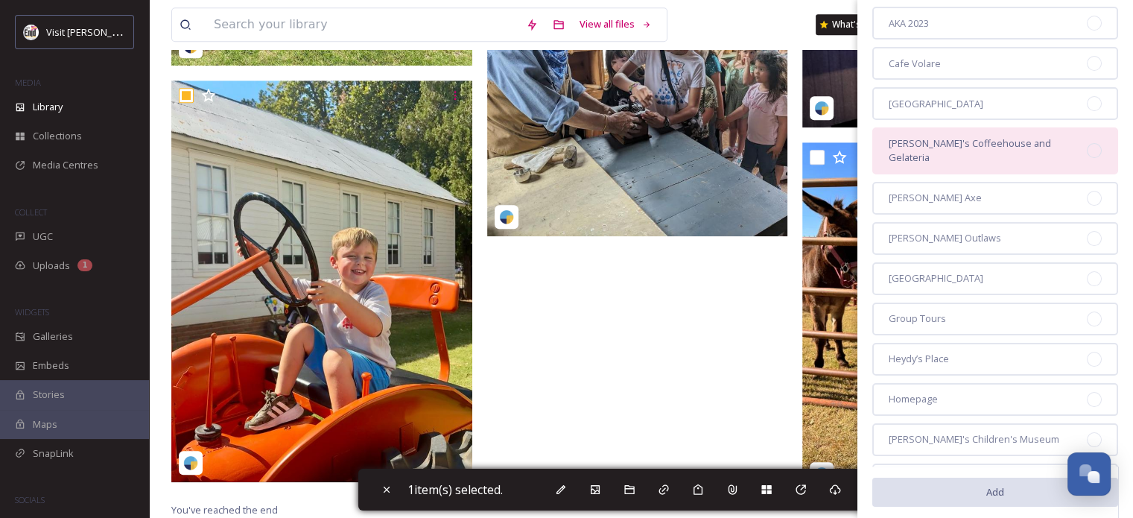
scroll to position [149, 0]
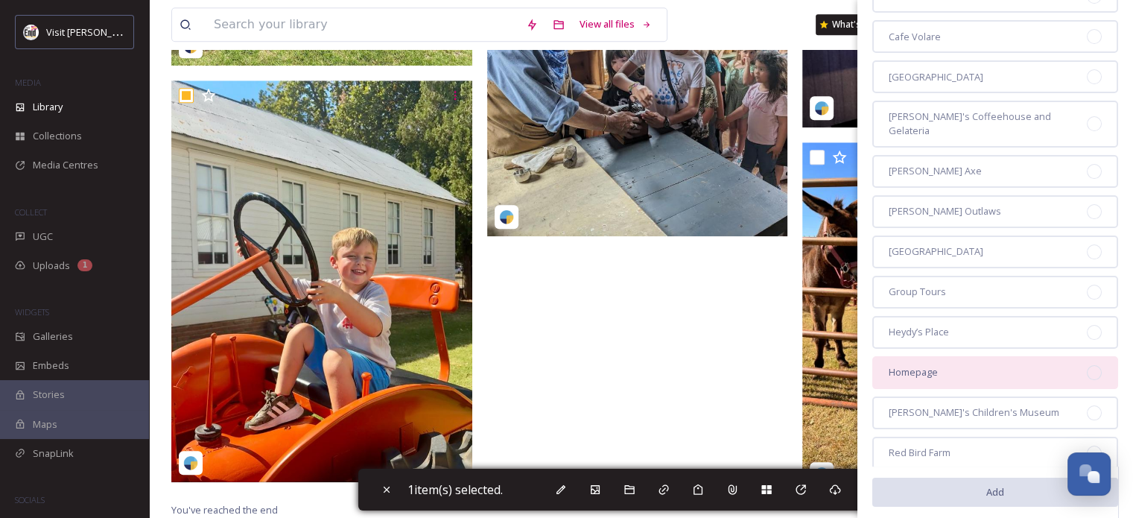
click at [901, 365] on span "Homepage" at bounding box center [913, 372] width 49 height 14
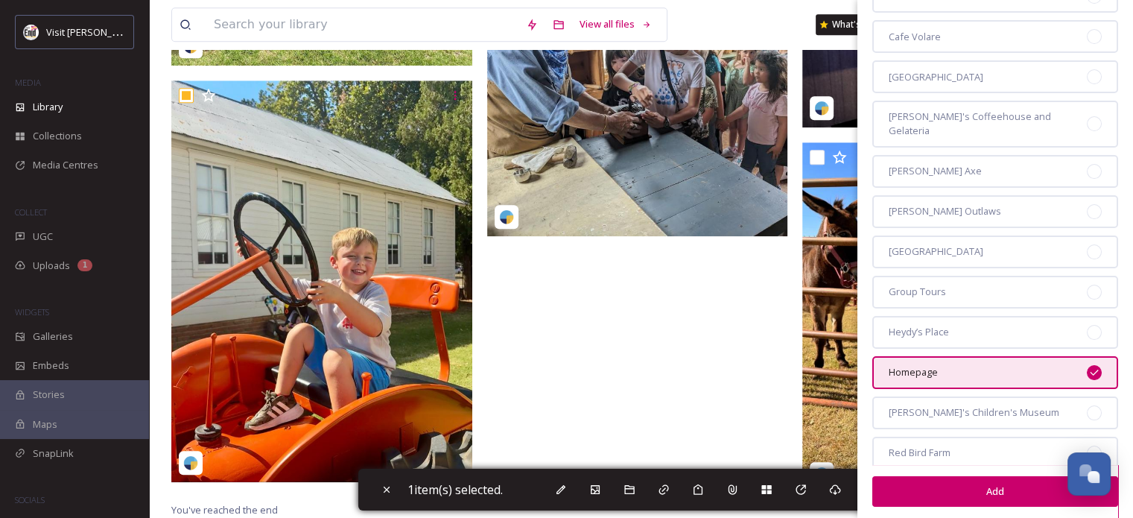
click at [951, 489] on button "Add" at bounding box center [995, 491] width 246 height 31
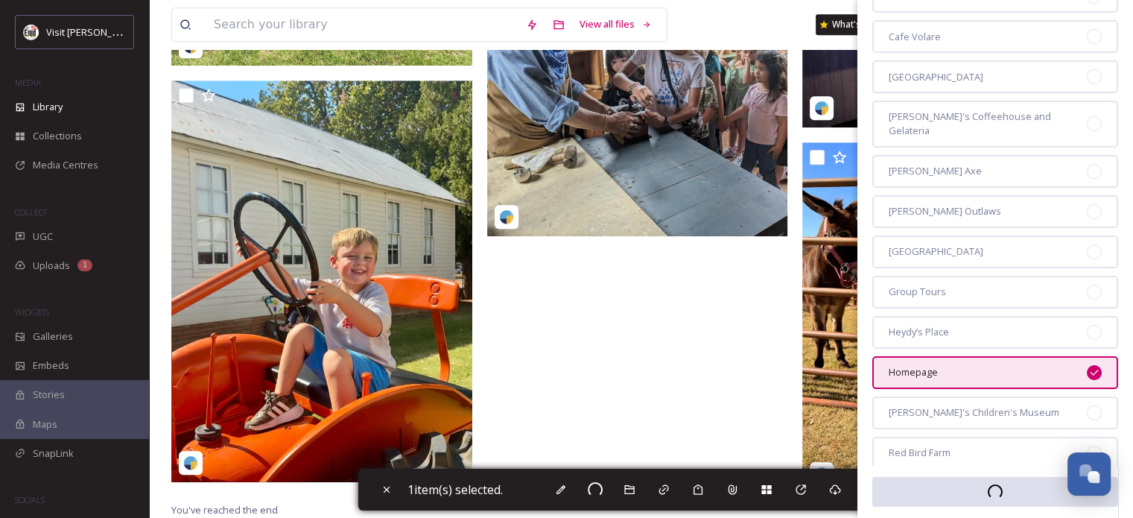
checkbox input "false"
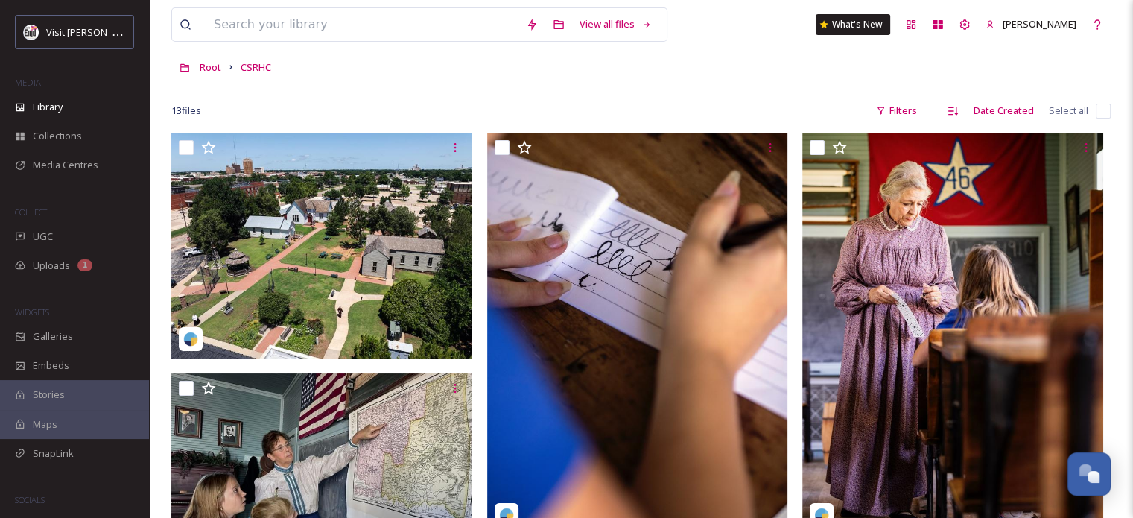
scroll to position [0, 0]
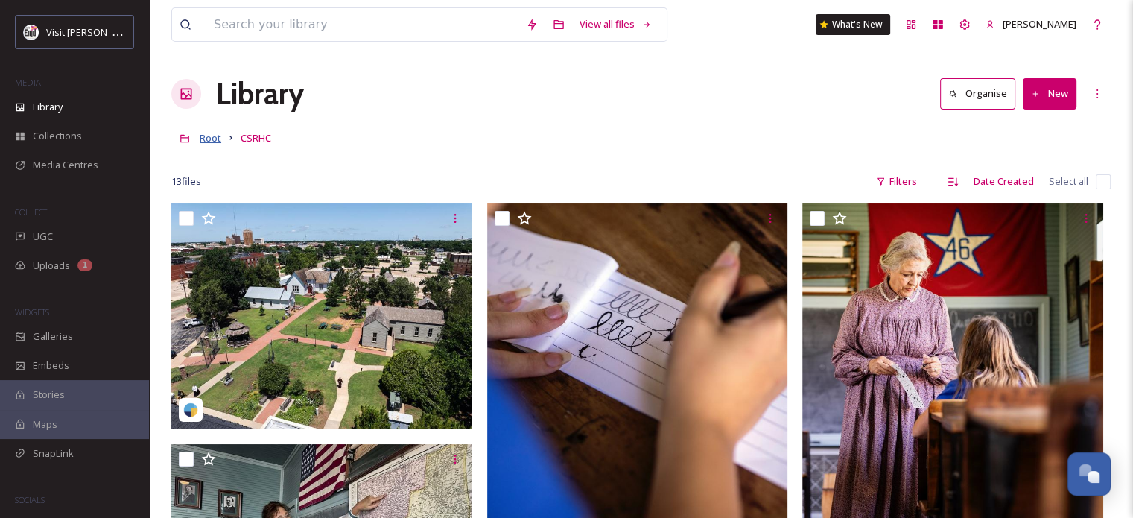
click at [210, 139] on span "Root" at bounding box center [211, 137] width 22 height 13
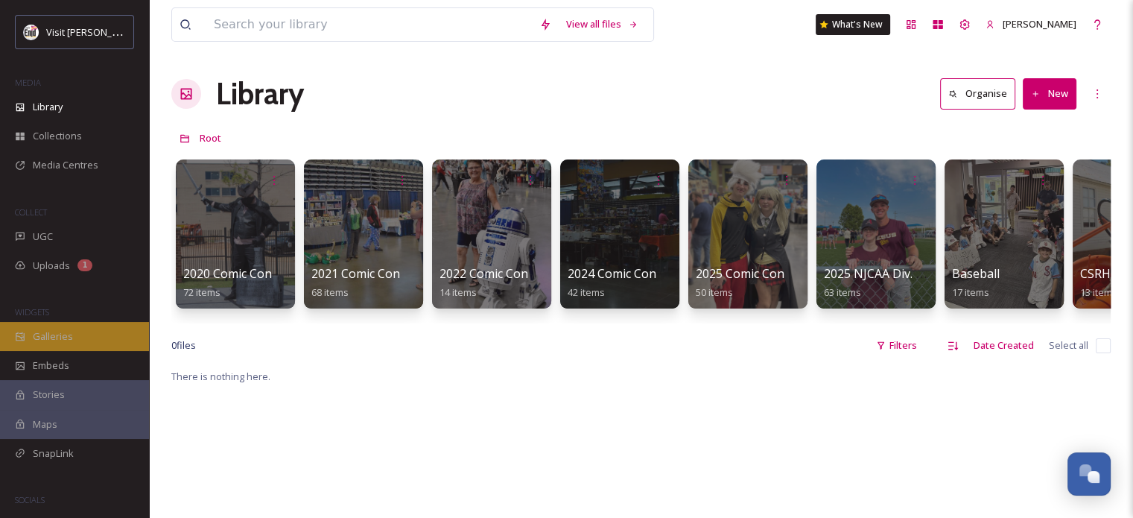
click at [36, 339] on span "Galleries" at bounding box center [53, 336] width 40 height 14
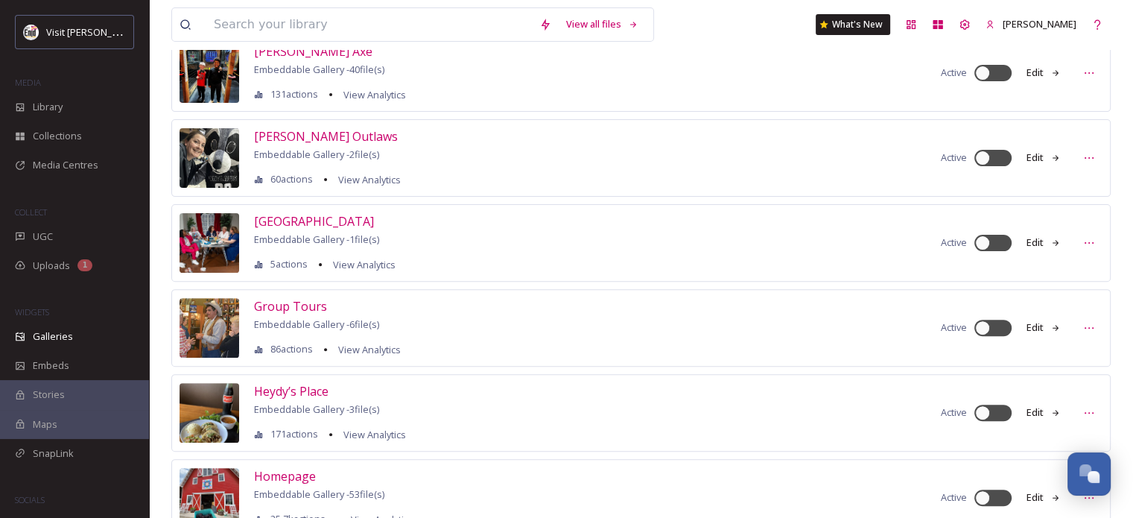
scroll to position [521, 0]
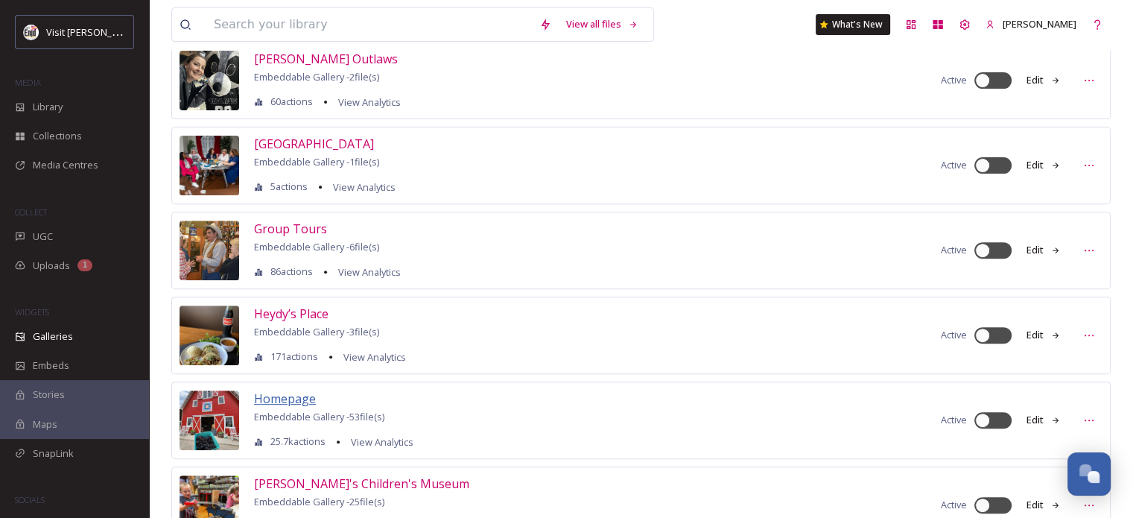
click at [269, 399] on span "Homepage" at bounding box center [285, 398] width 62 height 16
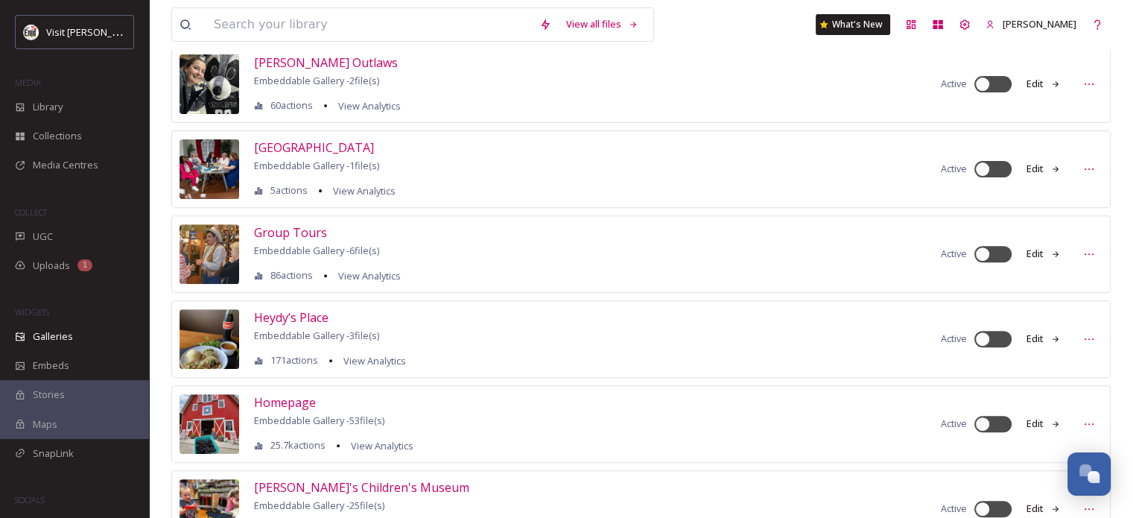
scroll to position [521, 0]
